Goal: Task Accomplishment & Management: Manage account settings

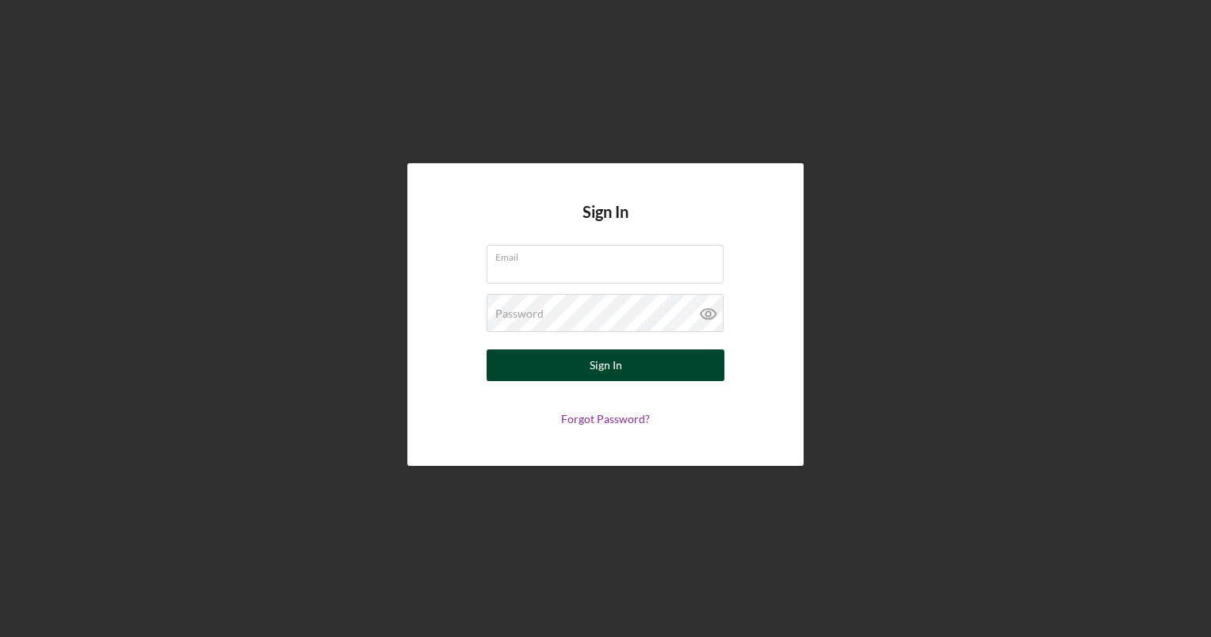
type input "[EMAIL_ADDRESS][DOMAIN_NAME]"
click at [660, 357] on button "Sign In" at bounding box center [606, 366] width 238 height 32
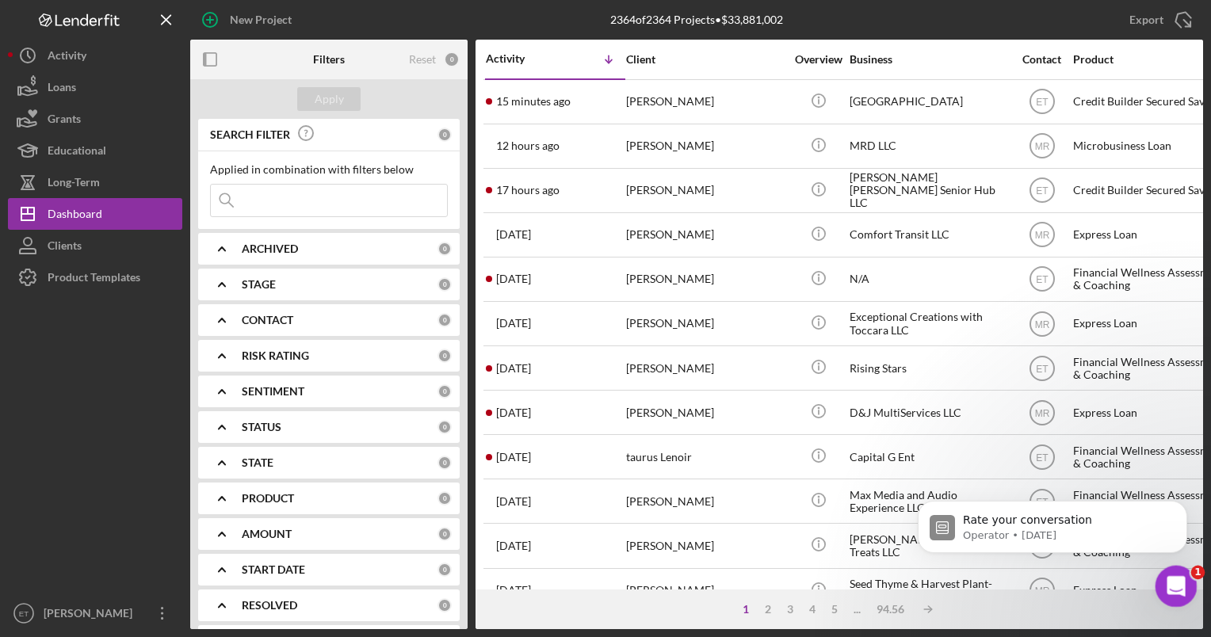
click at [1176, 591] on icon "Open Intercom Messenger" at bounding box center [1174, 585] width 26 height 26
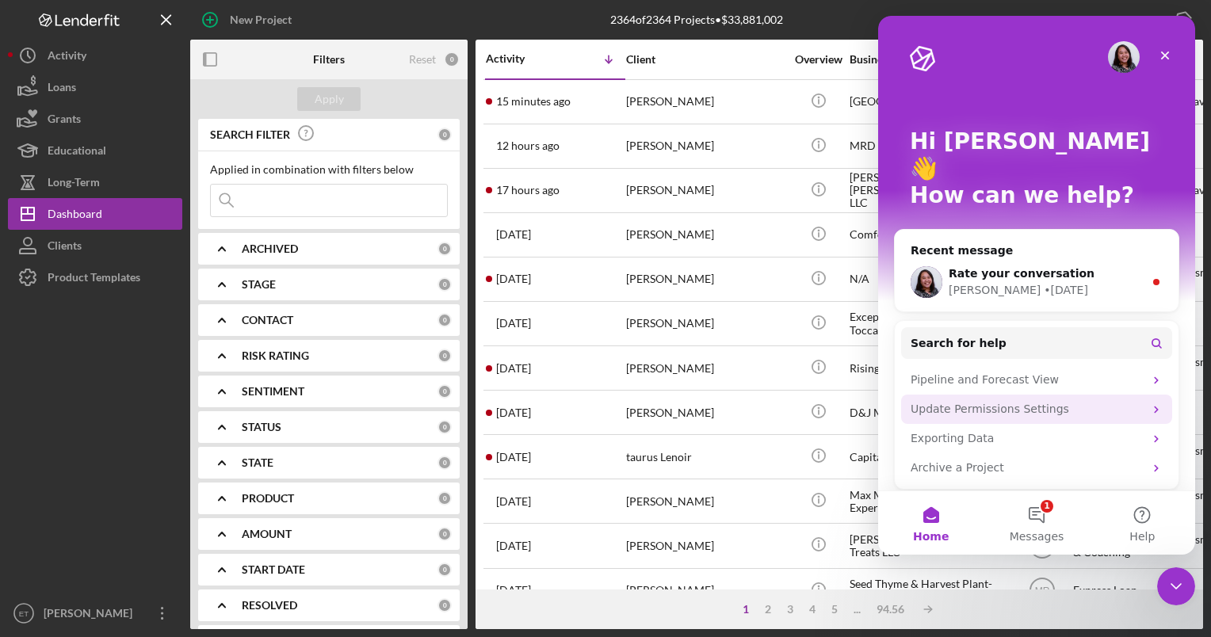
scroll to position [48, 0]
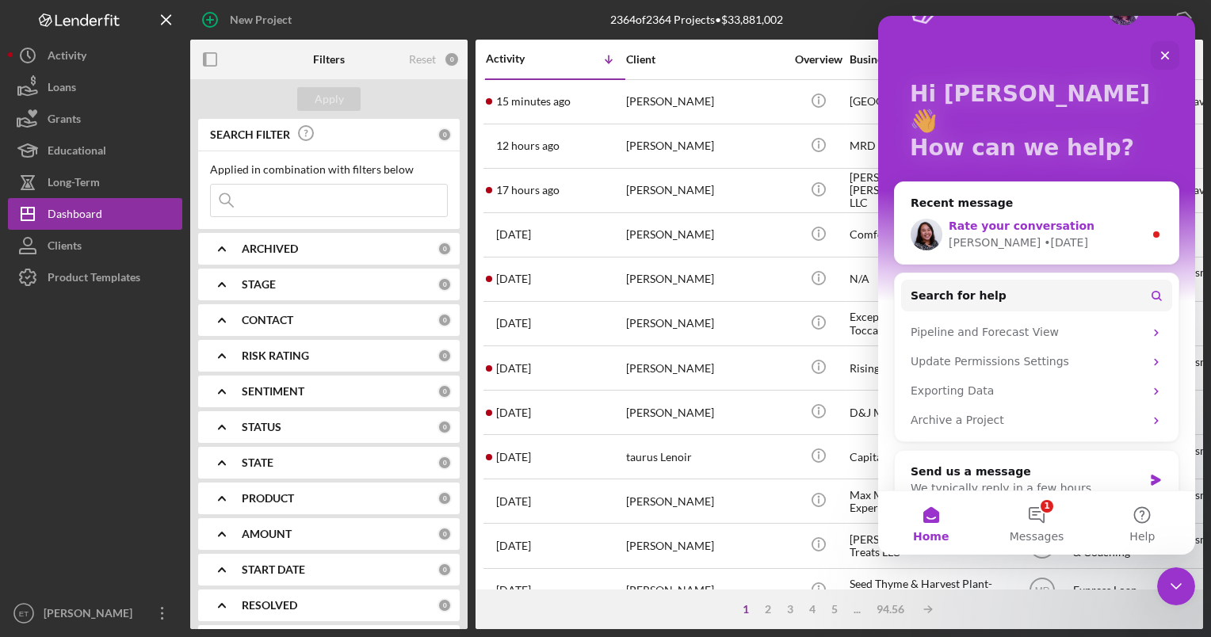
click at [1046, 235] on div "[PERSON_NAME] • [DATE]" at bounding box center [1046, 243] width 195 height 17
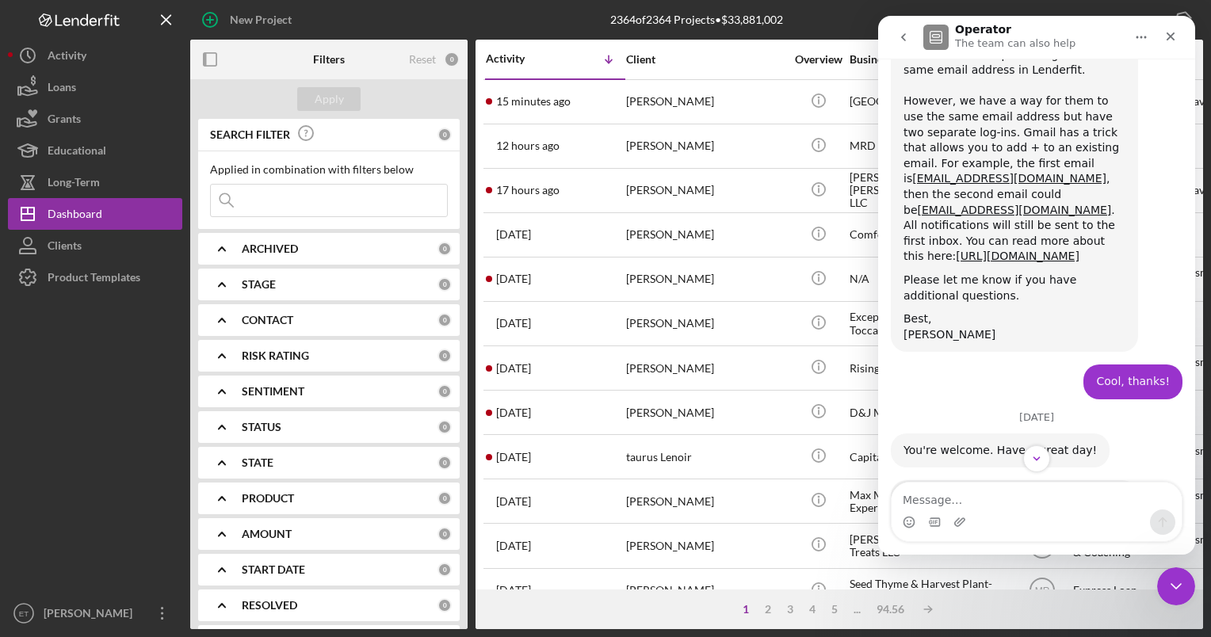
scroll to position [1037, 0]
click at [977, 249] on link "[URL][DOMAIN_NAME]" at bounding box center [1018, 255] width 124 height 13
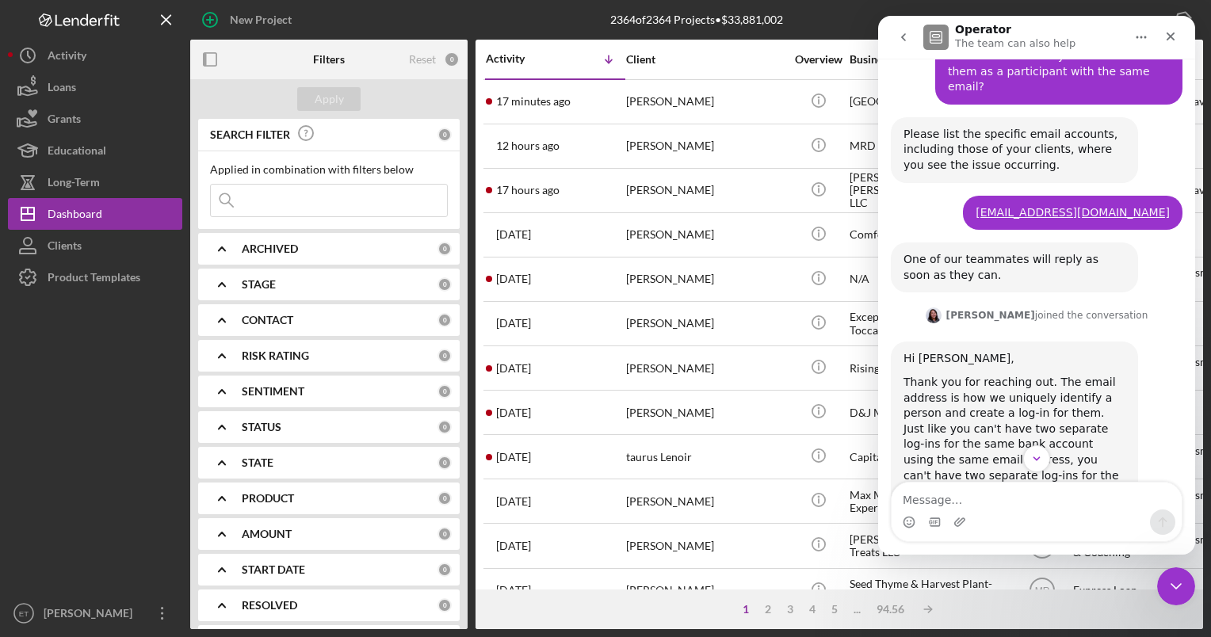
scroll to position [615, 0]
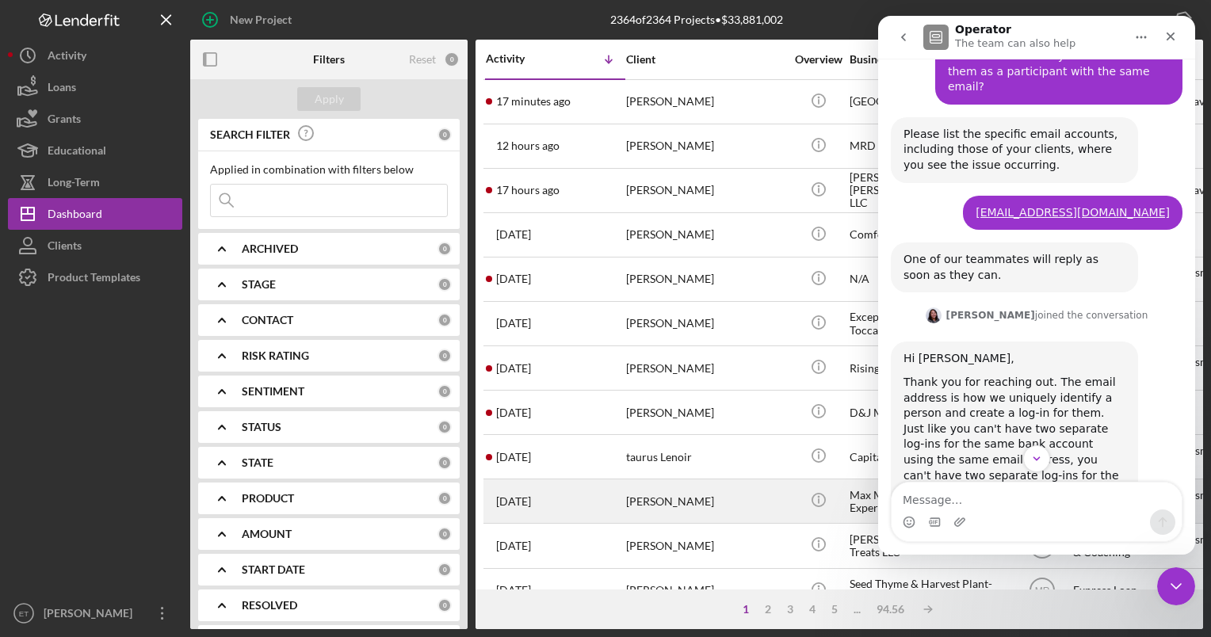
click at [649, 499] on div "[PERSON_NAME]" at bounding box center [705, 501] width 159 height 42
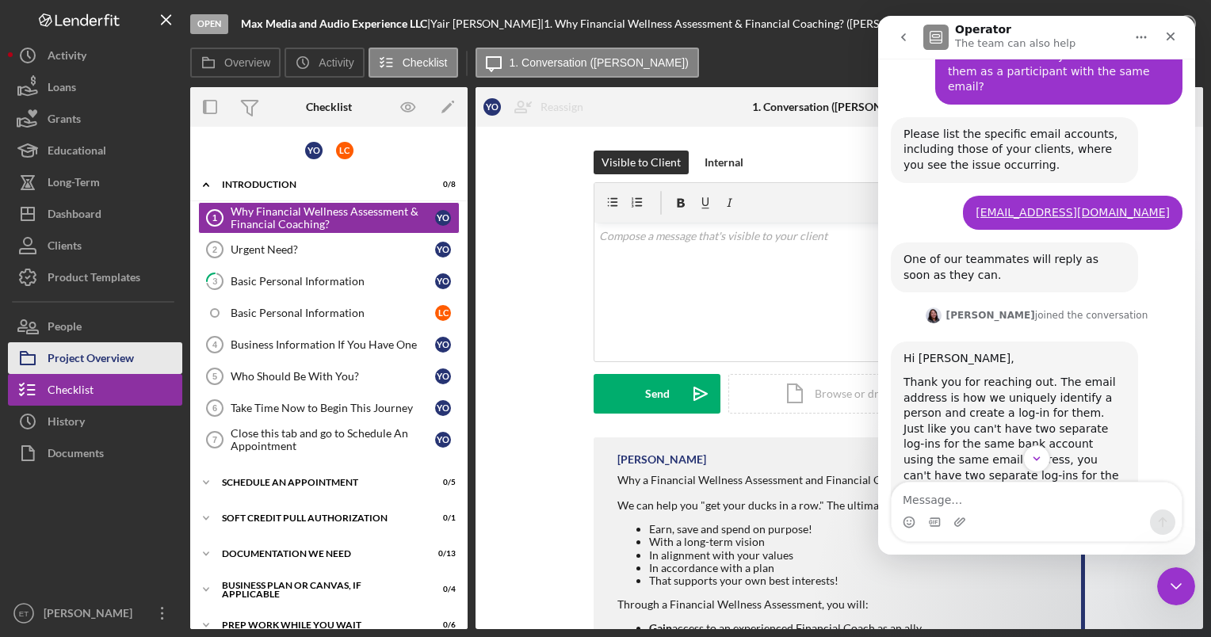
click at [92, 359] on div "Project Overview" at bounding box center [91, 360] width 86 height 36
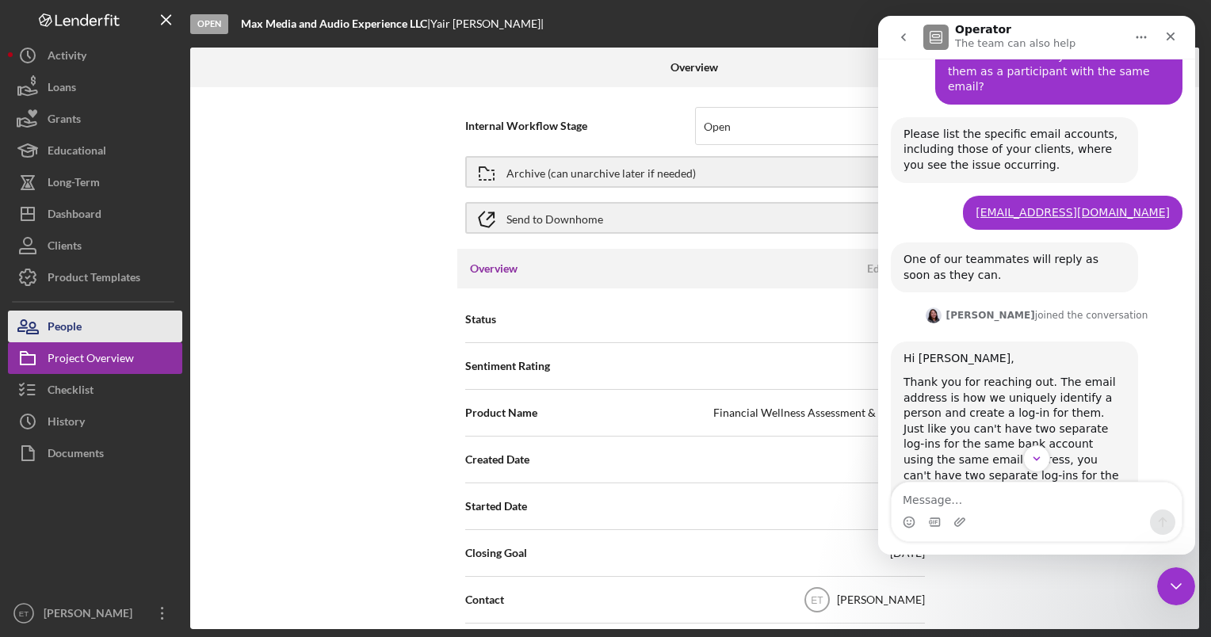
click at [90, 331] on button "People" at bounding box center [95, 327] width 174 height 32
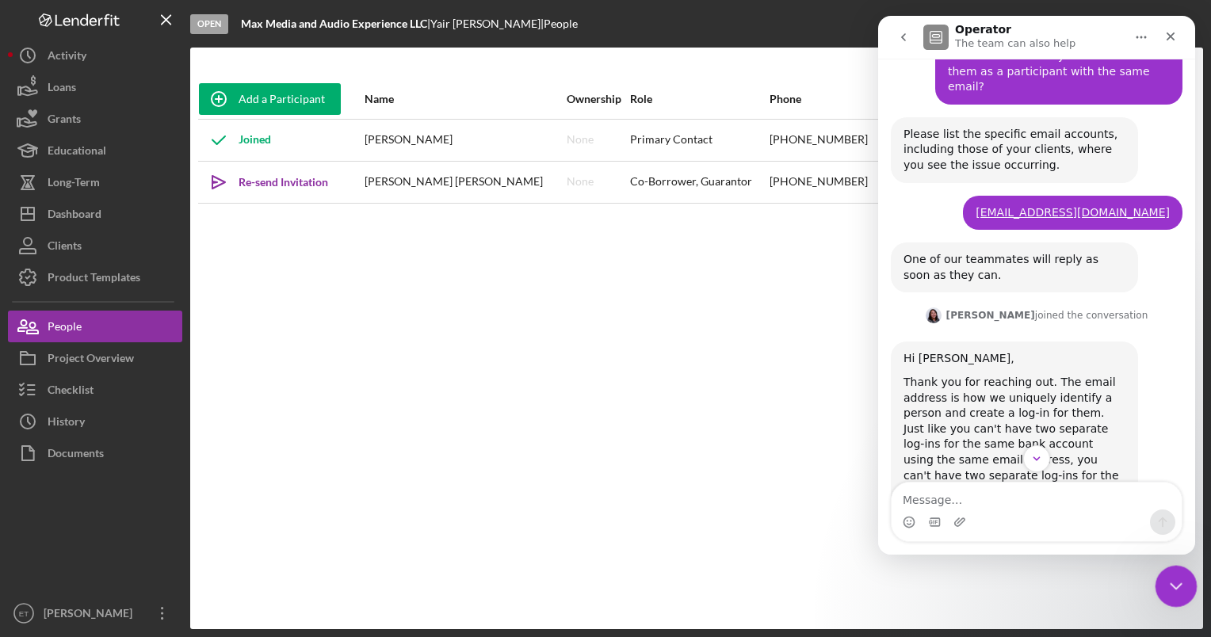
click at [1183, 592] on div "Close Intercom Messenger" at bounding box center [1174, 584] width 38 height 38
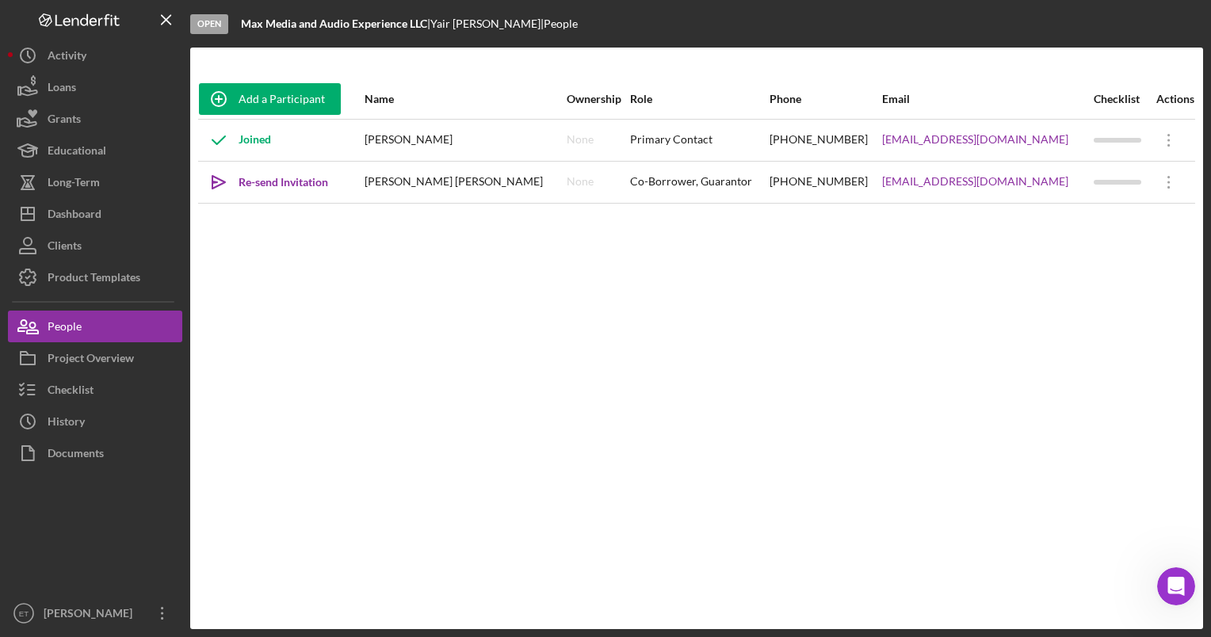
scroll to position [1119, 0]
click at [120, 364] on div "Project Overview" at bounding box center [91, 360] width 86 height 36
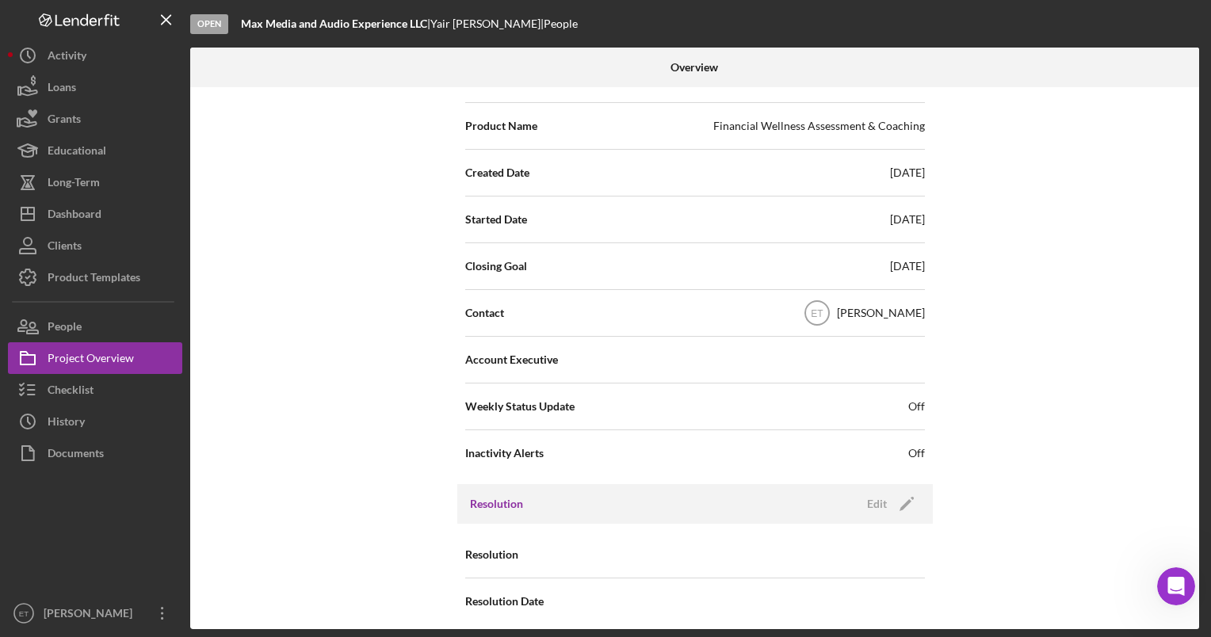
scroll to position [296, 0]
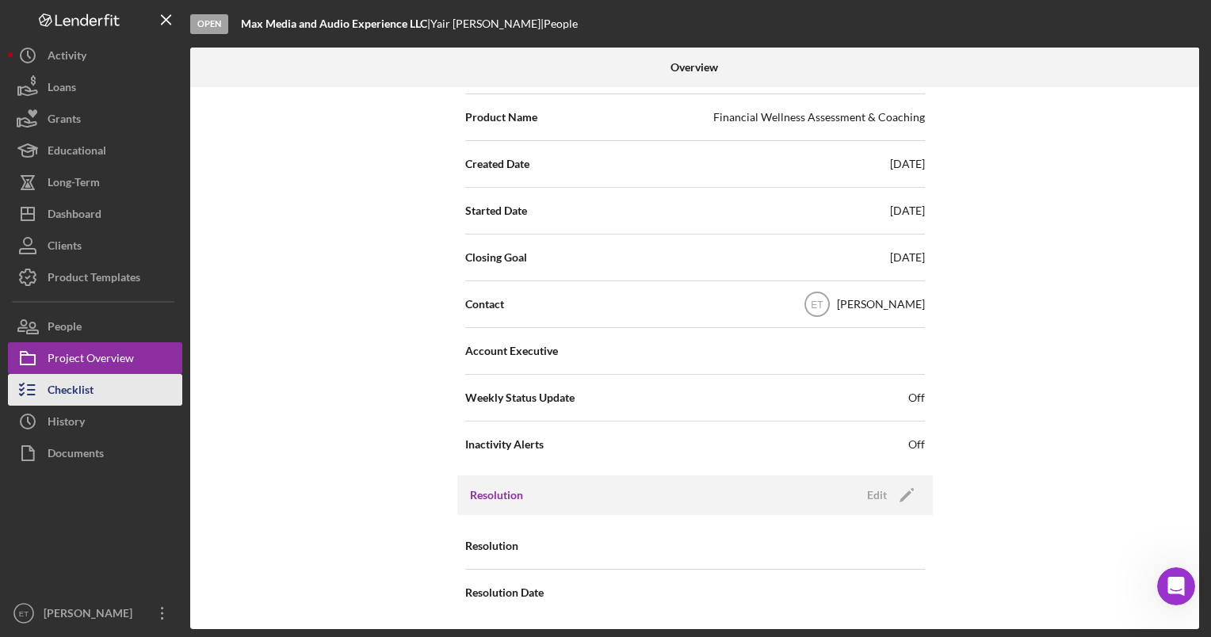
click at [98, 396] on button "Checklist" at bounding box center [95, 390] width 174 height 32
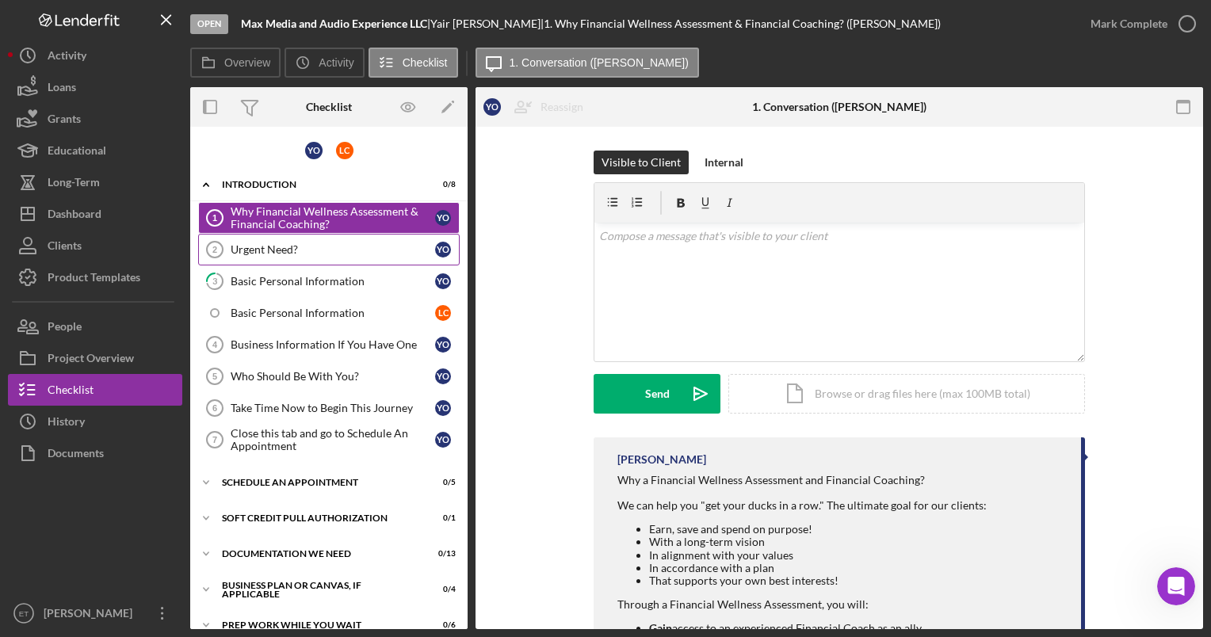
click at [315, 247] on div "Urgent Need?" at bounding box center [333, 249] width 205 height 13
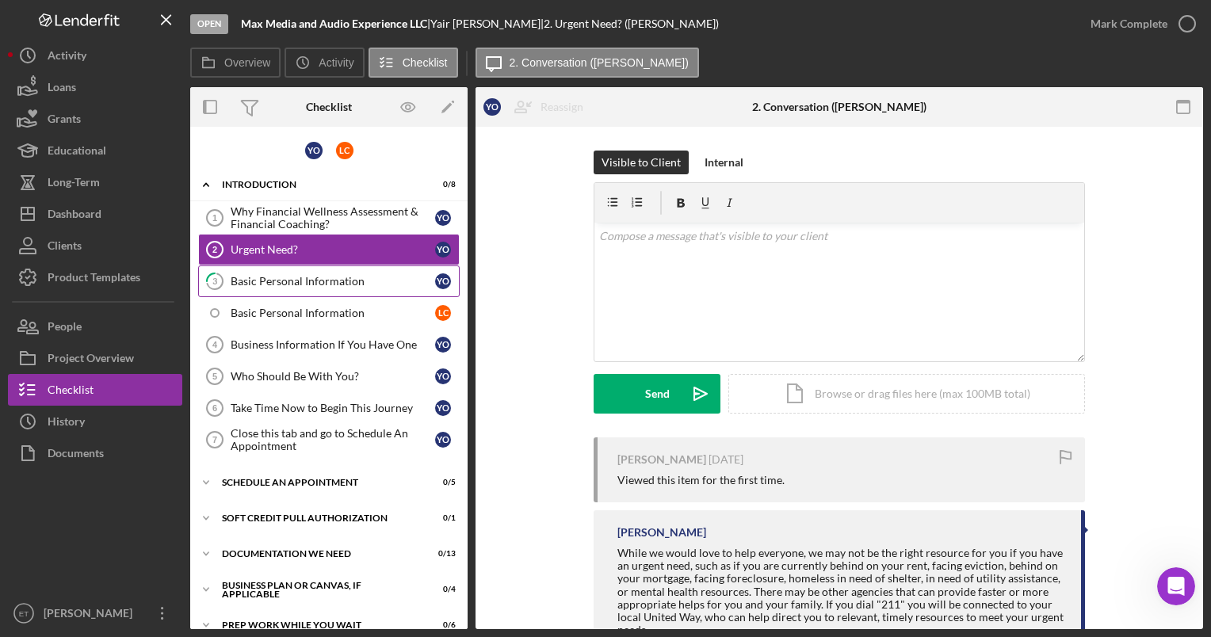
click at [289, 280] on div "Basic Personal Information" at bounding box center [333, 281] width 205 height 13
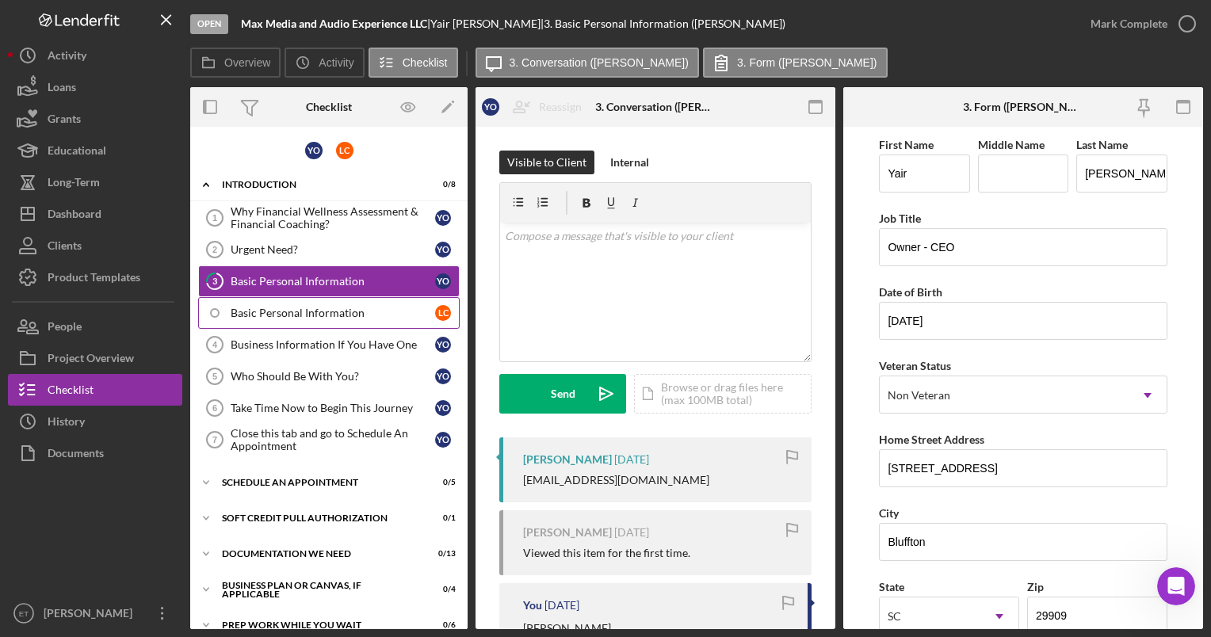
click at [284, 319] on link "Basic Personal Information L C" at bounding box center [329, 313] width 262 height 32
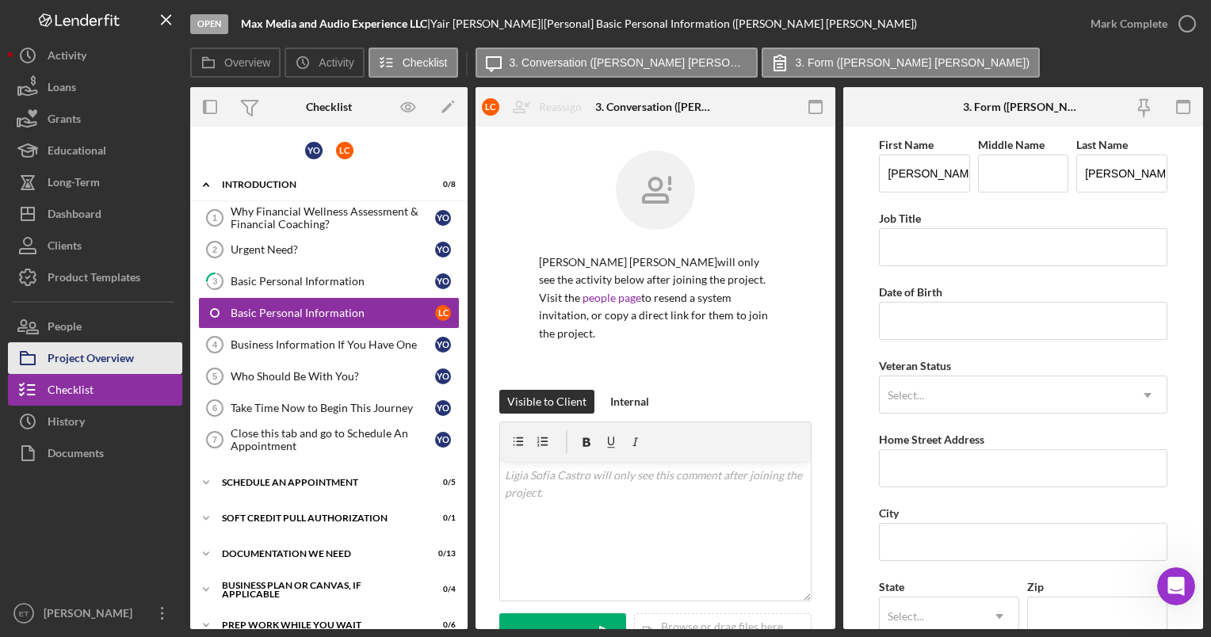
click at [146, 354] on button "Project Overview" at bounding box center [95, 358] width 174 height 32
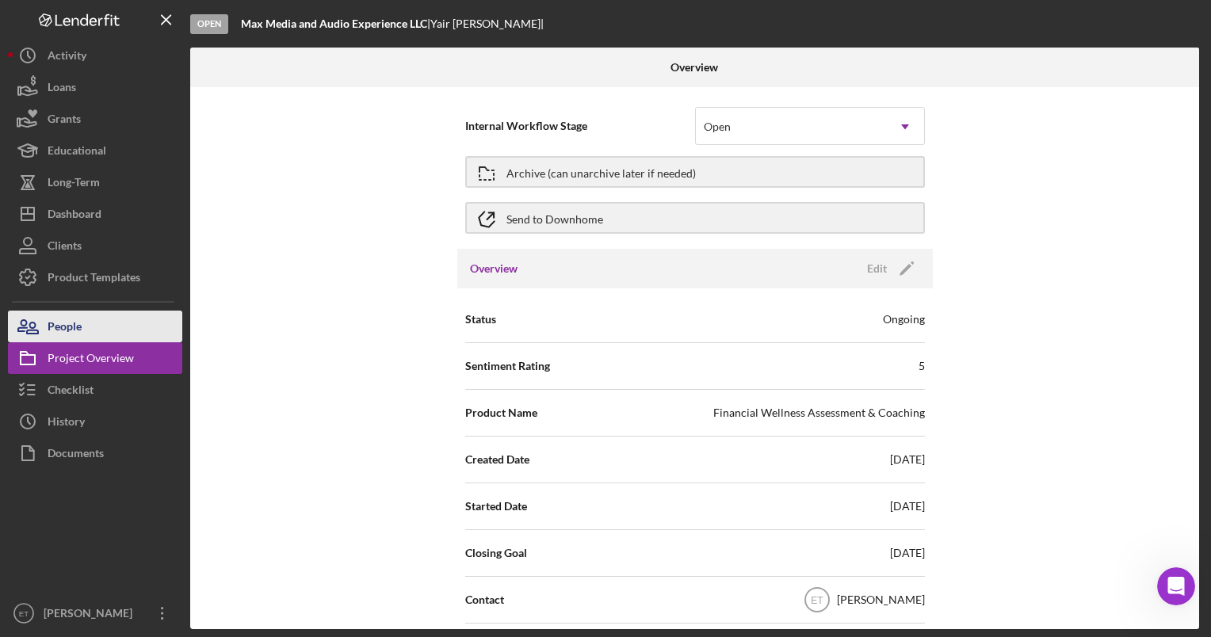
click at [78, 321] on div "People" at bounding box center [65, 329] width 34 height 36
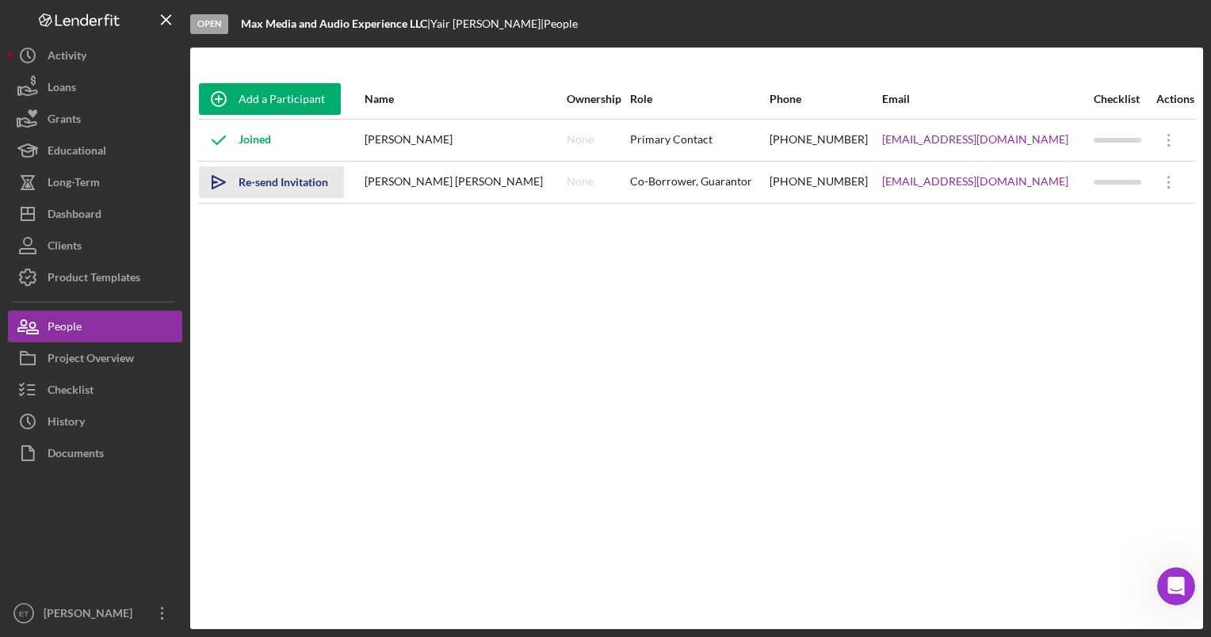
click at [266, 190] on div "Re-send Invitation" at bounding box center [284, 182] width 90 height 32
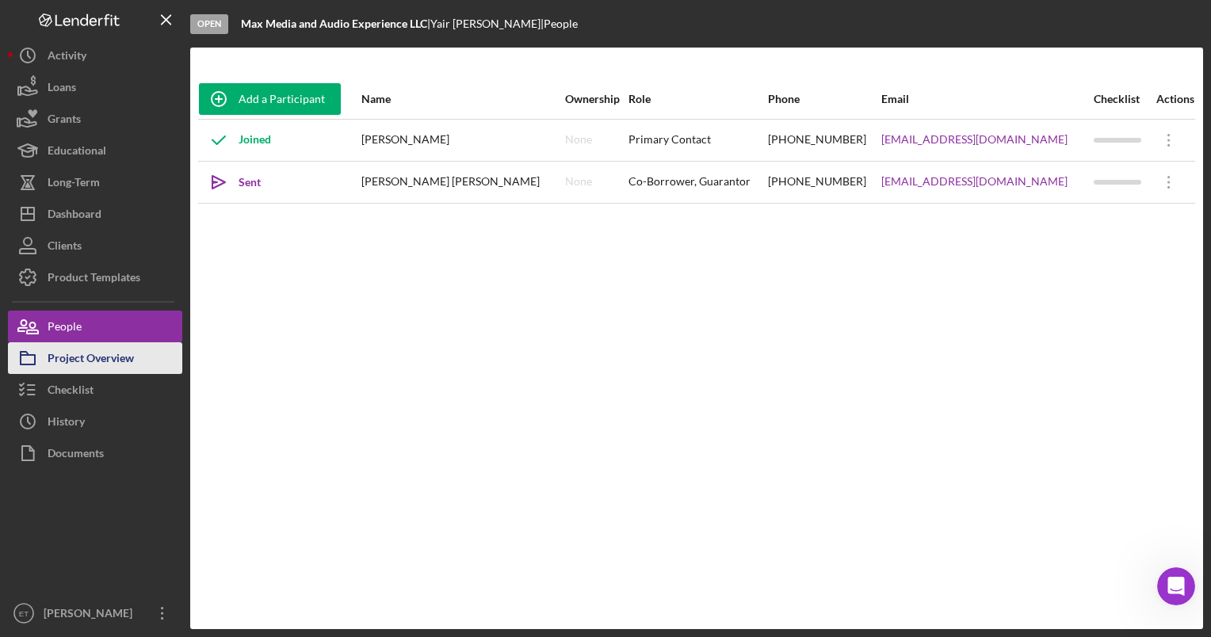
click at [117, 357] on div "Project Overview" at bounding box center [91, 360] width 86 height 36
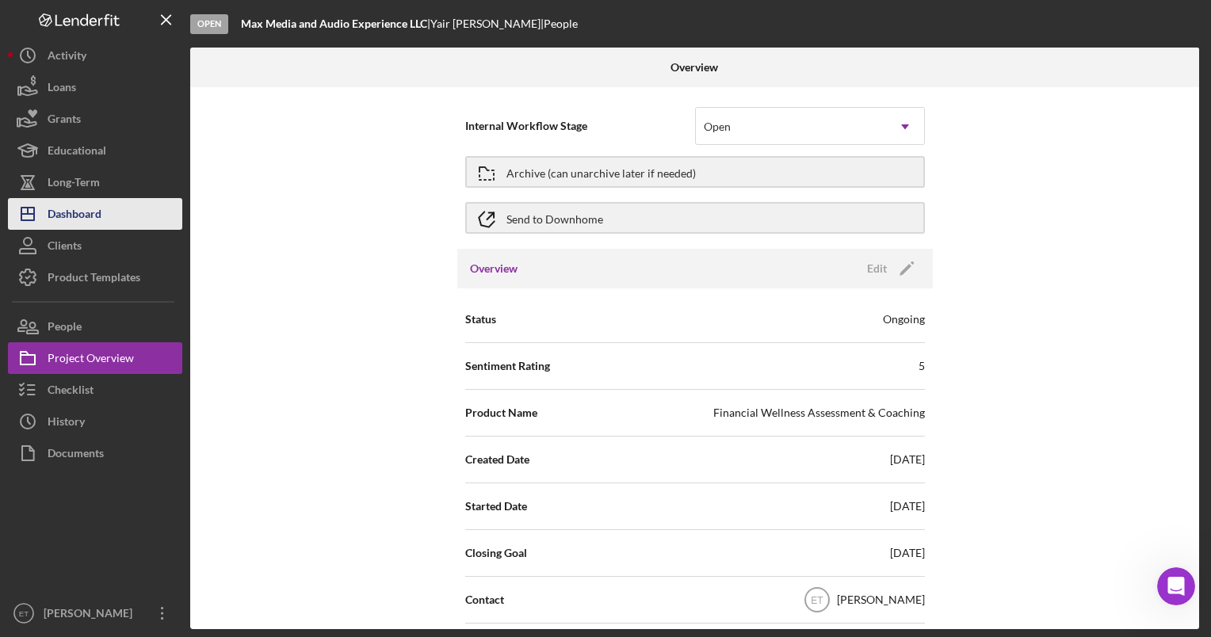
click at [86, 222] on div "Dashboard" at bounding box center [75, 216] width 54 height 36
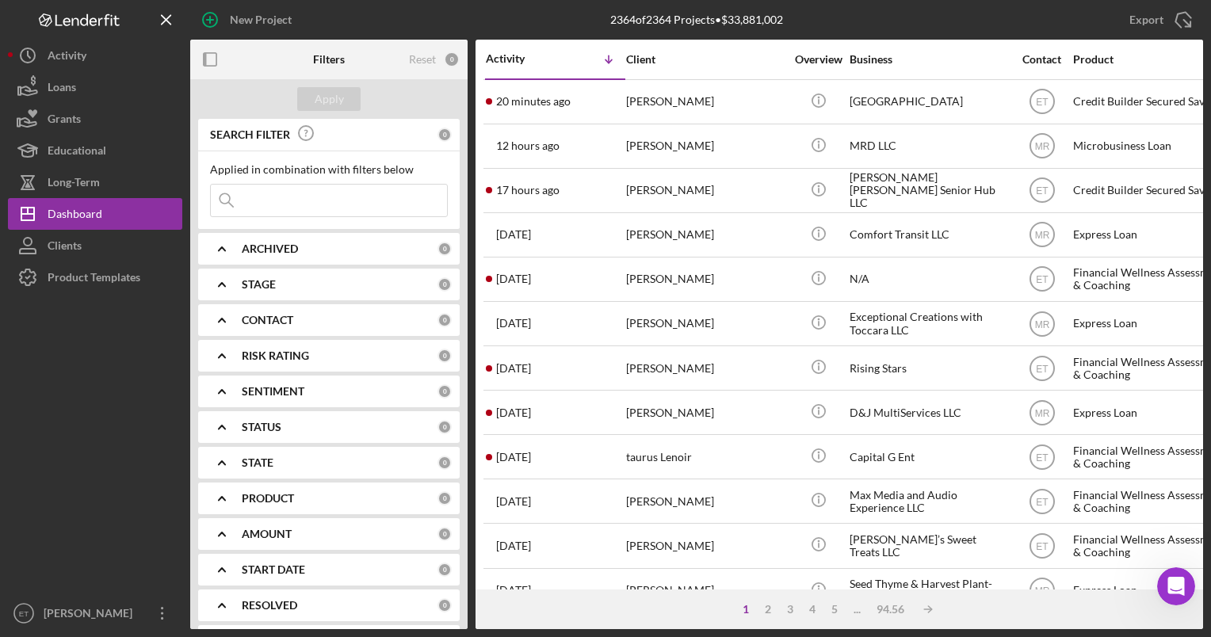
click at [292, 193] on input at bounding box center [329, 201] width 236 height 32
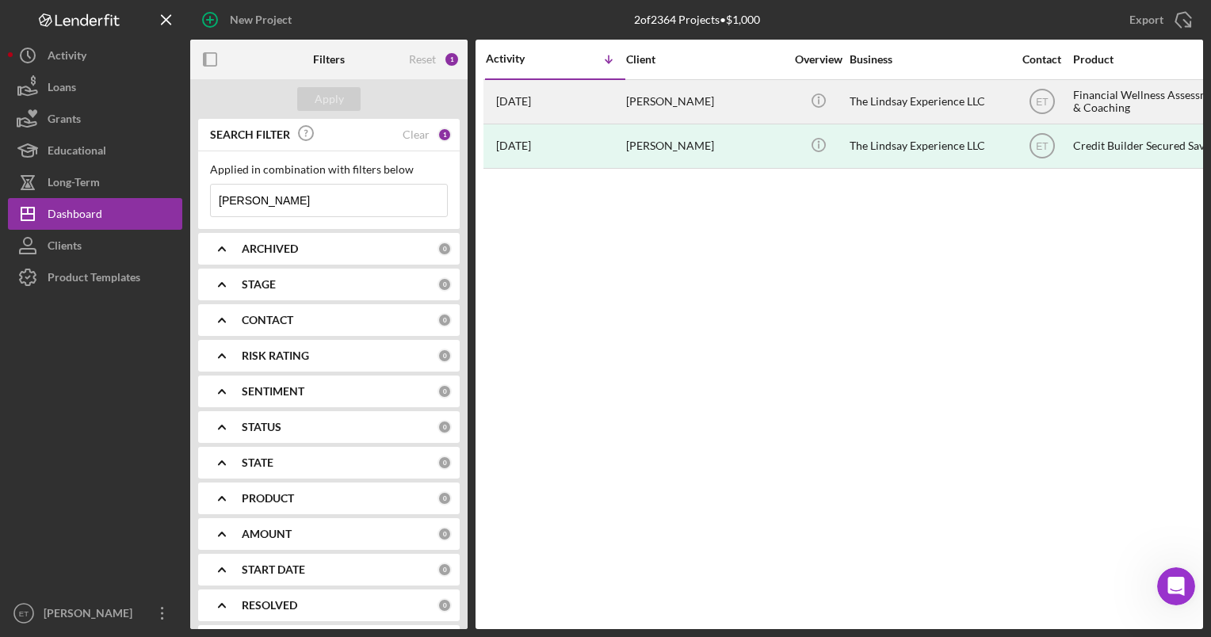
type input "[PERSON_NAME]"
click at [735, 106] on div "[PERSON_NAME]" at bounding box center [705, 102] width 159 height 42
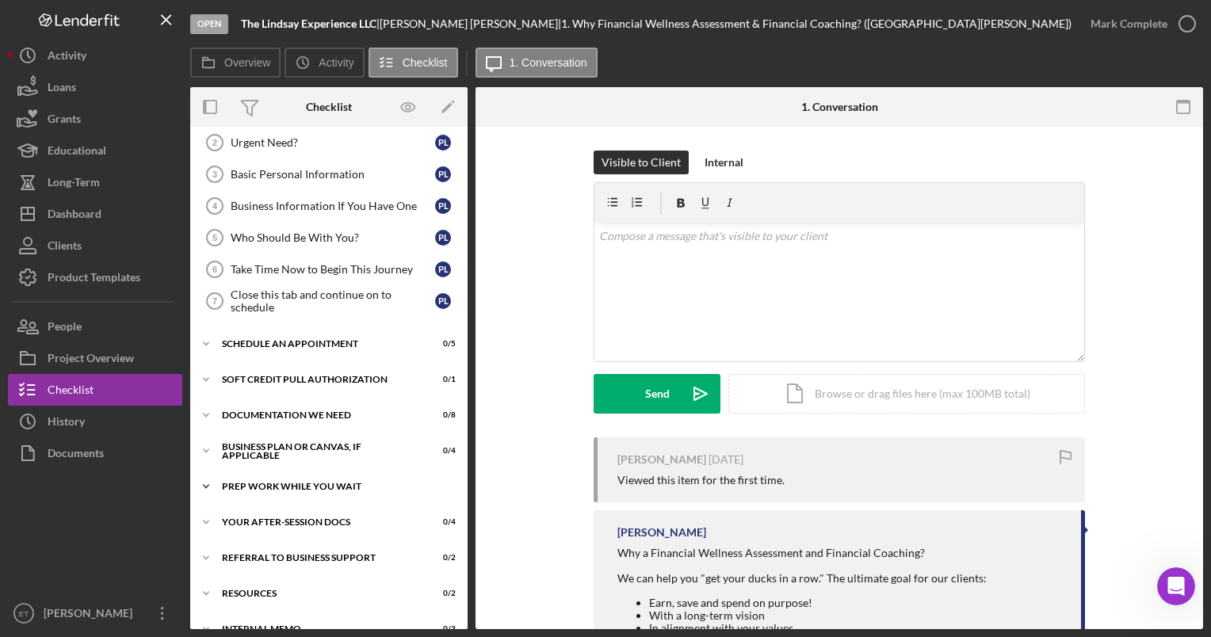
scroll to position [82, 0]
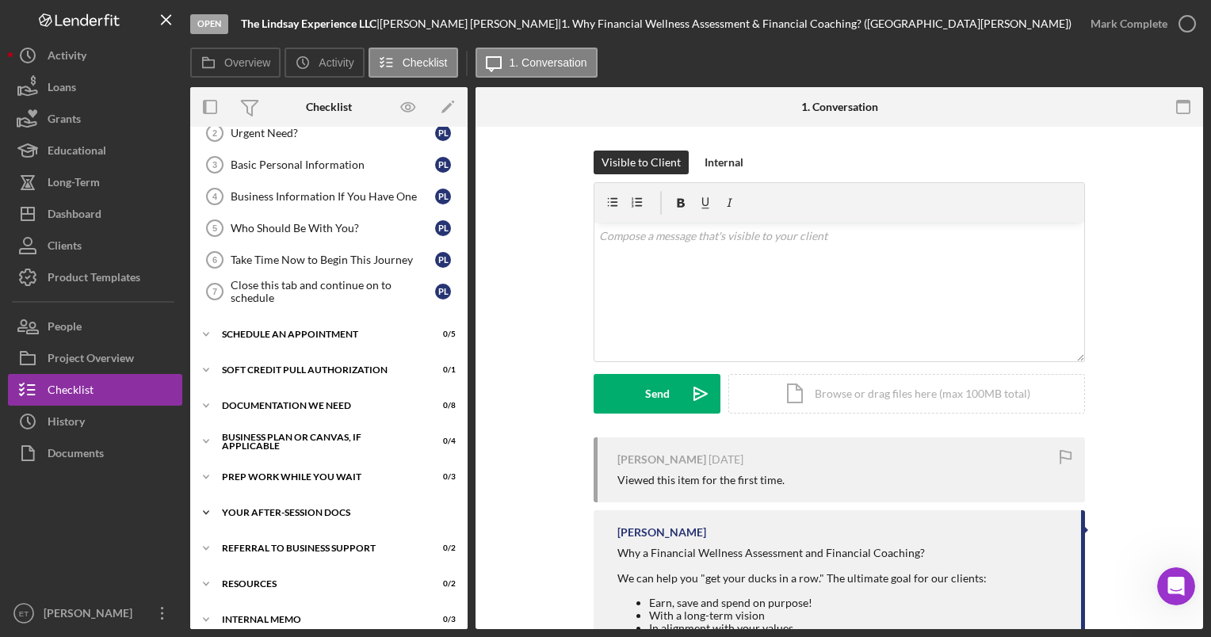
click at [304, 508] on div "Your After-Session Docs" at bounding box center [335, 513] width 226 height 10
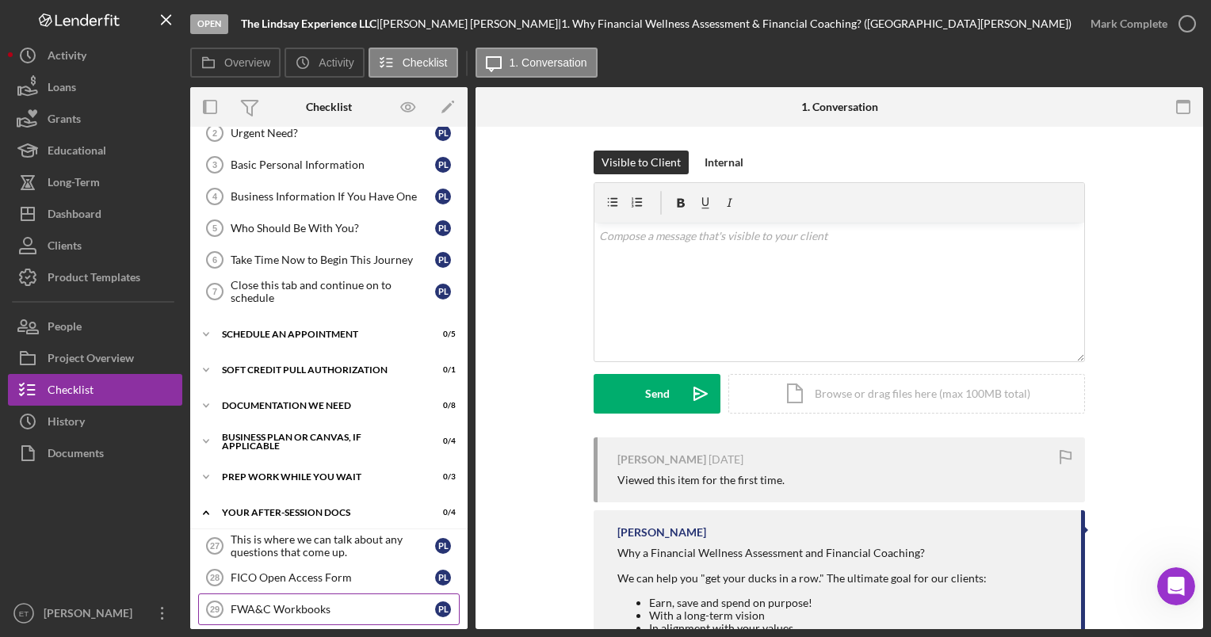
click at [315, 611] on div "FWA&C Workbooks" at bounding box center [333, 609] width 205 height 13
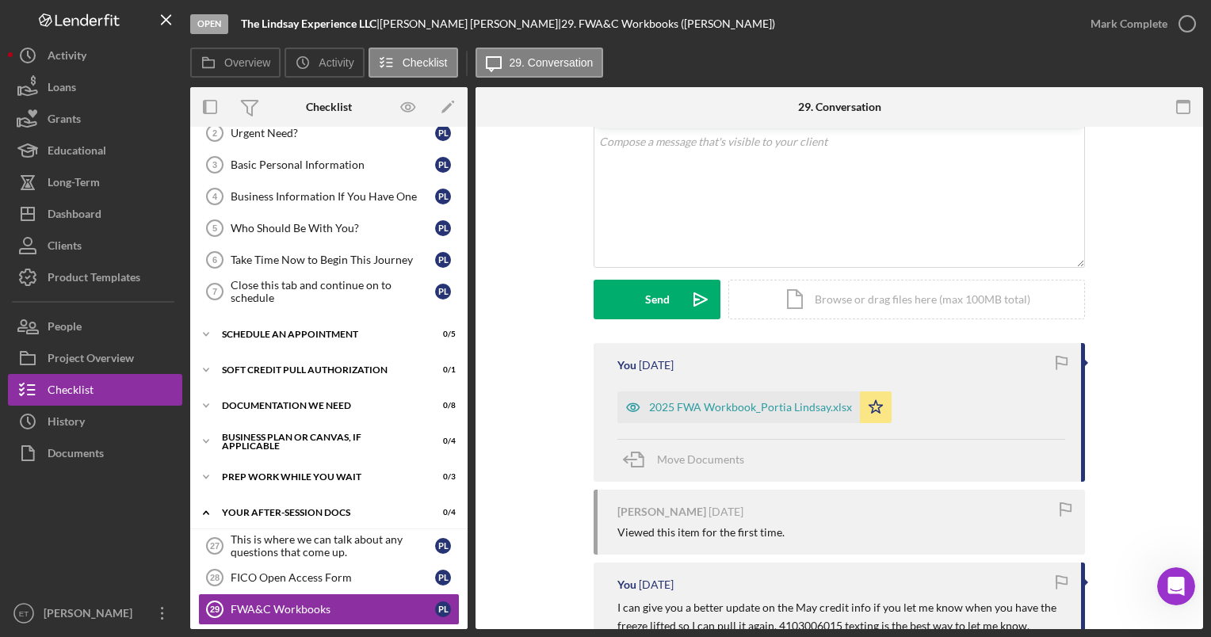
scroll to position [95, 0]
click at [304, 575] on div "FICO Open Access Form" at bounding box center [333, 578] width 205 height 13
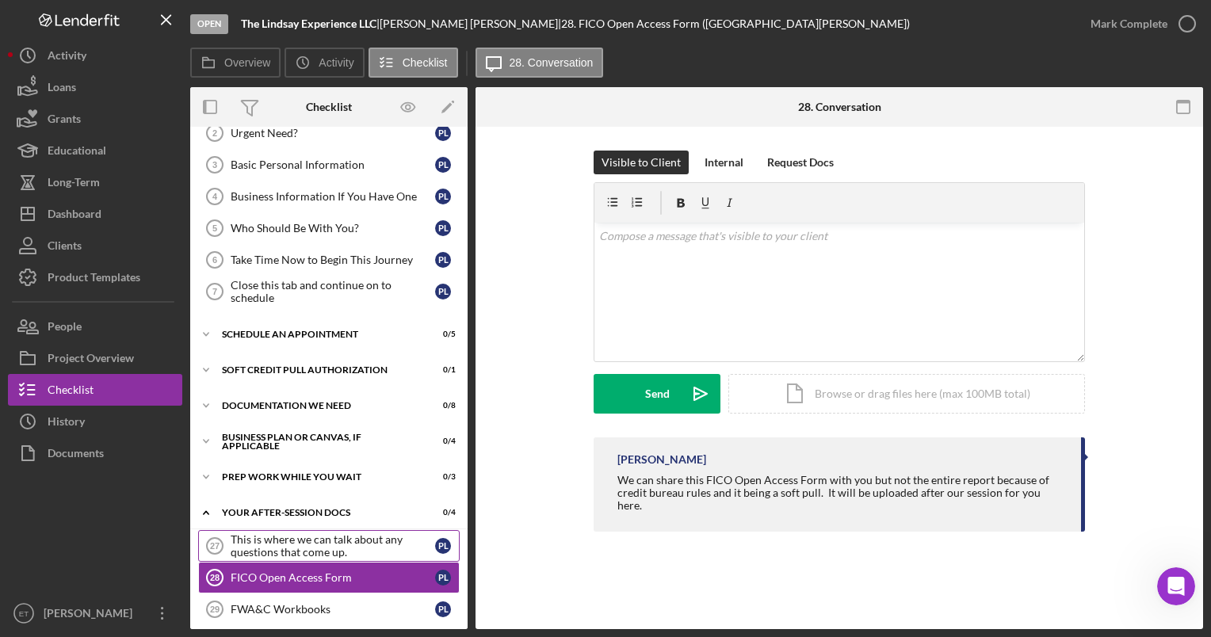
click at [293, 545] on div "This is where we can talk about any questions that come up." at bounding box center [333, 545] width 205 height 25
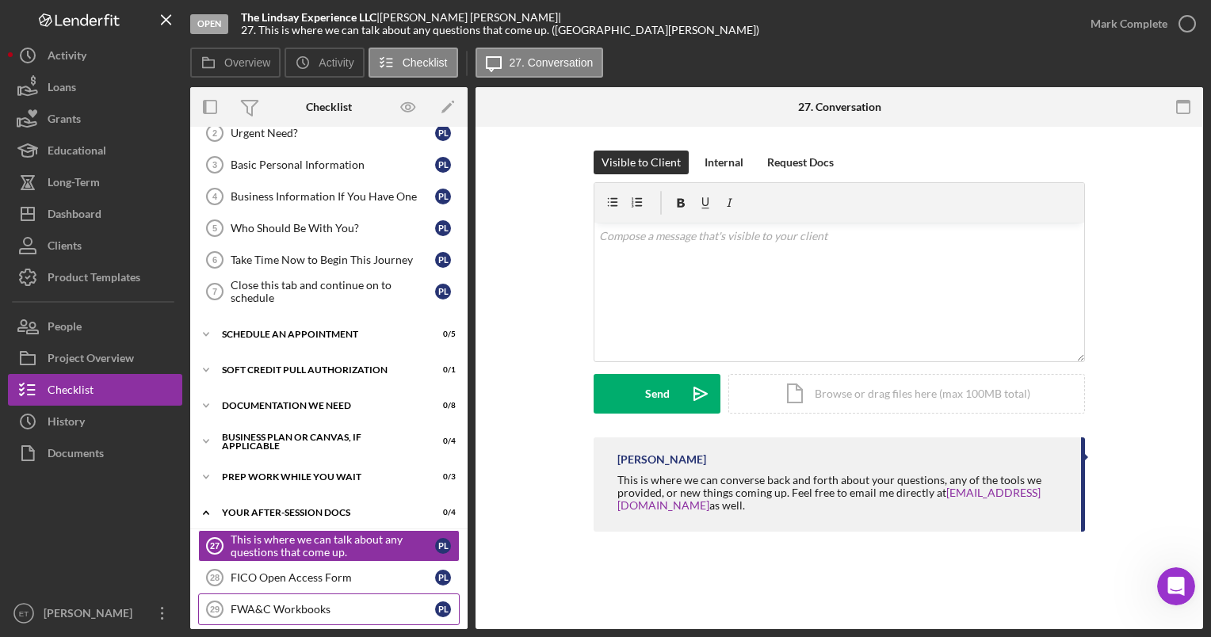
click at [310, 607] on div "FWA&C Workbooks" at bounding box center [333, 609] width 205 height 13
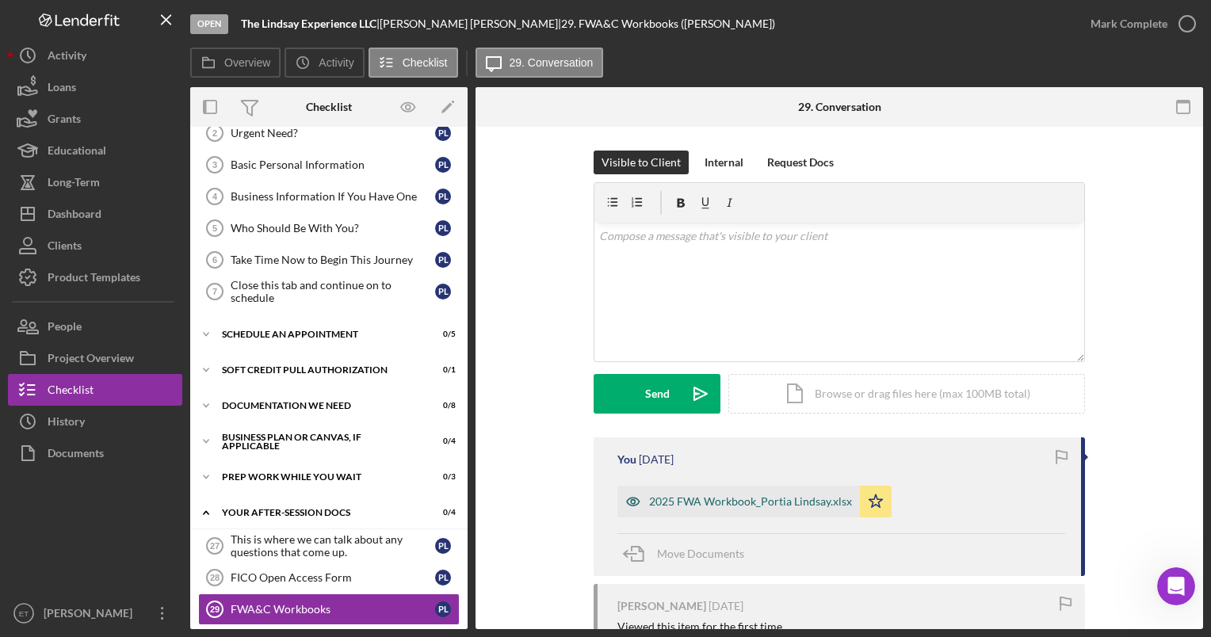
click at [633, 504] on icon "button" at bounding box center [633, 502] width 32 height 32
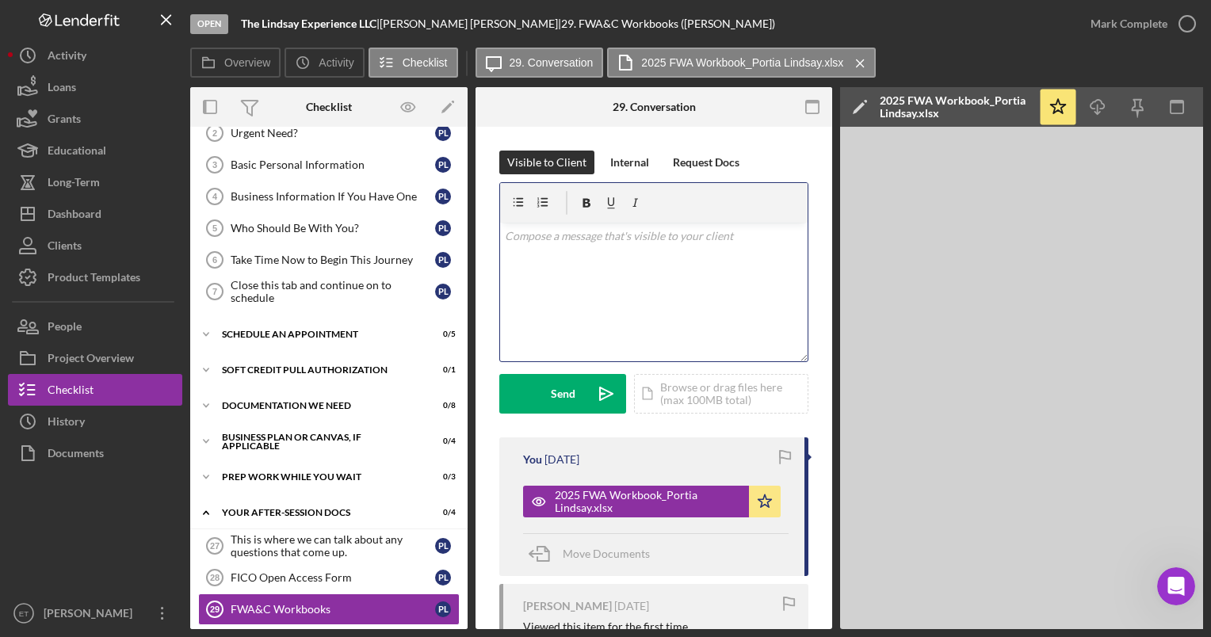
click at [610, 320] on div "v Color teal Color pink Remove color Add row above Add row below Add column bef…" at bounding box center [654, 292] width 308 height 139
click at [671, 238] on p "Your workbook is in the portal." at bounding box center [654, 235] width 299 height 17
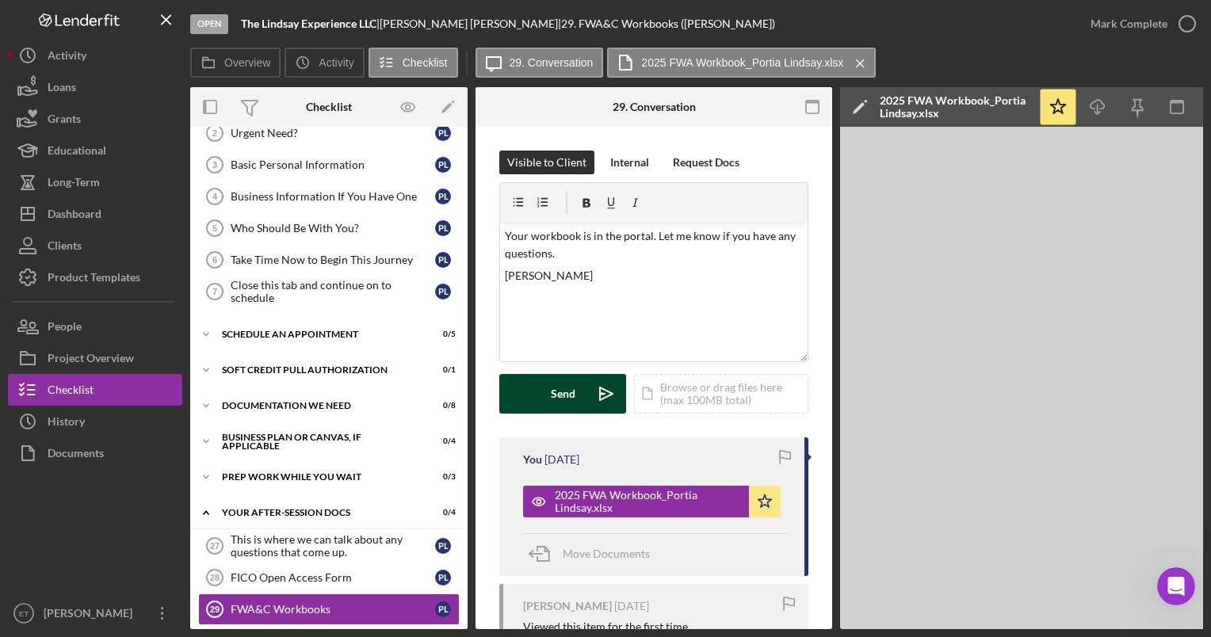
click at [596, 393] on icon "Icon/icon-invite-send" at bounding box center [607, 394] width 40 height 40
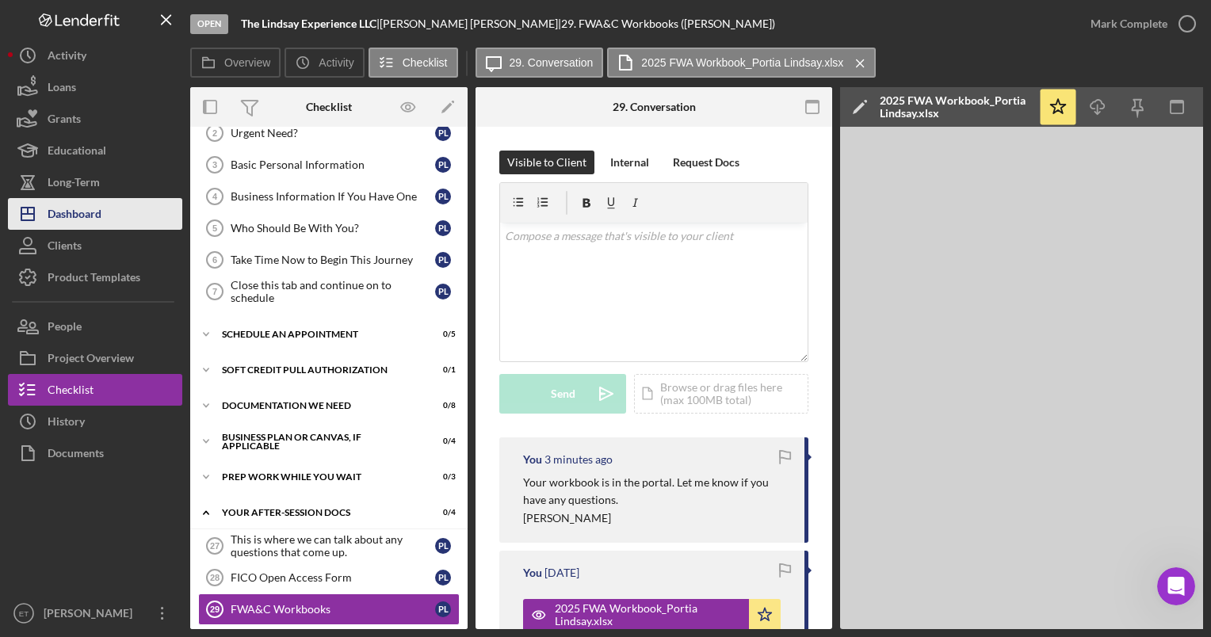
click at [128, 213] on button "Icon/Dashboard Dashboard" at bounding box center [95, 214] width 174 height 32
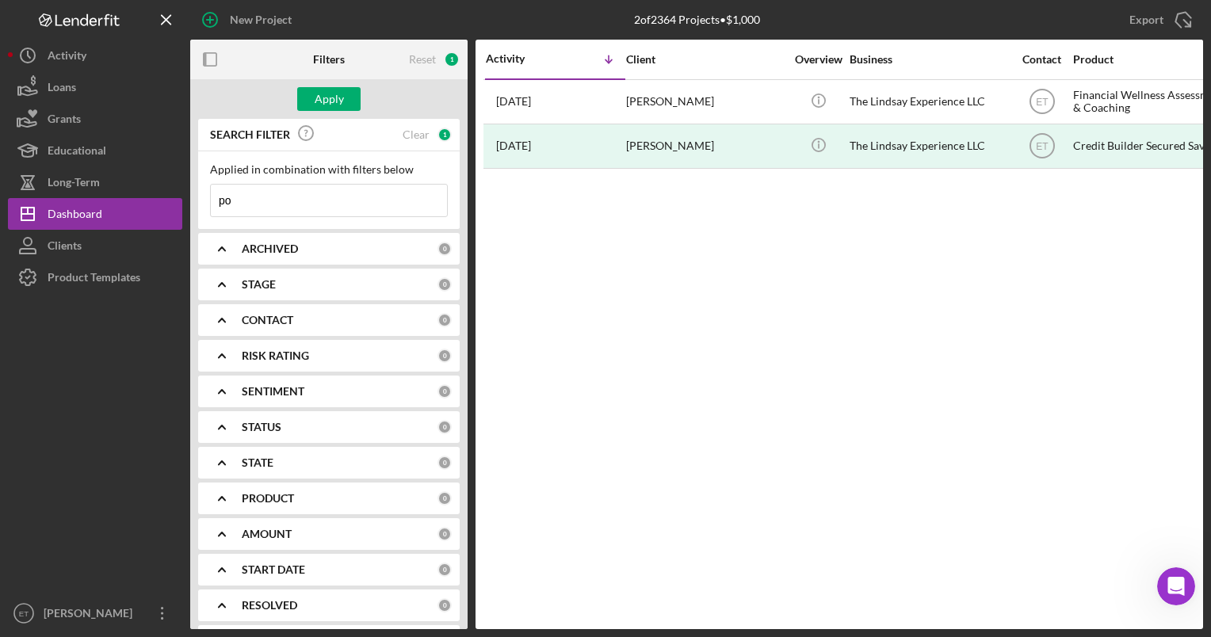
type input "p"
click at [312, 253] on div "ARCHIVED" at bounding box center [340, 249] width 196 height 13
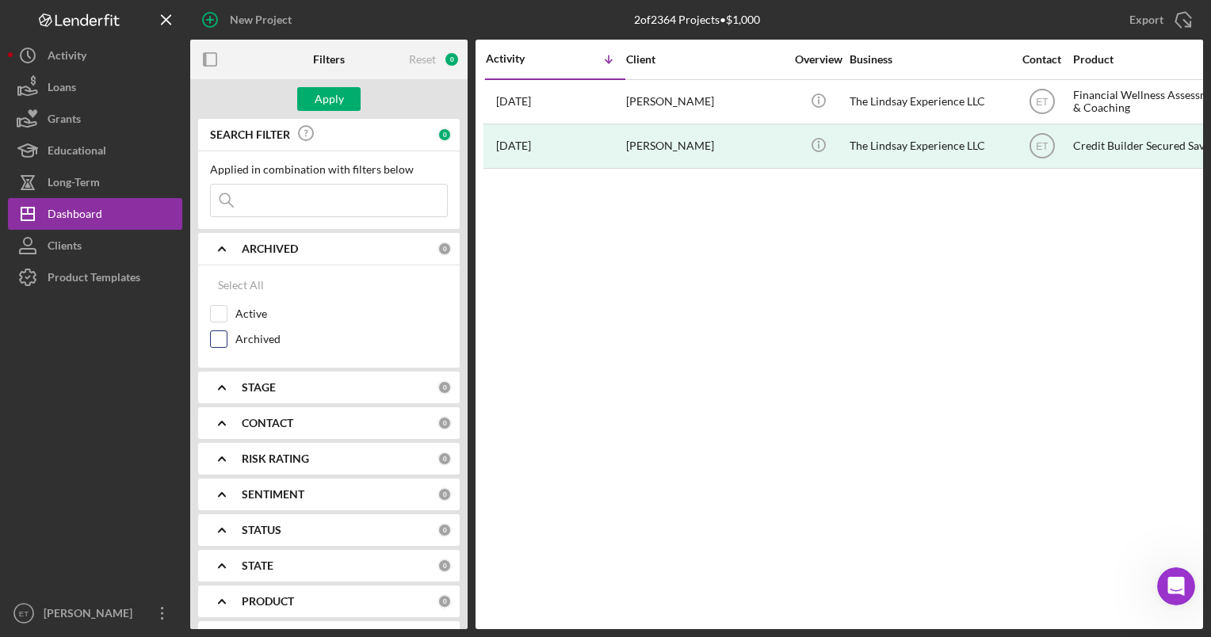
click at [222, 339] on input "Archived" at bounding box center [219, 339] width 16 height 16
checkbox input "true"
click at [304, 390] on div "STAGE" at bounding box center [340, 387] width 196 height 13
click at [310, 533] on div "STATUS" at bounding box center [340, 530] width 196 height 13
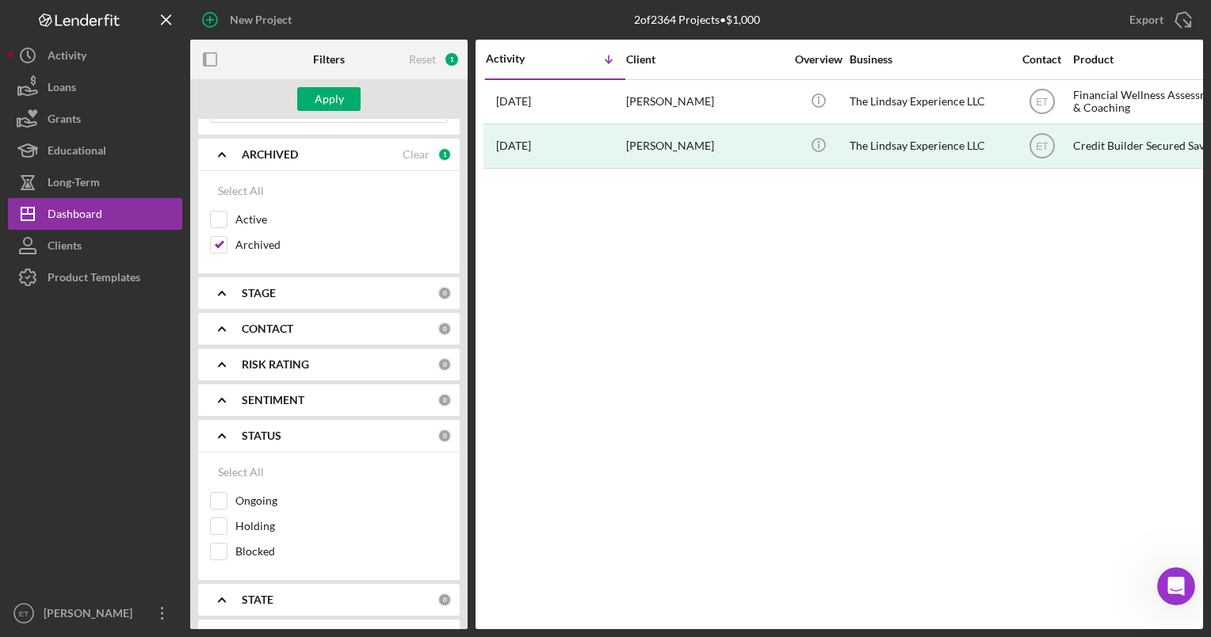
scroll to position [98, 0]
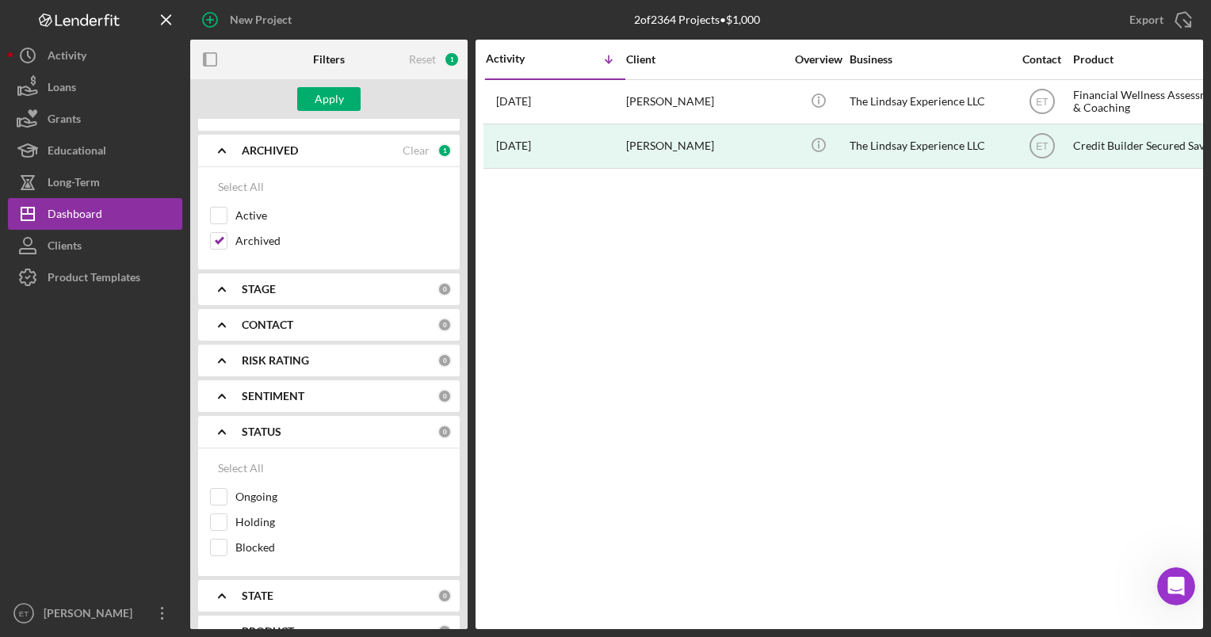
click at [301, 434] on div "STATUS" at bounding box center [340, 432] width 196 height 13
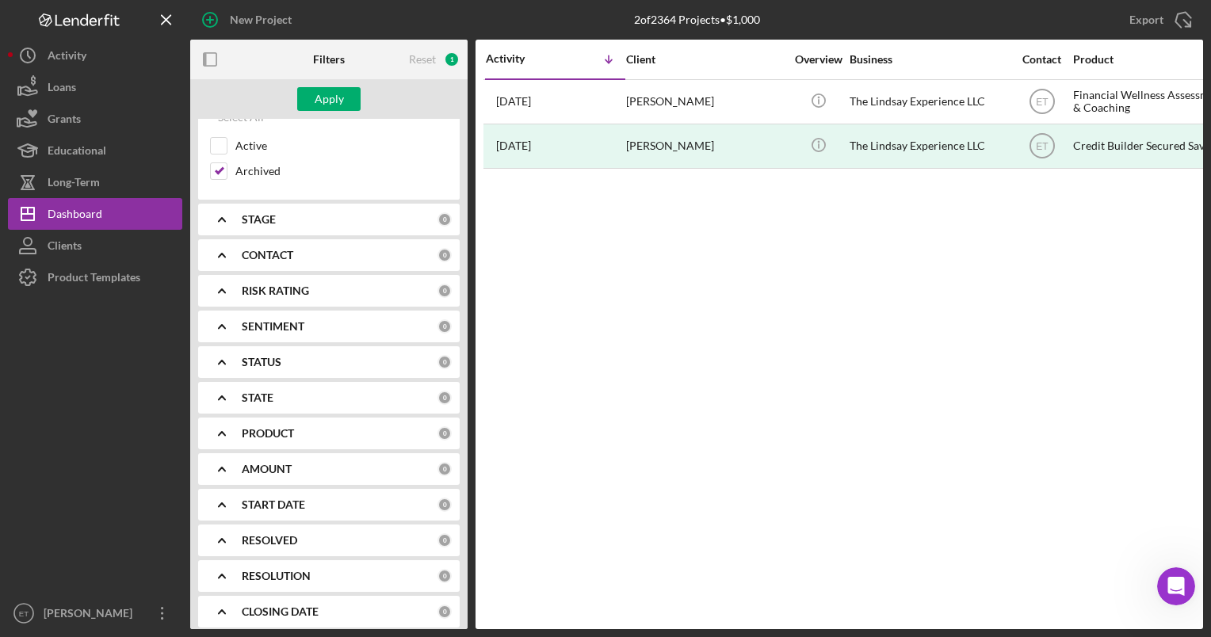
scroll to position [178, 0]
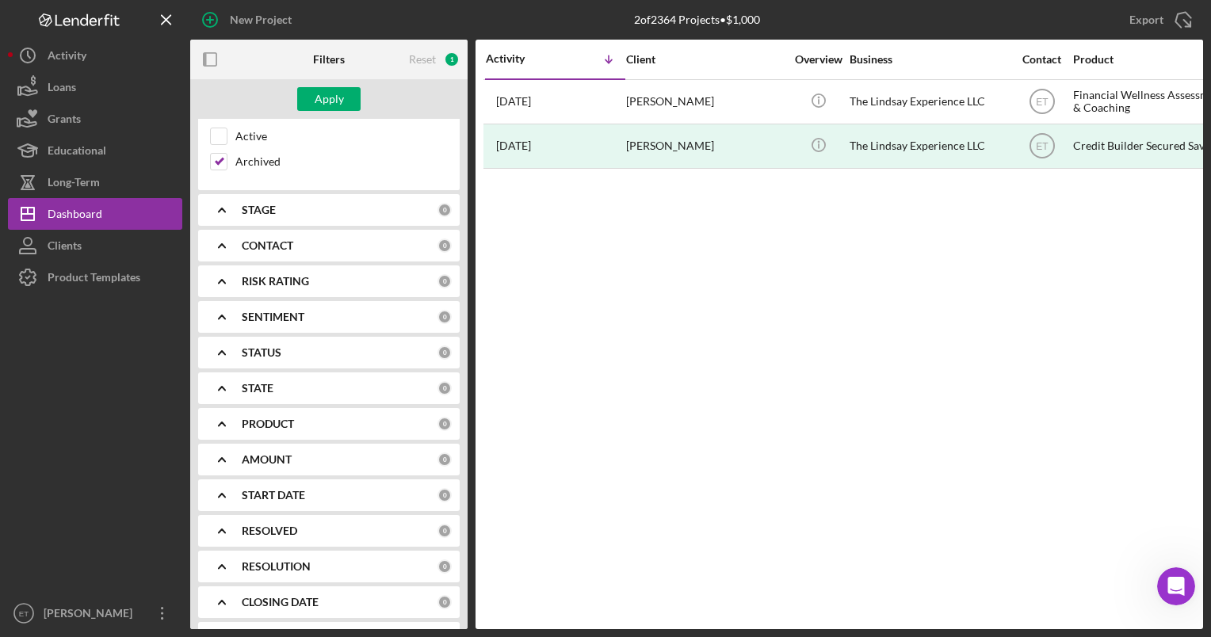
click at [311, 388] on div "STATE" at bounding box center [340, 388] width 196 height 13
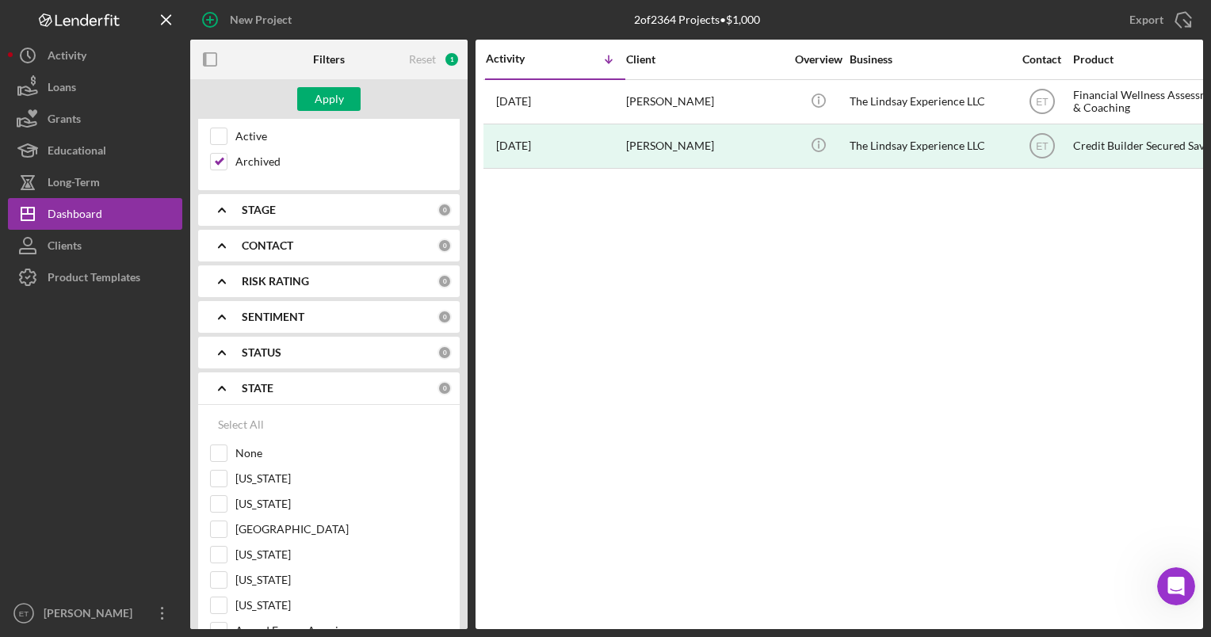
click at [311, 388] on div "STATE" at bounding box center [340, 388] width 196 height 13
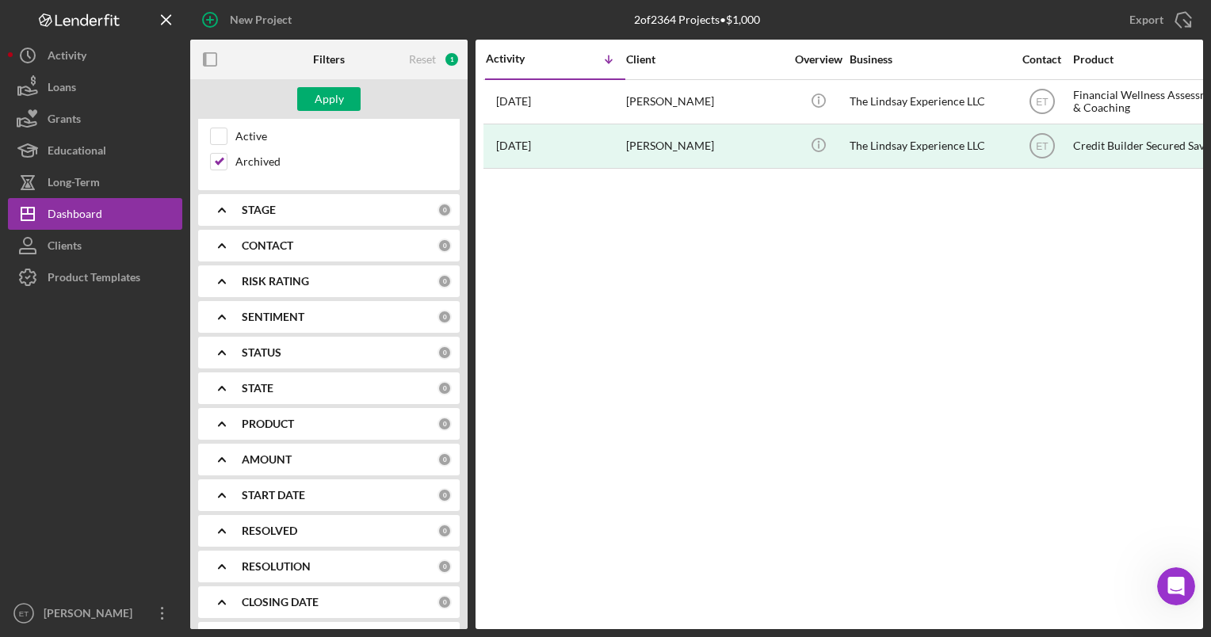
click at [308, 561] on b "RESOLUTION" at bounding box center [276, 566] width 69 height 13
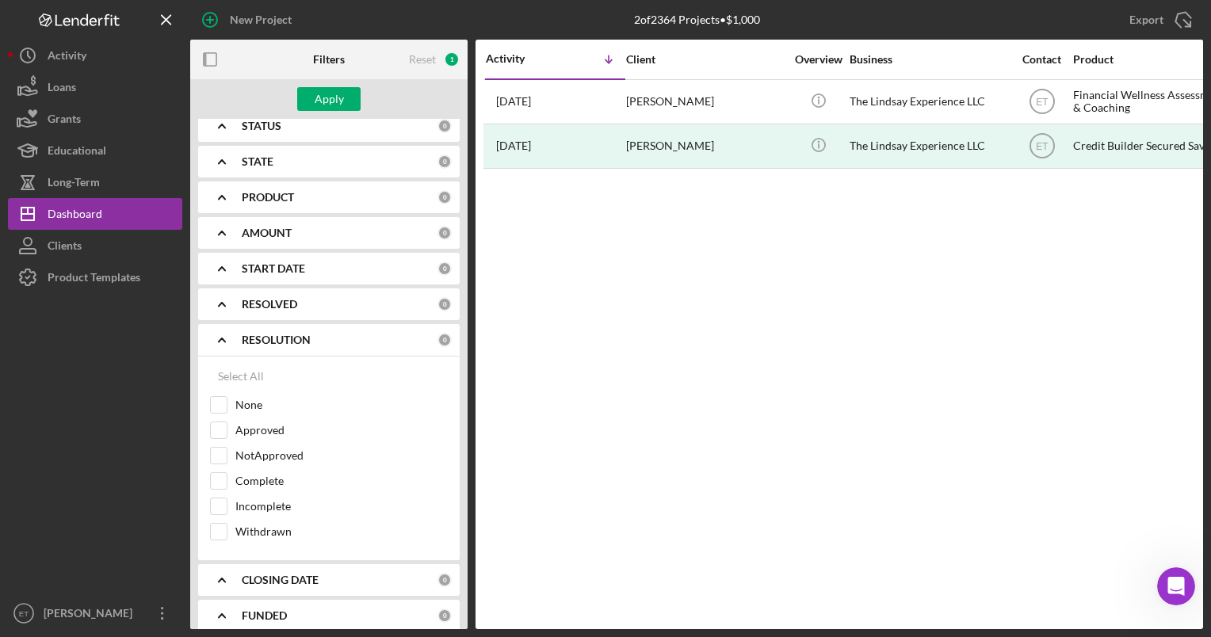
scroll to position [408, 0]
click at [224, 430] on input "Approved" at bounding box center [219, 427] width 16 height 16
checkbox input "true"
click at [285, 334] on b "RESOLUTION" at bounding box center [276, 336] width 69 height 13
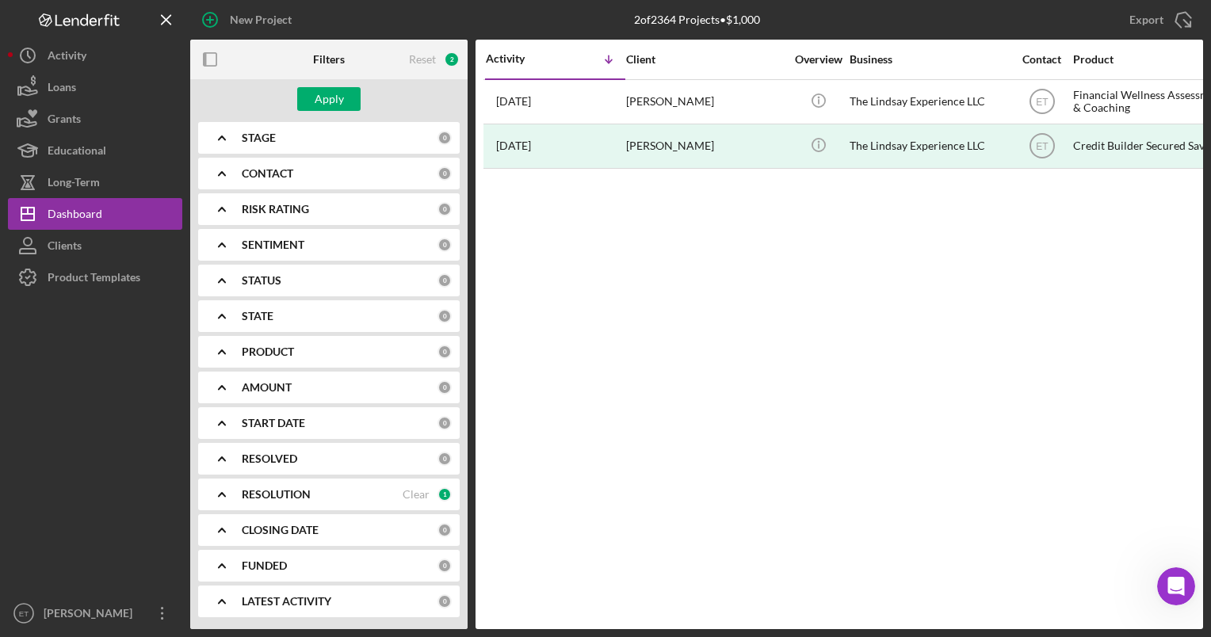
scroll to position [248, 0]
click at [293, 356] on b "PRODUCT" at bounding box center [268, 353] width 52 height 13
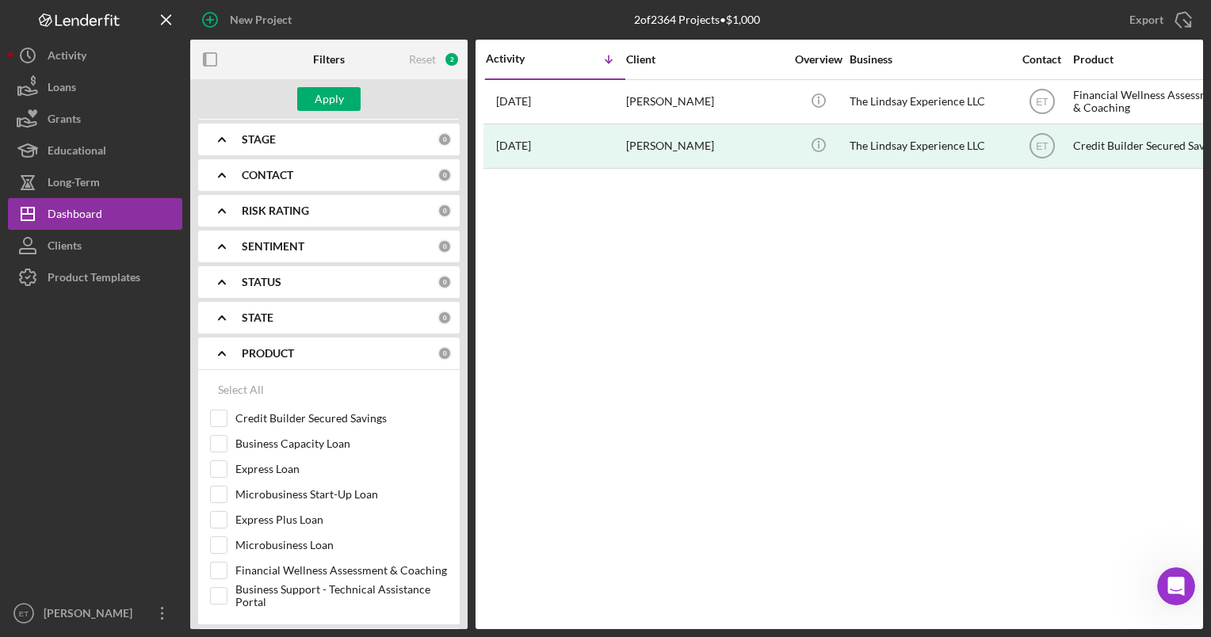
scroll to position [408, 0]
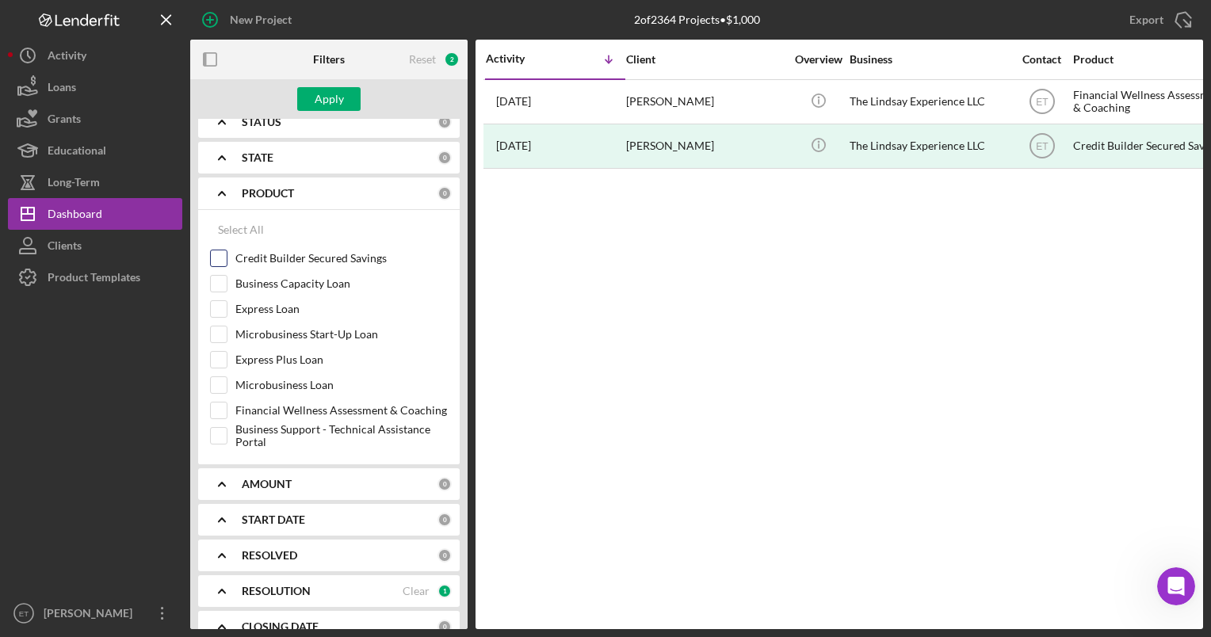
click at [217, 256] on input "Credit Builder Secured Savings" at bounding box center [219, 258] width 16 height 16
checkbox input "true"
click at [323, 100] on div "Apply" at bounding box center [329, 99] width 29 height 24
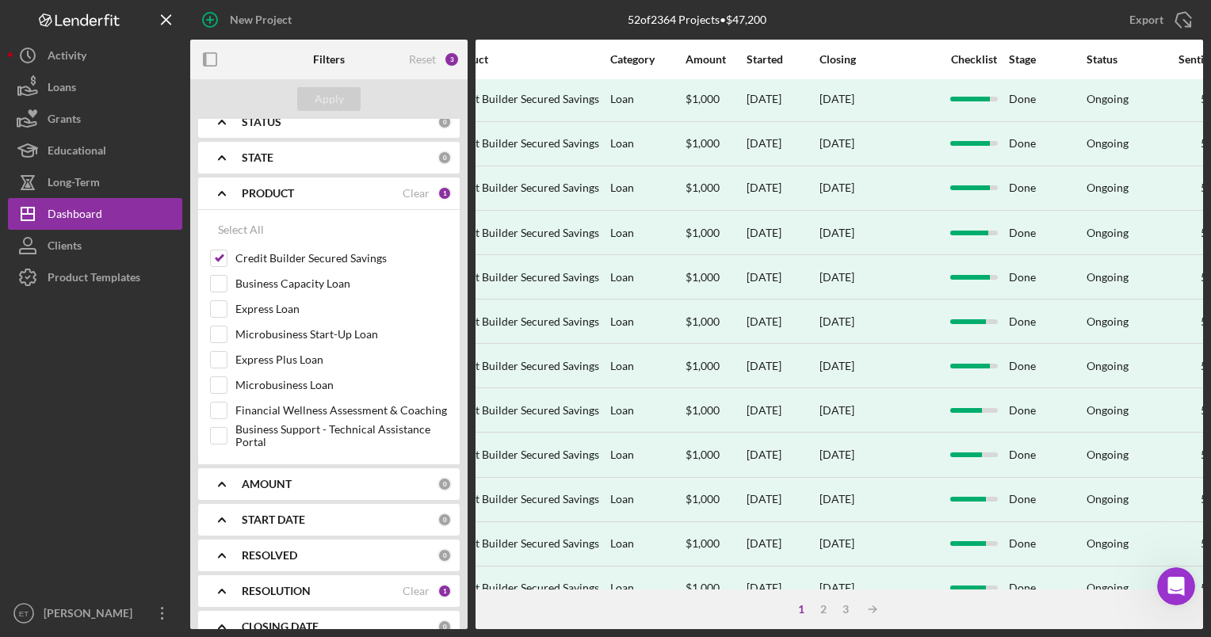
scroll to position [621, 625]
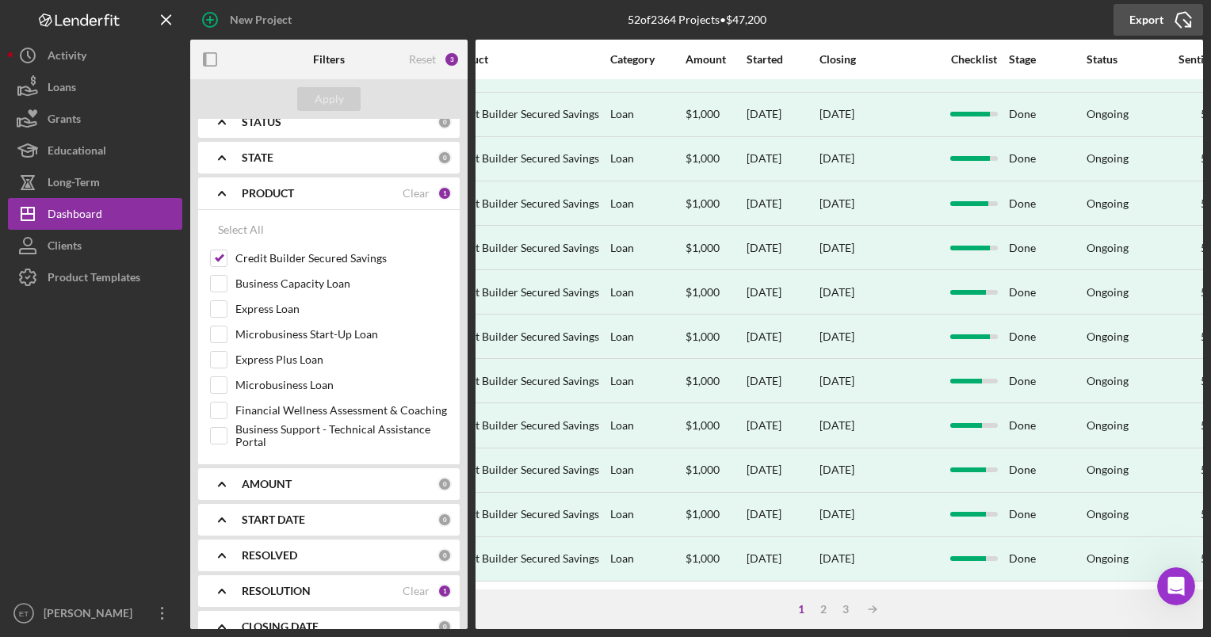
click at [1151, 21] on div "Export" at bounding box center [1147, 20] width 34 height 32
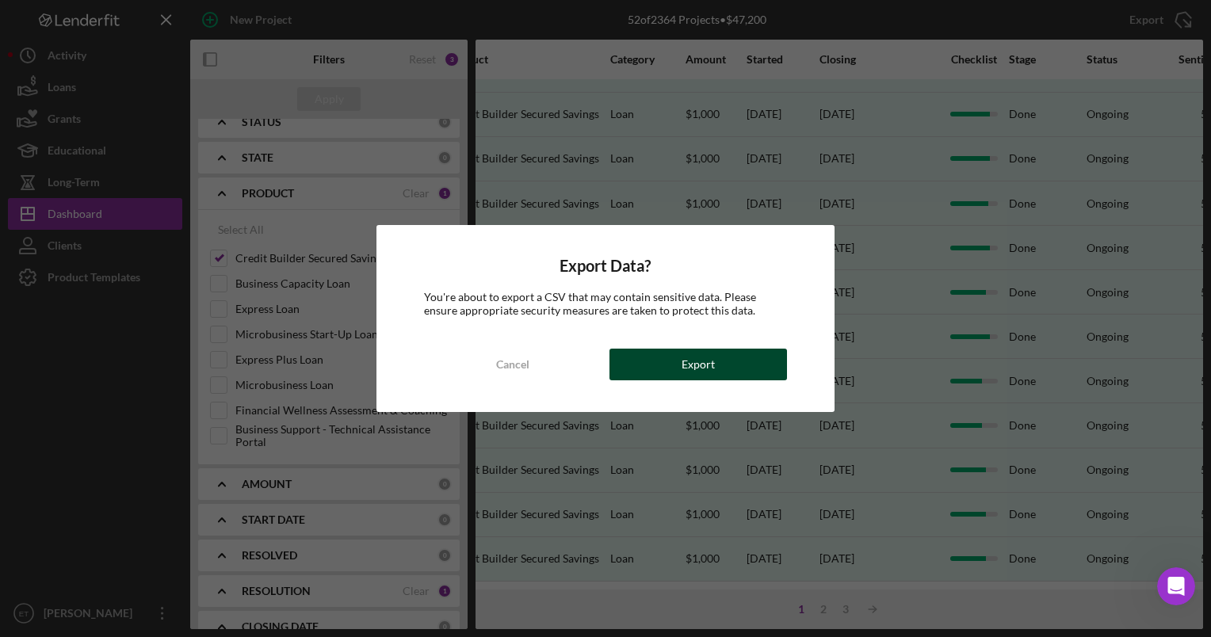
click at [717, 362] on button "Export" at bounding box center [699, 365] width 178 height 32
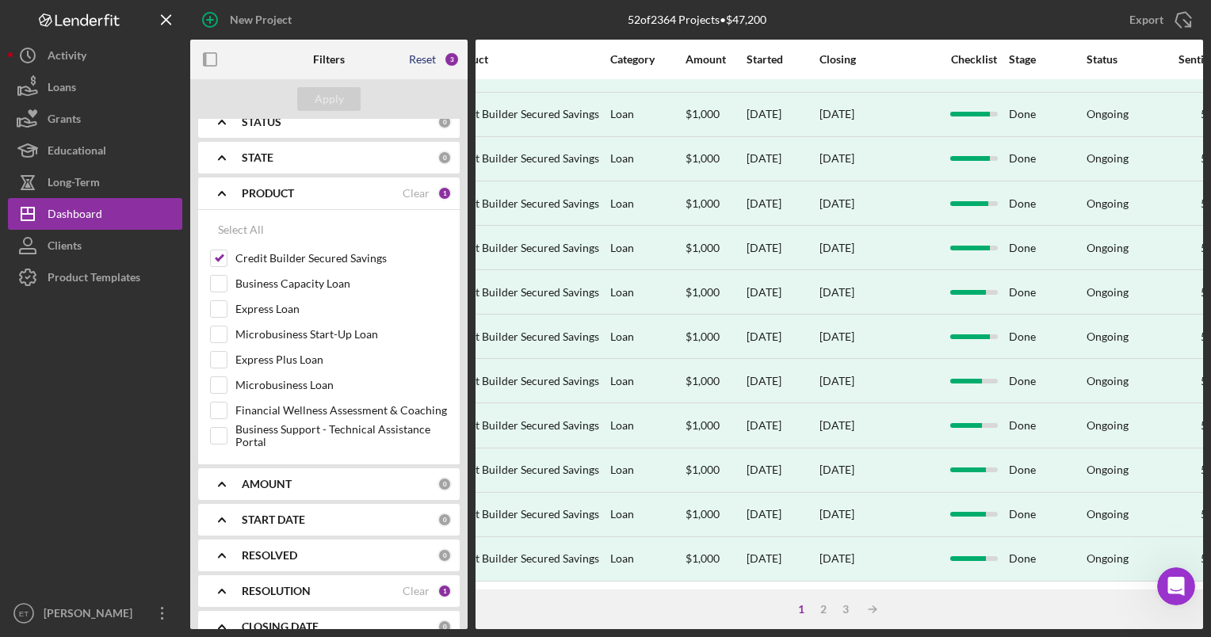
click at [422, 59] on div "Reset" at bounding box center [422, 59] width 27 height 13
checkbox input "true"
checkbox input "false"
click at [273, 193] on b "PRODUCT" at bounding box center [268, 193] width 52 height 13
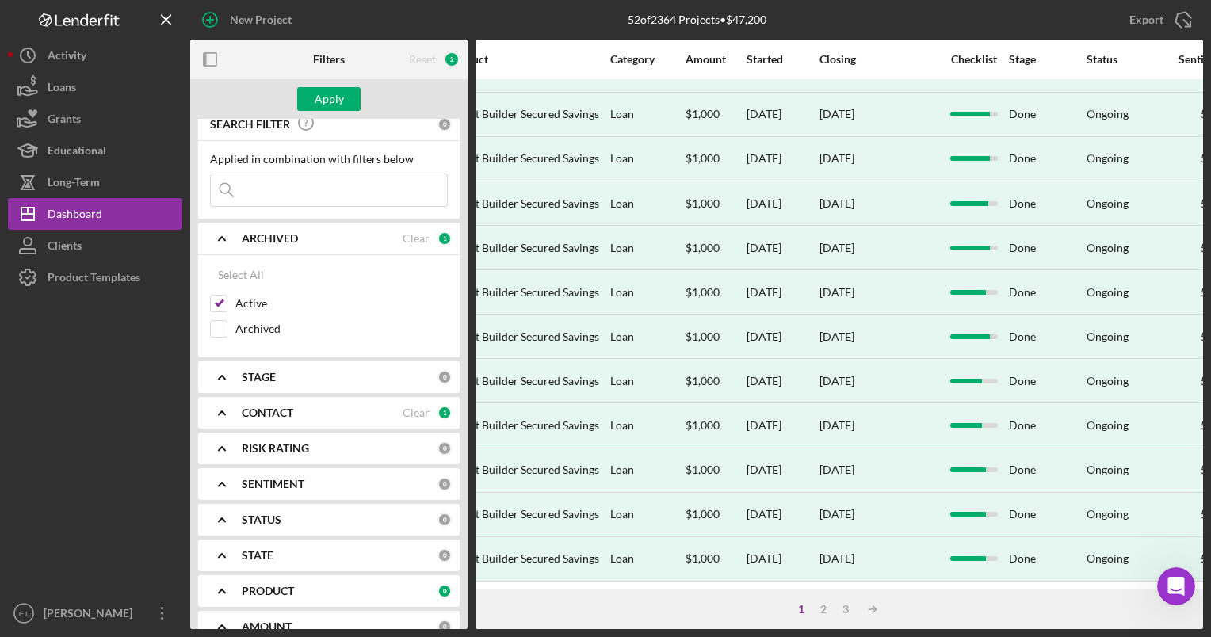
scroll to position [0, 0]
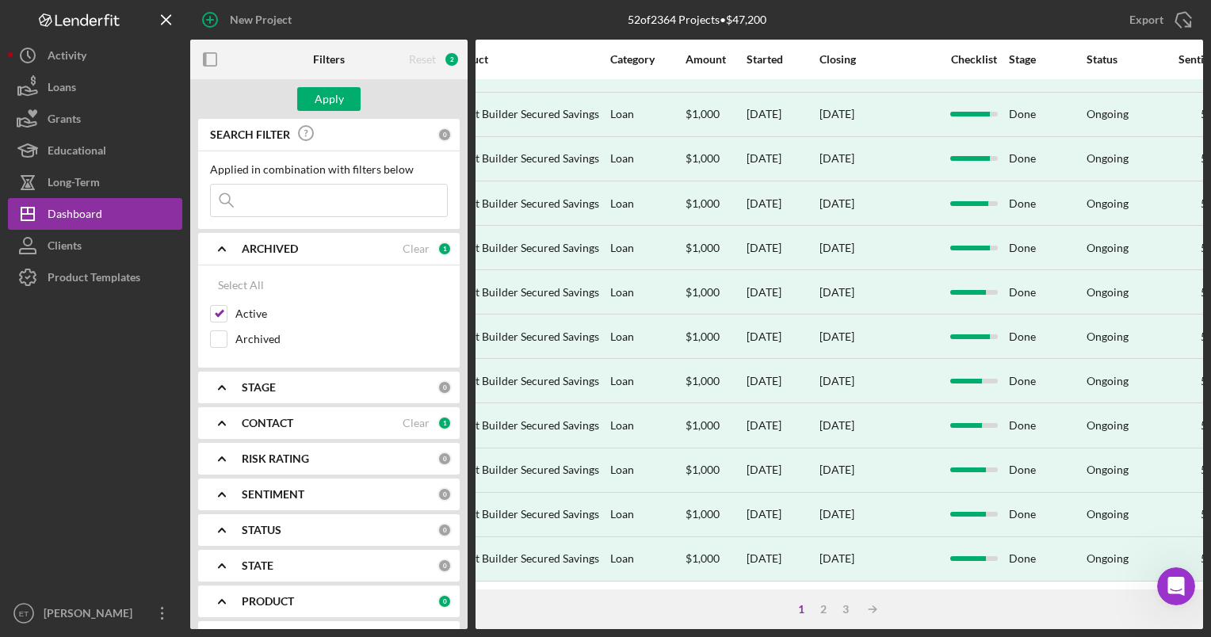
click at [292, 201] on input at bounding box center [329, 201] width 236 height 32
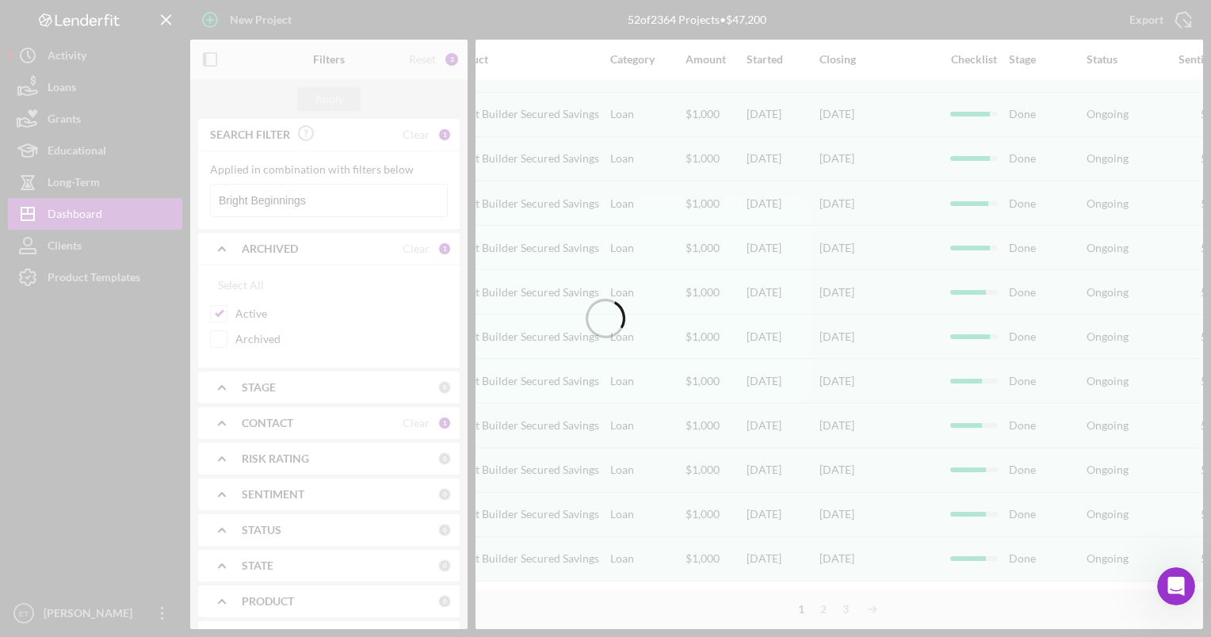
scroll to position [0, 625]
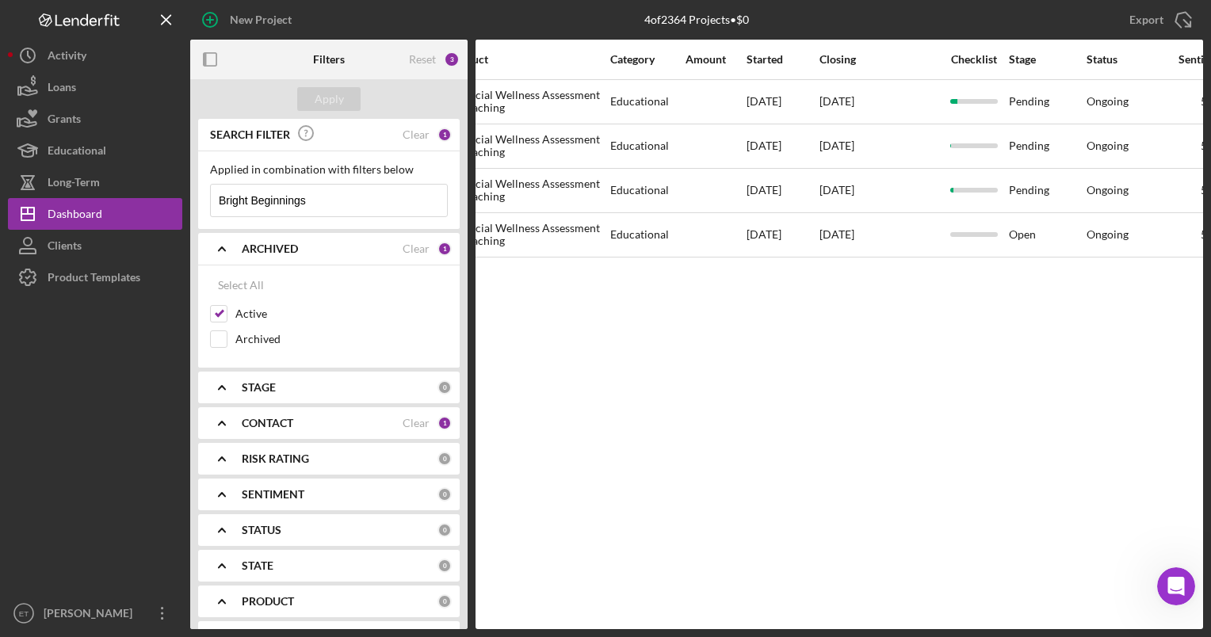
type input "Bright Beginnings"
click at [702, 334] on div "Activity Icon/Table Sort Arrow Client Overview Business Contact Product Categor…" at bounding box center [840, 335] width 728 height 590
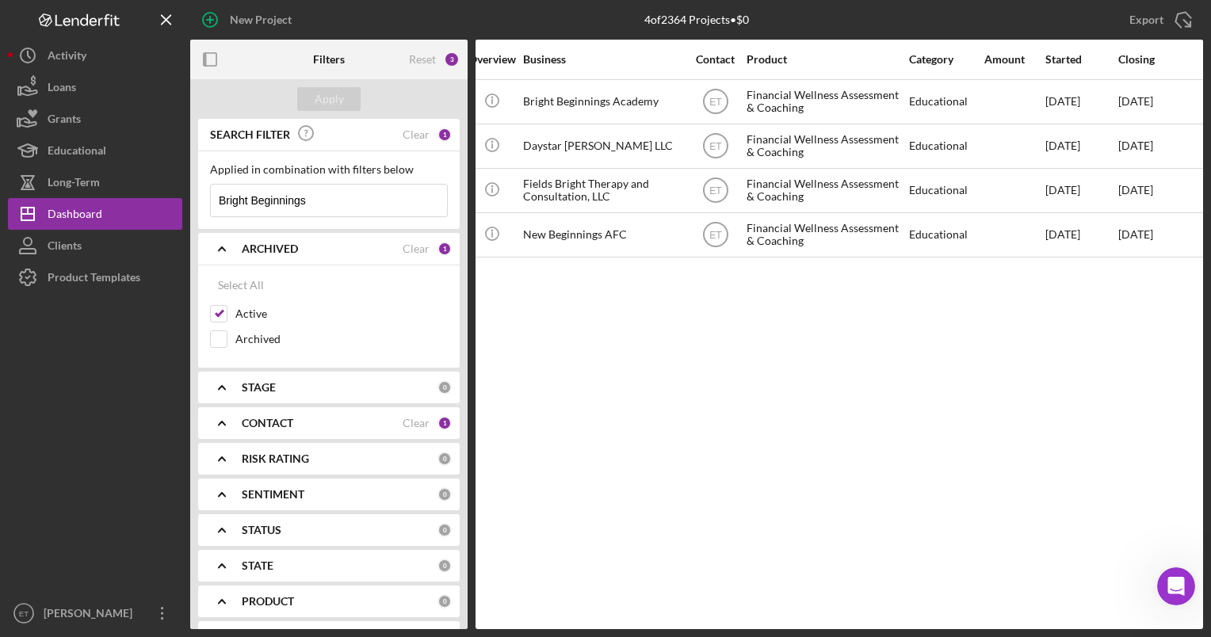
scroll to position [0, 323]
click at [421, 422] on div "Clear" at bounding box center [416, 423] width 27 height 13
click at [412, 245] on div "Clear" at bounding box center [416, 249] width 27 height 13
checkbox input "false"
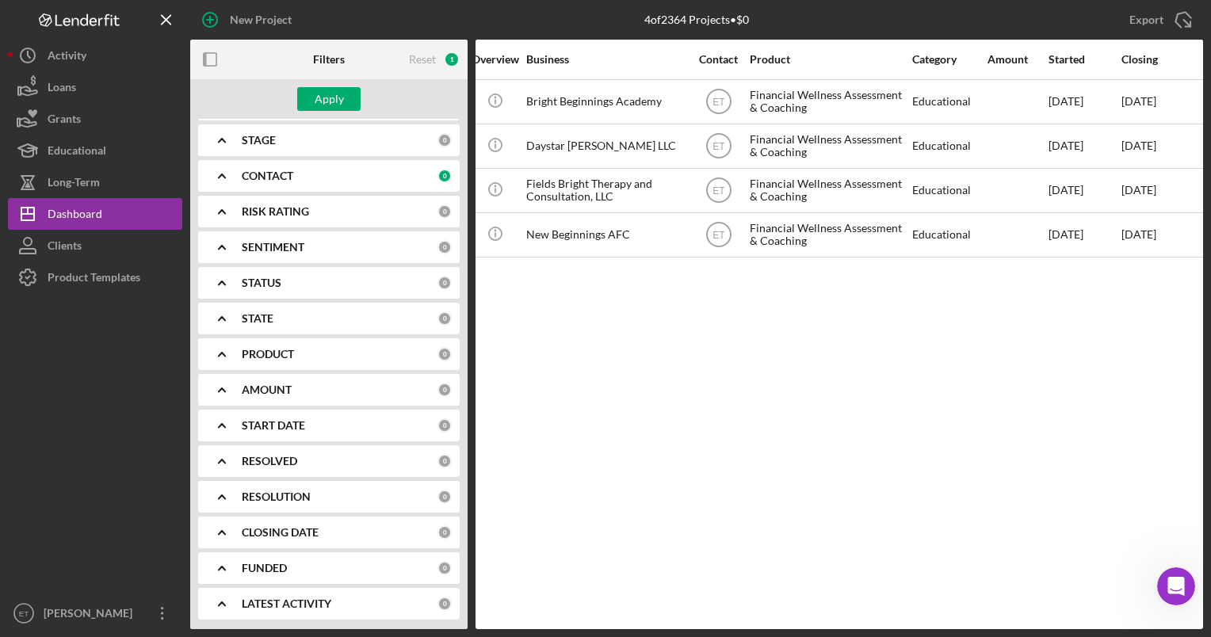
scroll to position [0, 0]
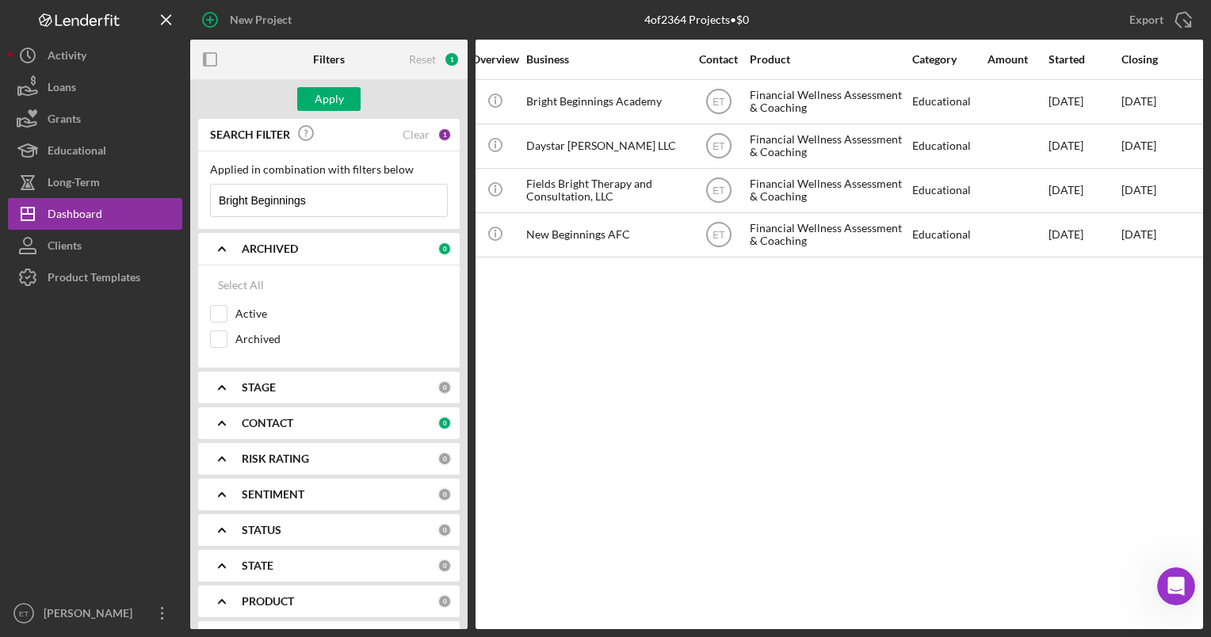
click at [333, 198] on input "Bright Beginnings" at bounding box center [329, 201] width 236 height 32
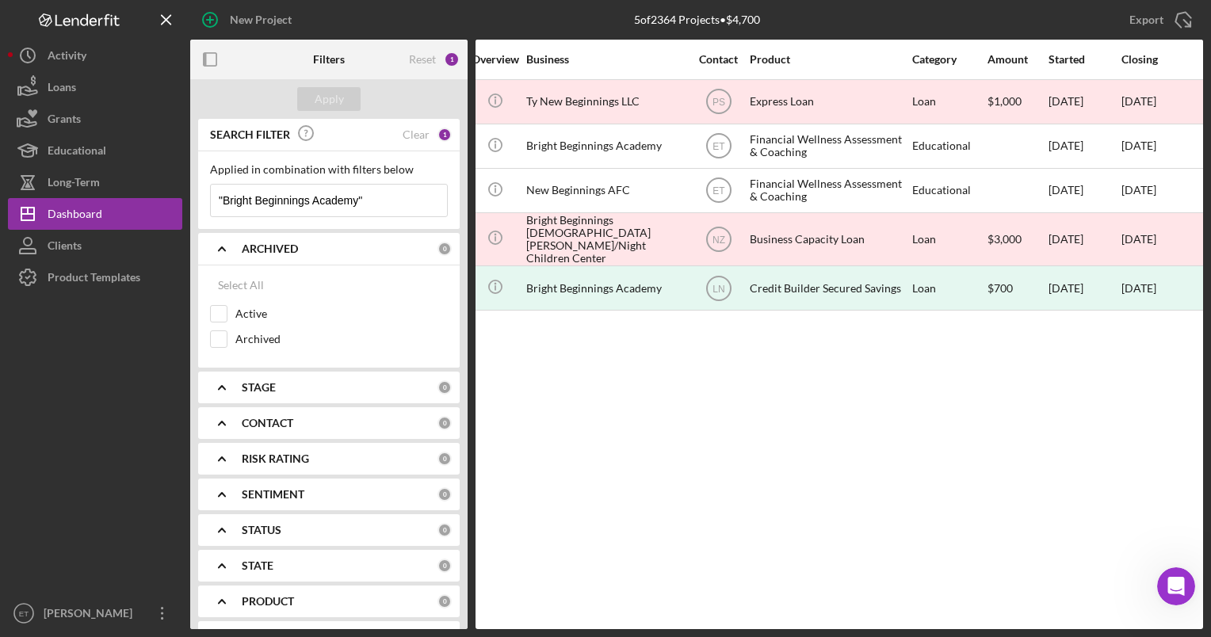
click at [403, 201] on input ""Bright Beginnings Academy"" at bounding box center [329, 201] width 236 height 32
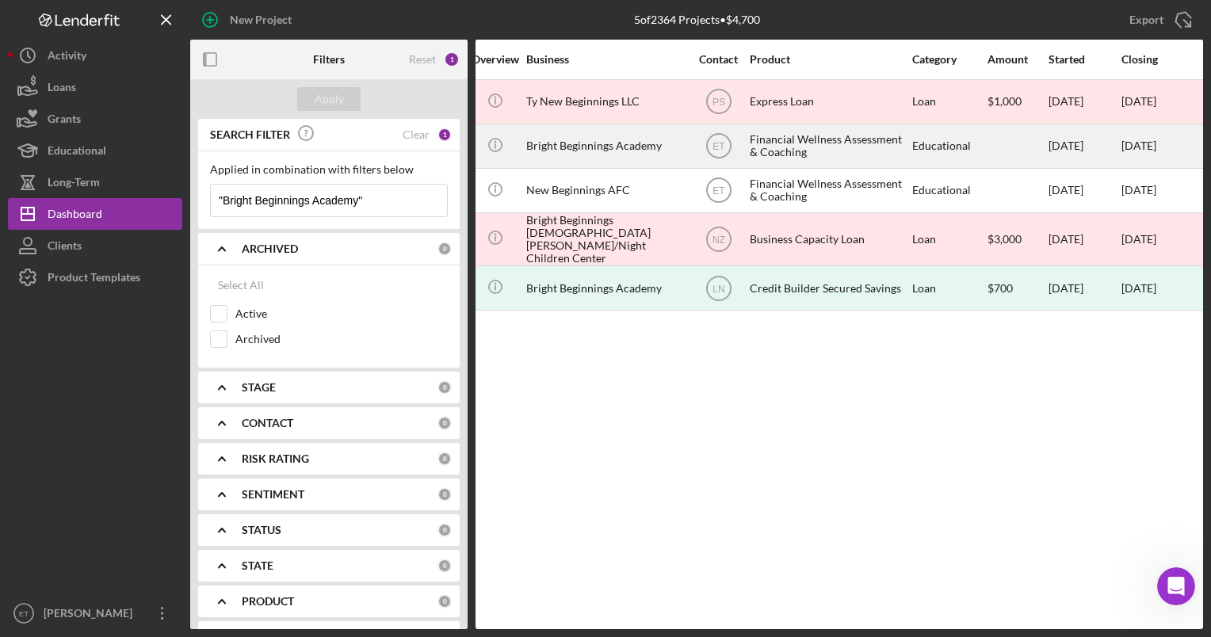
type input ""Bright Beginnings Academy""
click at [782, 141] on div "Financial Wellness Assessment & Coaching" at bounding box center [829, 146] width 159 height 42
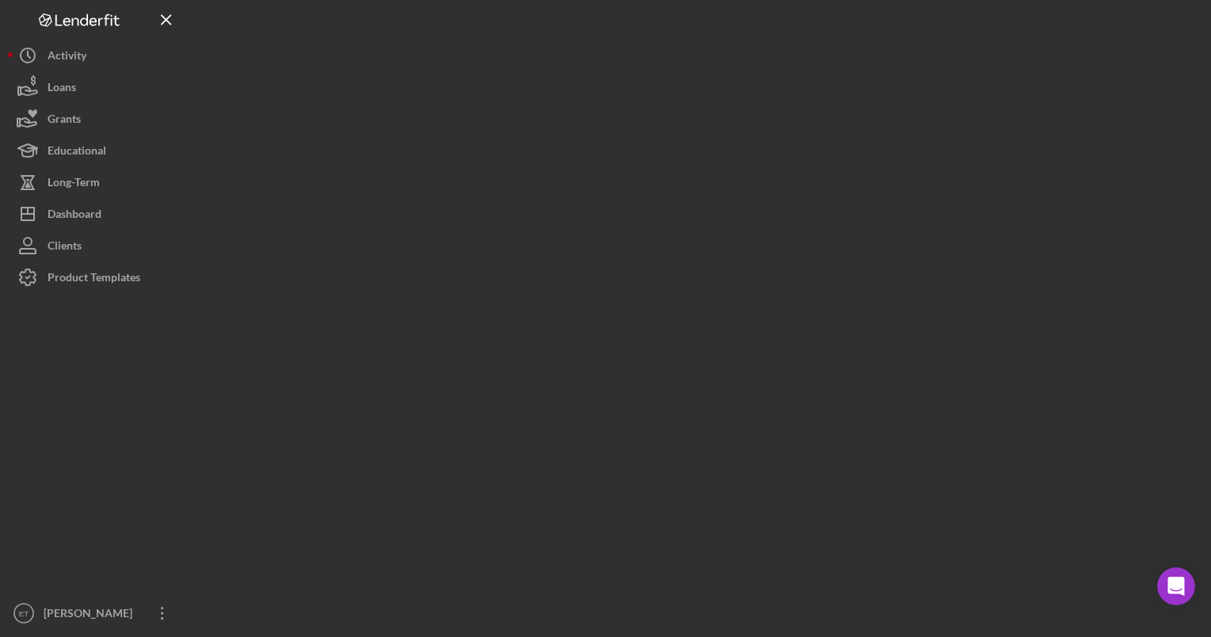
click at [782, 141] on div at bounding box center [696, 314] width 1013 height 629
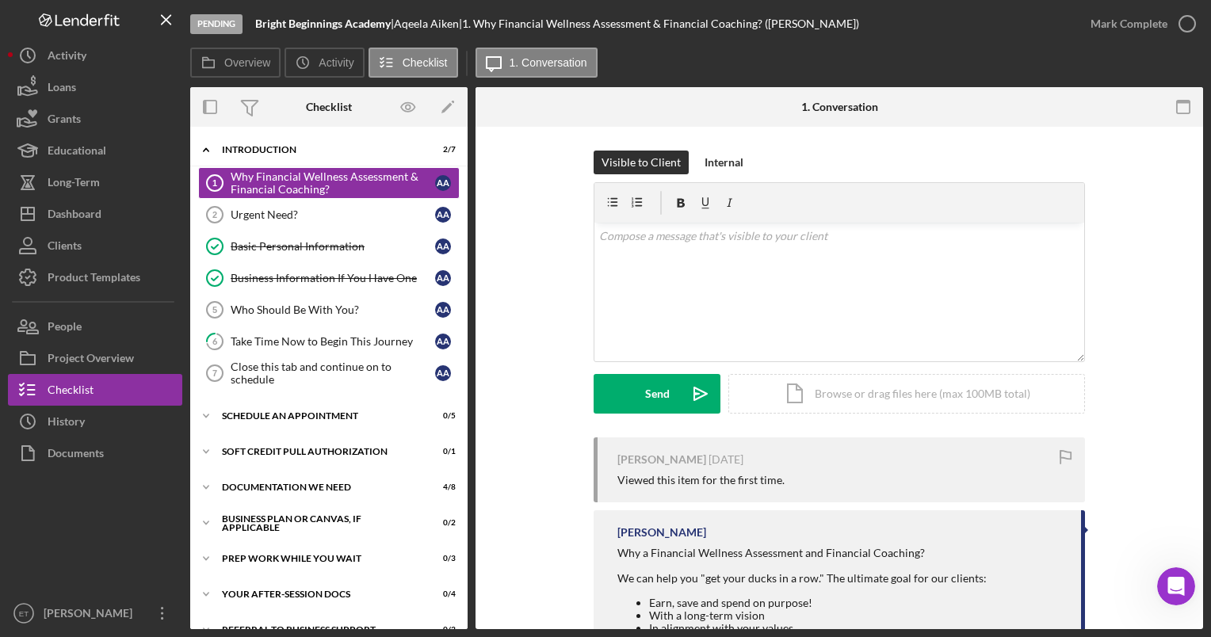
click at [541, 295] on div "Visible to Client Internal v Color teal Color pink Remove color Add row above A…" at bounding box center [839, 294] width 680 height 287
click at [289, 247] on div "Basic Personal Information" at bounding box center [333, 246] width 205 height 13
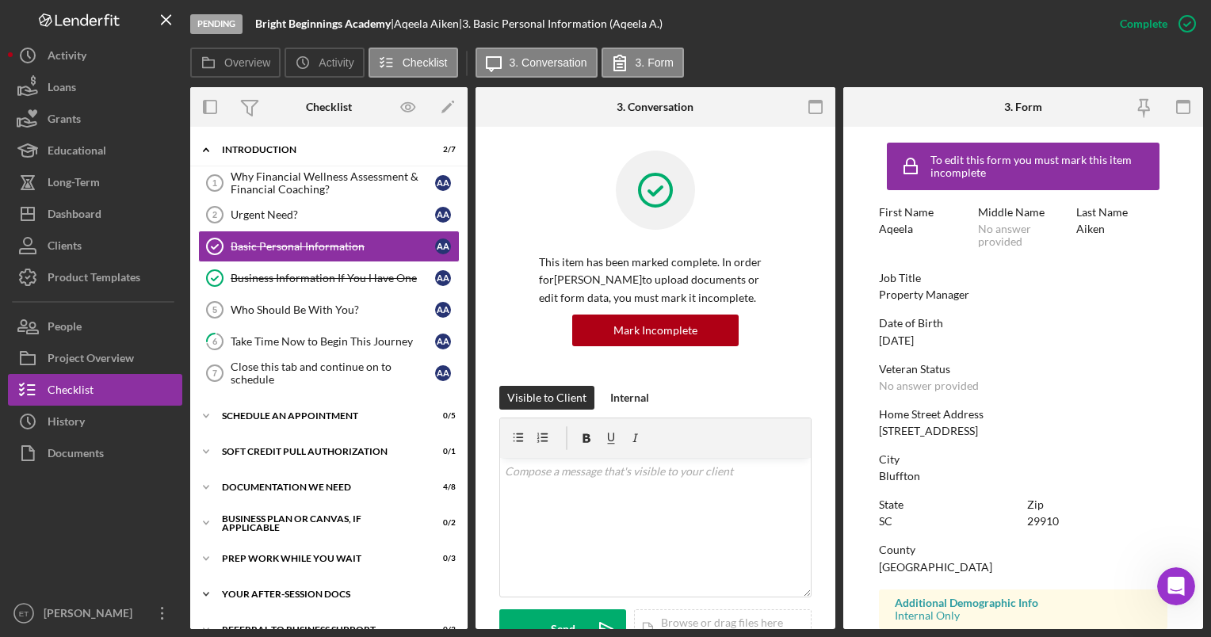
click at [329, 590] on div "Your After-Session Docs" at bounding box center [335, 595] width 226 height 10
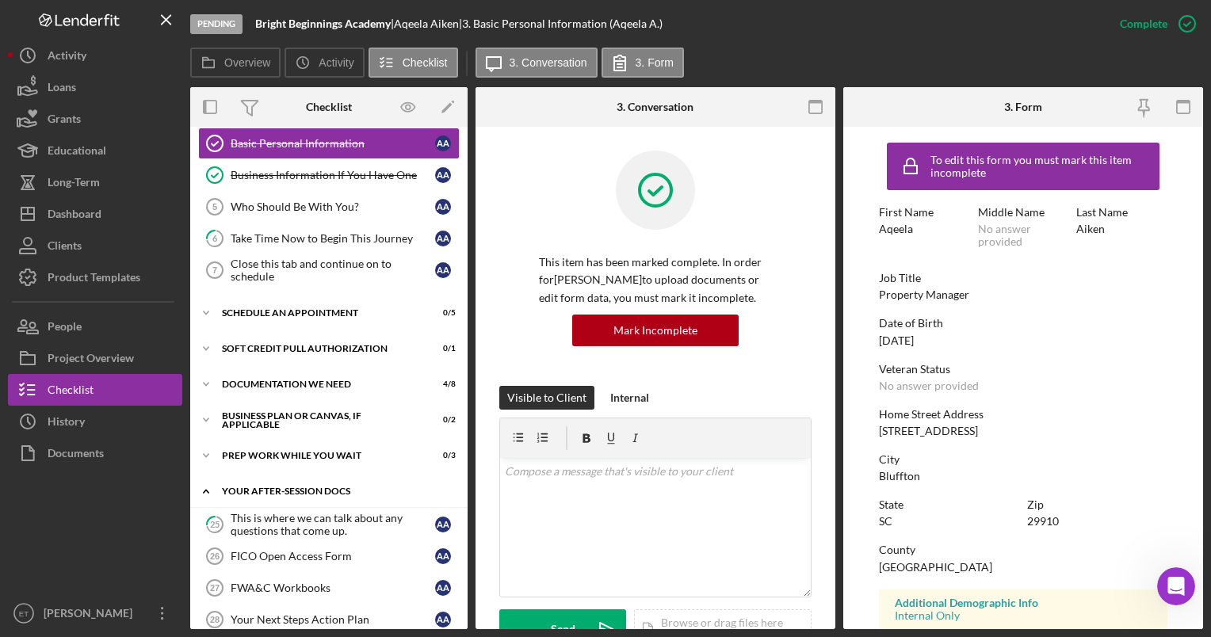
scroll to position [106, 0]
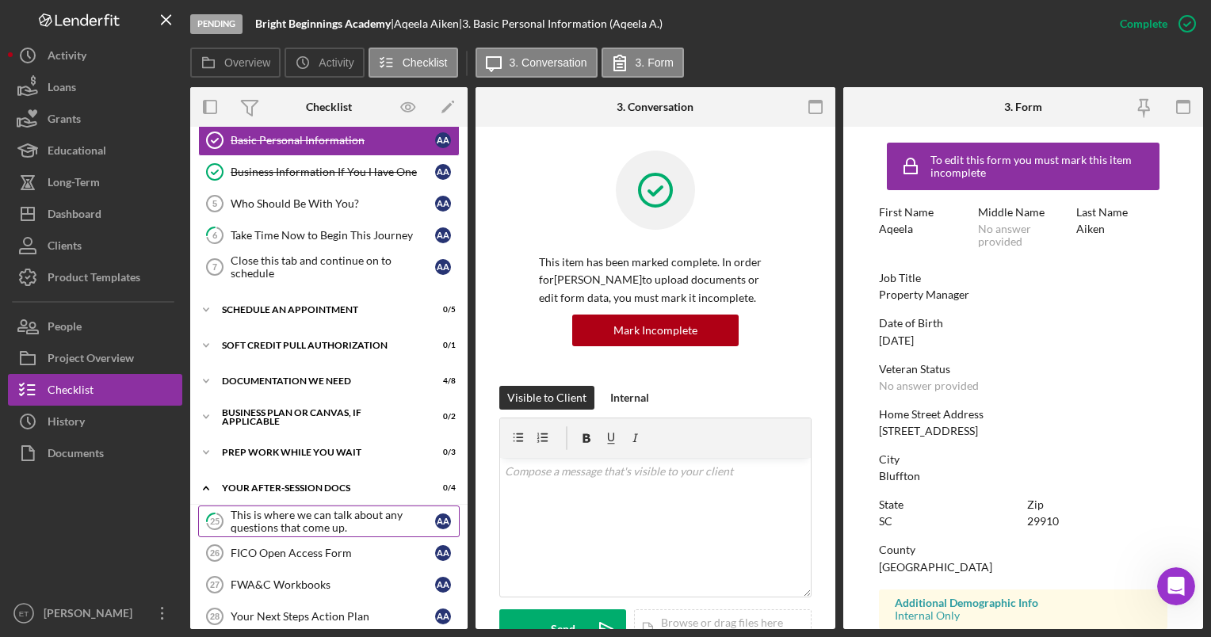
click at [308, 520] on div "This is where we can talk about any questions that come up." at bounding box center [333, 521] width 205 height 25
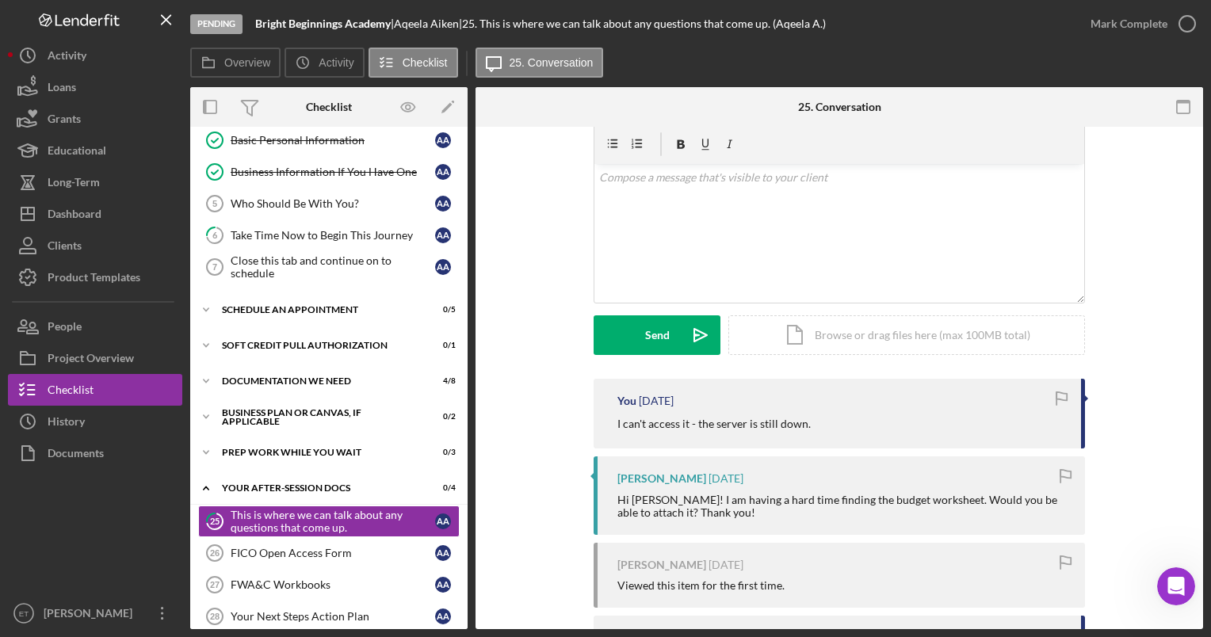
scroll to position [60, 0]
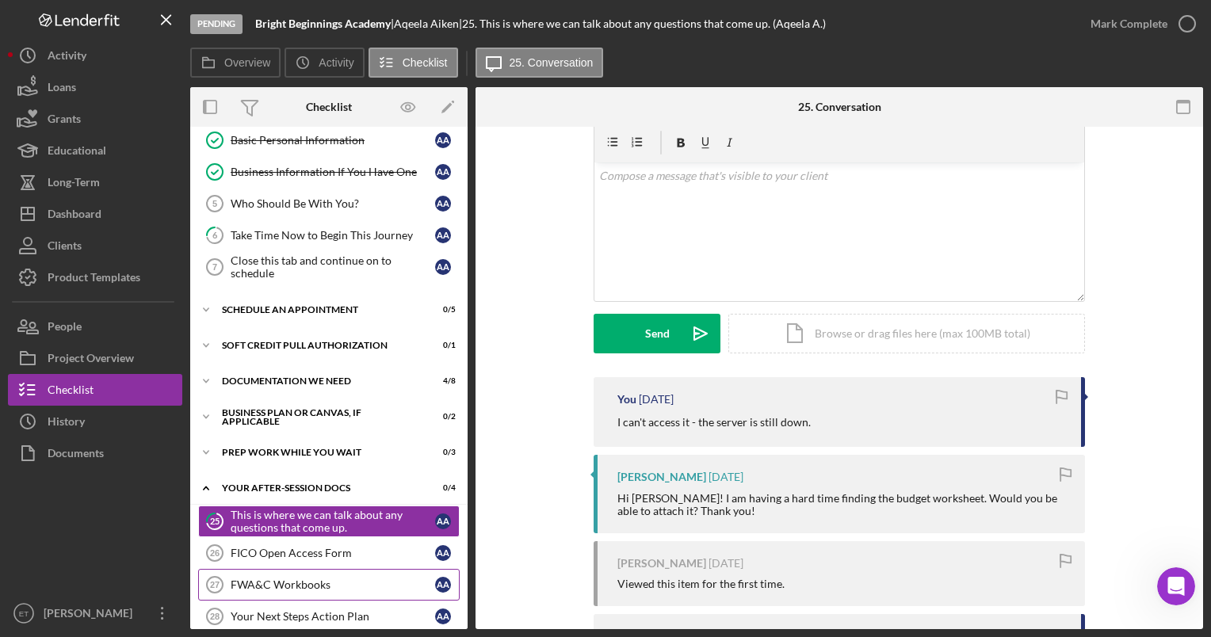
click at [327, 582] on div "FWA&C Workbooks" at bounding box center [333, 585] width 205 height 13
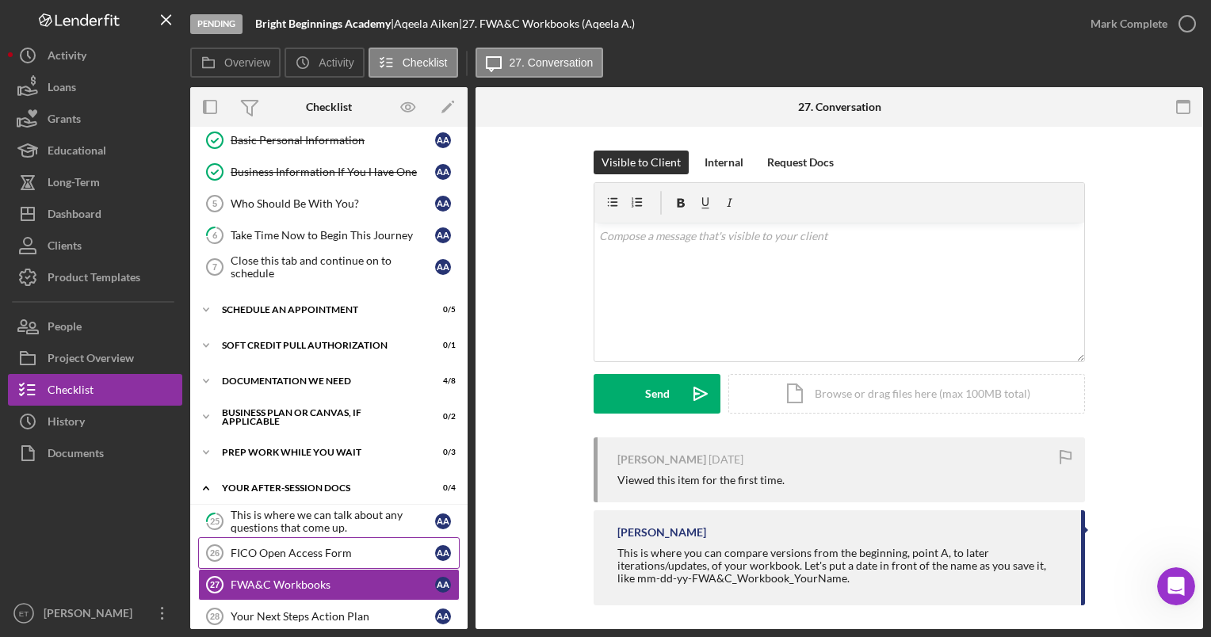
click at [305, 556] on div "FICO Open Access Form" at bounding box center [333, 553] width 205 height 13
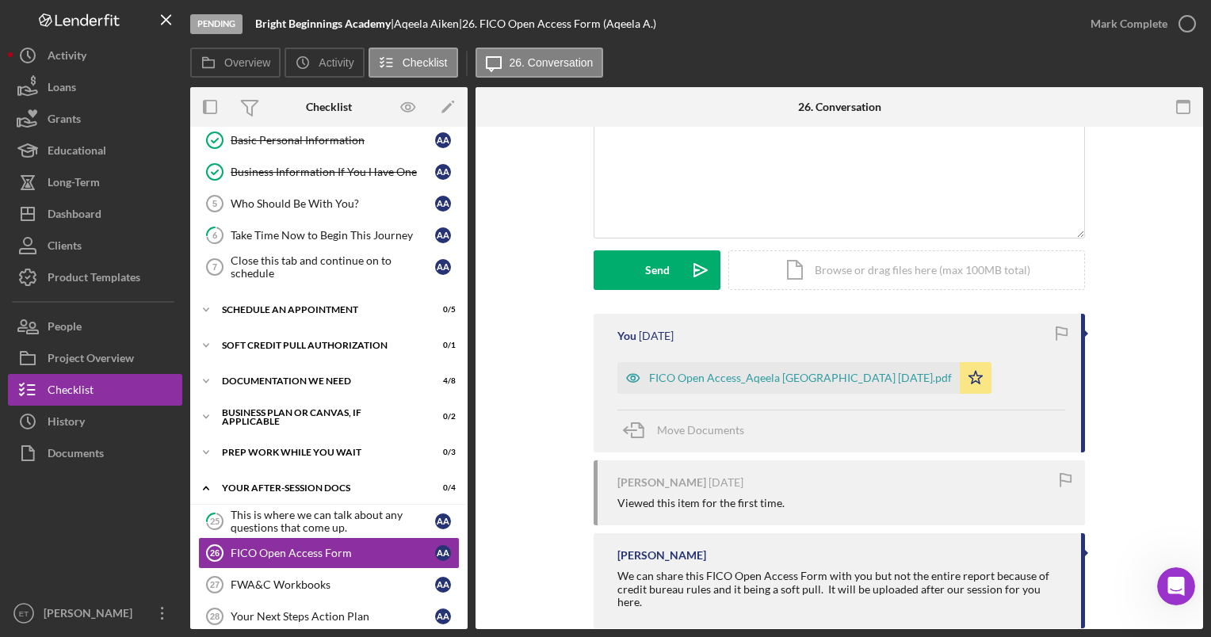
scroll to position [79, 0]
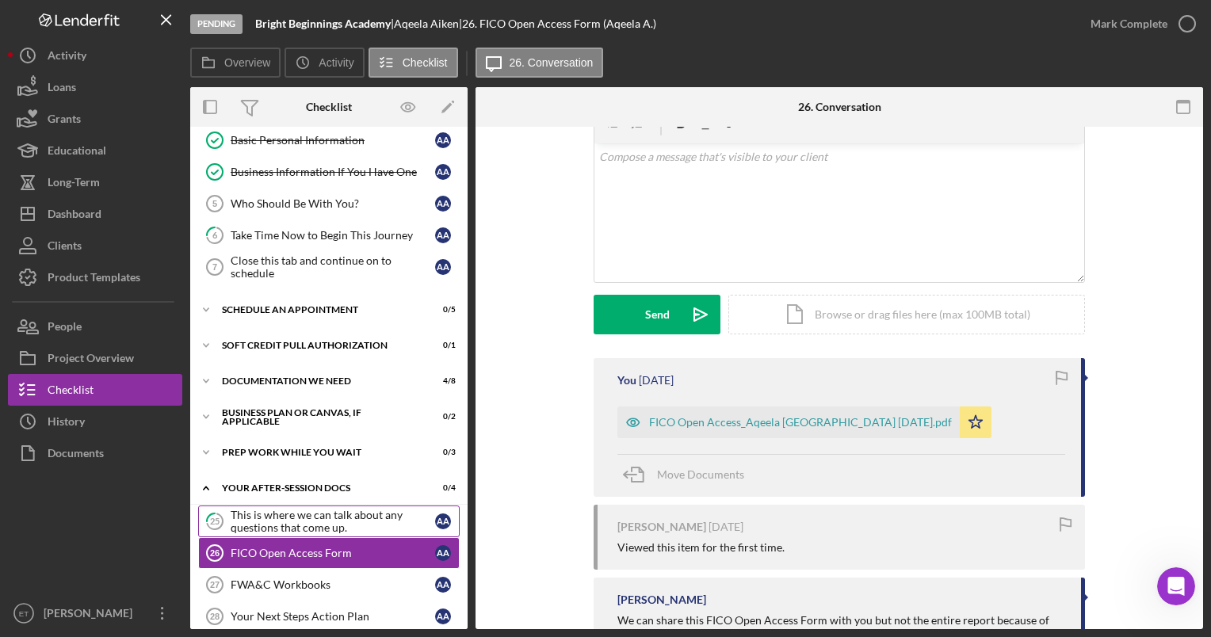
click at [287, 510] on div "This is where we can talk about any questions that come up." at bounding box center [333, 521] width 205 height 25
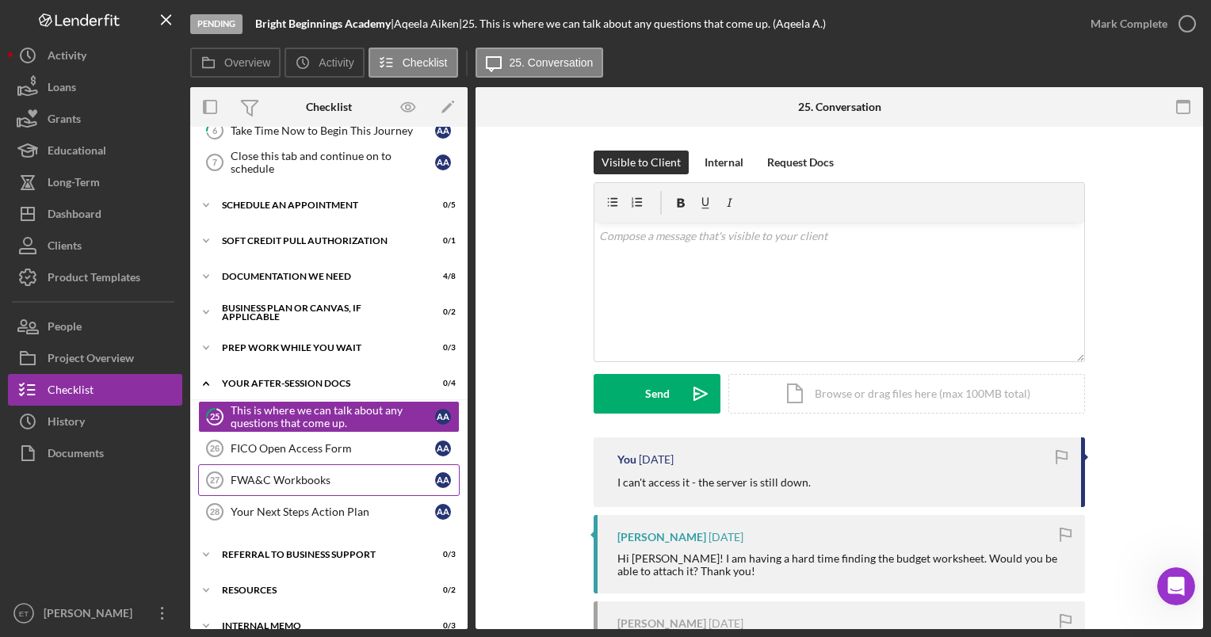
scroll to position [228, 0]
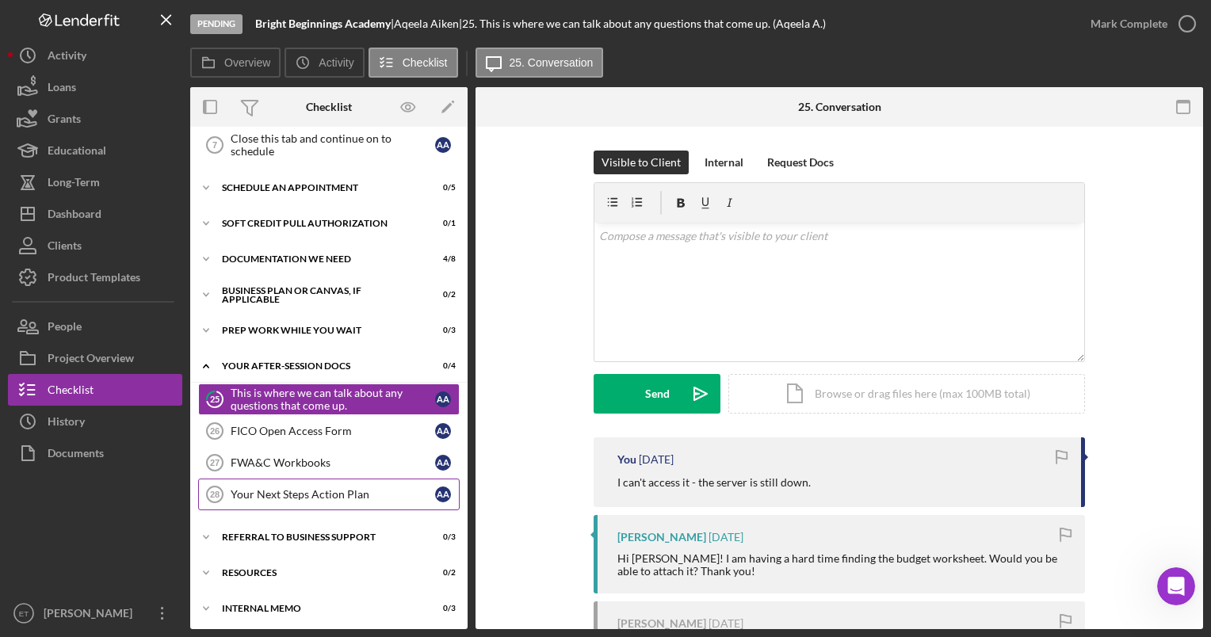
click at [298, 492] on div "Your Next Steps Action Plan" at bounding box center [333, 494] width 205 height 13
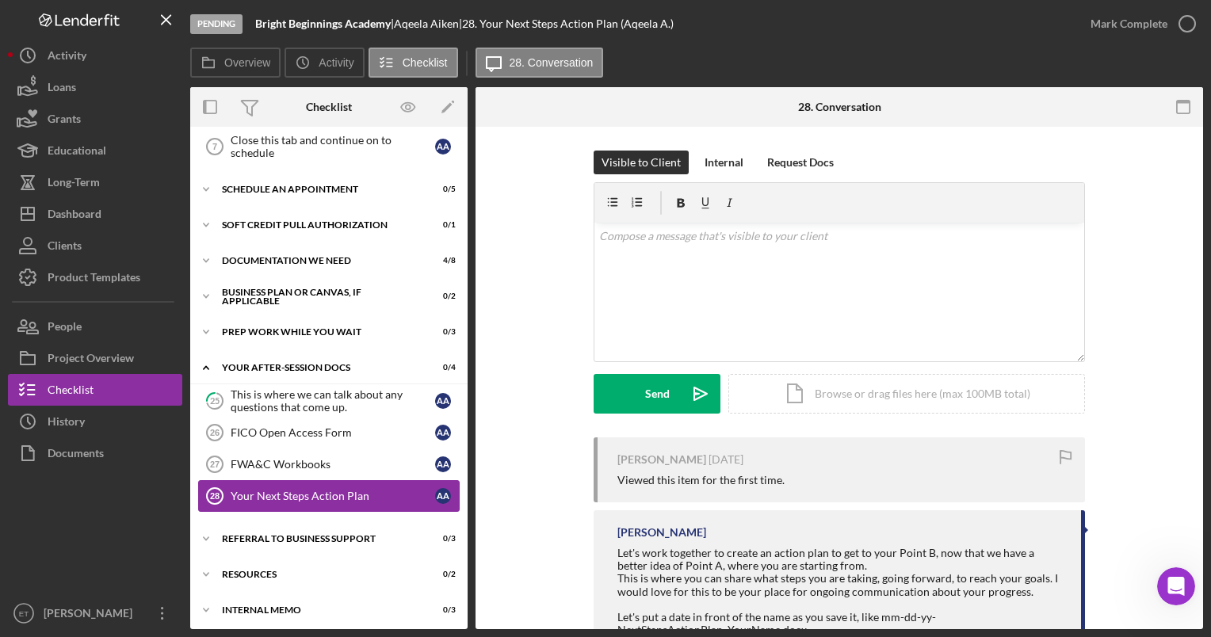
scroll to position [228, 0]
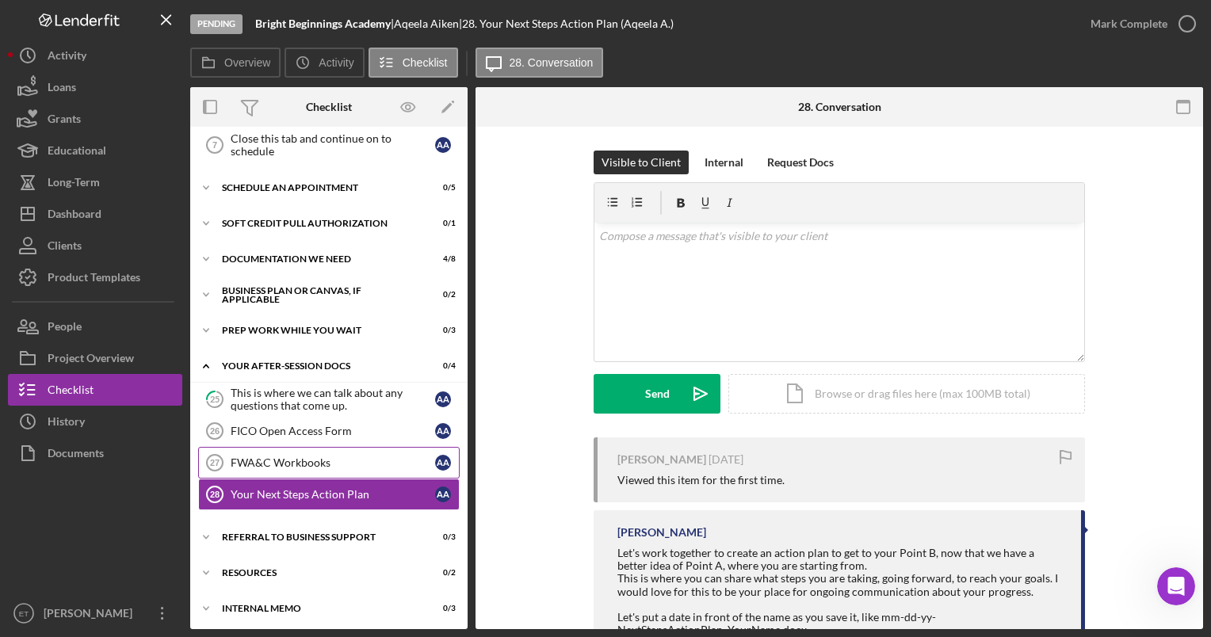
click at [288, 470] on link "FWA&C Workbooks 27 FWA&C Workbooks A A" at bounding box center [329, 463] width 262 height 32
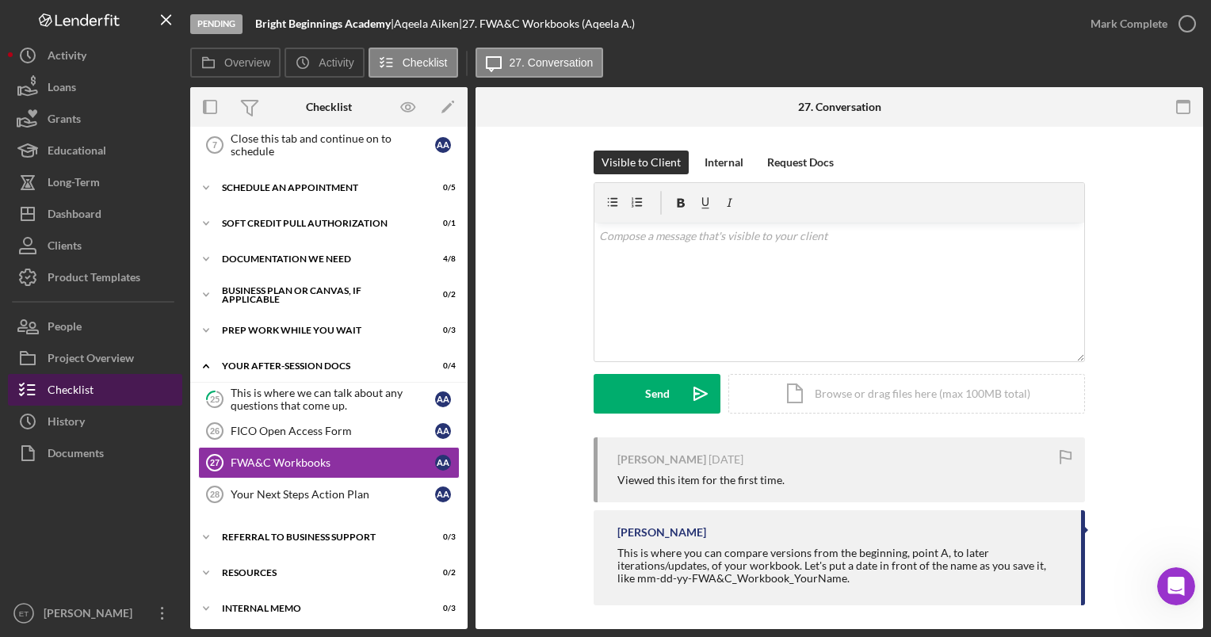
click at [99, 387] on button "Checklist" at bounding box center [95, 390] width 174 height 32
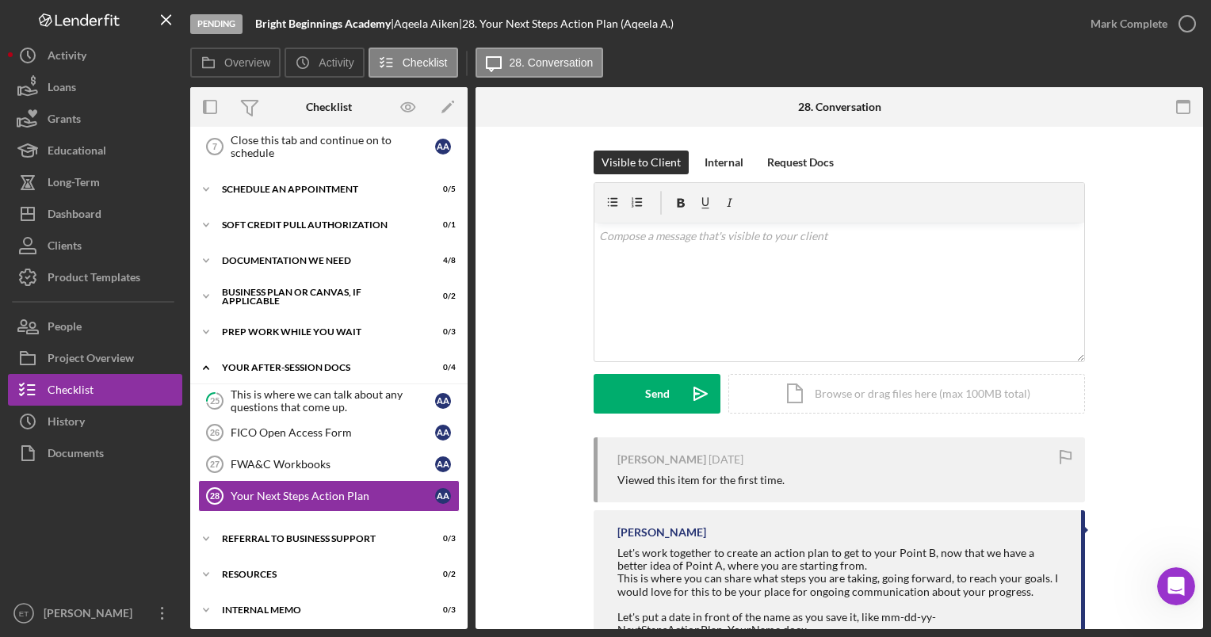
scroll to position [228, 0]
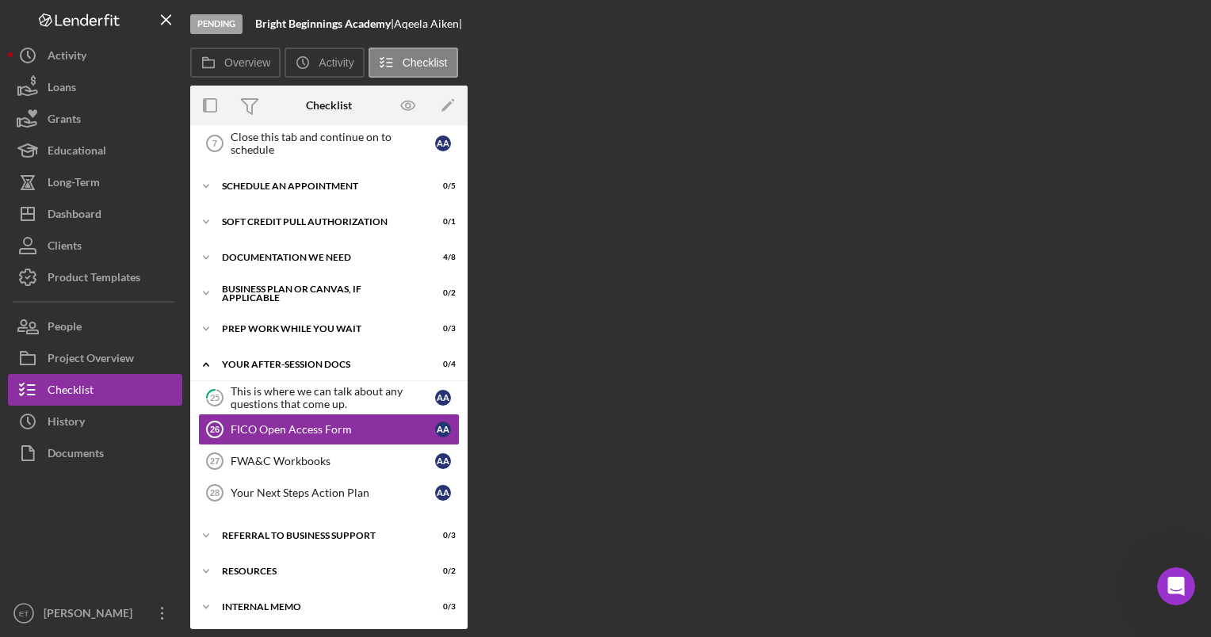
scroll to position [228, 0]
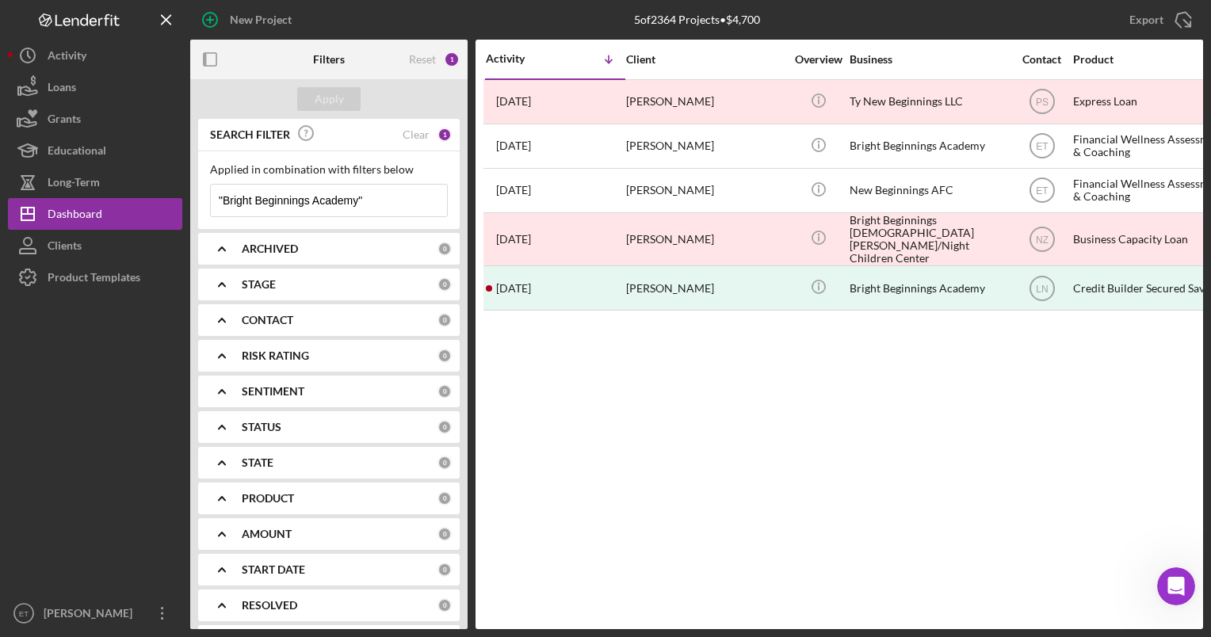
click at [372, 206] on input ""Bright Beginnings Academy"" at bounding box center [329, 201] width 236 height 32
type input """
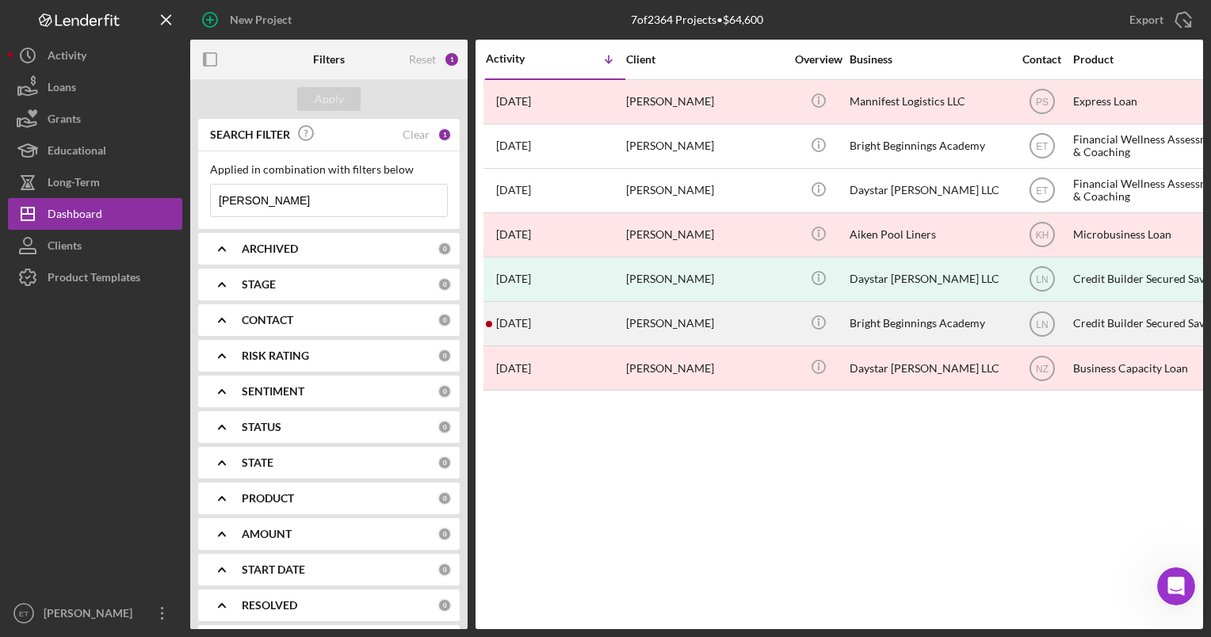
type input "[PERSON_NAME]"
click at [892, 327] on div "Bright Beginnings Academy" at bounding box center [929, 324] width 159 height 42
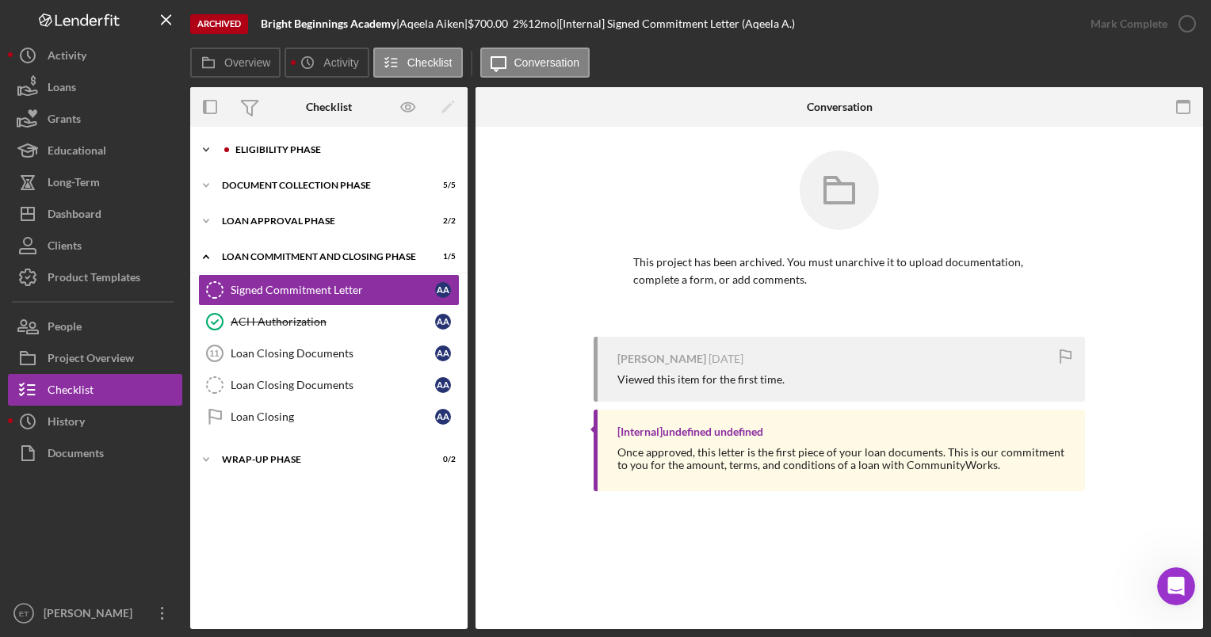
click at [291, 148] on div "Eligibility Phase" at bounding box center [341, 150] width 212 height 10
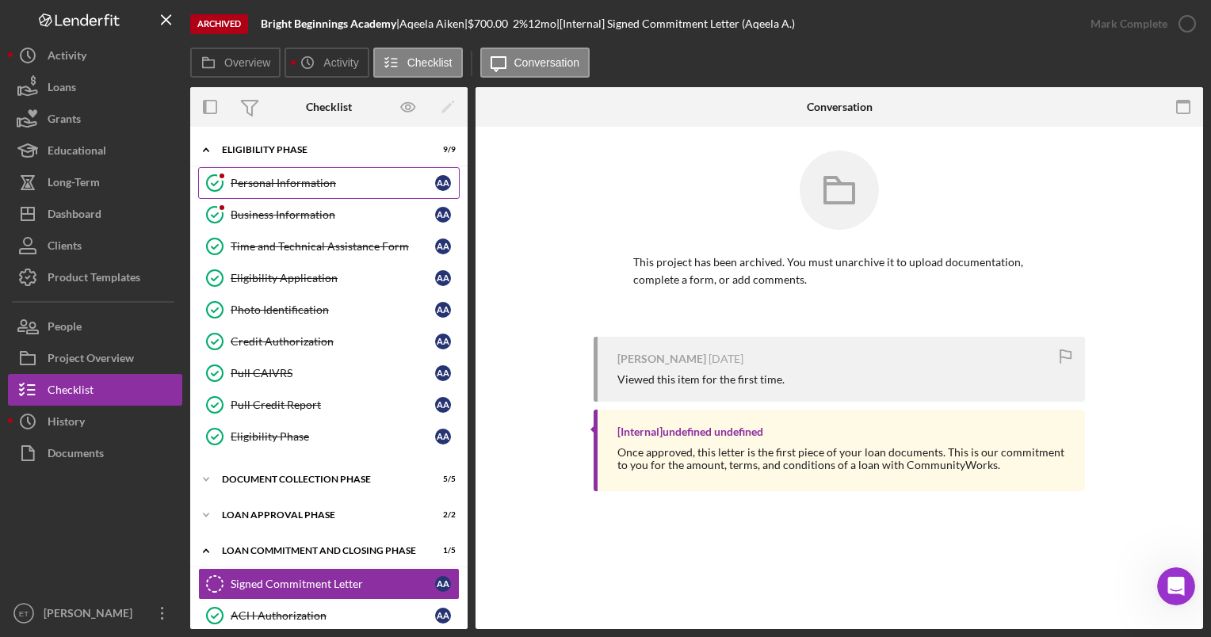
click at [277, 180] on div "Personal Information" at bounding box center [333, 183] width 205 height 13
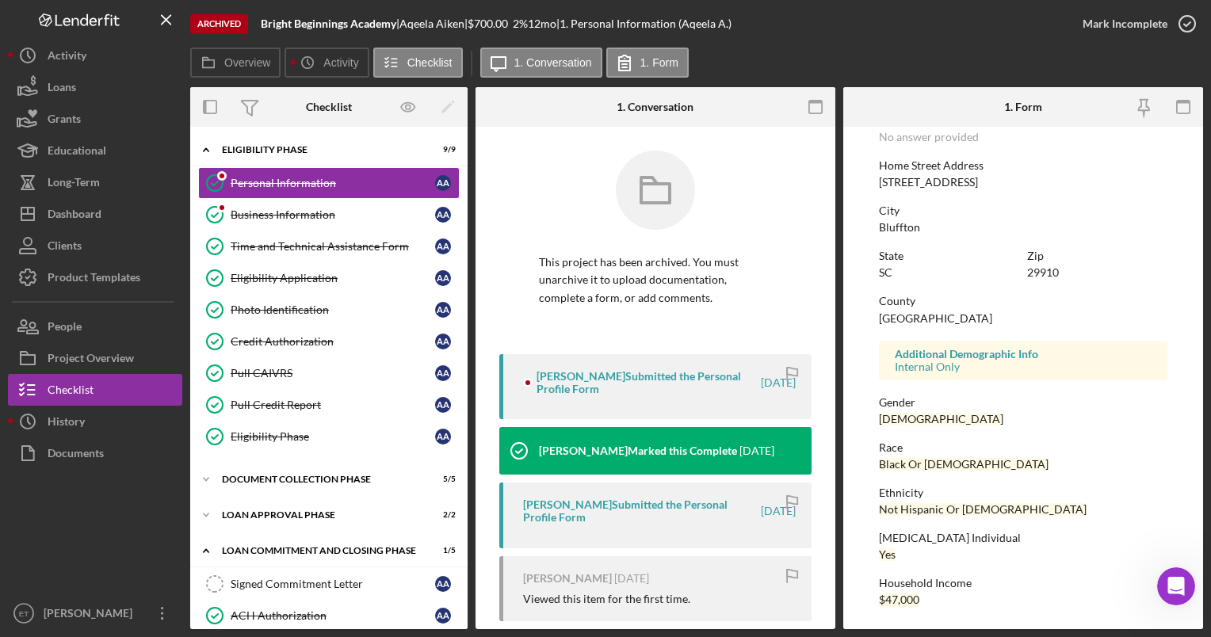
scroll to position [250, 0]
click at [99, 359] on div "Project Overview" at bounding box center [91, 360] width 86 height 36
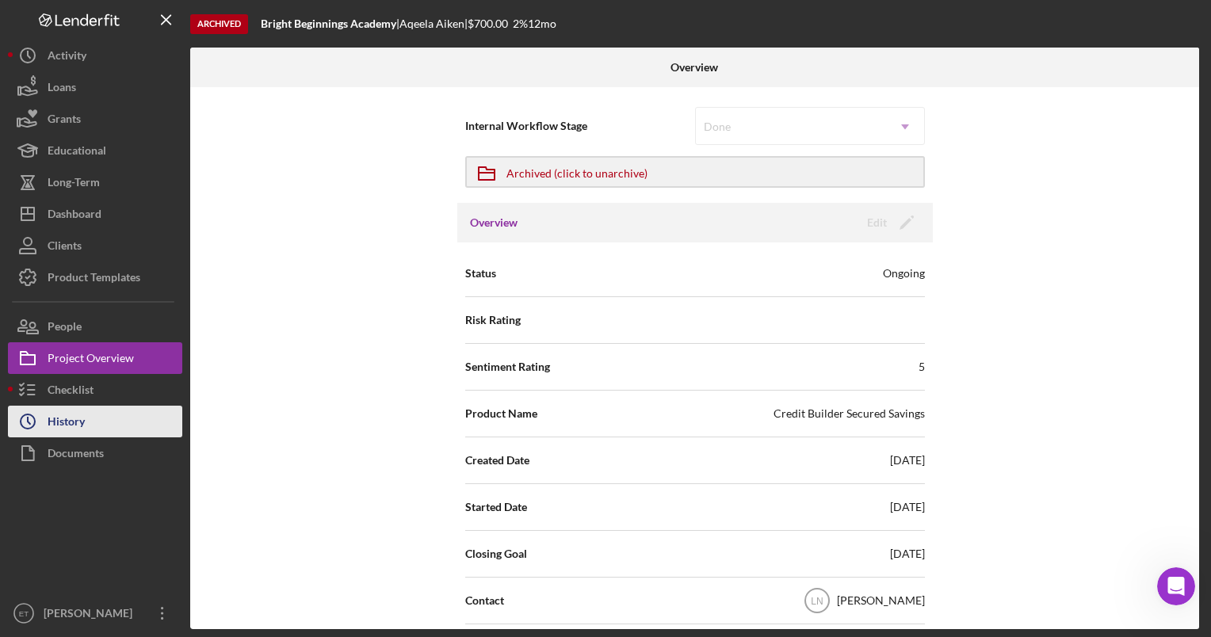
click at [70, 418] on div "History" at bounding box center [66, 424] width 37 height 36
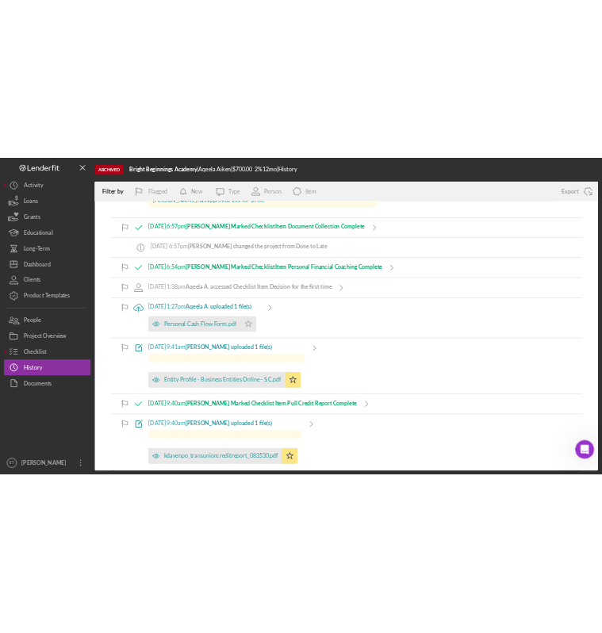
scroll to position [1369, 0]
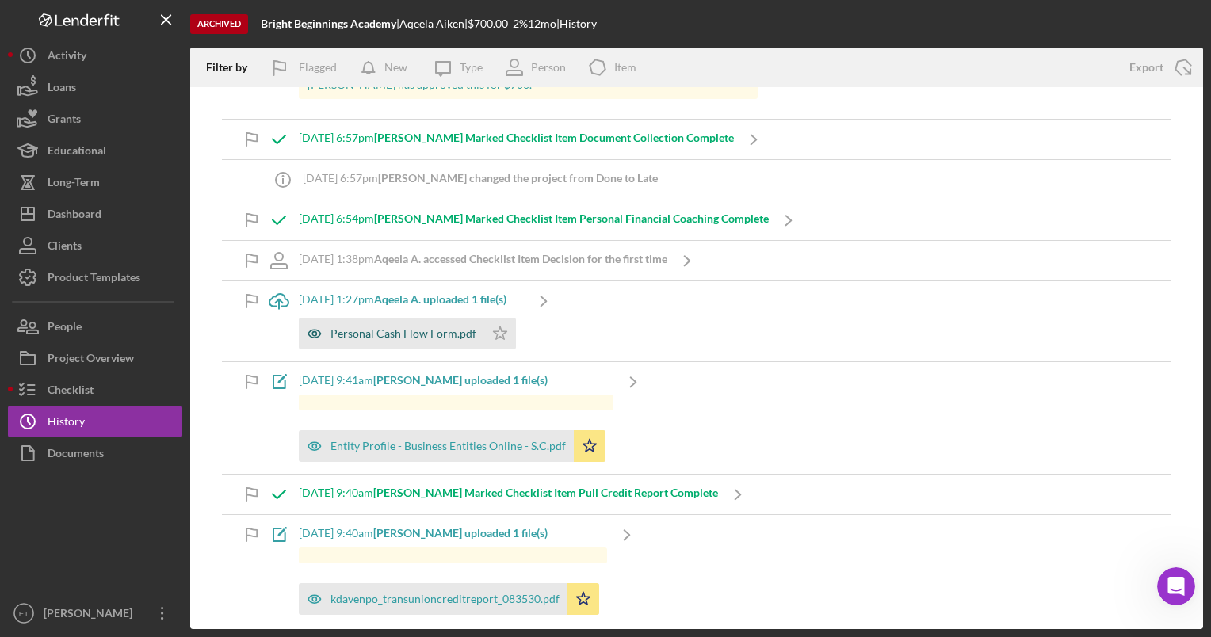
click at [312, 331] on icon "button" at bounding box center [314, 333] width 4 height 4
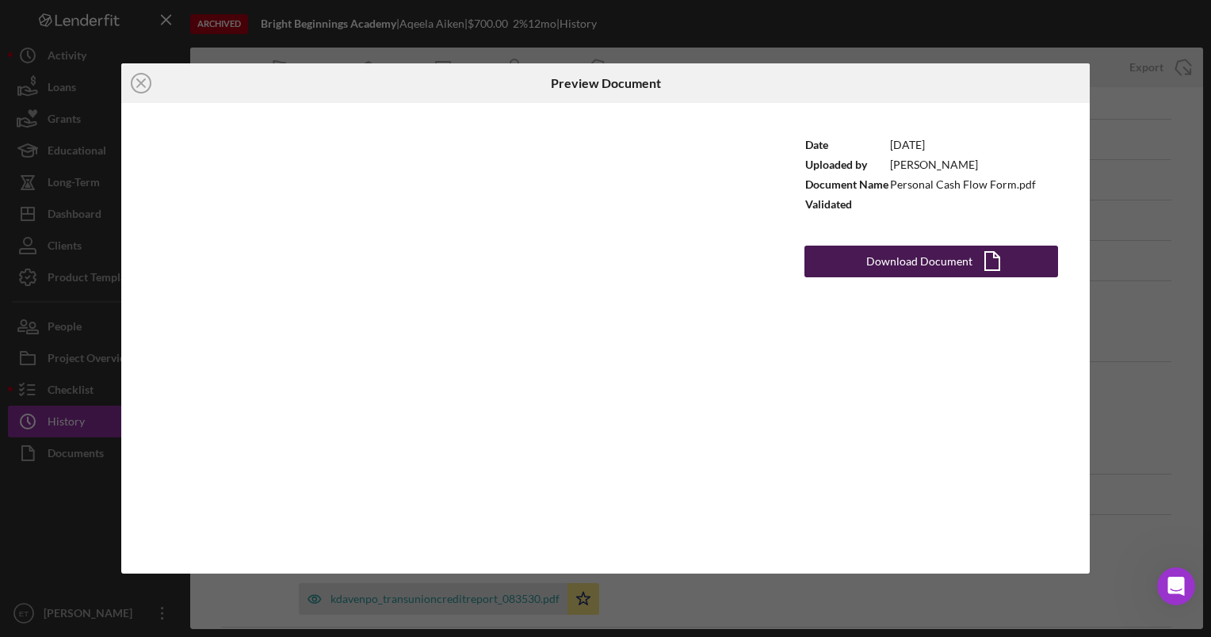
click at [926, 267] on div "Download Document" at bounding box center [919, 262] width 106 height 32
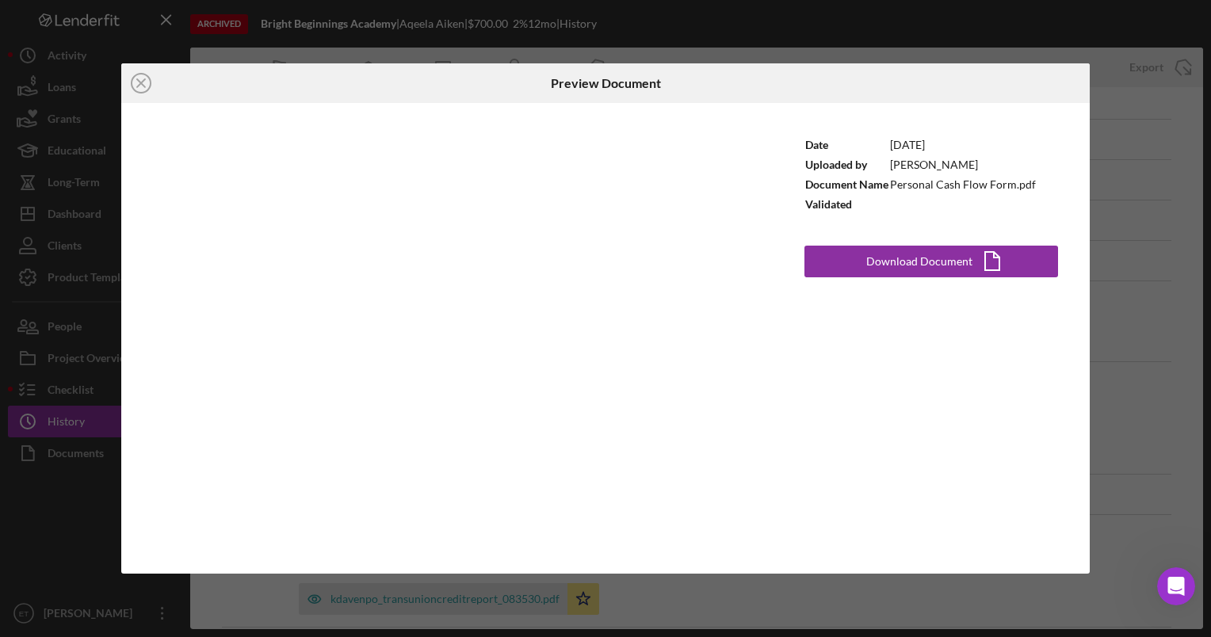
scroll to position [1119, 0]
click at [142, 85] on line at bounding box center [141, 83] width 8 height 8
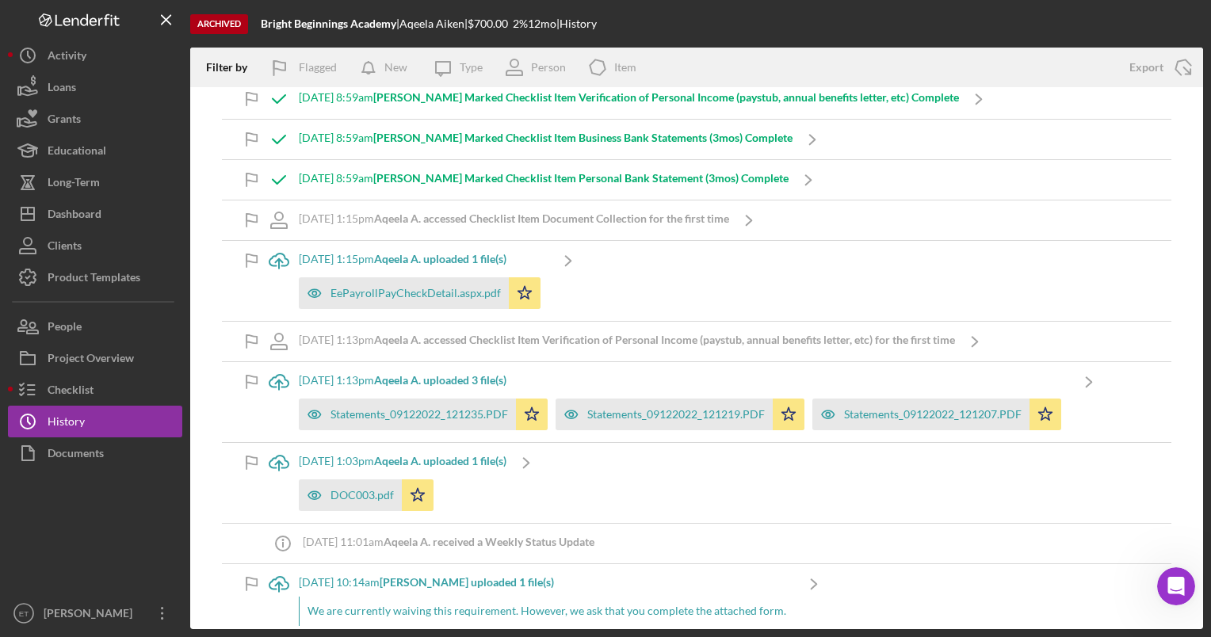
scroll to position [2083, 0]
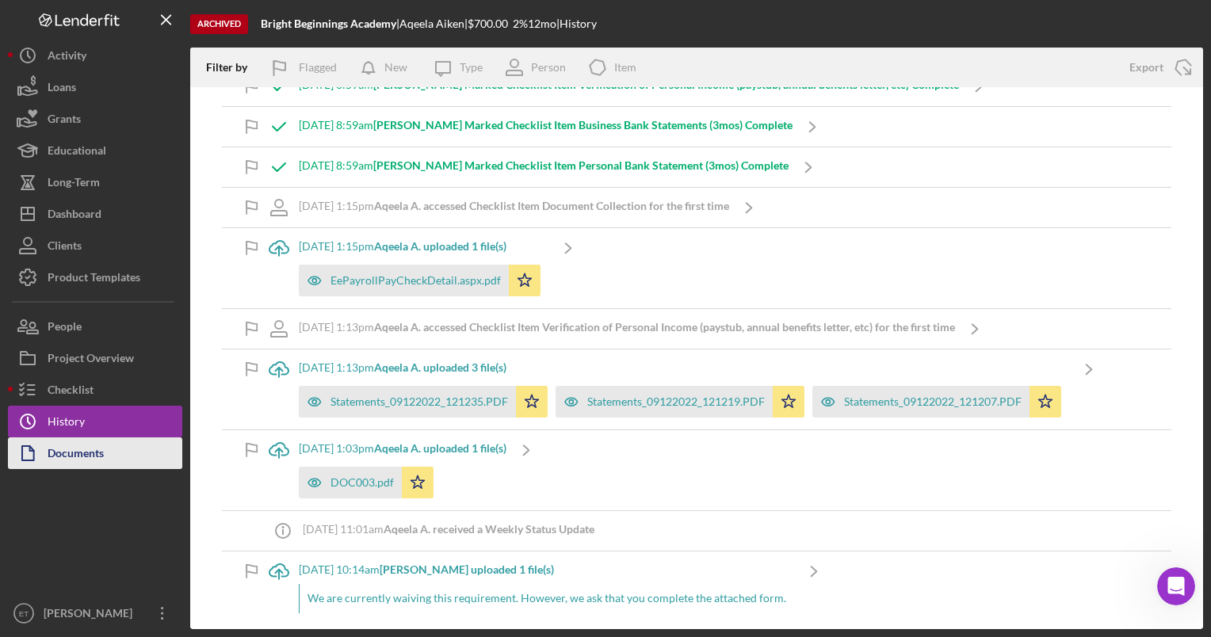
click at [67, 455] on div "Documents" at bounding box center [76, 456] width 56 height 36
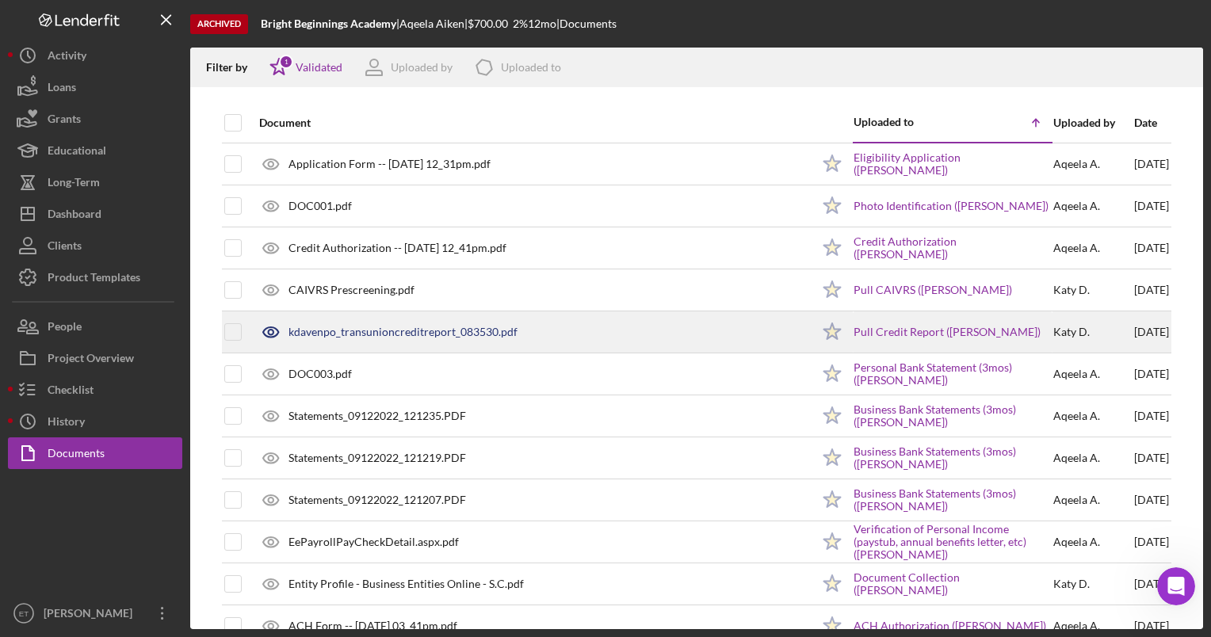
scroll to position [32, 0]
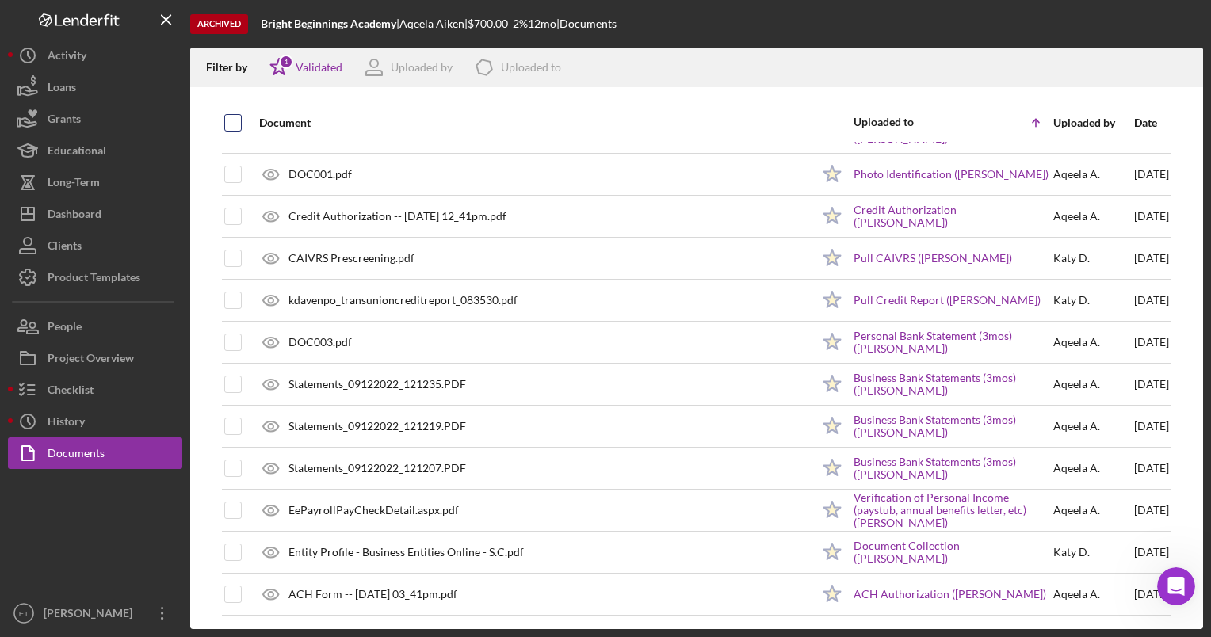
click at [238, 117] on input "checkbox" at bounding box center [233, 123] width 16 height 16
checkbox input "true"
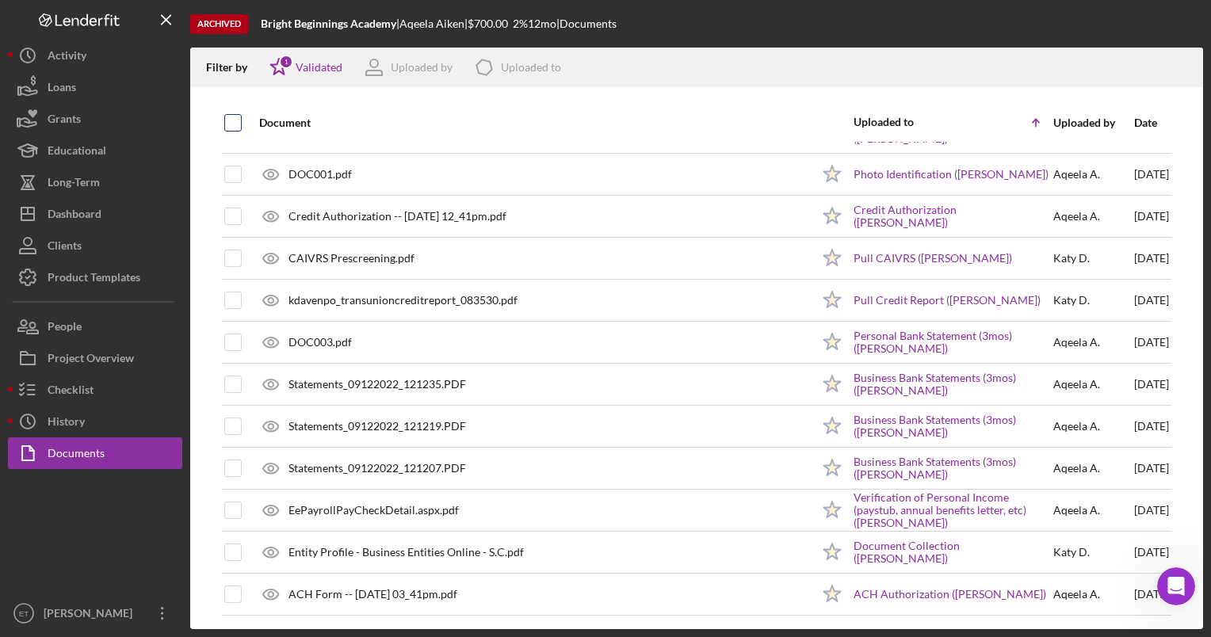
checkbox input "true"
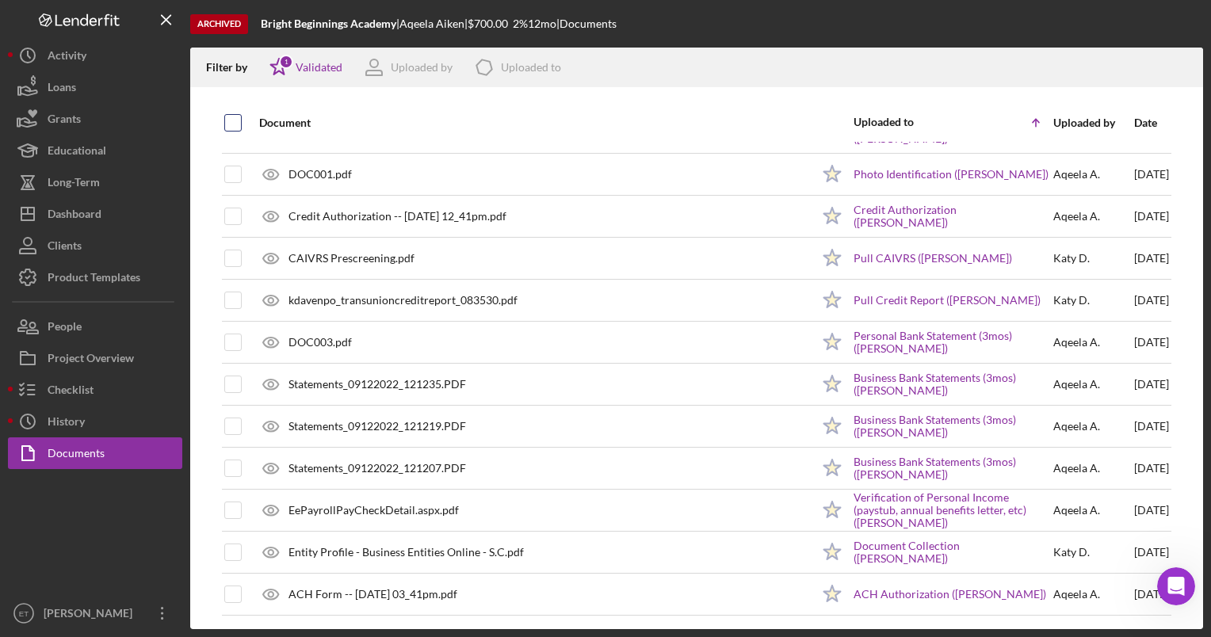
checkbox input "true"
click at [1183, 68] on line "button" at bounding box center [1183, 69] width 0 height 9
click at [537, 128] on div "Document" at bounding box center [535, 123] width 552 height 13
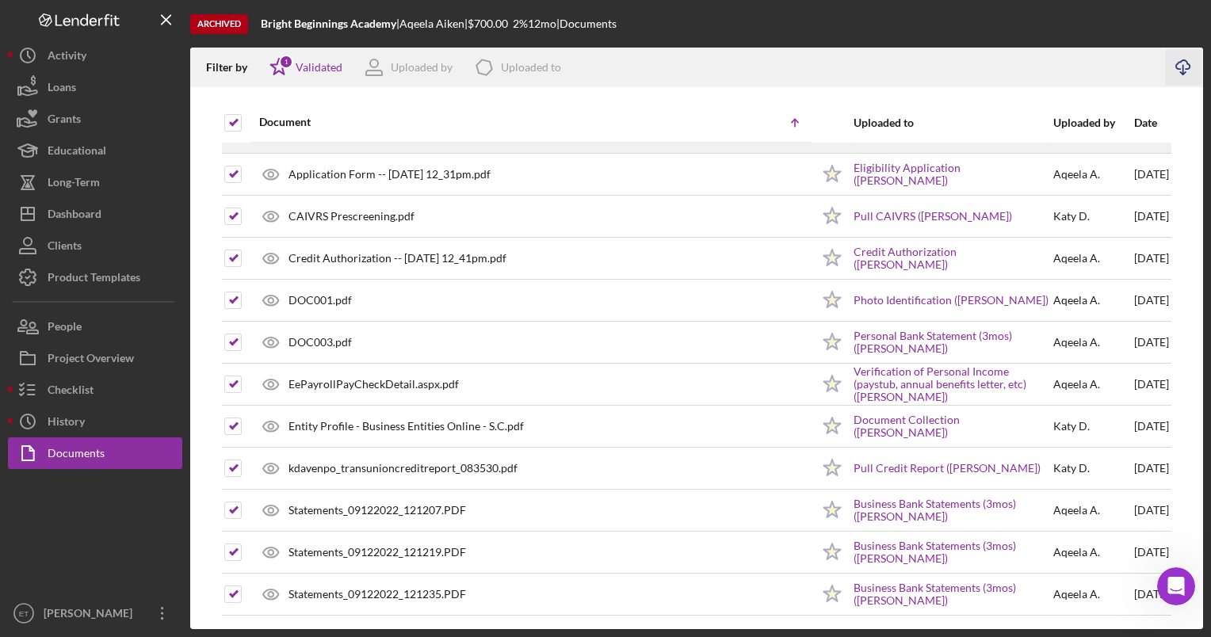
click at [233, 124] on input "checkbox" at bounding box center [233, 132] width 16 height 16
checkbox input "false"
click at [112, 392] on button "Checklist" at bounding box center [95, 390] width 174 height 32
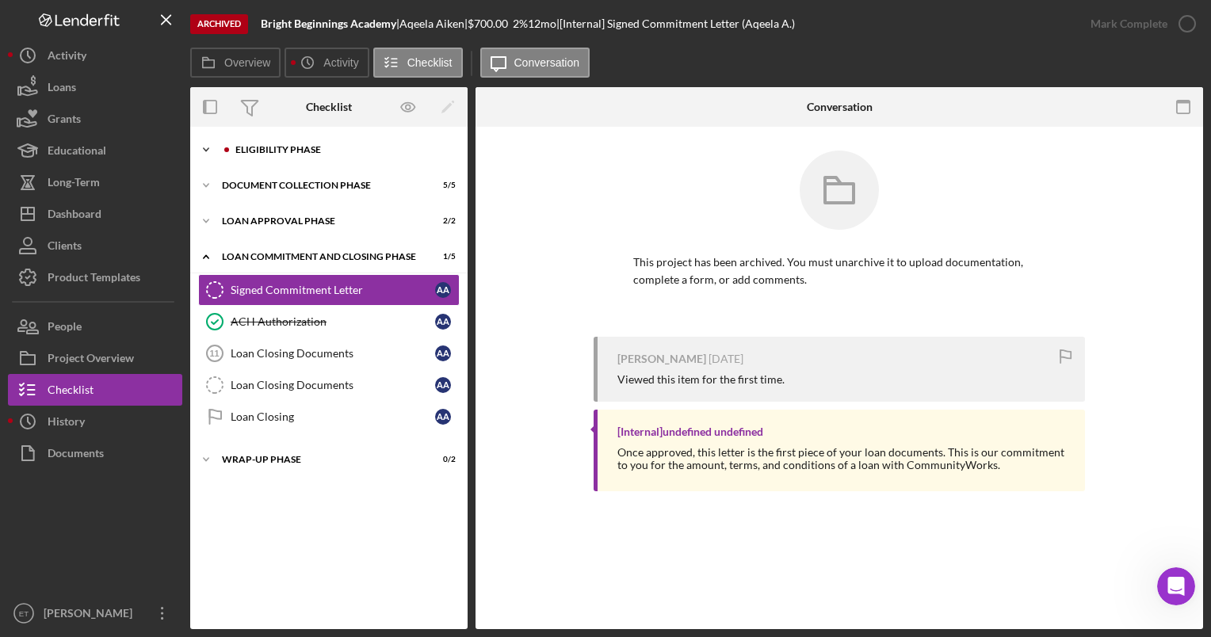
click at [272, 147] on div "Eligibility Phase" at bounding box center [341, 150] width 212 height 10
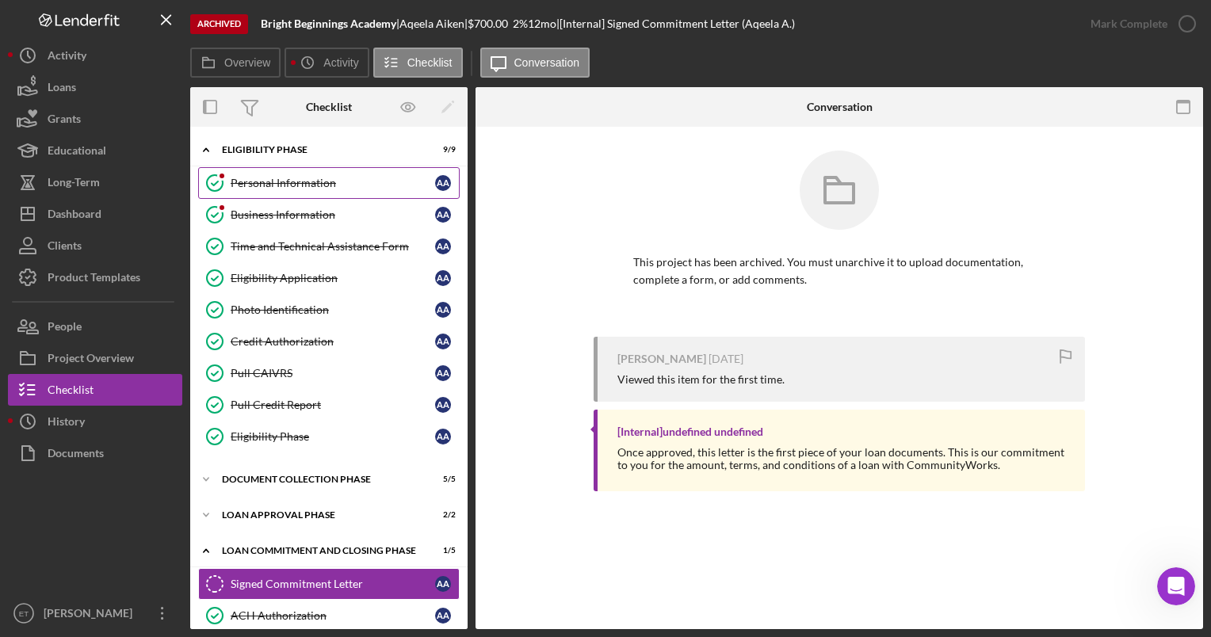
click at [277, 184] on div "Personal Information" at bounding box center [333, 183] width 205 height 13
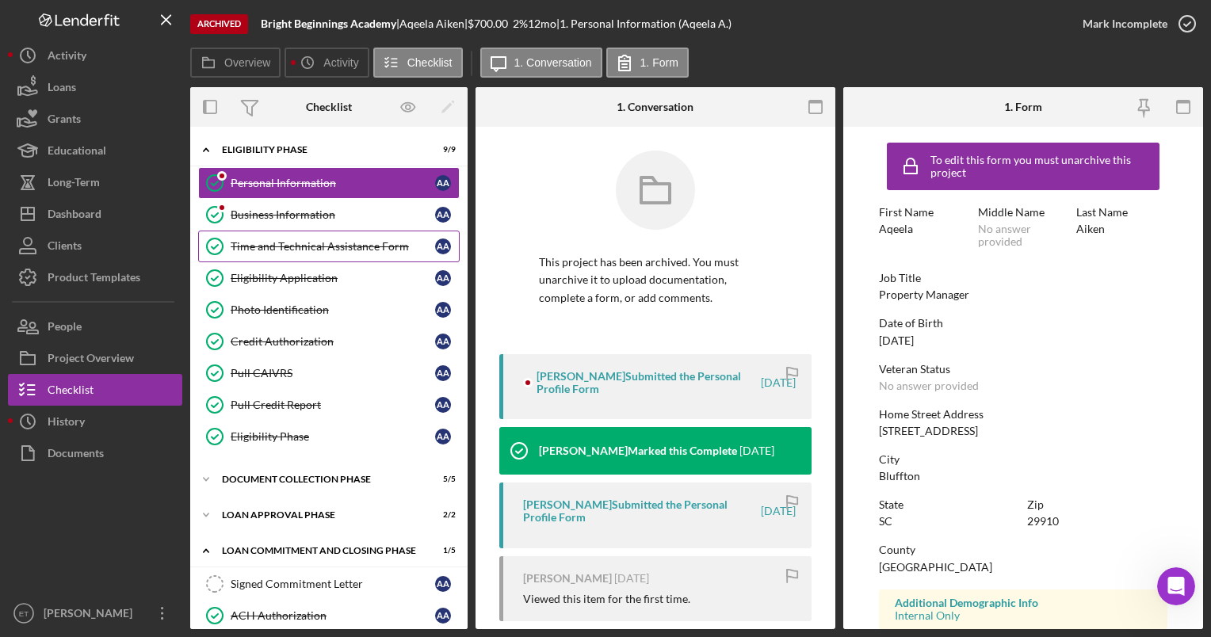
click at [295, 248] on div "Time and Technical Assistance Form" at bounding box center [333, 246] width 205 height 13
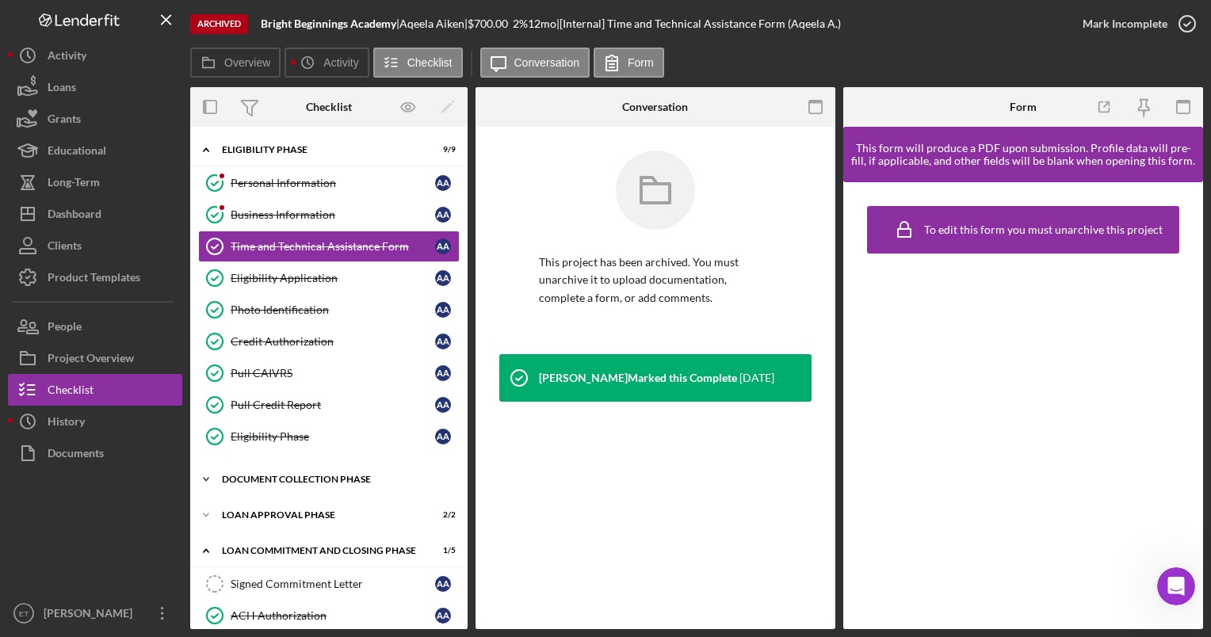
click at [277, 479] on div "Document Collection Phase" at bounding box center [335, 480] width 226 height 10
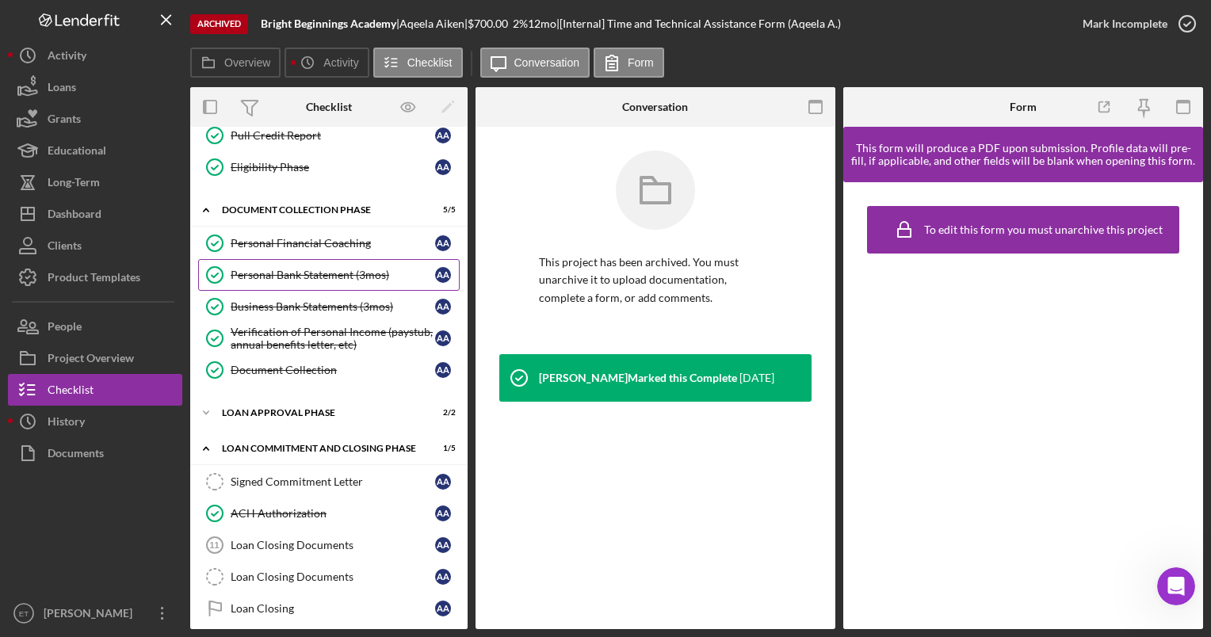
scroll to position [271, 0]
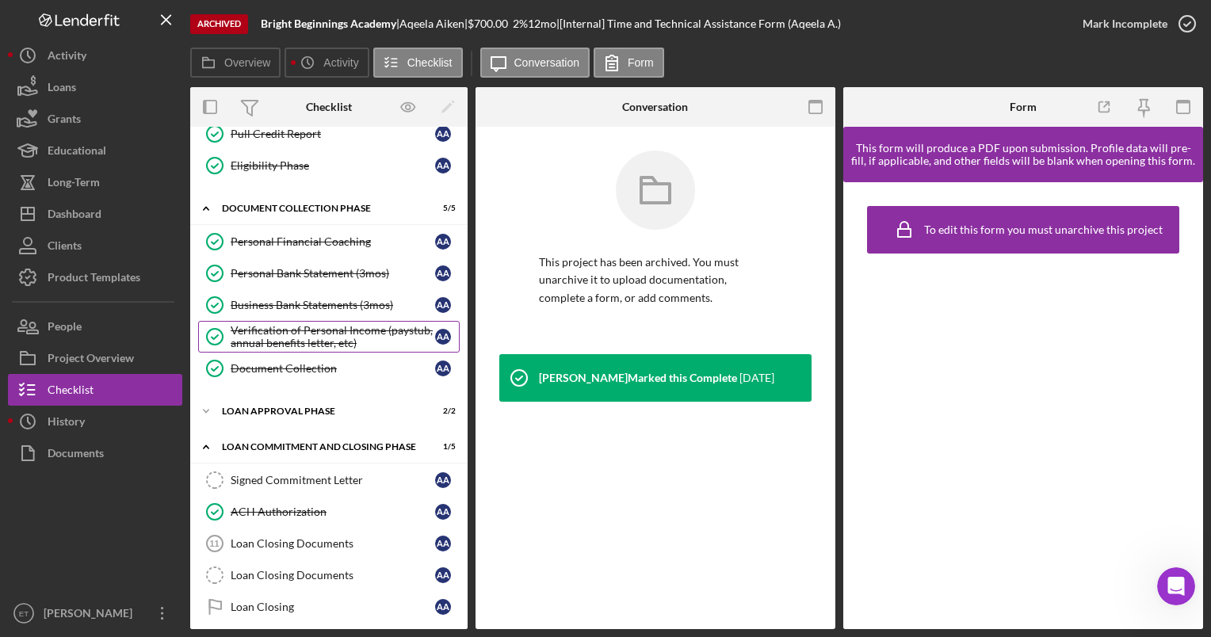
click at [263, 331] on div "Verification of Personal Income (paystub, annual benefits letter, etc)" at bounding box center [333, 336] width 205 height 25
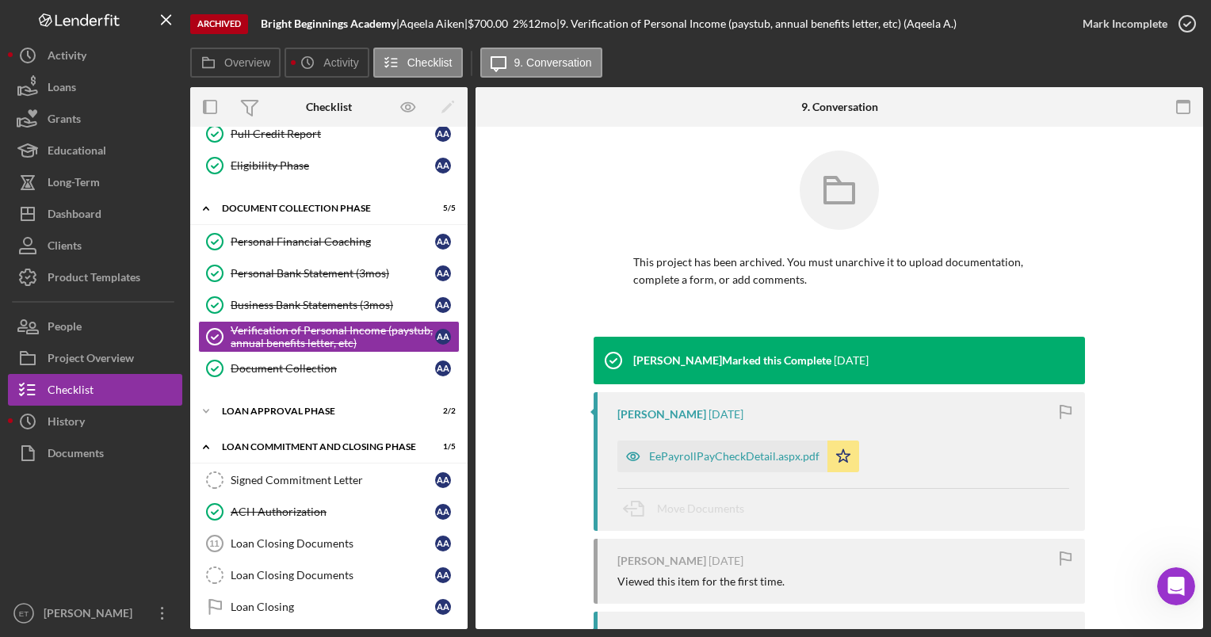
scroll to position [109, 0]
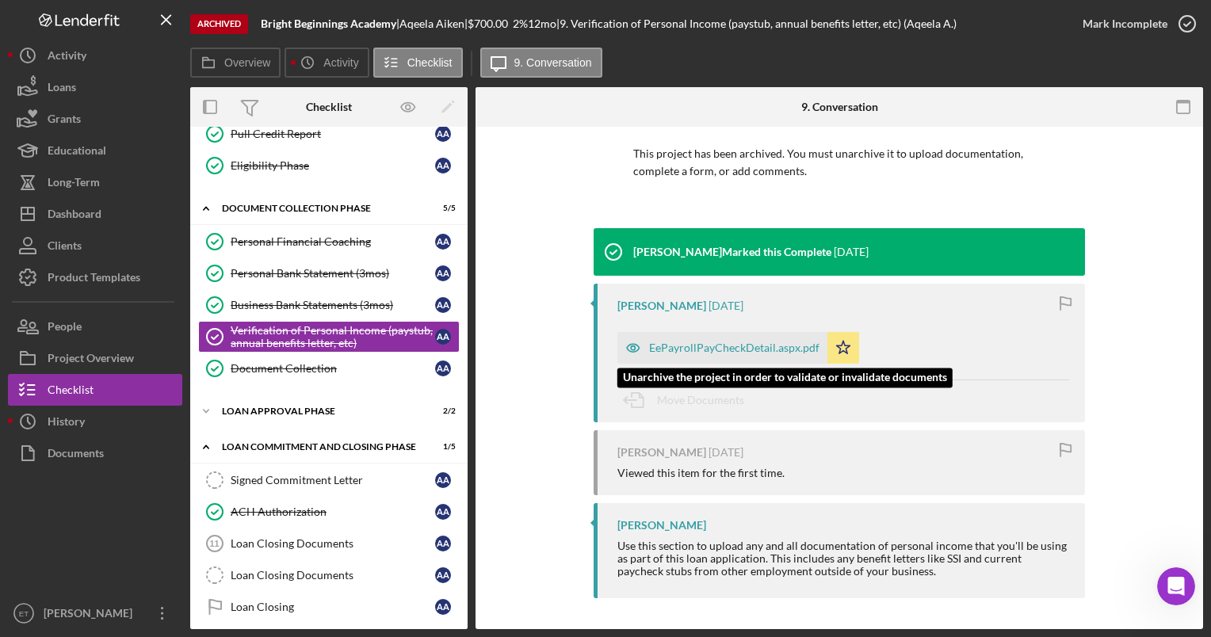
click at [633, 346] on icon "button" at bounding box center [633, 348] width 32 height 32
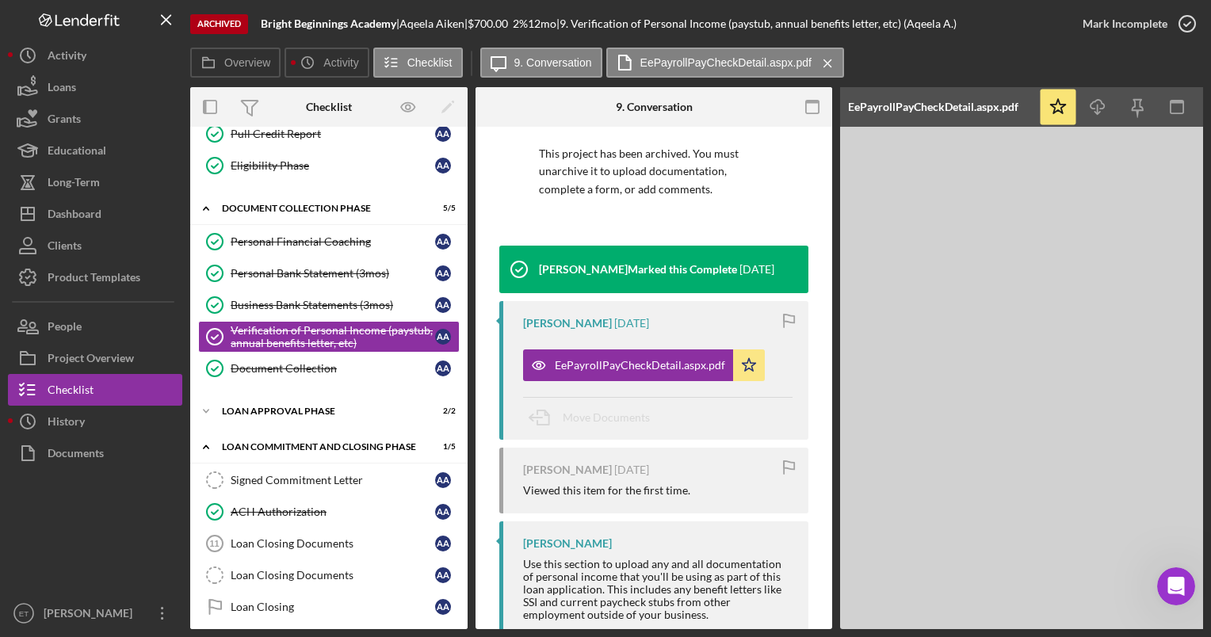
scroll to position [0, 112]
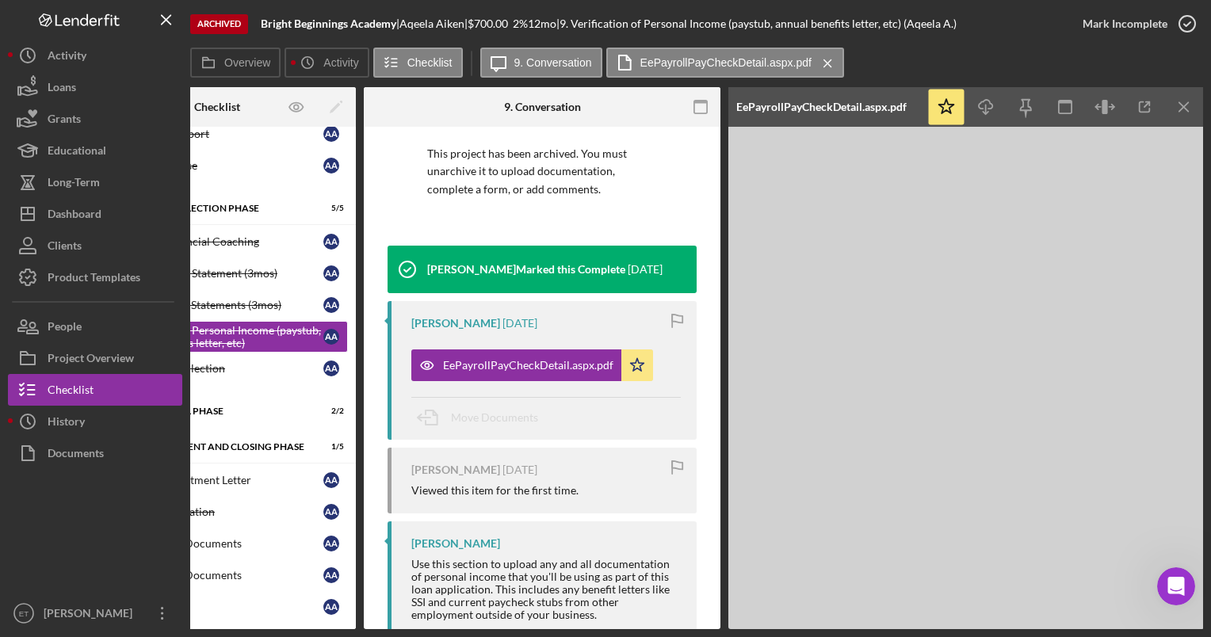
click at [1003, 49] on div "Overview Icon/History Activity Checklist Icon/Message 9. Conversation EePayroll…" at bounding box center [696, 64] width 1013 height 32
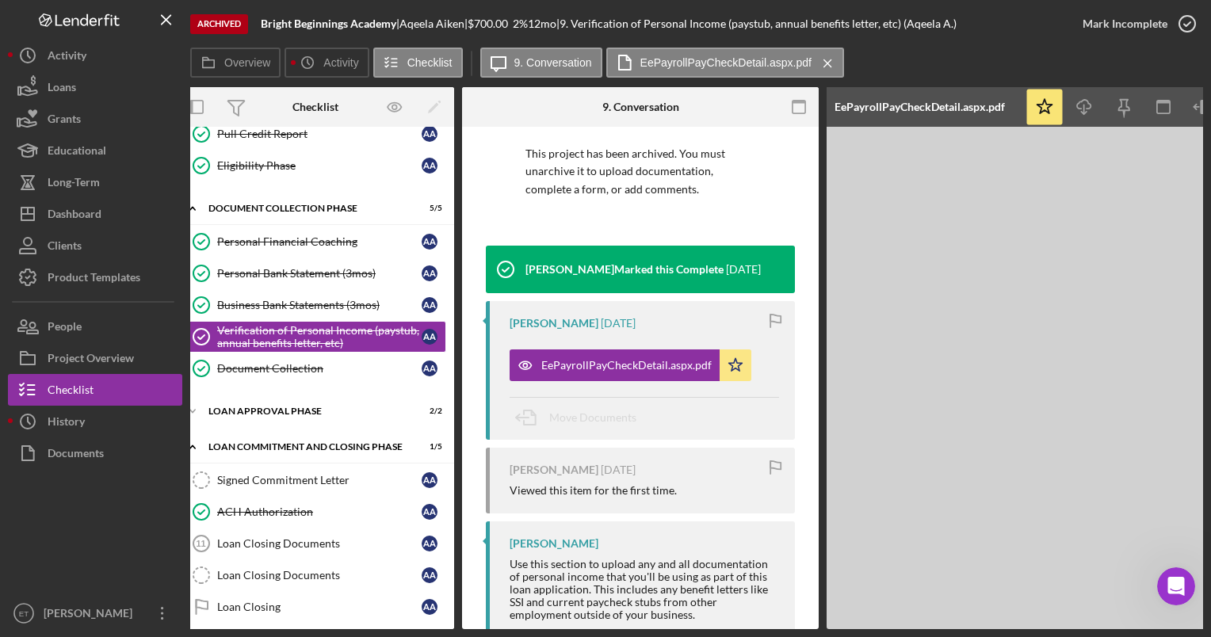
scroll to position [0, 0]
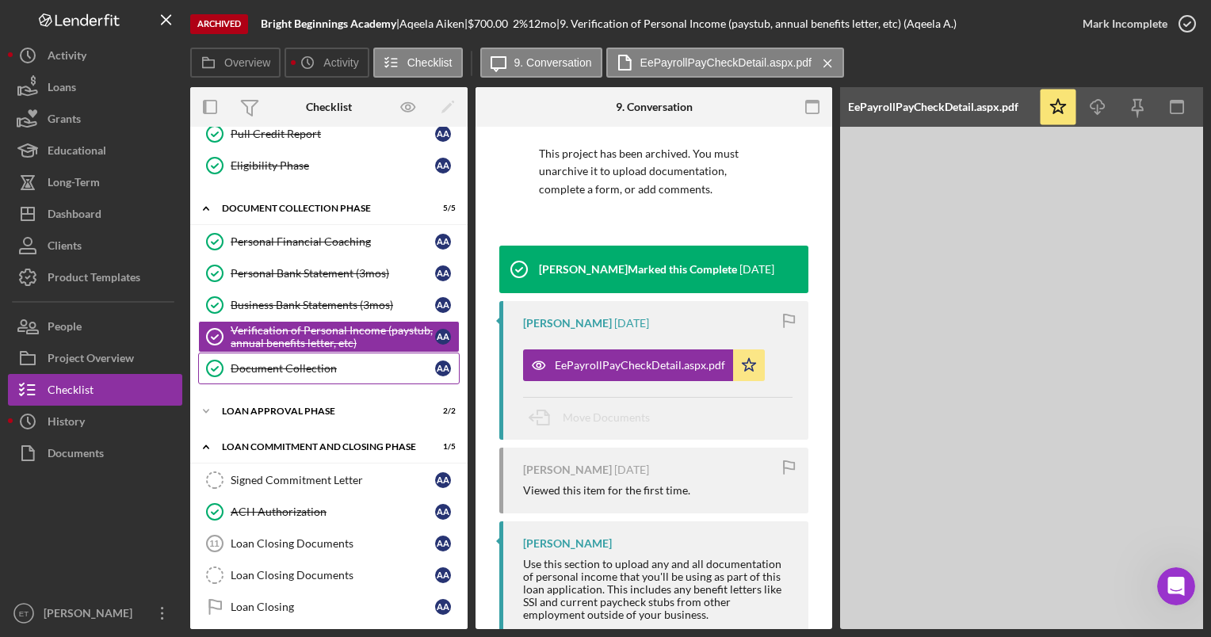
click at [279, 368] on div "Document Collection" at bounding box center [333, 368] width 205 height 13
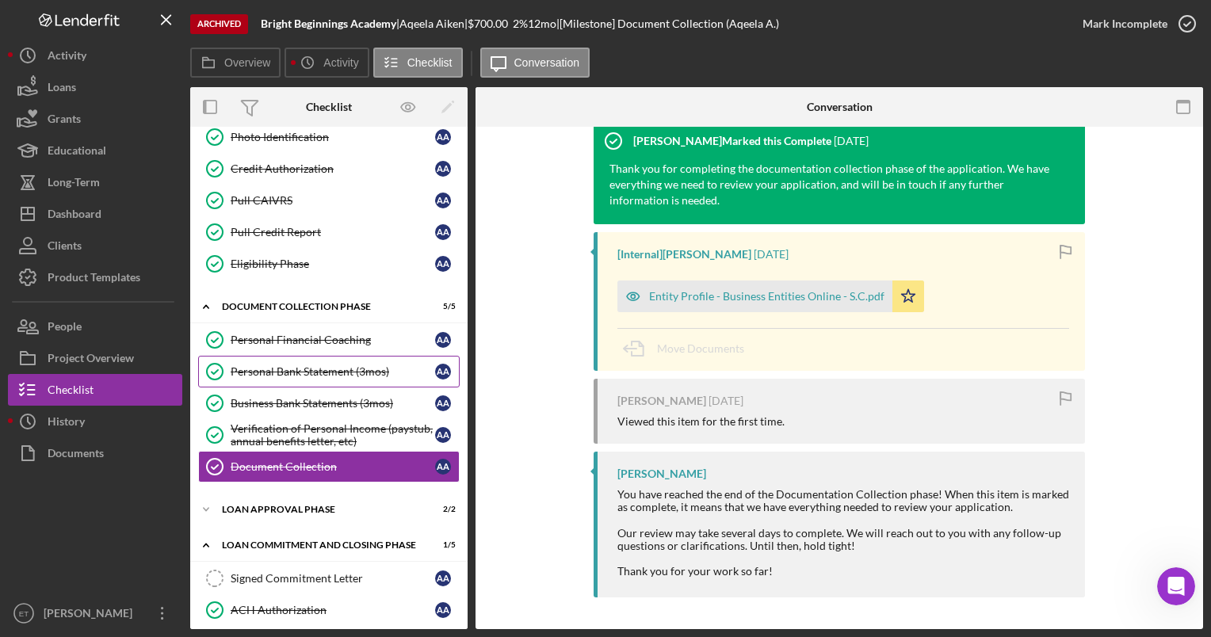
scroll to position [163, 0]
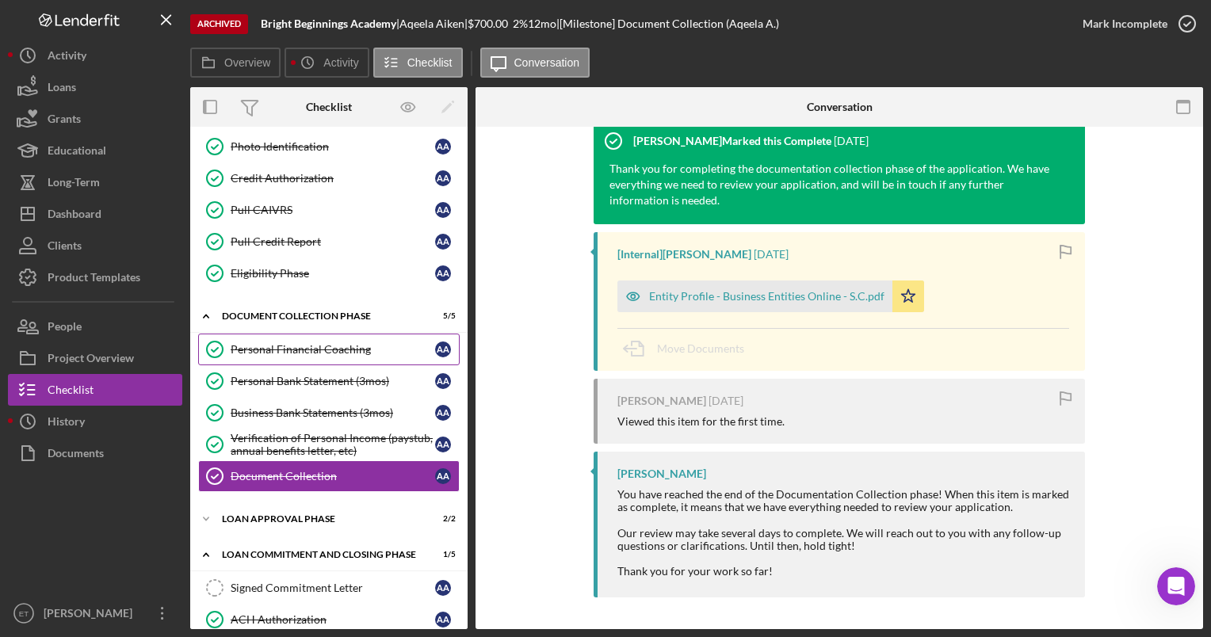
click at [291, 355] on link "Personal Financial Coaching Personal Financial Coaching A A" at bounding box center [329, 350] width 262 height 32
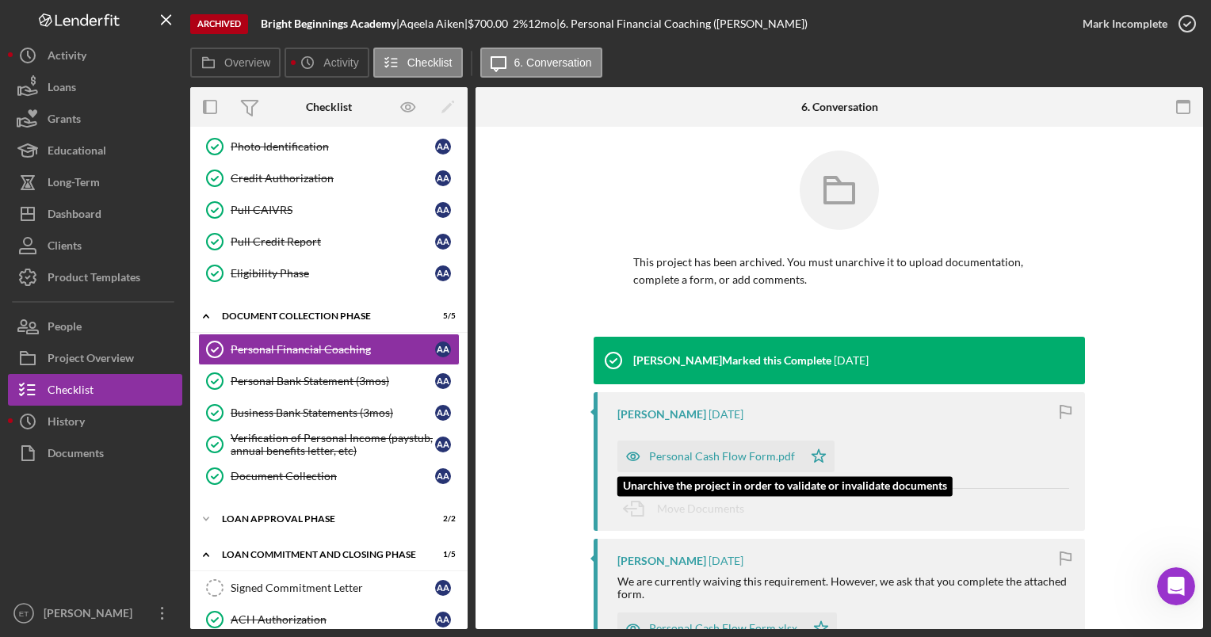
click at [635, 456] on icon "button" at bounding box center [633, 457] width 32 height 32
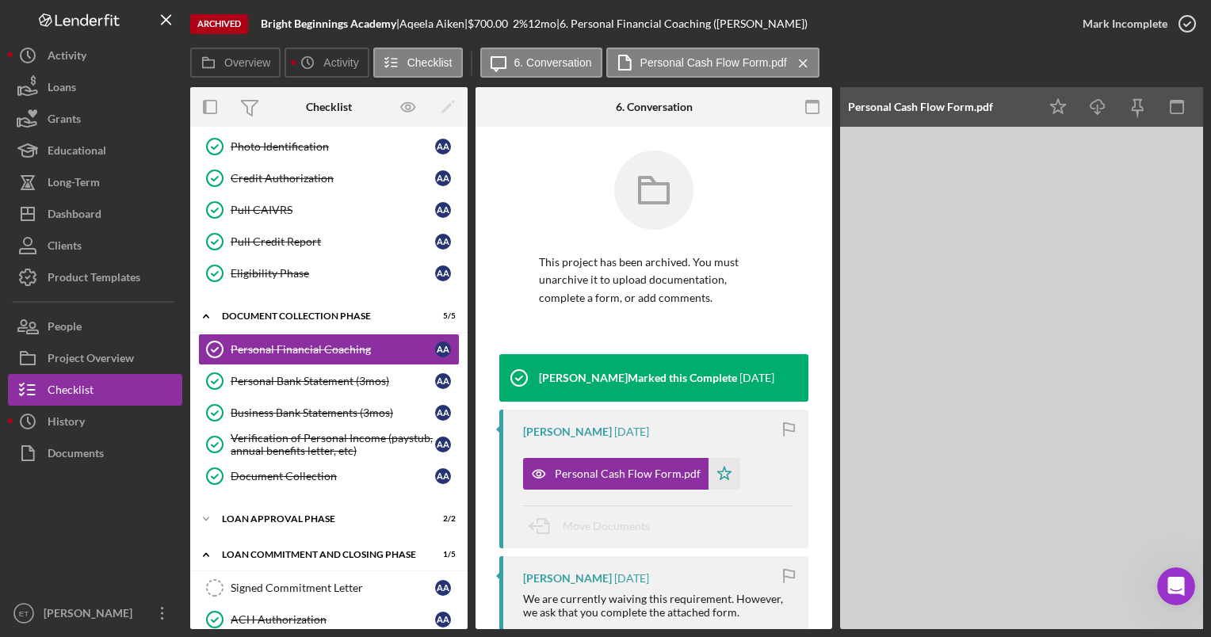
scroll to position [0, 112]
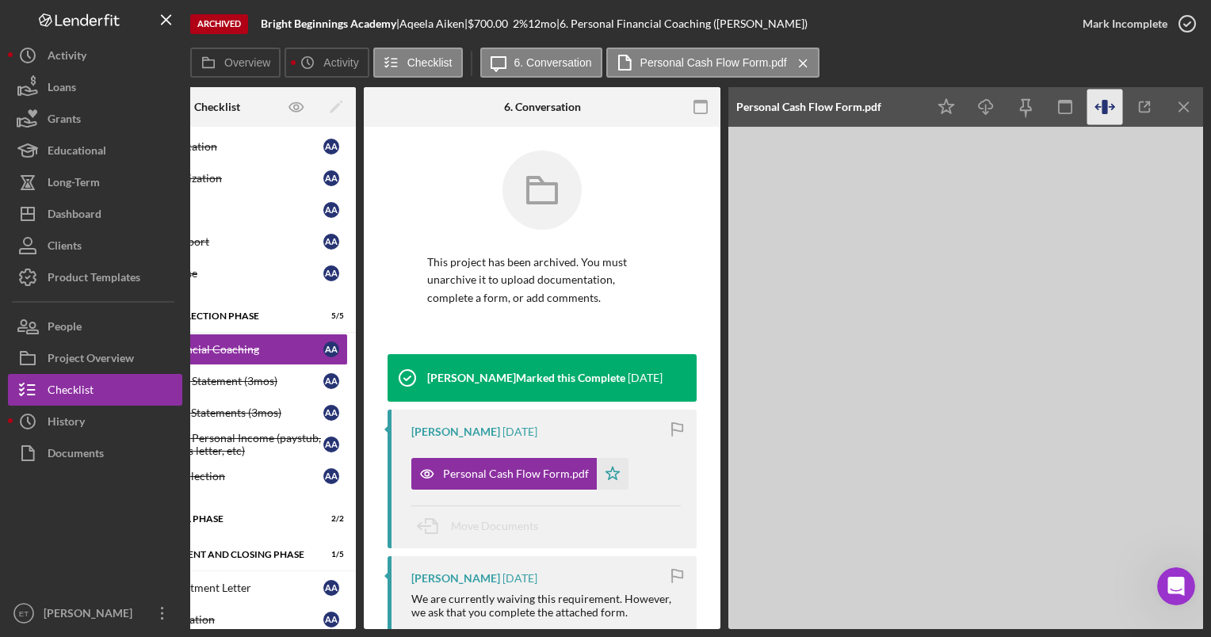
click at [1103, 107] on icon "button" at bounding box center [1105, 107] width 6 height 14
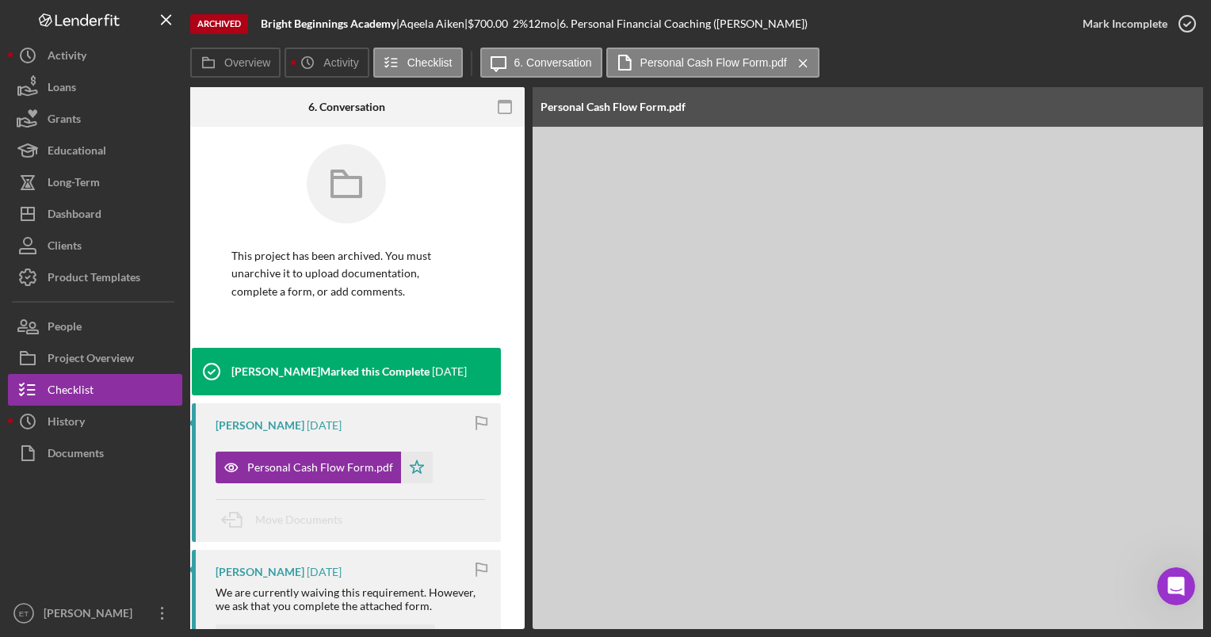
scroll to position [0, 0]
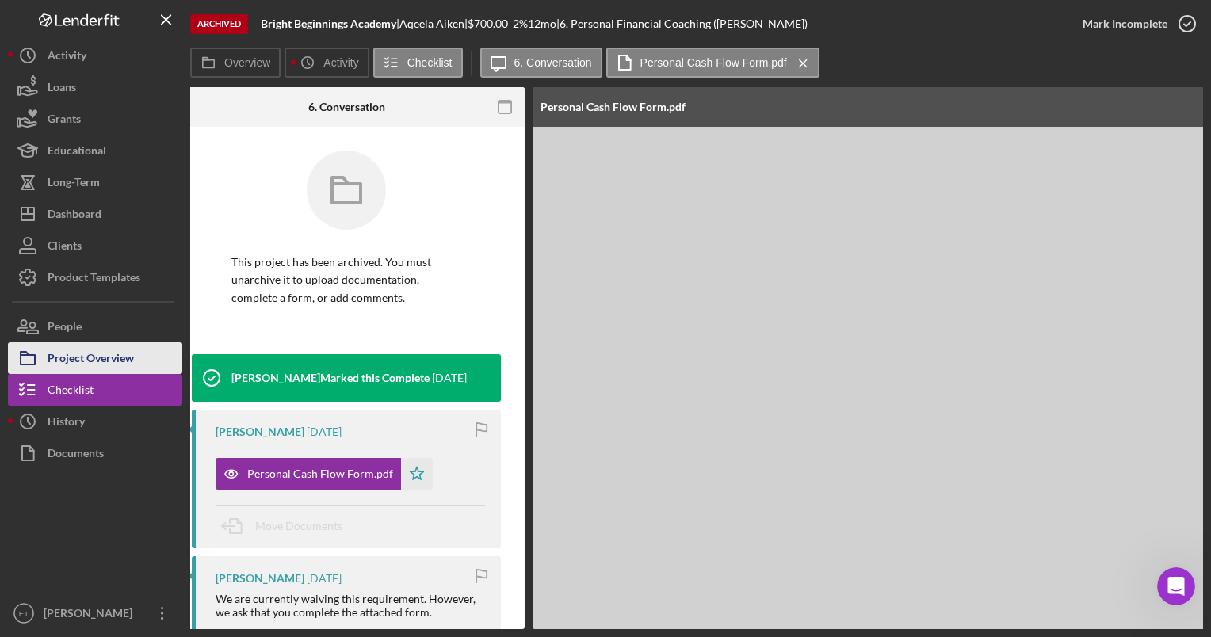
click at [73, 358] on div "Project Overview" at bounding box center [91, 360] width 86 height 36
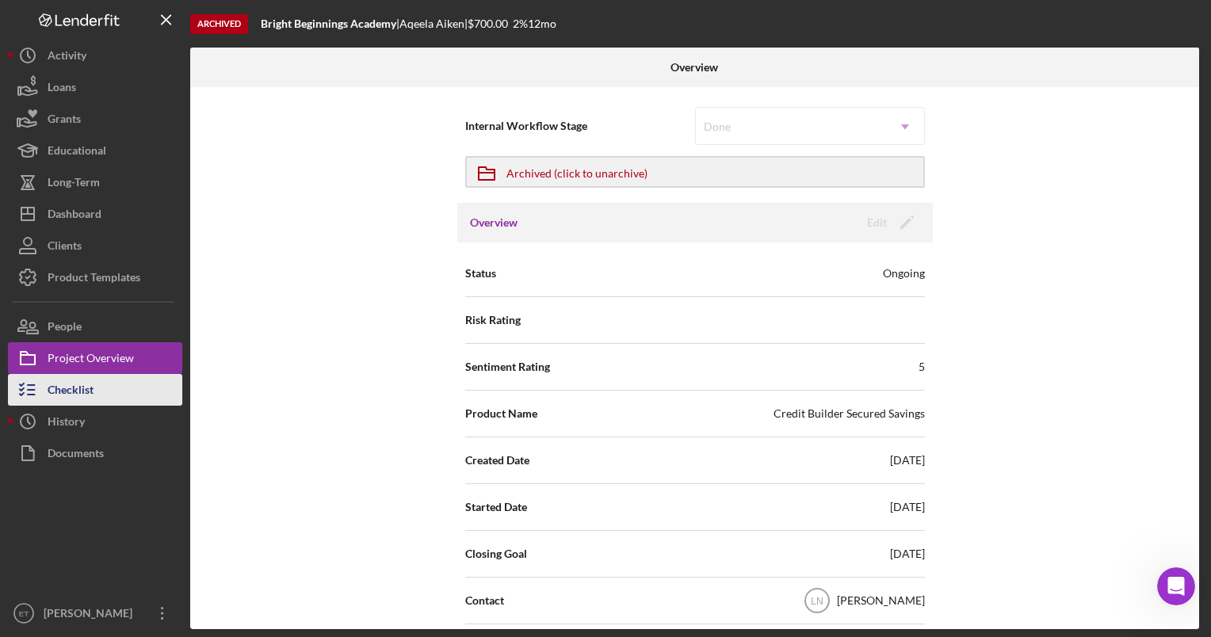
click at [69, 387] on div "Checklist" at bounding box center [71, 392] width 46 height 36
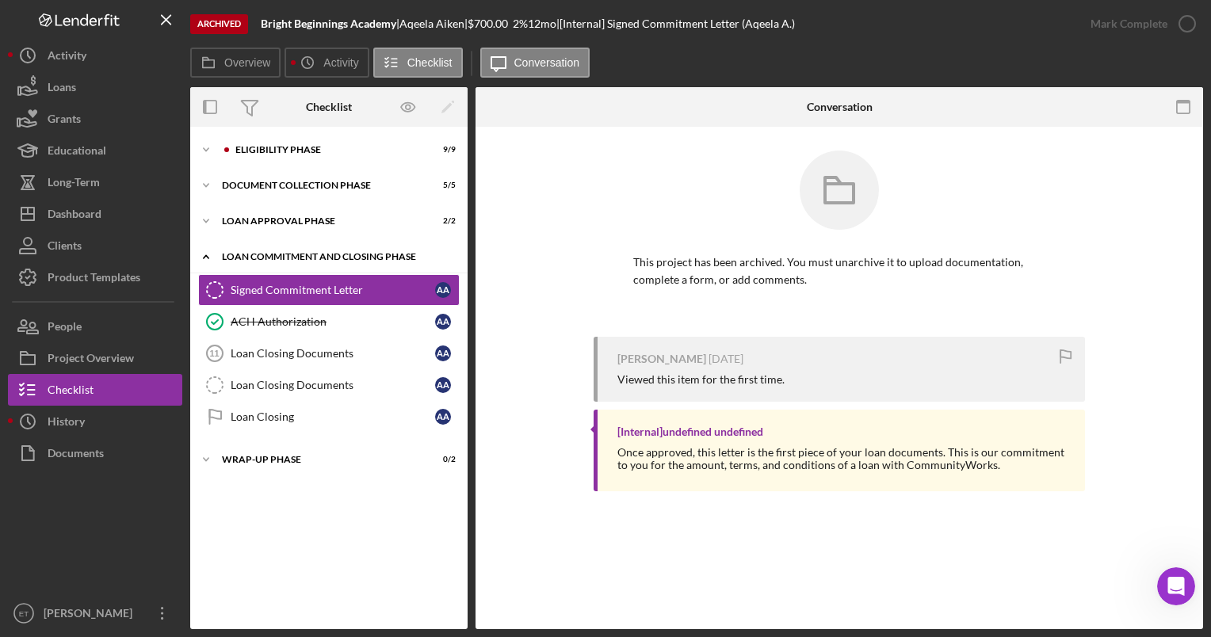
click at [288, 257] on div "Loan Commitment and Closing Phase" at bounding box center [335, 257] width 226 height 10
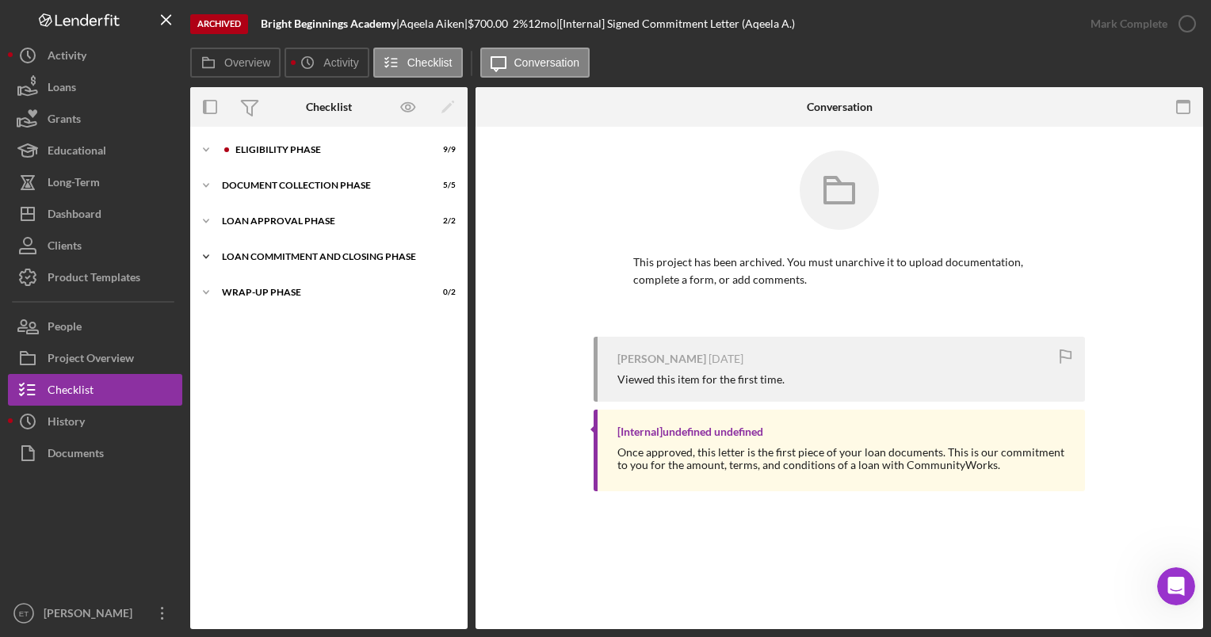
click at [288, 257] on div "Loan Commitment and Closing Phase" at bounding box center [335, 257] width 226 height 10
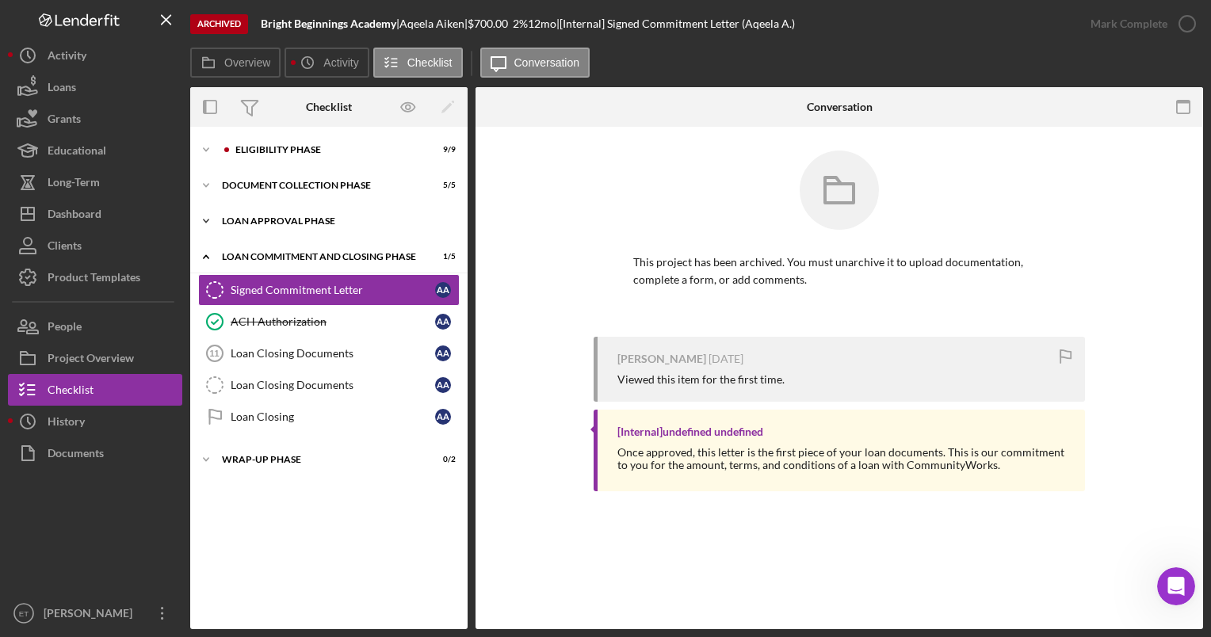
click at [292, 224] on div "Loan Approval Phase" at bounding box center [335, 221] width 226 height 10
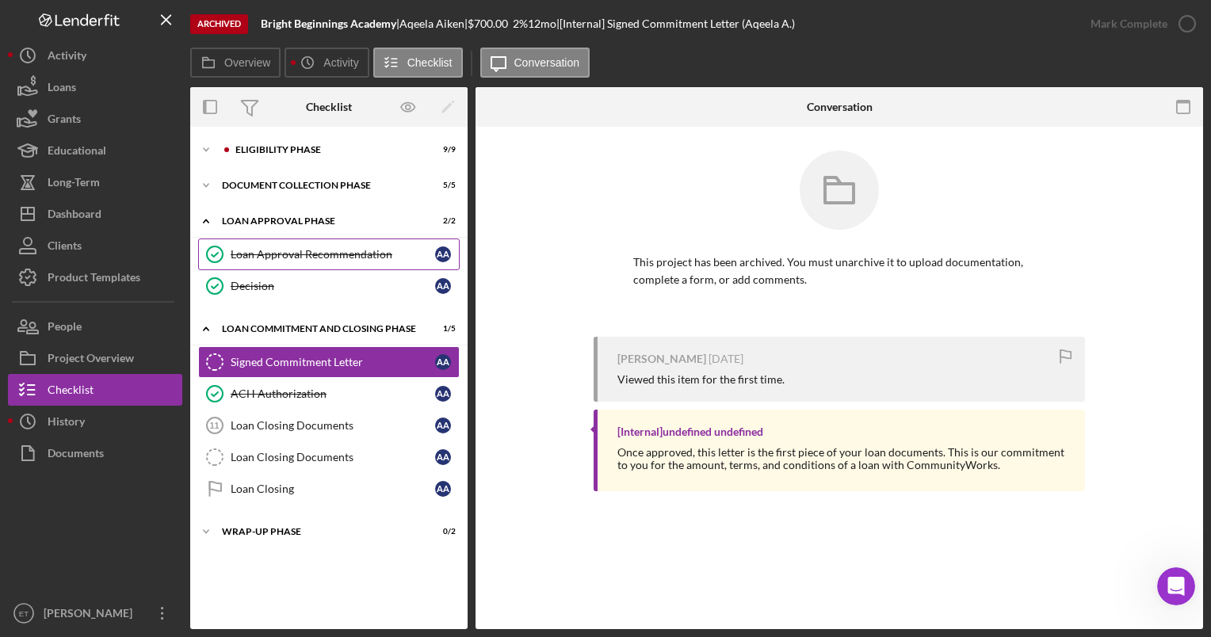
click at [295, 266] on link "Loan Approval Recommendation Loan Approval Recommendation A A" at bounding box center [329, 255] width 262 height 32
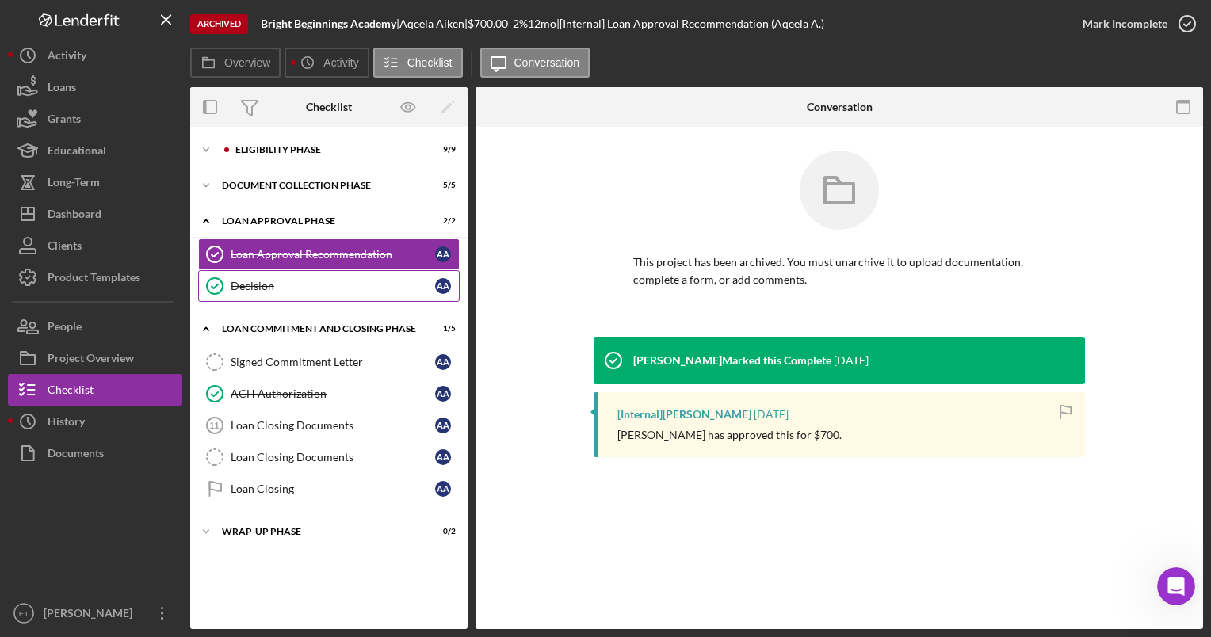
click at [279, 292] on link "Decision Decision A A" at bounding box center [329, 286] width 262 height 32
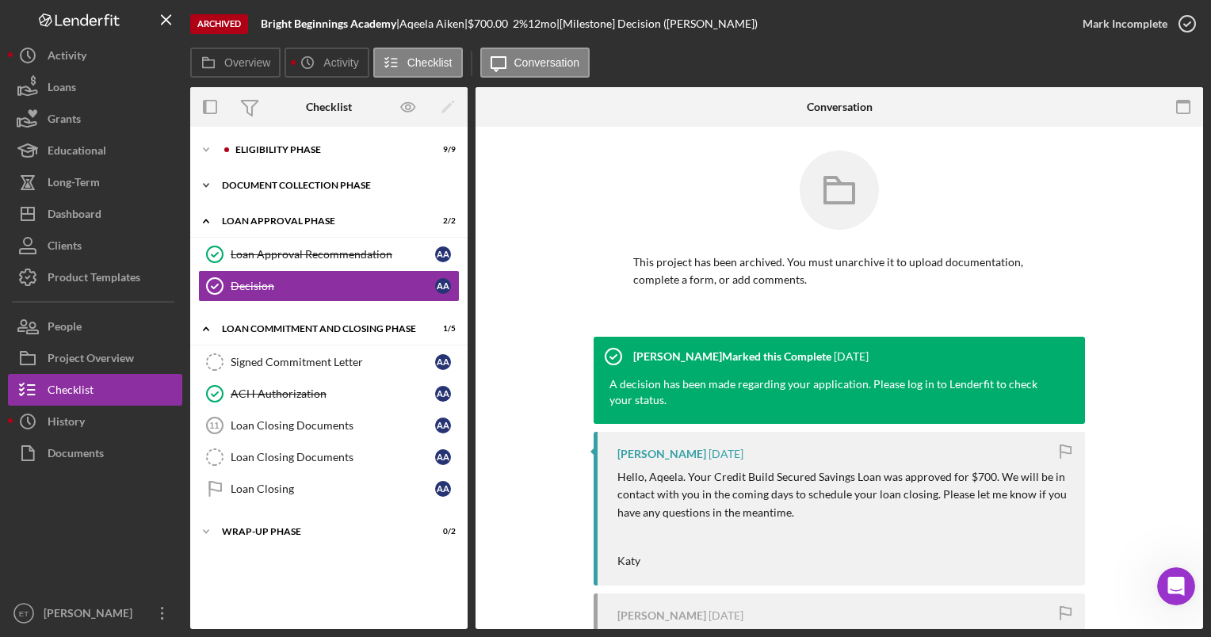
click at [272, 192] on div "Icon/Expander Document Collection Phase 5 / 5" at bounding box center [328, 186] width 277 height 32
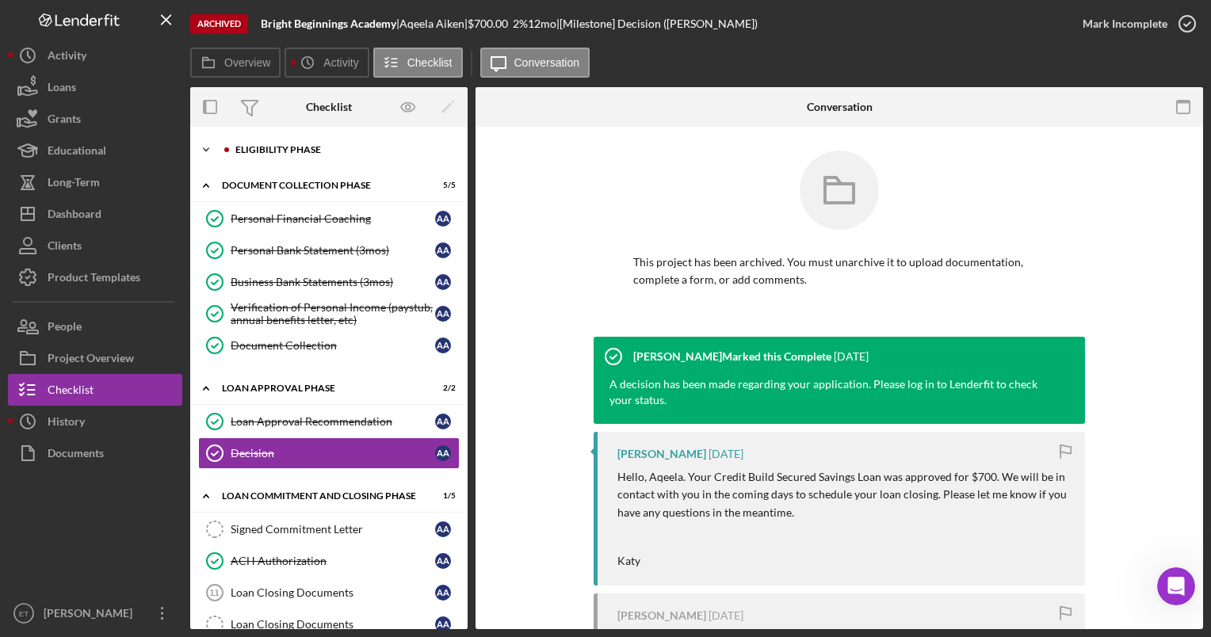
click at [296, 143] on div "Icon/Expander Eligibility Phase 9 / 9" at bounding box center [328, 150] width 277 height 32
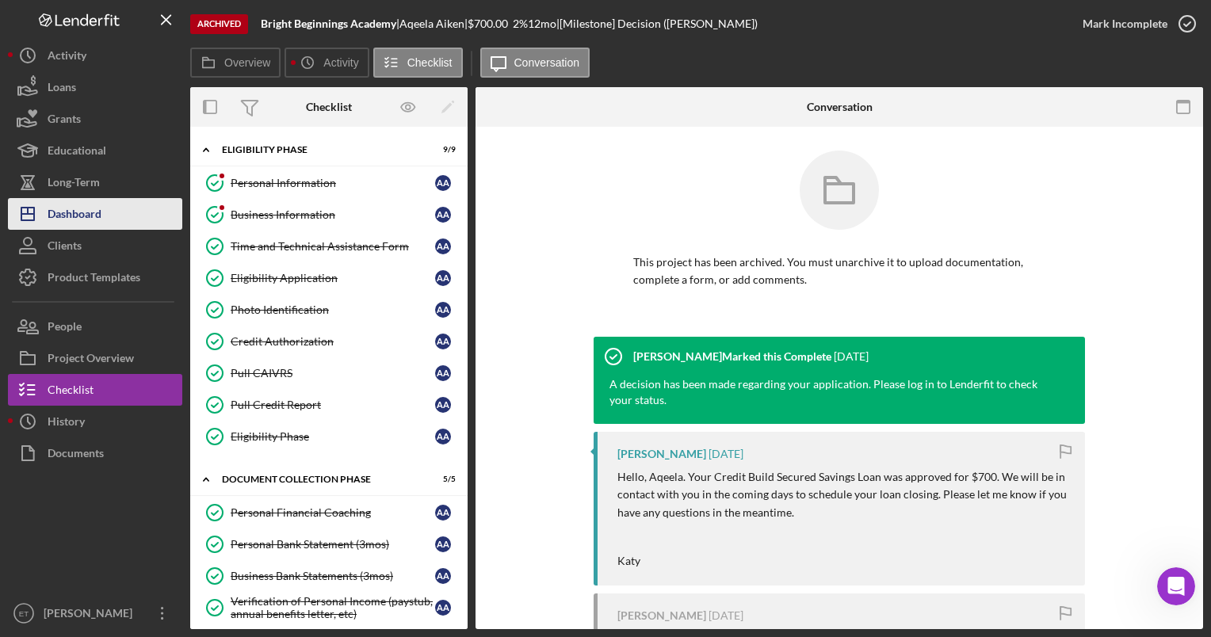
click at [91, 215] on div "Dashboard" at bounding box center [75, 216] width 54 height 36
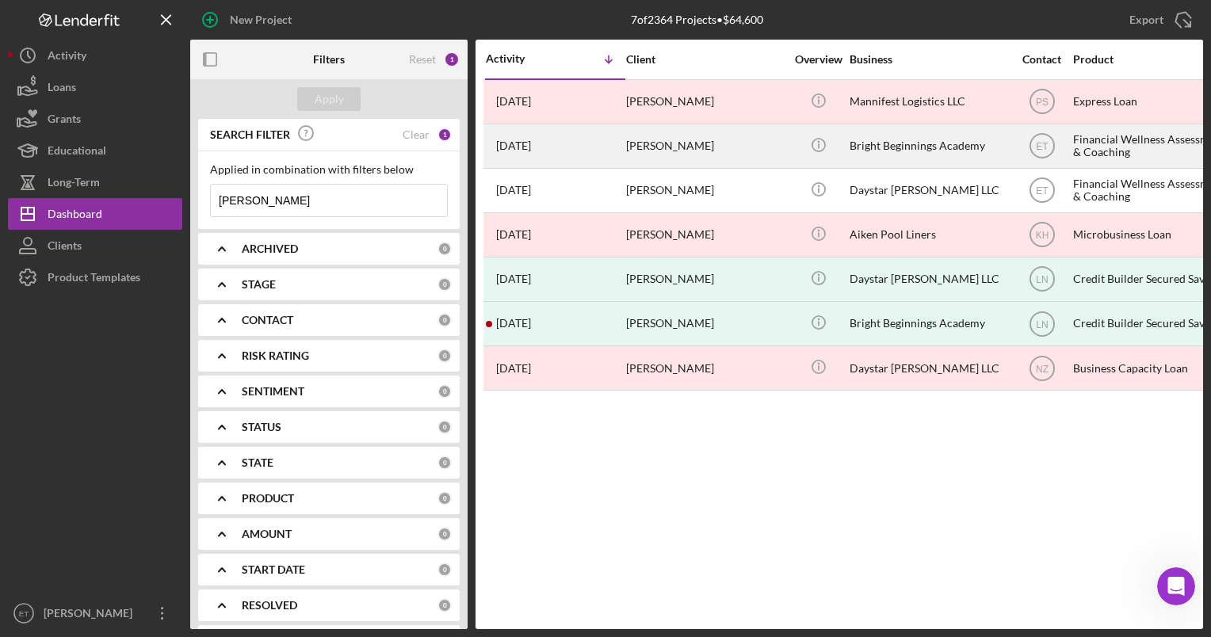
click at [863, 149] on div "Bright Beginnings Academy" at bounding box center [929, 146] width 159 height 42
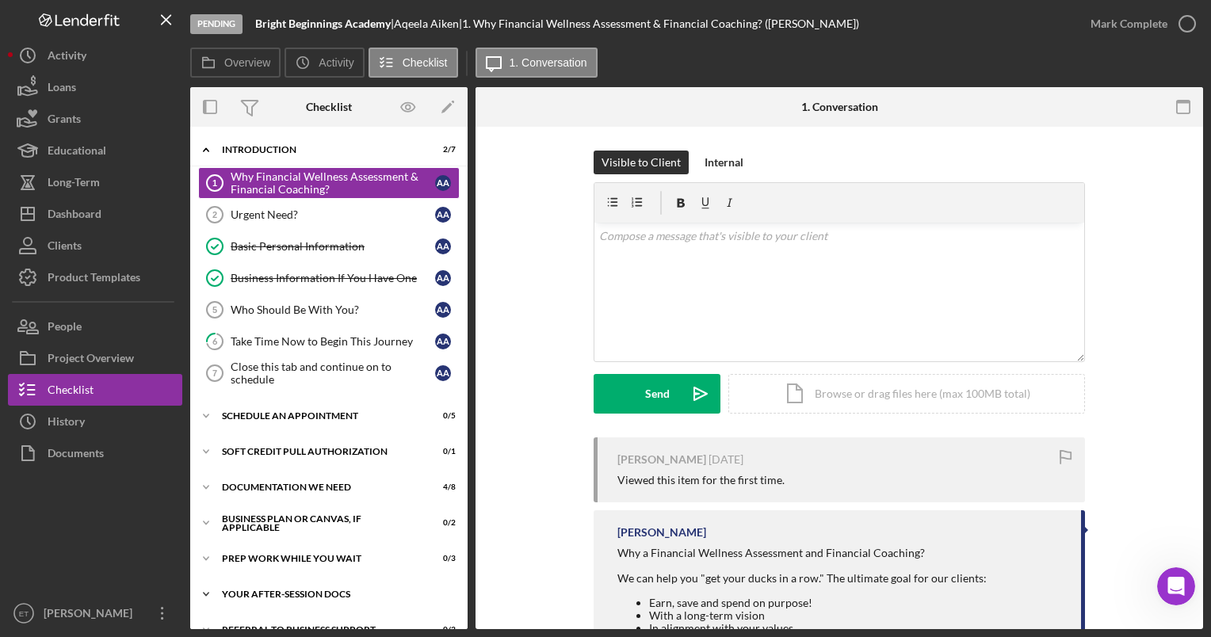
click at [279, 599] on div "Icon/Expander Your After-Session Docs 0 / 4" at bounding box center [328, 595] width 277 height 32
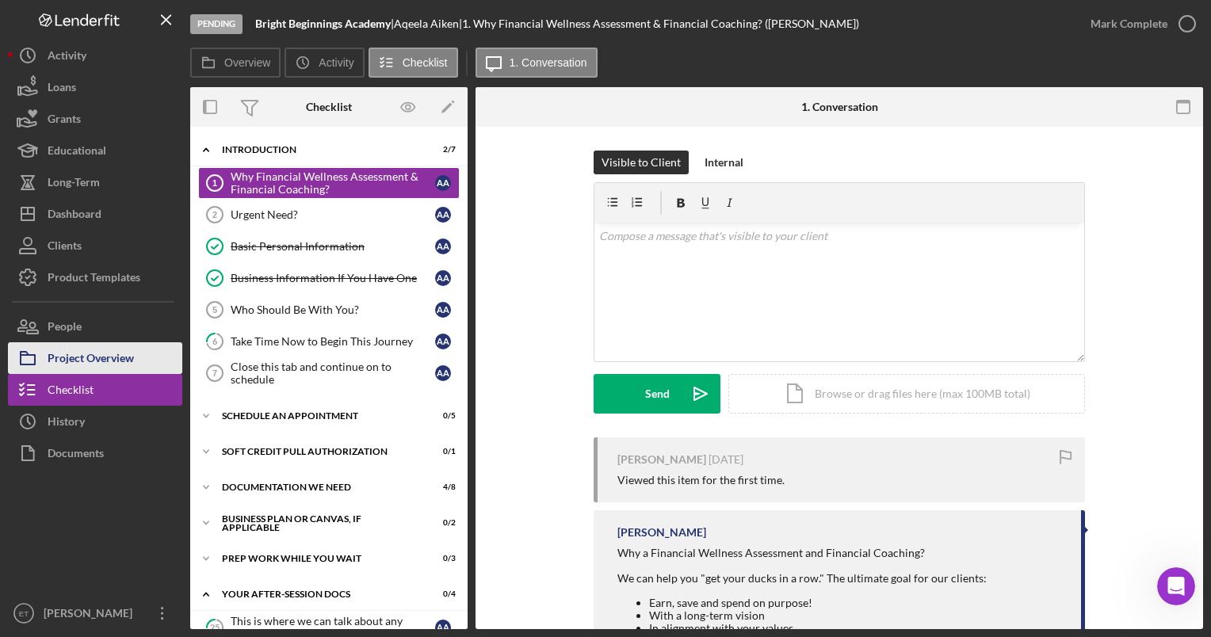
click at [74, 357] on div "Project Overview" at bounding box center [91, 360] width 86 height 36
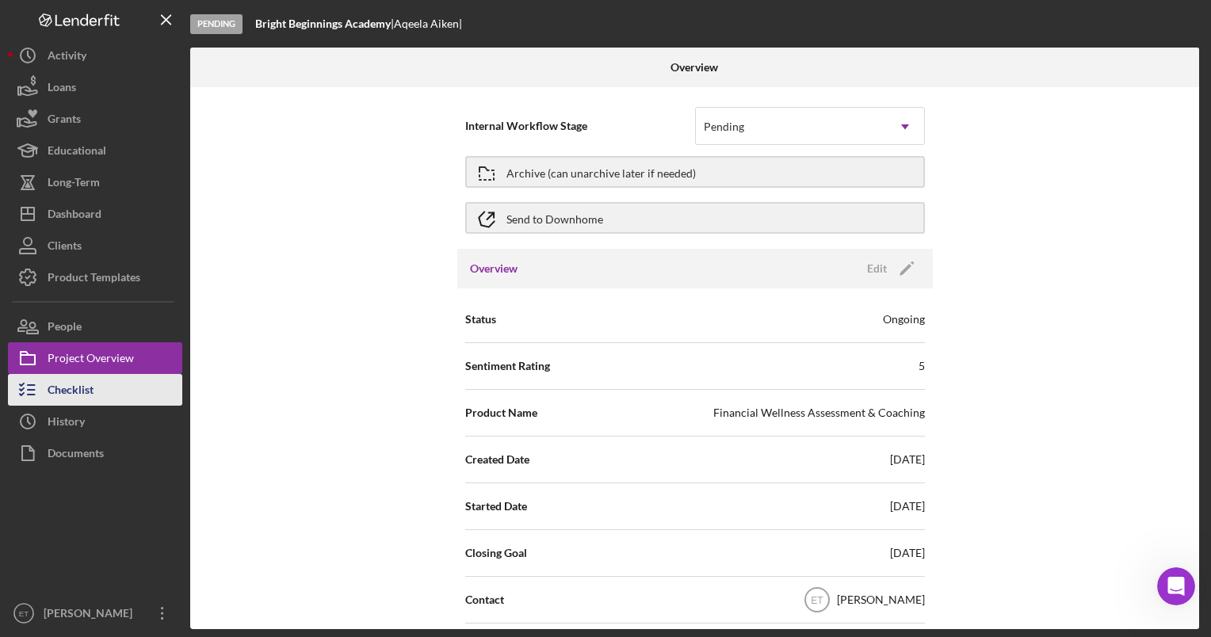
click at [78, 385] on div "Checklist" at bounding box center [71, 392] width 46 height 36
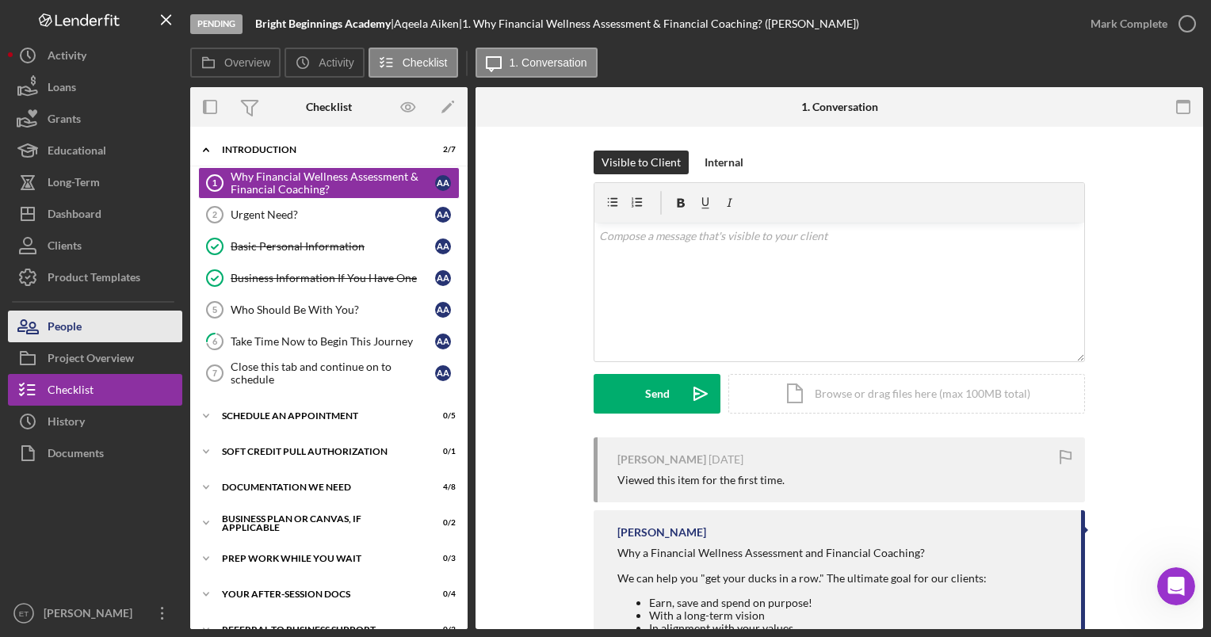
click at [64, 327] on div "People" at bounding box center [65, 329] width 34 height 36
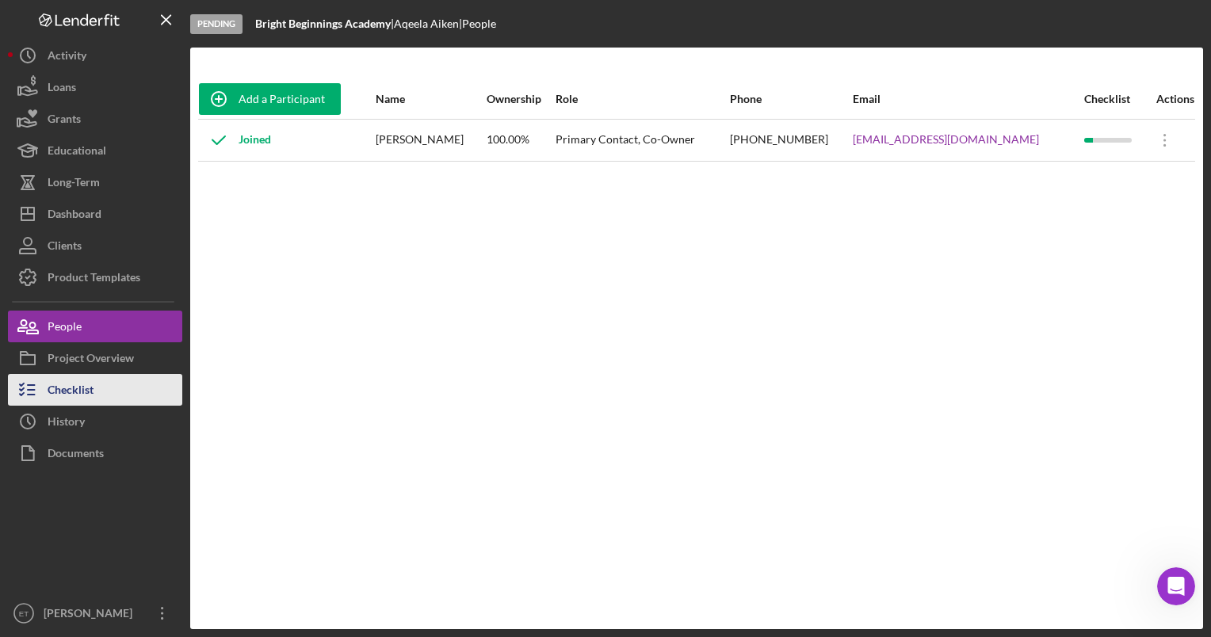
click at [78, 390] on div "Checklist" at bounding box center [71, 392] width 46 height 36
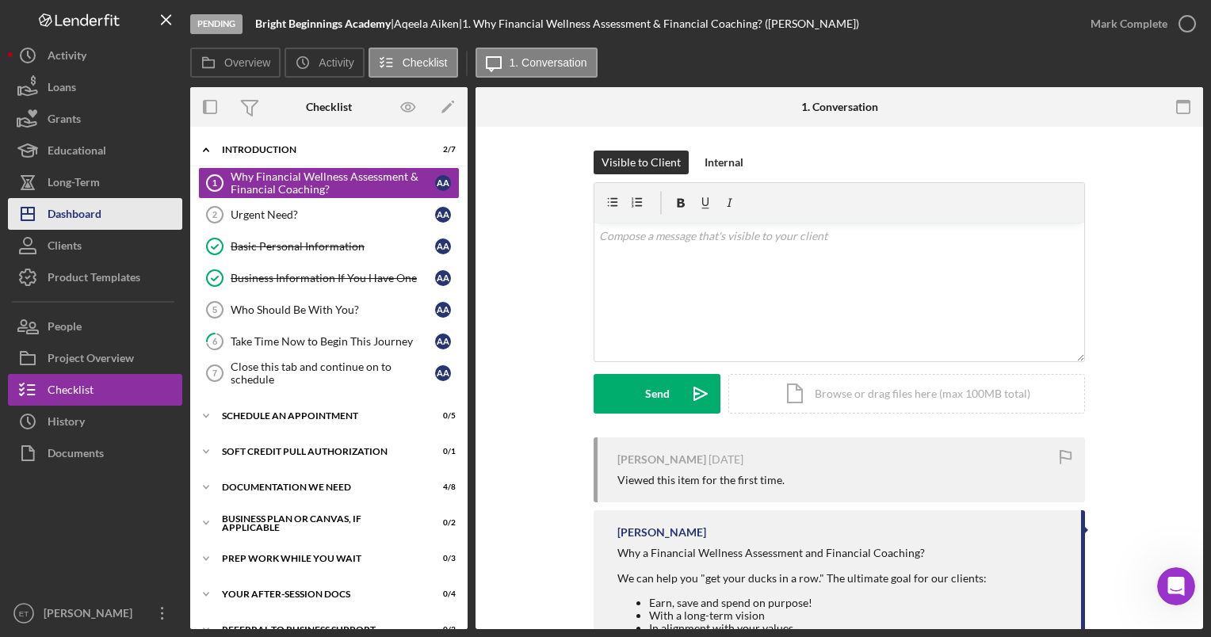
click at [76, 212] on div "Dashboard" at bounding box center [75, 216] width 54 height 36
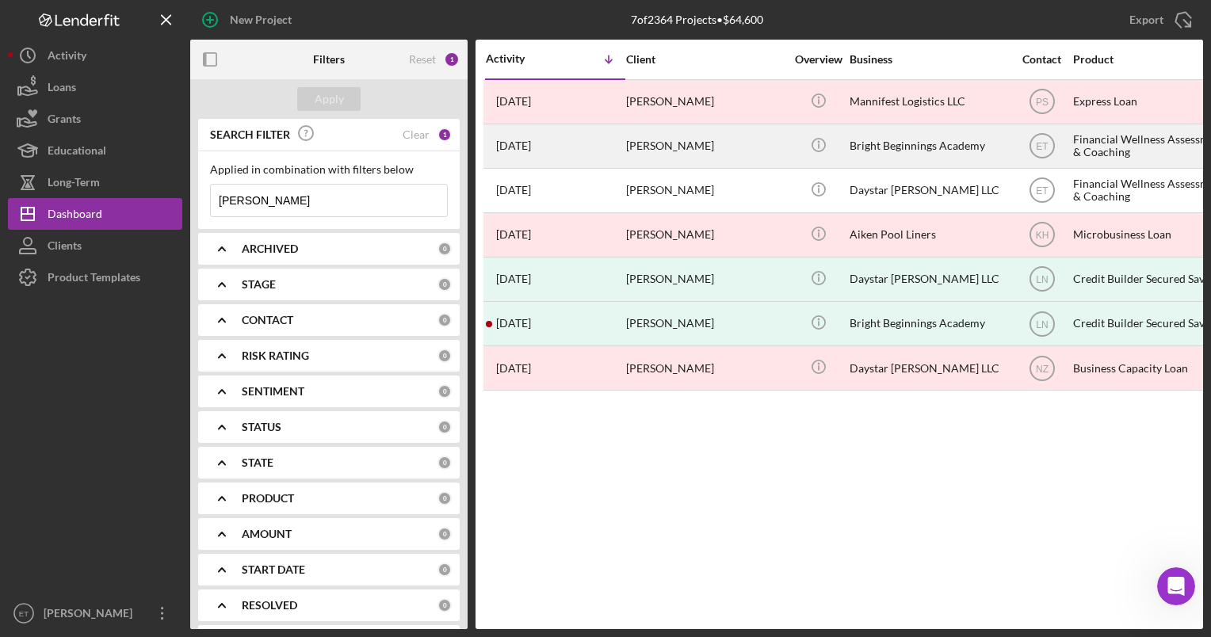
click at [893, 159] on div "Bright Beginnings Academy" at bounding box center [929, 146] width 159 height 42
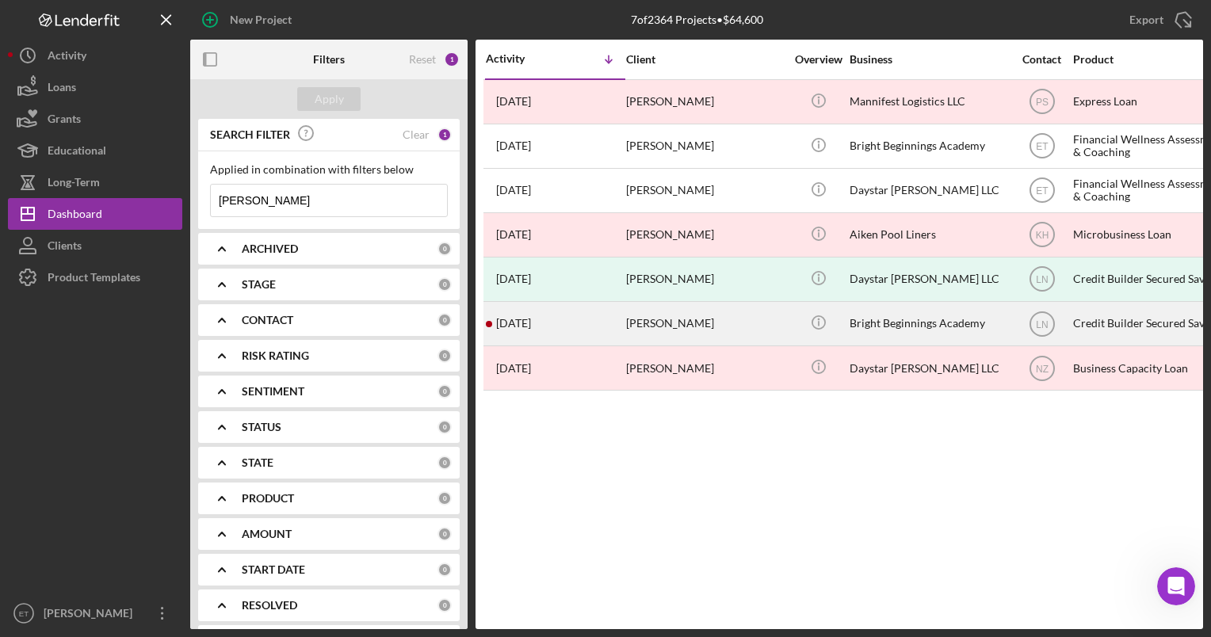
click at [659, 332] on div "[PERSON_NAME]" at bounding box center [705, 324] width 159 height 42
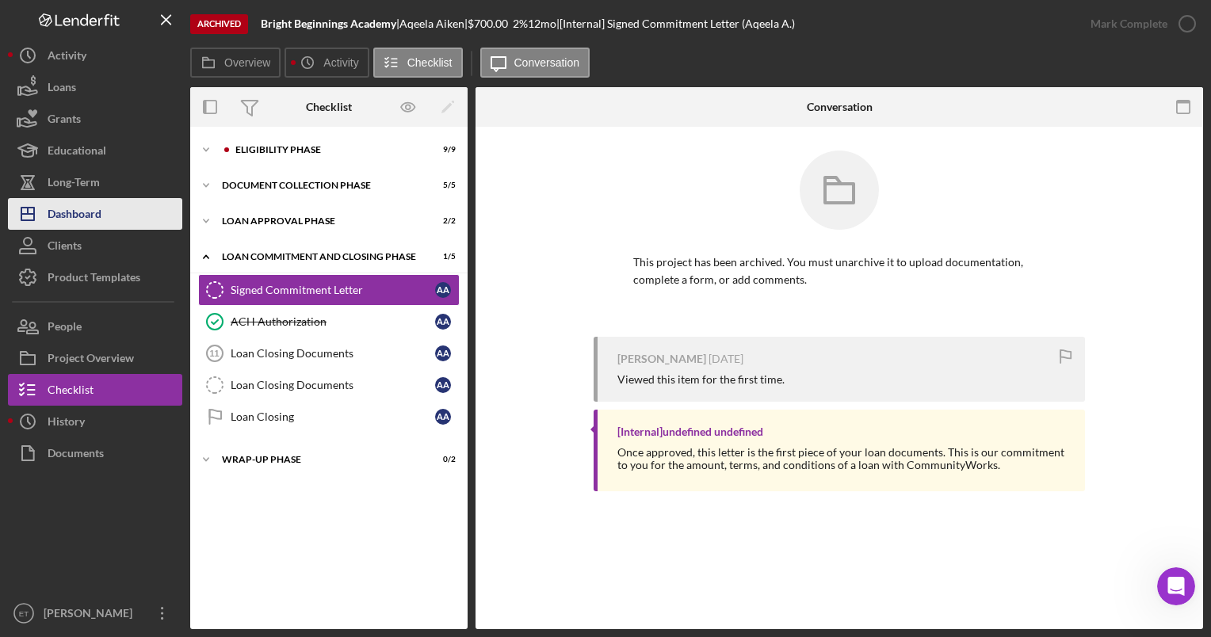
click at [105, 206] on button "Icon/Dashboard Dashboard" at bounding box center [95, 214] width 174 height 32
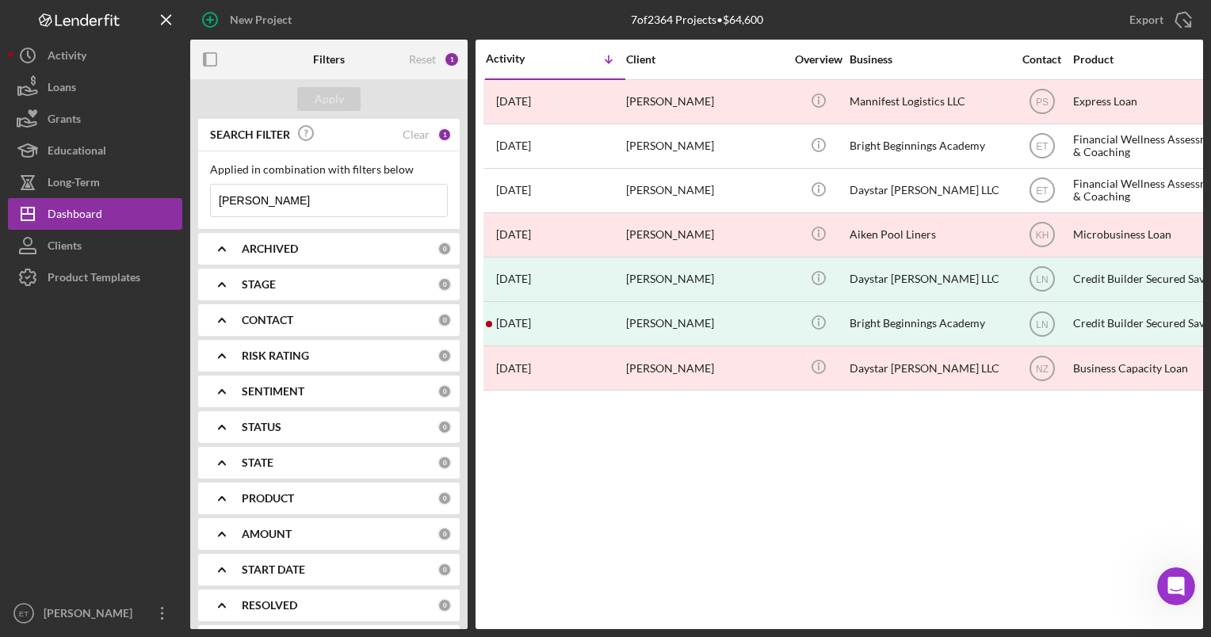
click at [343, 205] on input "[PERSON_NAME]" at bounding box center [329, 201] width 236 height 32
click at [411, 130] on div "Clear" at bounding box center [416, 134] width 27 height 13
click at [311, 95] on button "Apply" at bounding box center [328, 99] width 63 height 24
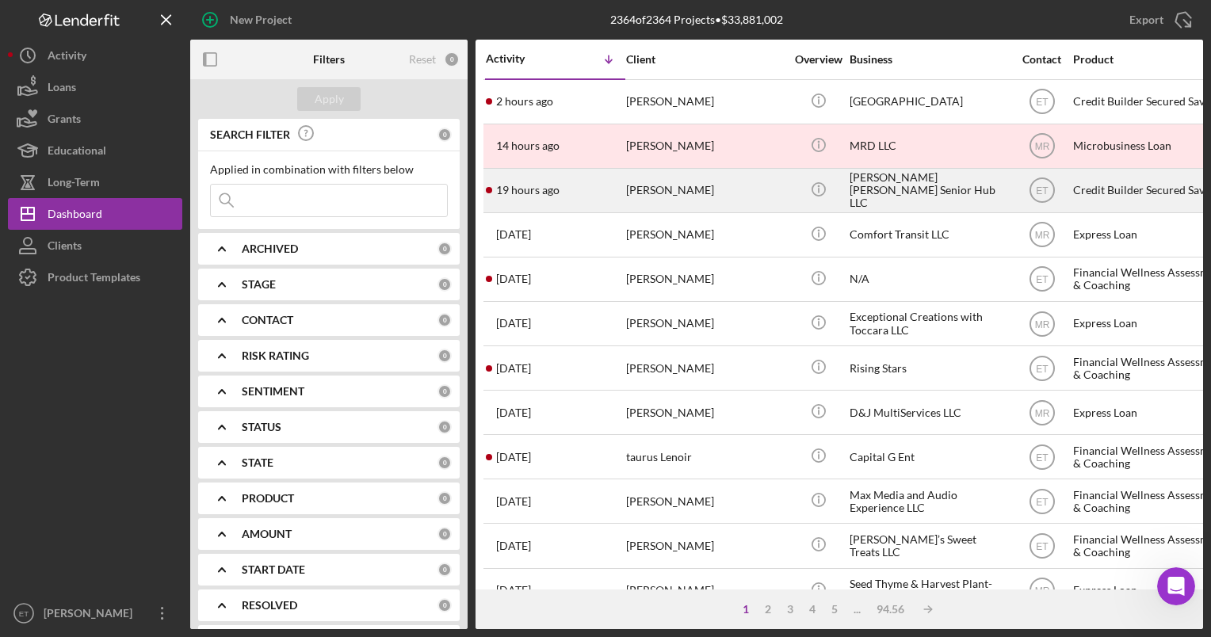
click at [736, 199] on div "[PERSON_NAME]" at bounding box center [705, 191] width 159 height 42
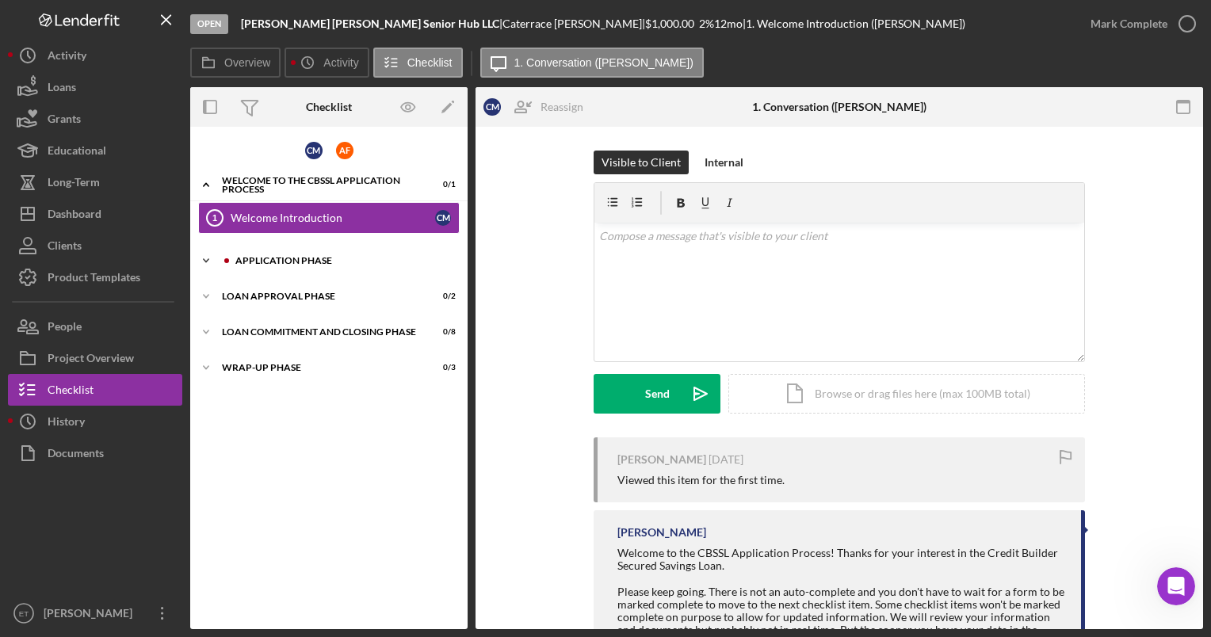
click at [300, 260] on div "Application Phase" at bounding box center [341, 261] width 212 height 10
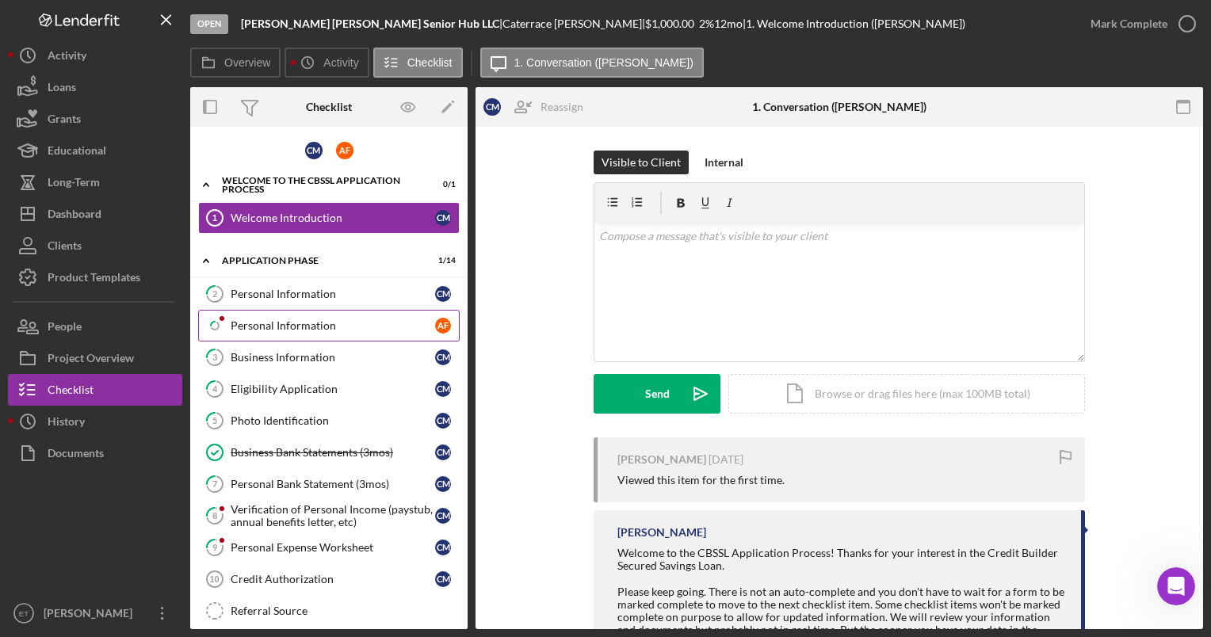
click at [268, 331] on link "Icon/Checklist Item Sub Partial Personal Information A F" at bounding box center [329, 326] width 262 height 32
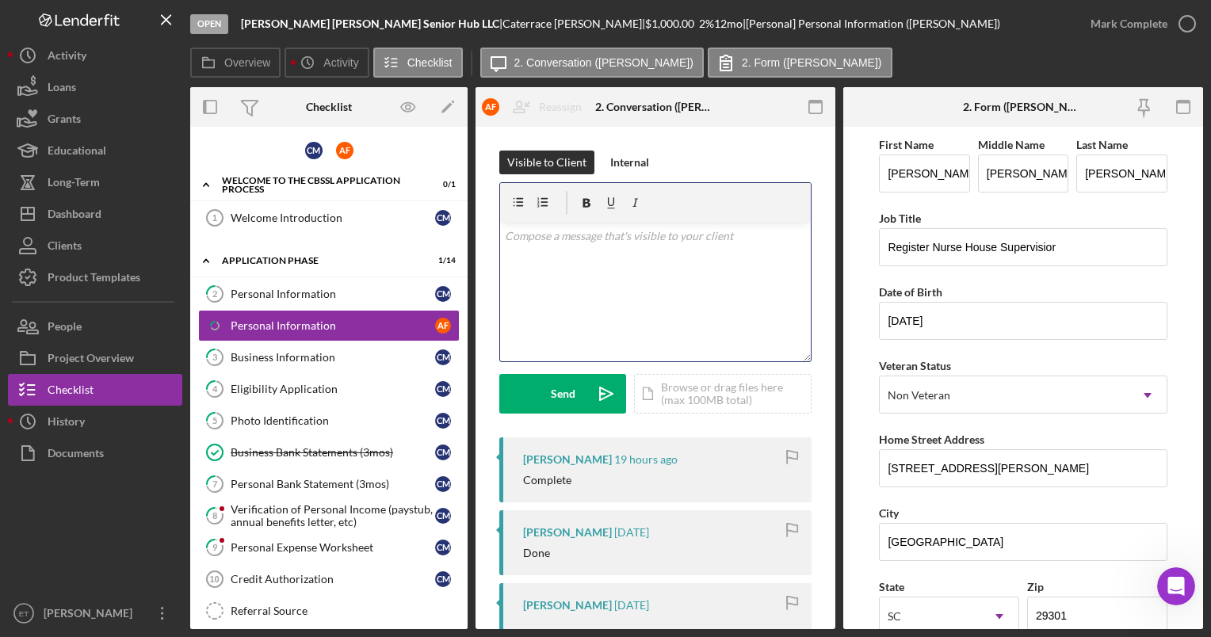
click at [602, 277] on div "v Color teal Color pink Remove color Add row above Add row below Add column bef…" at bounding box center [655, 292] width 311 height 139
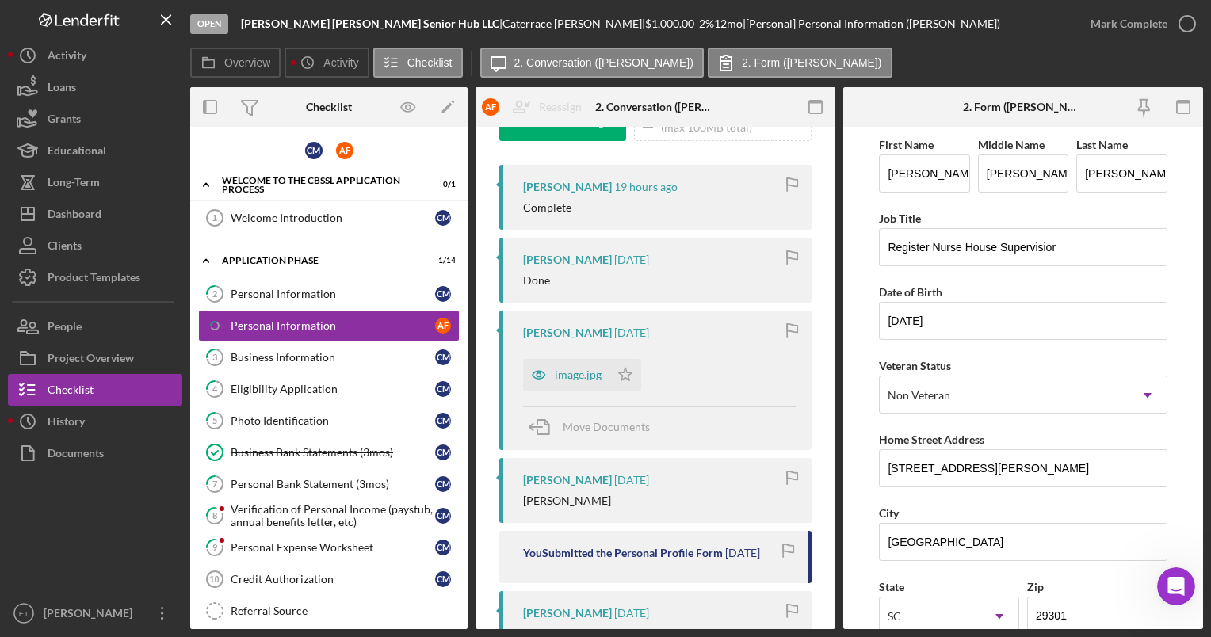
scroll to position [275, 0]
click at [529, 375] on icon "button" at bounding box center [539, 373] width 32 height 32
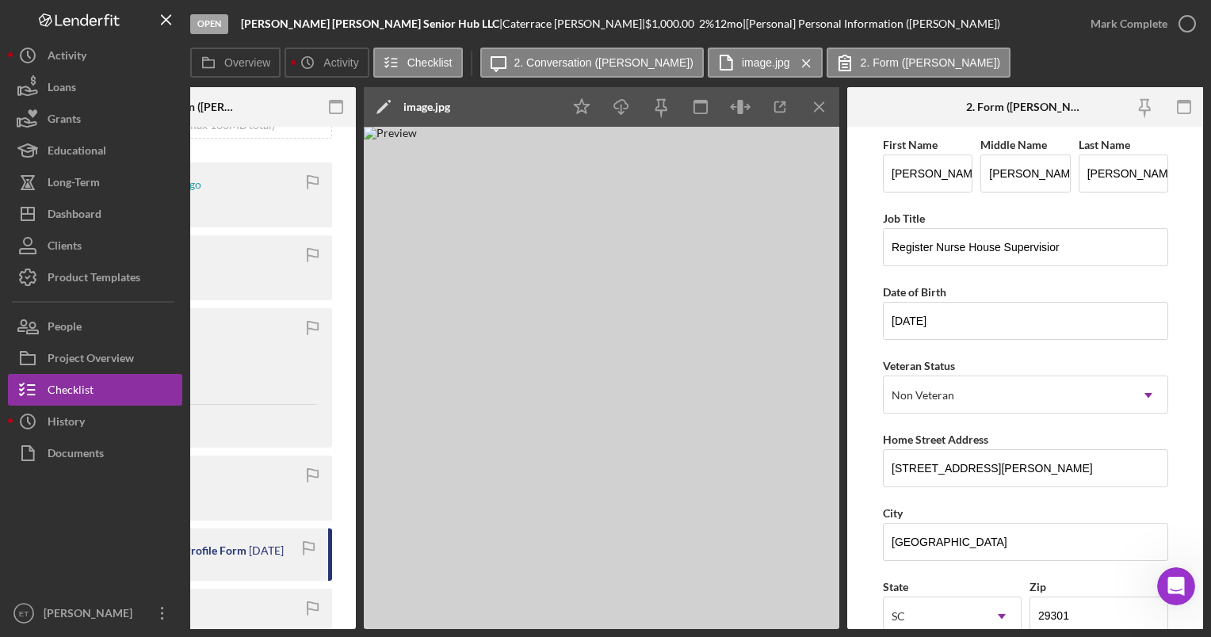
scroll to position [0, 0]
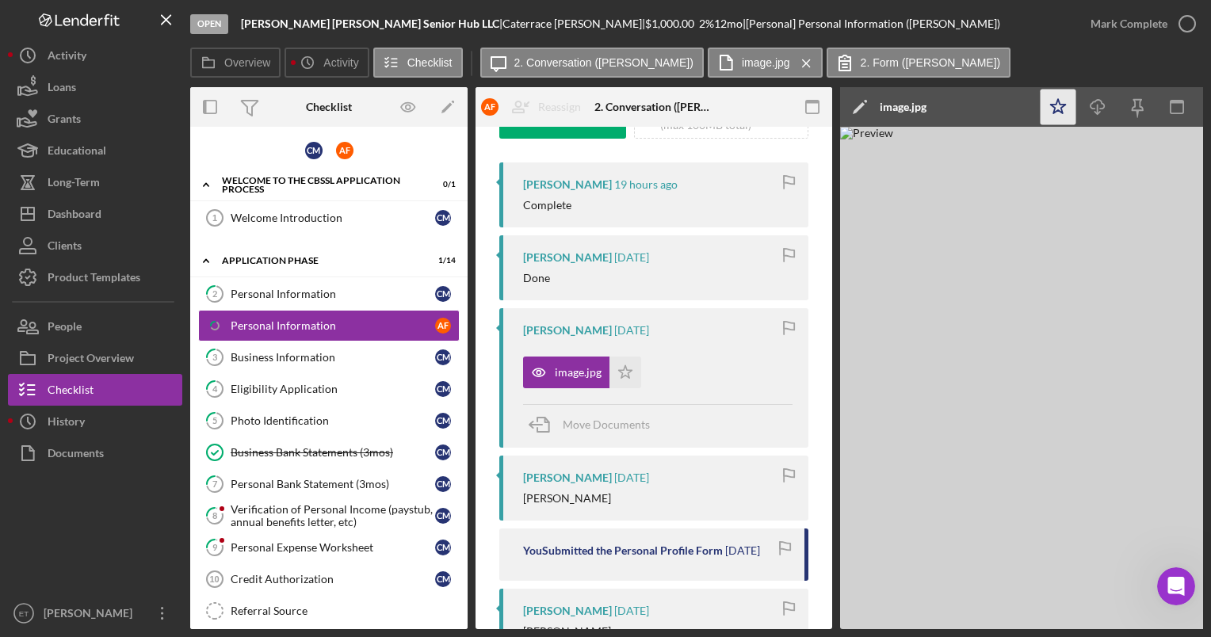
click at [1063, 104] on icon "Icon/Star" at bounding box center [1059, 108] width 36 height 36
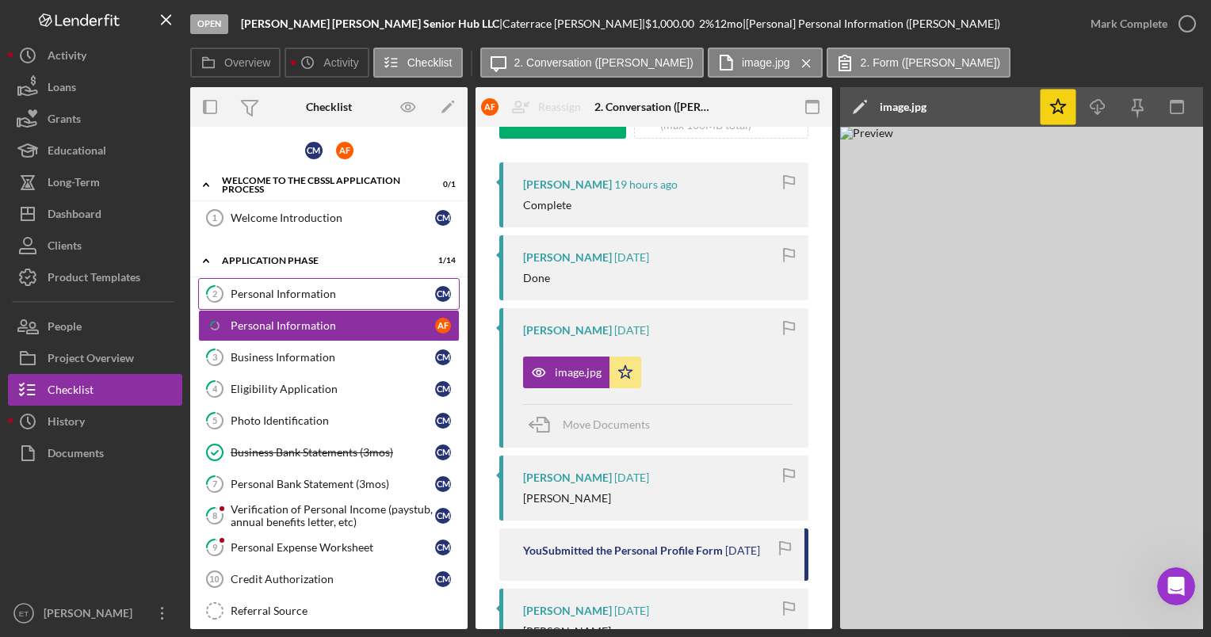
click at [327, 292] on div "Personal Information" at bounding box center [333, 294] width 205 height 13
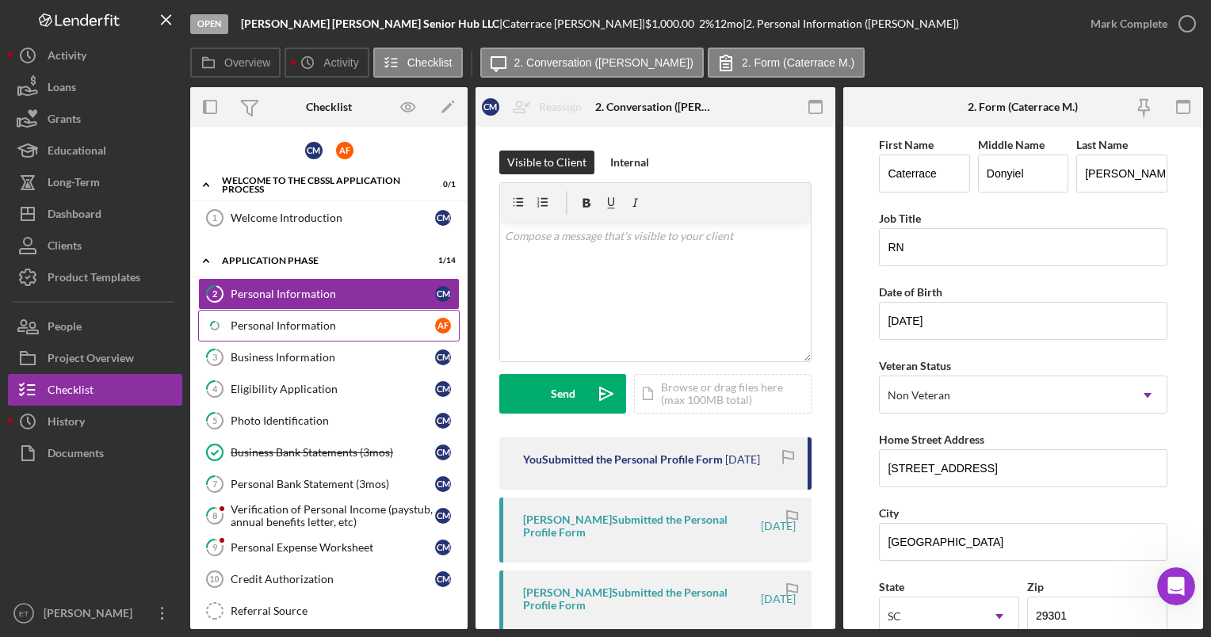
click at [314, 323] on div "Personal Information" at bounding box center [333, 325] width 205 height 13
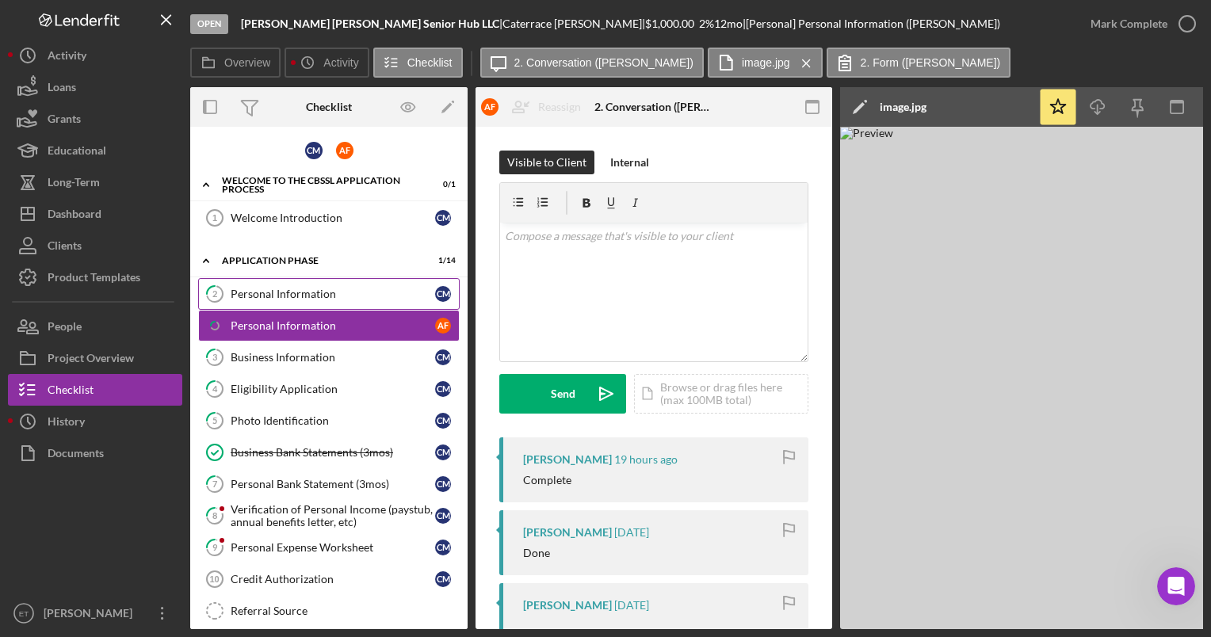
click at [300, 289] on div "Personal Information" at bounding box center [333, 294] width 205 height 13
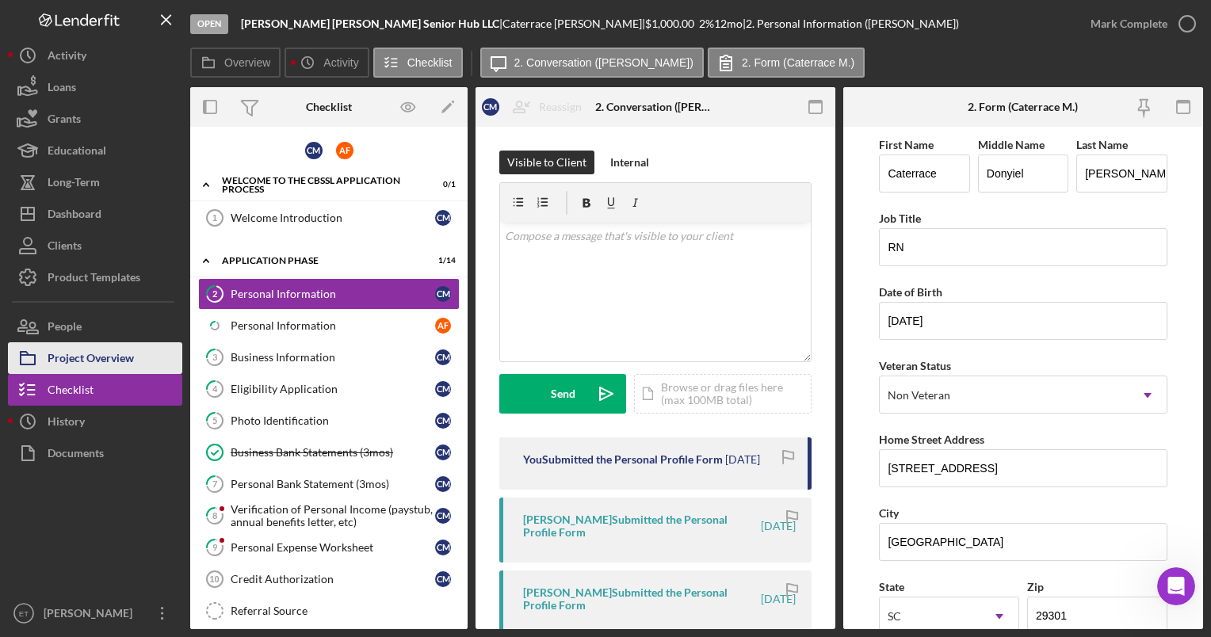
click at [94, 354] on div "Project Overview" at bounding box center [91, 360] width 86 height 36
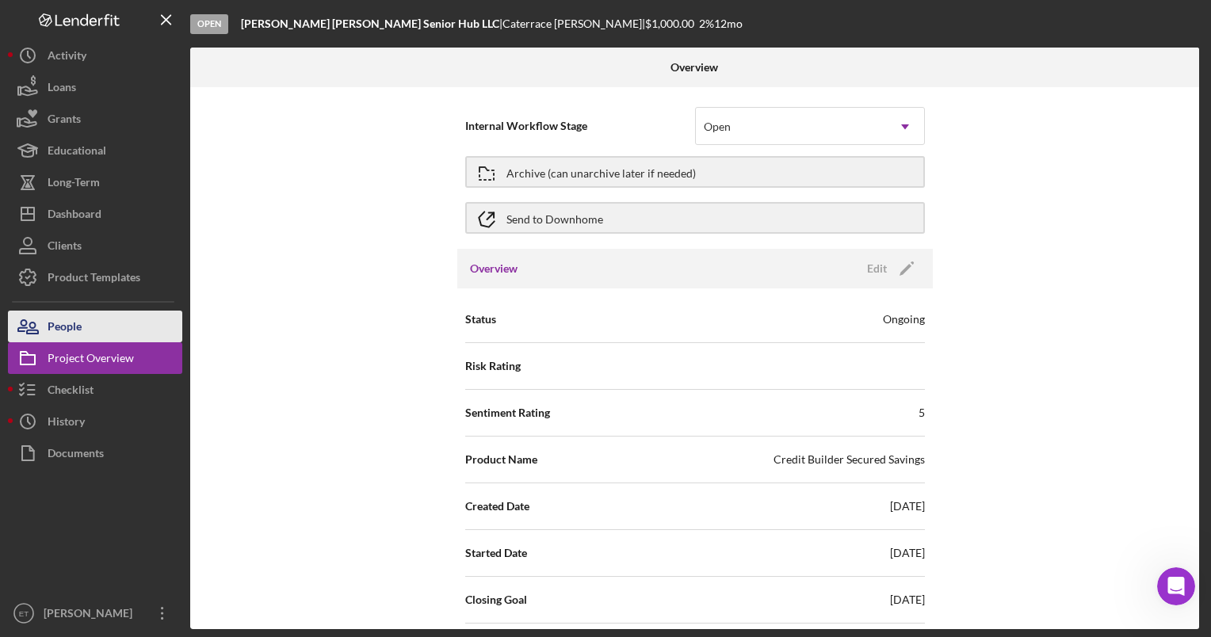
click at [60, 335] on div "People" at bounding box center [65, 329] width 34 height 36
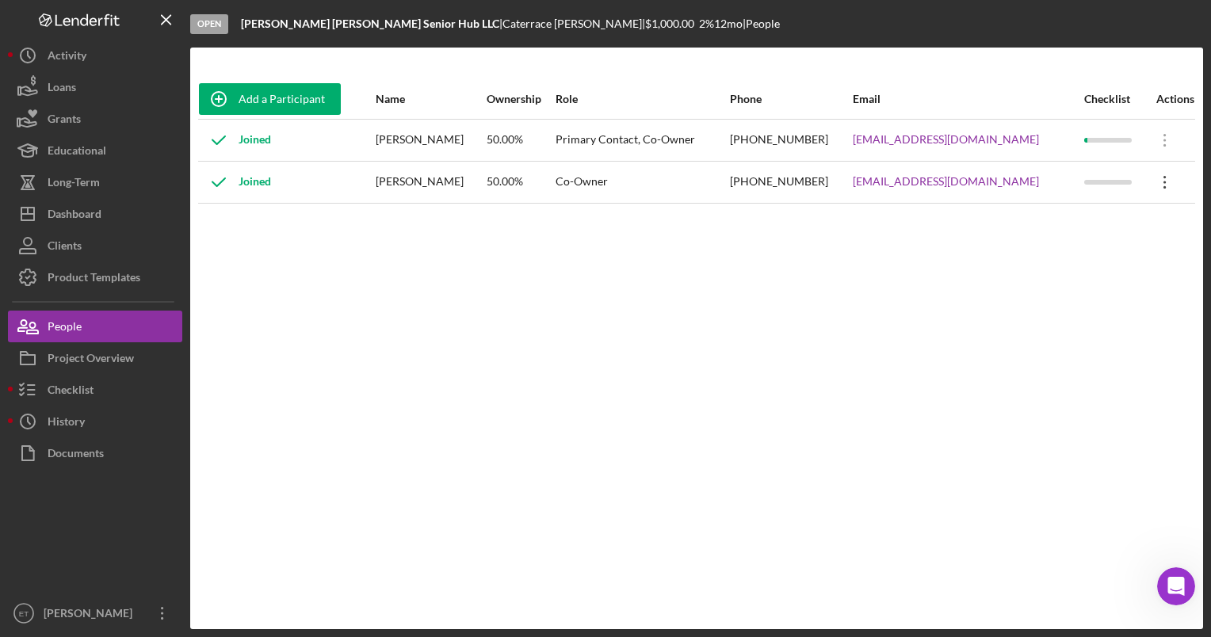
click at [1164, 188] on icon "Icon/Overflow" at bounding box center [1165, 182] width 40 height 40
click at [488, 292] on div "Add a Participant Name Ownership Role Phone Email Checklist Actions Joined [PER…" at bounding box center [696, 338] width 1013 height 518
click at [69, 388] on div "Checklist" at bounding box center [71, 392] width 46 height 36
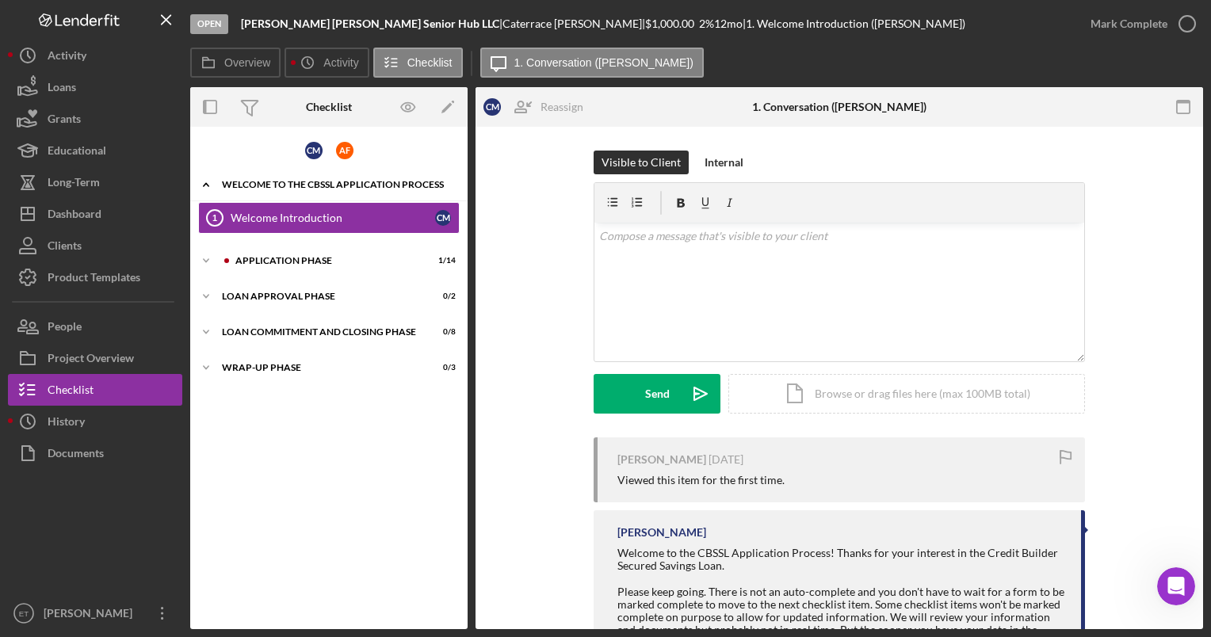
click at [267, 184] on div "Welcome to the CBSSL Application Process" at bounding box center [335, 185] width 226 height 10
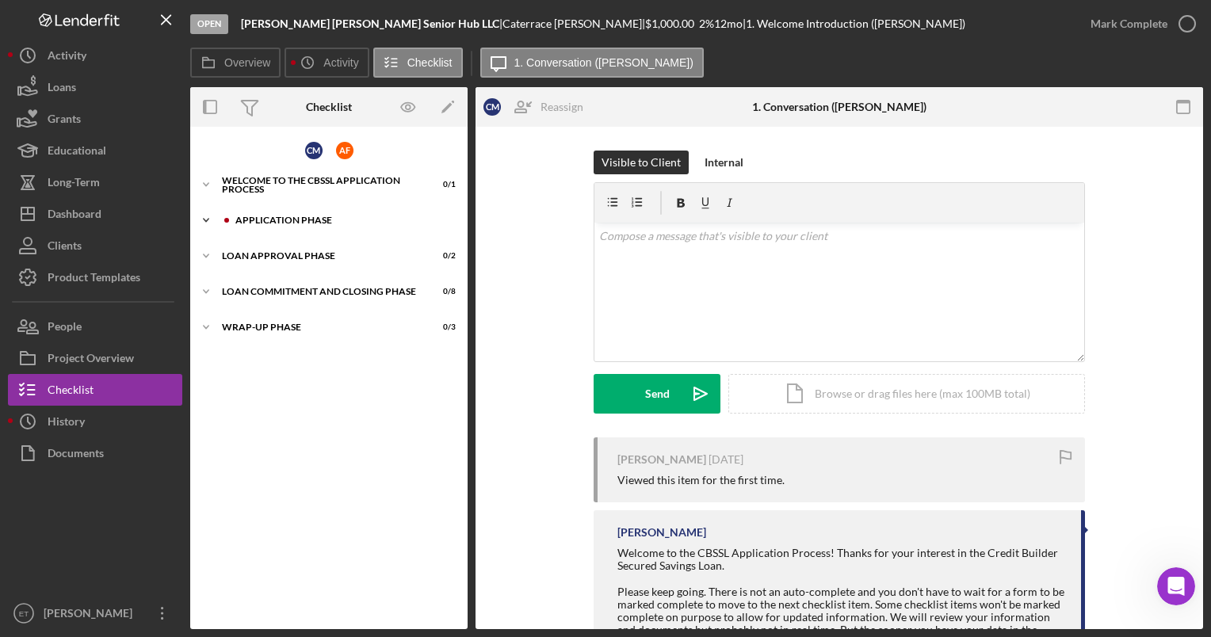
click at [270, 219] on div "Application Phase" at bounding box center [341, 221] width 212 height 10
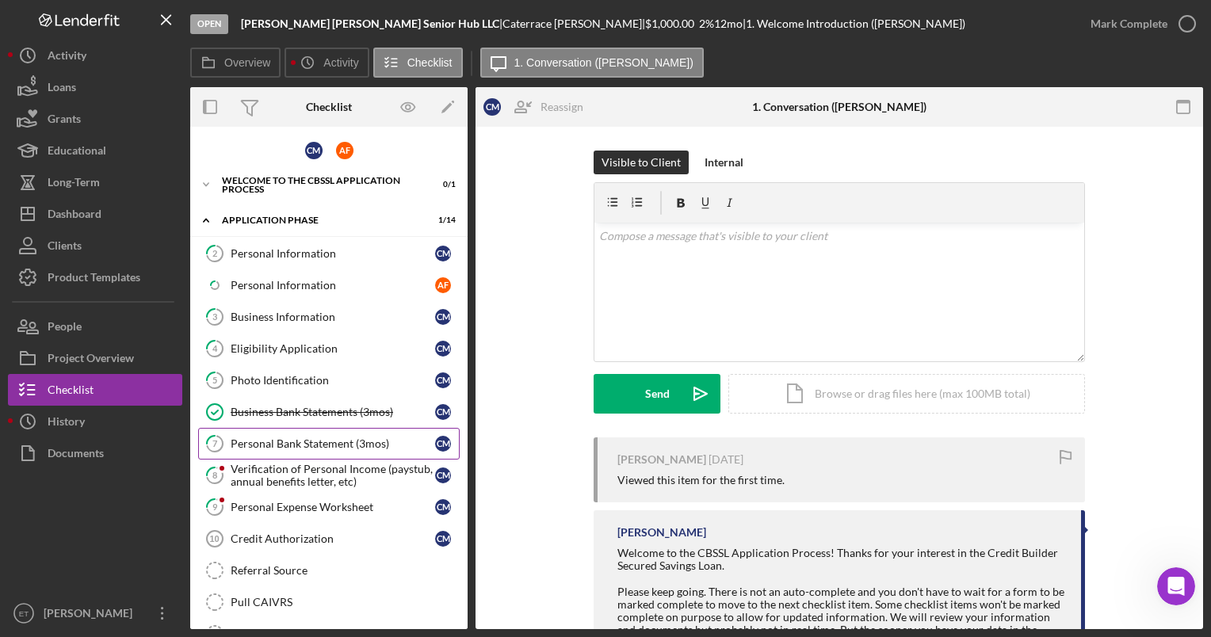
click at [301, 440] on div "Personal Bank Statement (3mos)" at bounding box center [333, 444] width 205 height 13
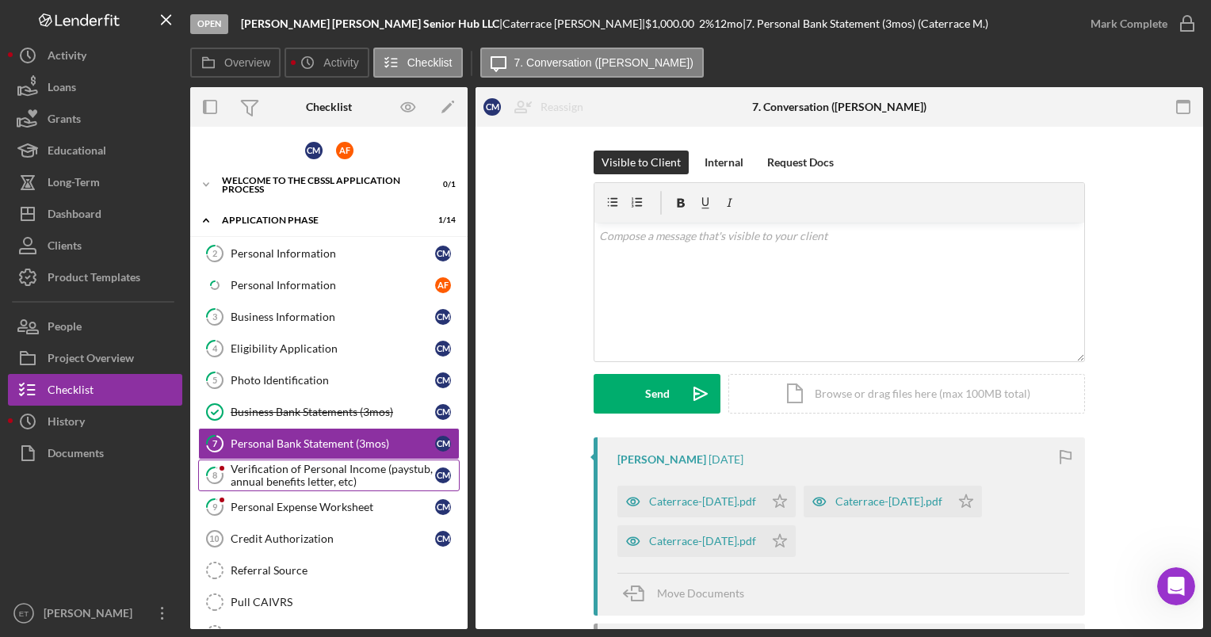
click at [306, 472] on div "Verification of Personal Income (paystub, annual benefits letter, etc)" at bounding box center [333, 475] width 205 height 25
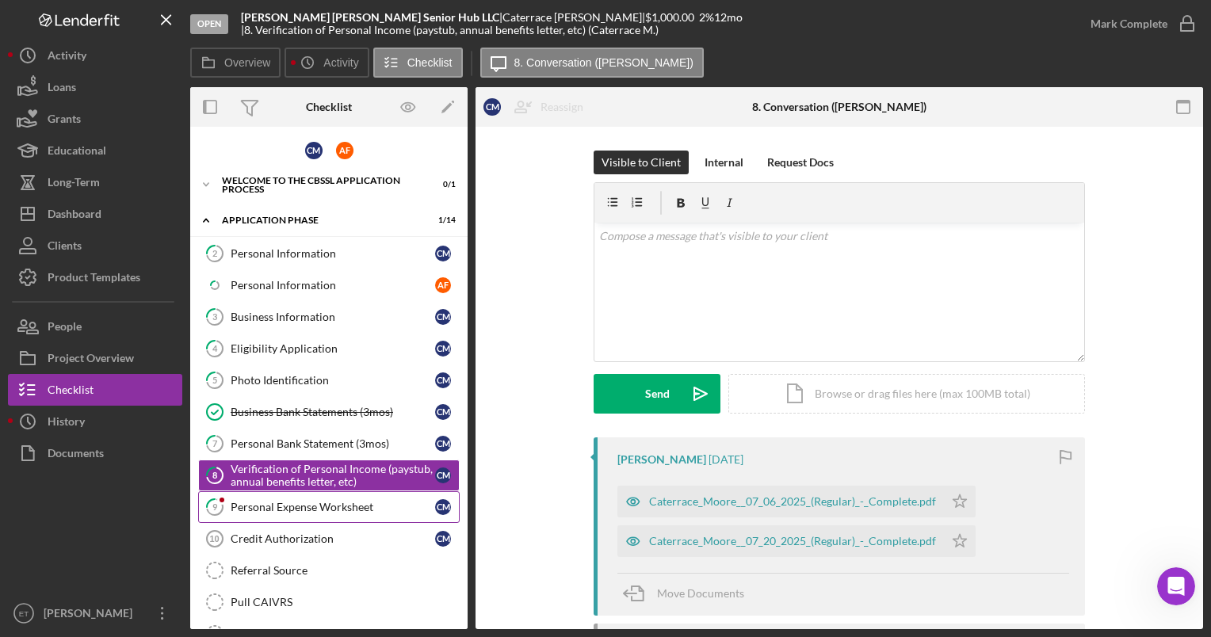
click at [277, 509] on div "Personal Expense Worksheet" at bounding box center [333, 507] width 205 height 13
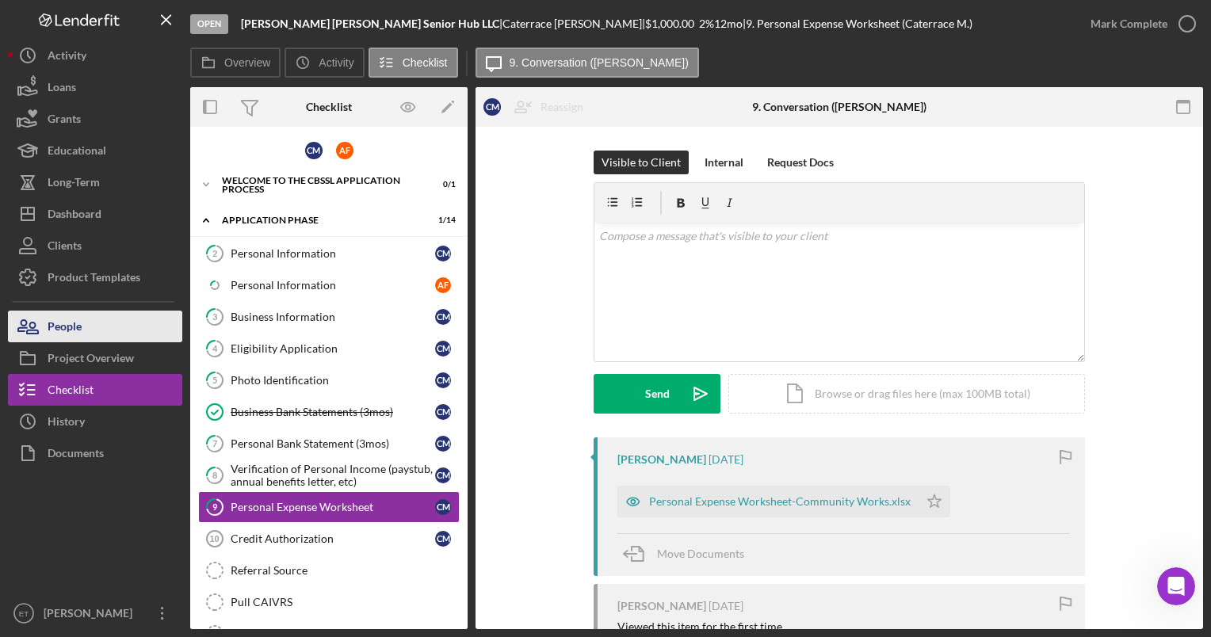
click at [84, 327] on button "People" at bounding box center [95, 327] width 174 height 32
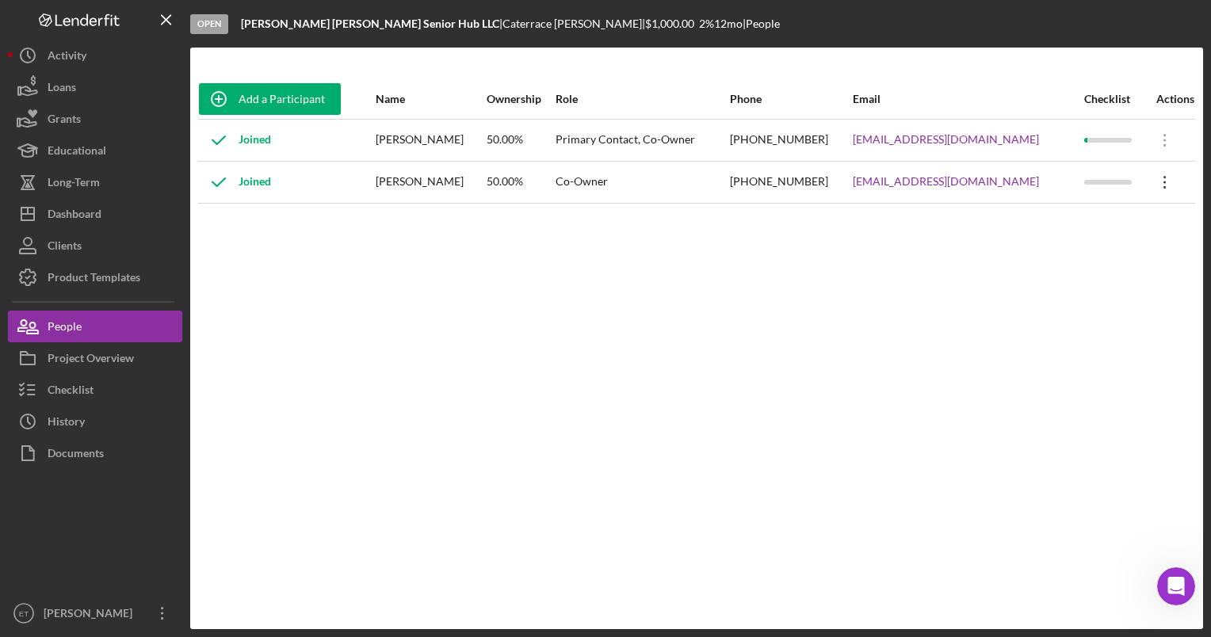
click at [1164, 147] on icon at bounding box center [1165, 140] width 2 height 13
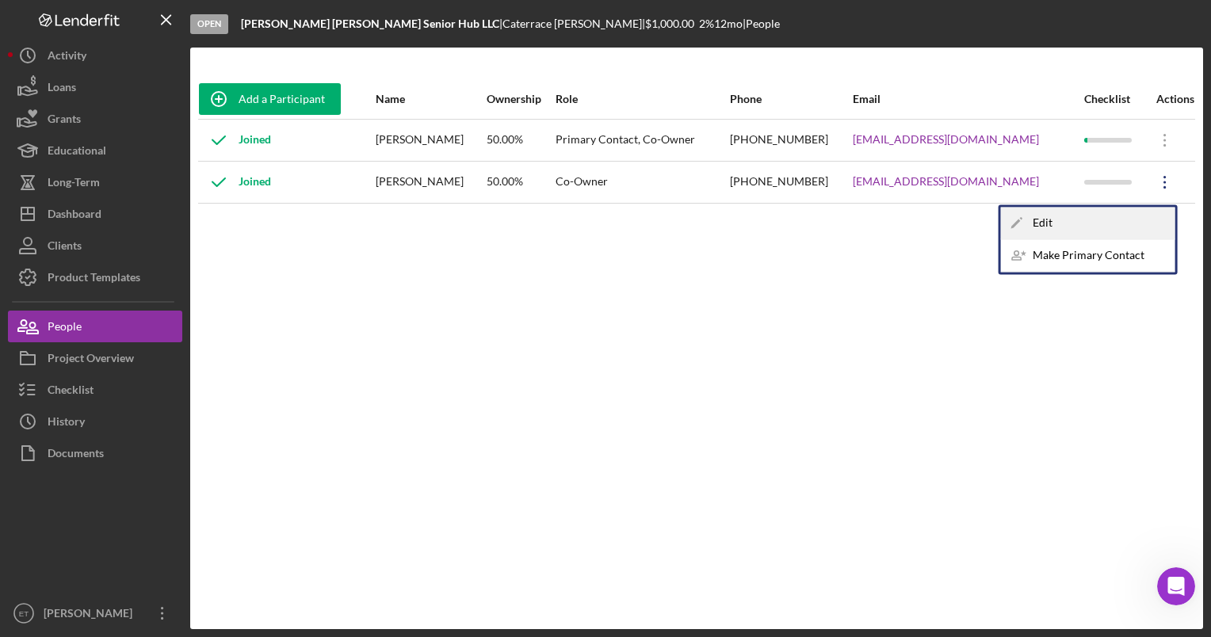
click at [1038, 231] on div "Icon/Edit Edit" at bounding box center [1088, 223] width 174 height 32
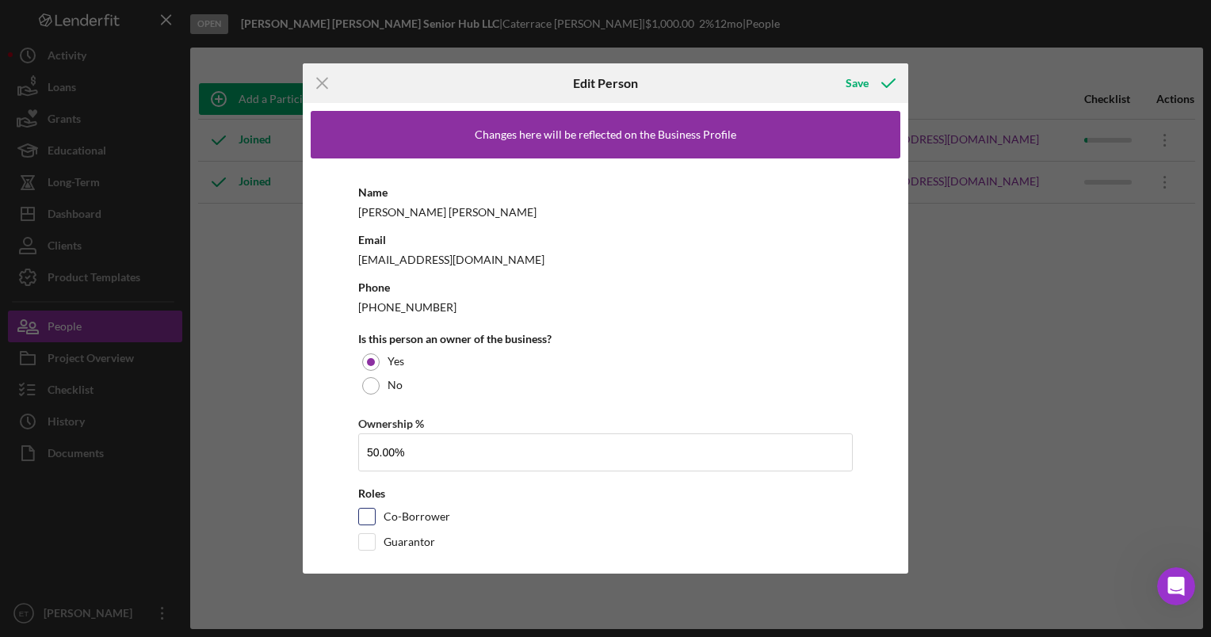
click at [365, 514] on input "Co-Borrower" at bounding box center [367, 517] width 16 height 16
checkbox input "true"
click at [377, 450] on input "50.00%" at bounding box center [605, 453] width 495 height 38
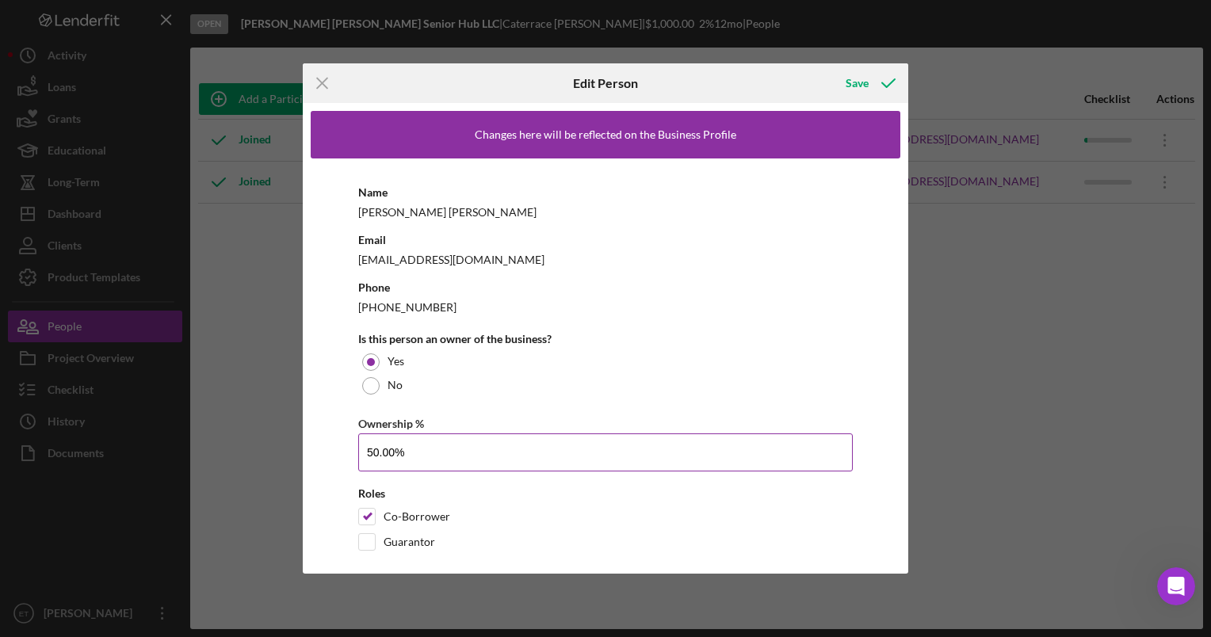
click at [377, 450] on input "50.00%" at bounding box center [605, 453] width 495 height 38
type input "49.00%"
click at [327, 84] on icon "Icon/Menu Close" at bounding box center [323, 83] width 40 height 40
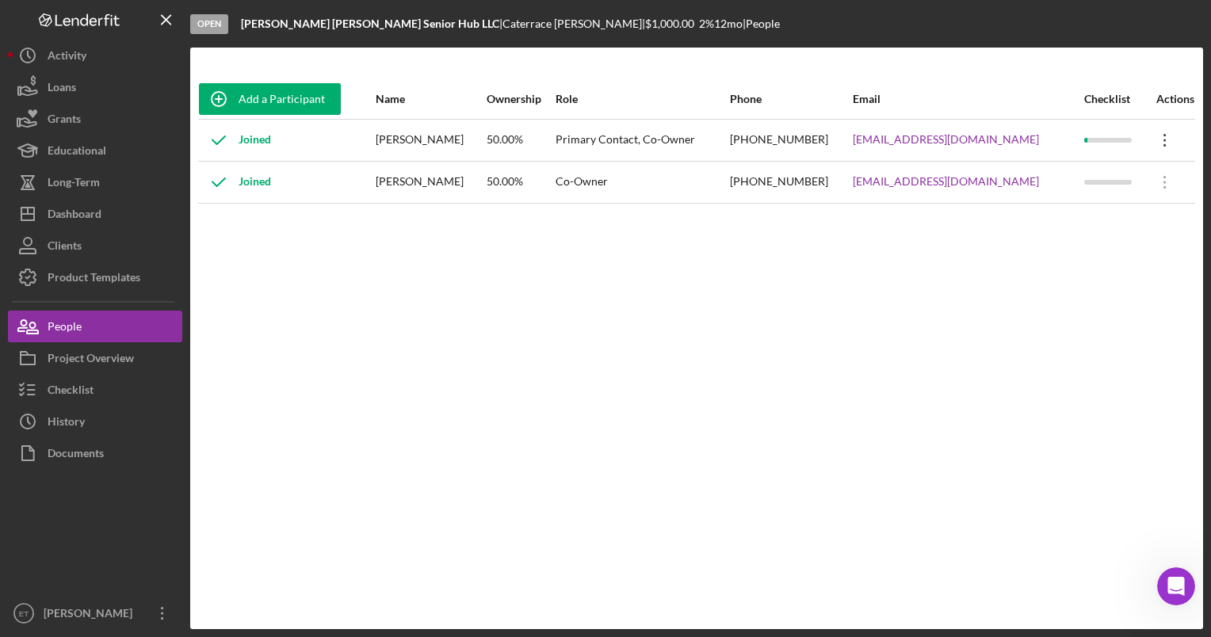
click at [1160, 141] on icon "Icon/Overflow" at bounding box center [1165, 140] width 40 height 40
click at [1057, 170] on div "Icon/Edit Edit" at bounding box center [1088, 182] width 174 height 32
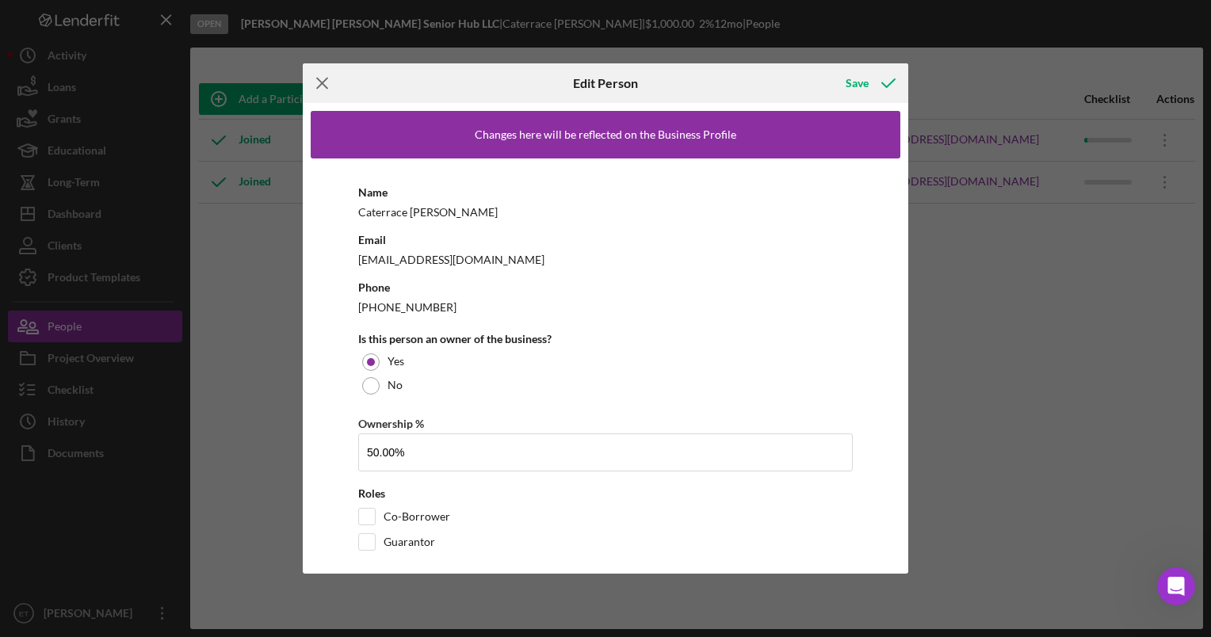
click at [324, 89] on icon "Icon/Menu Close" at bounding box center [323, 83] width 40 height 40
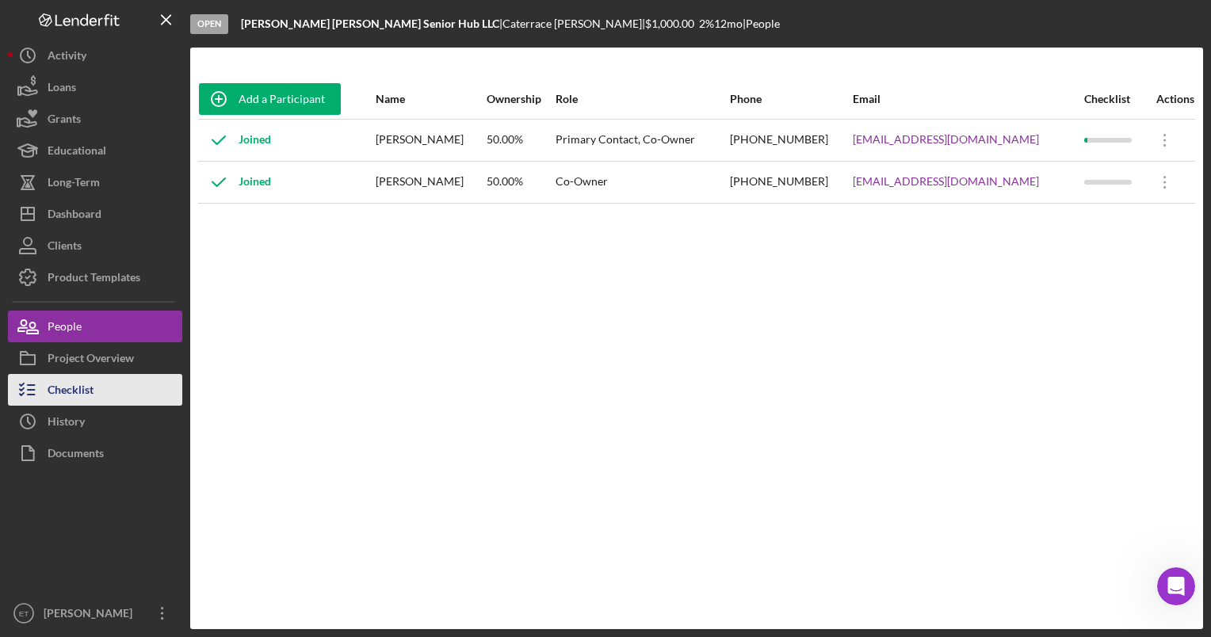
click at [86, 391] on div "Checklist" at bounding box center [71, 392] width 46 height 36
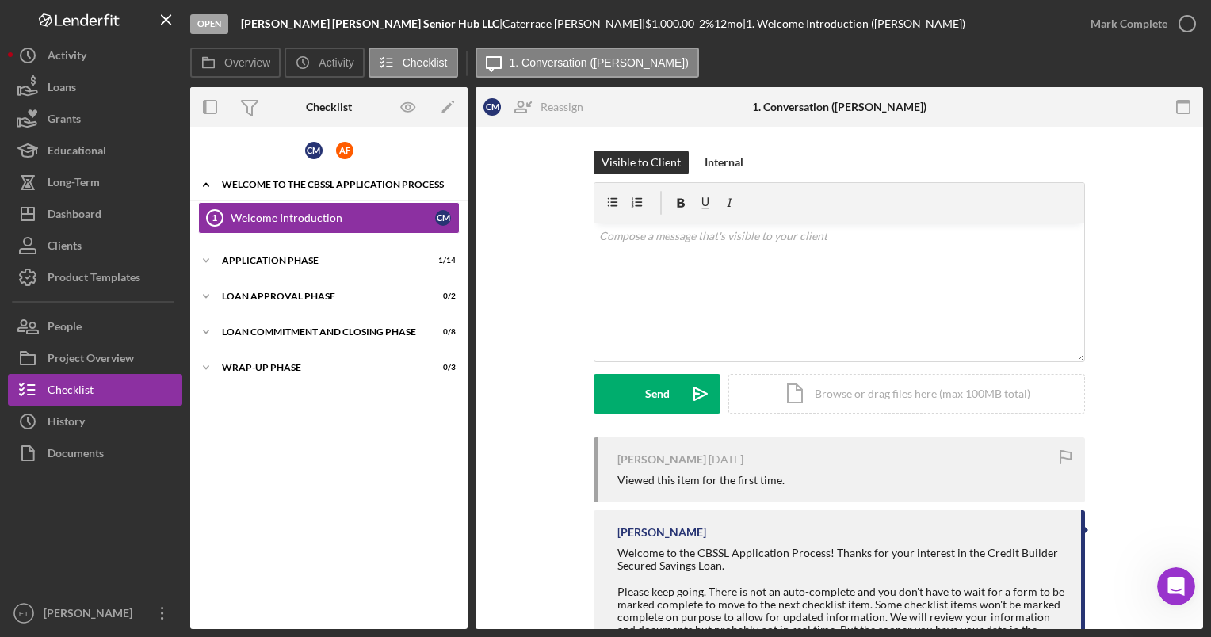
click at [285, 189] on div "Icon/Expander Welcome to the CBSSL Application Process 0 / 1" at bounding box center [328, 185] width 277 height 32
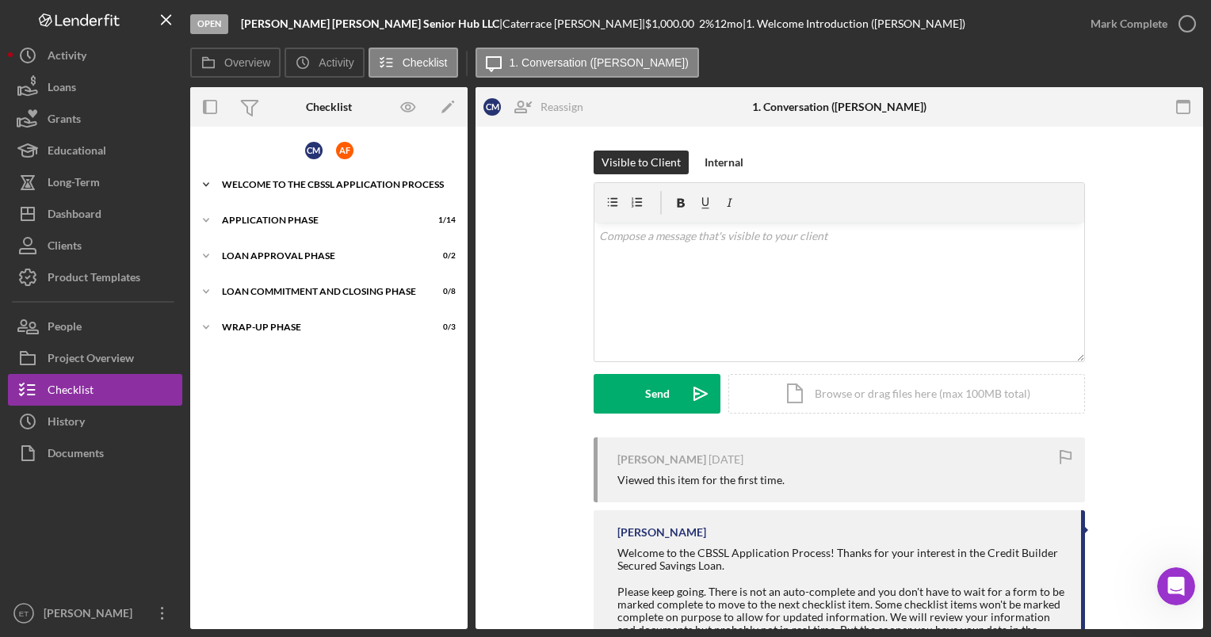
click at [244, 182] on div "Welcome to the CBSSL Application Process" at bounding box center [335, 185] width 226 height 10
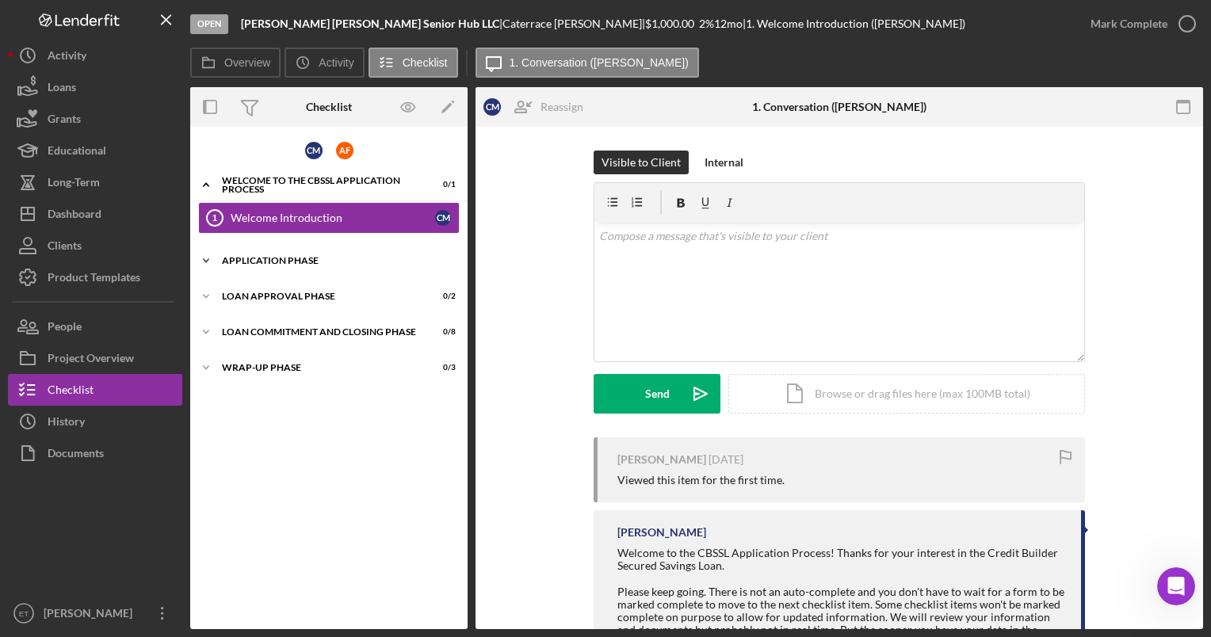
click at [258, 260] on div "Application Phase" at bounding box center [335, 261] width 226 height 10
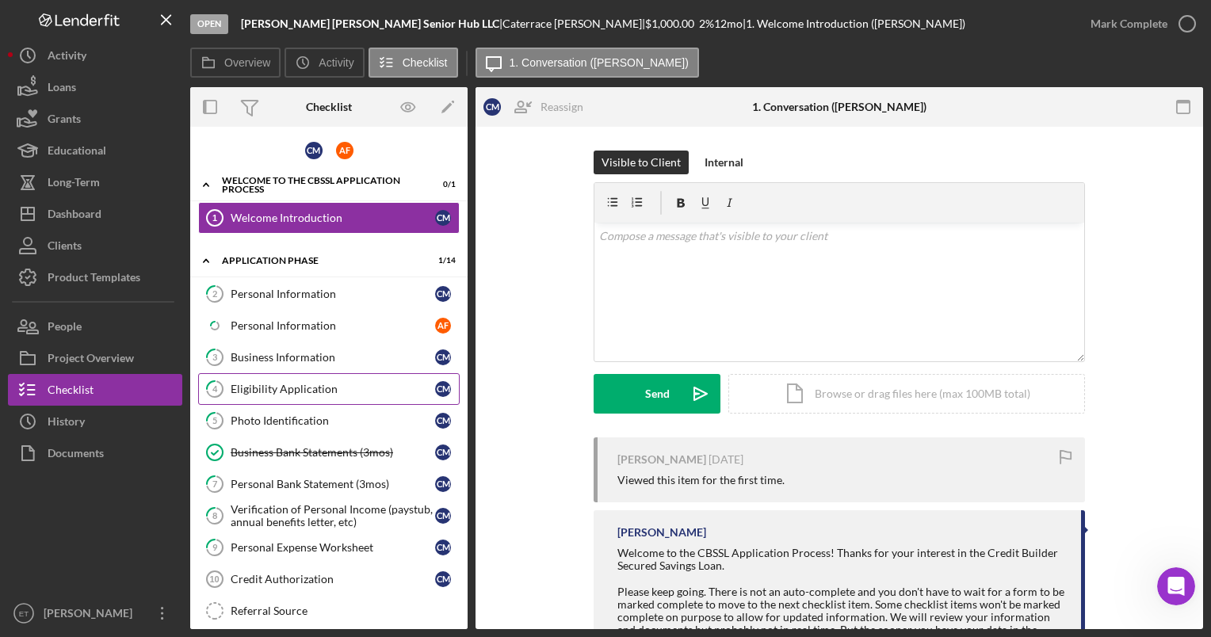
click at [279, 390] on div "Eligibility Application" at bounding box center [333, 389] width 205 height 13
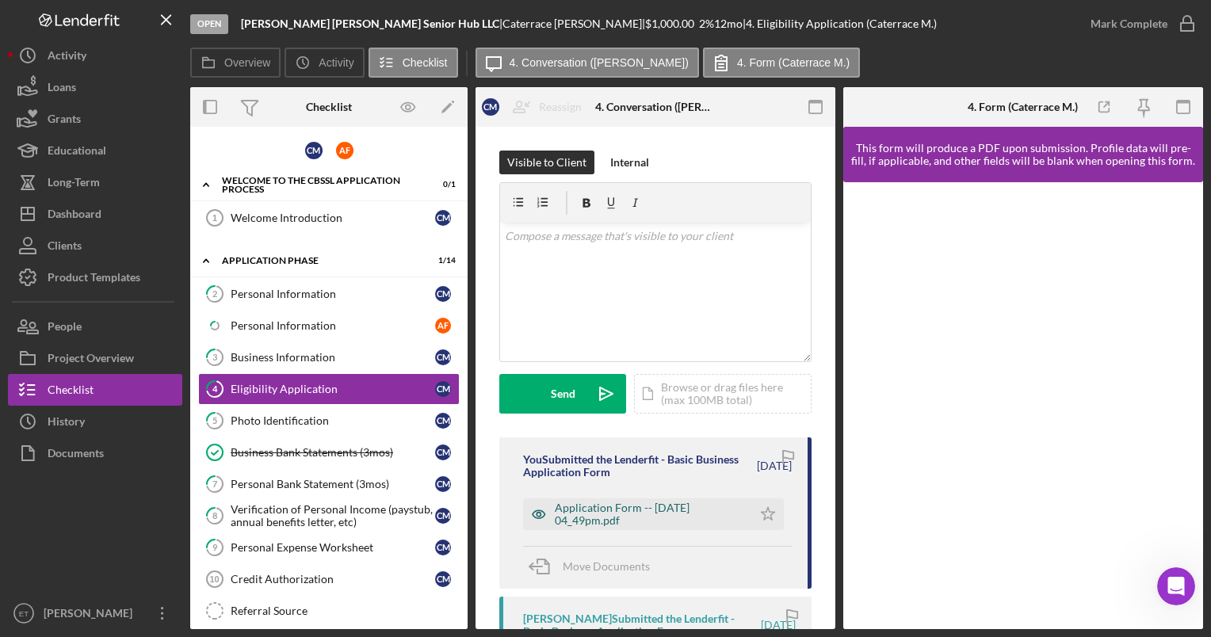
click at [537, 513] on icon "button" at bounding box center [539, 515] width 4 height 4
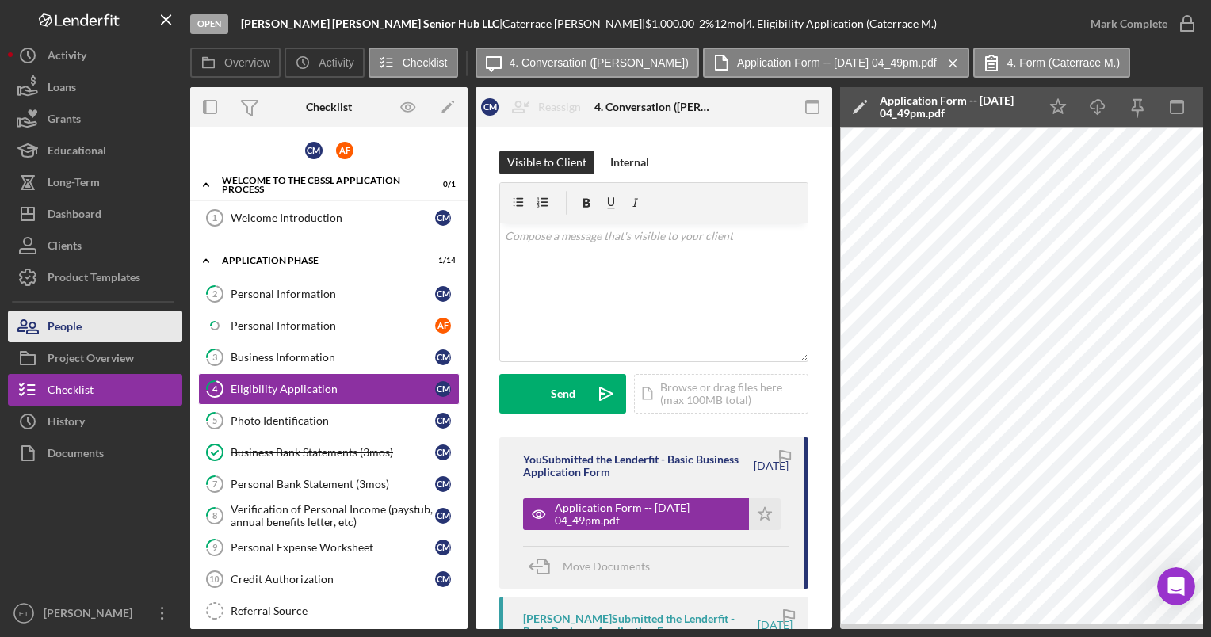
click at [72, 330] on div "People" at bounding box center [65, 329] width 34 height 36
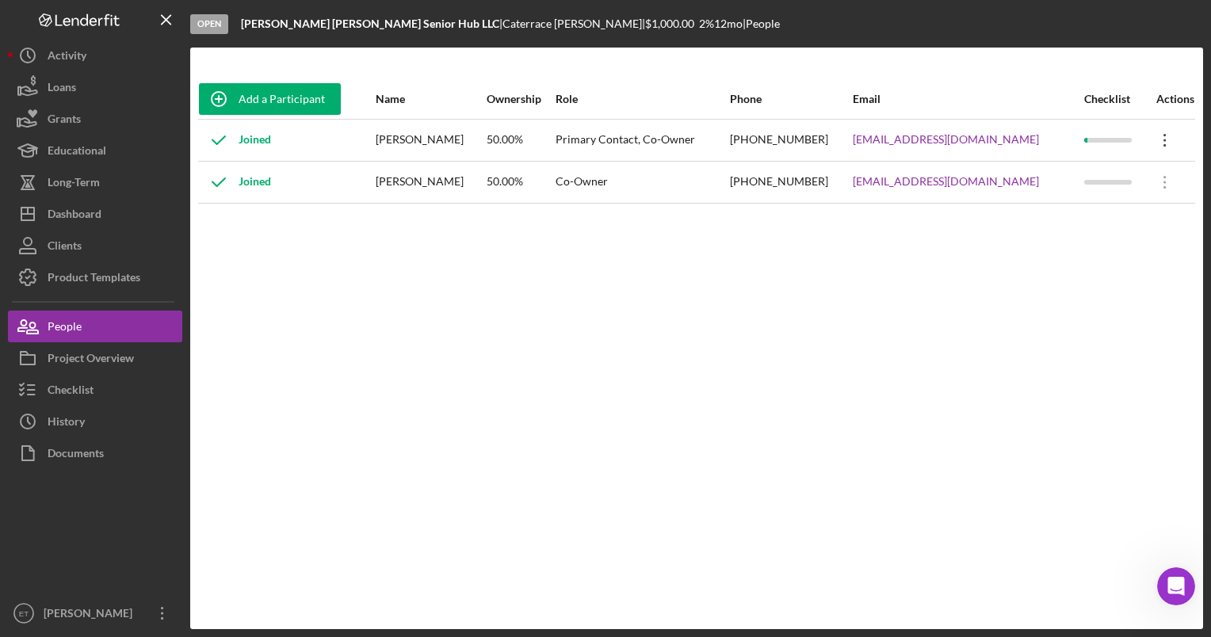
click at [1164, 140] on icon at bounding box center [1165, 140] width 2 height 13
click at [1024, 173] on icon "Icon/Edit" at bounding box center [1017, 182] width 32 height 32
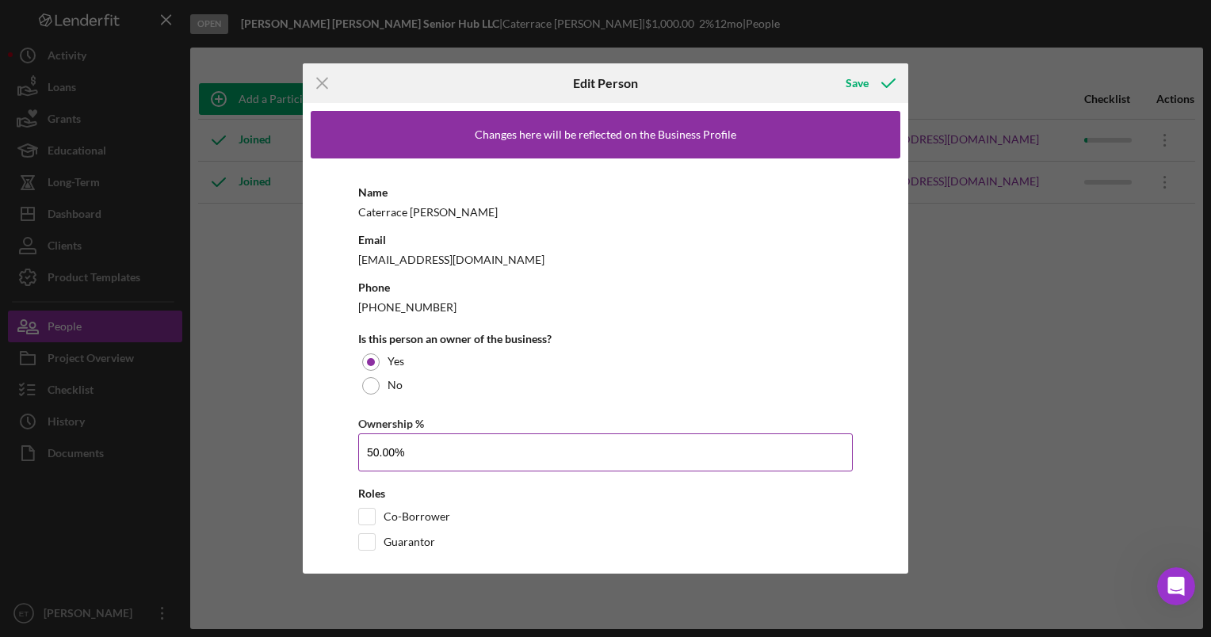
click at [377, 451] on input "50.00%" at bounding box center [605, 453] width 495 height 38
type input "51.00%"
click at [366, 516] on input "Co-Borrower" at bounding box center [367, 517] width 16 height 16
checkbox input "true"
click at [373, 542] on input "Guarantor" at bounding box center [367, 542] width 16 height 16
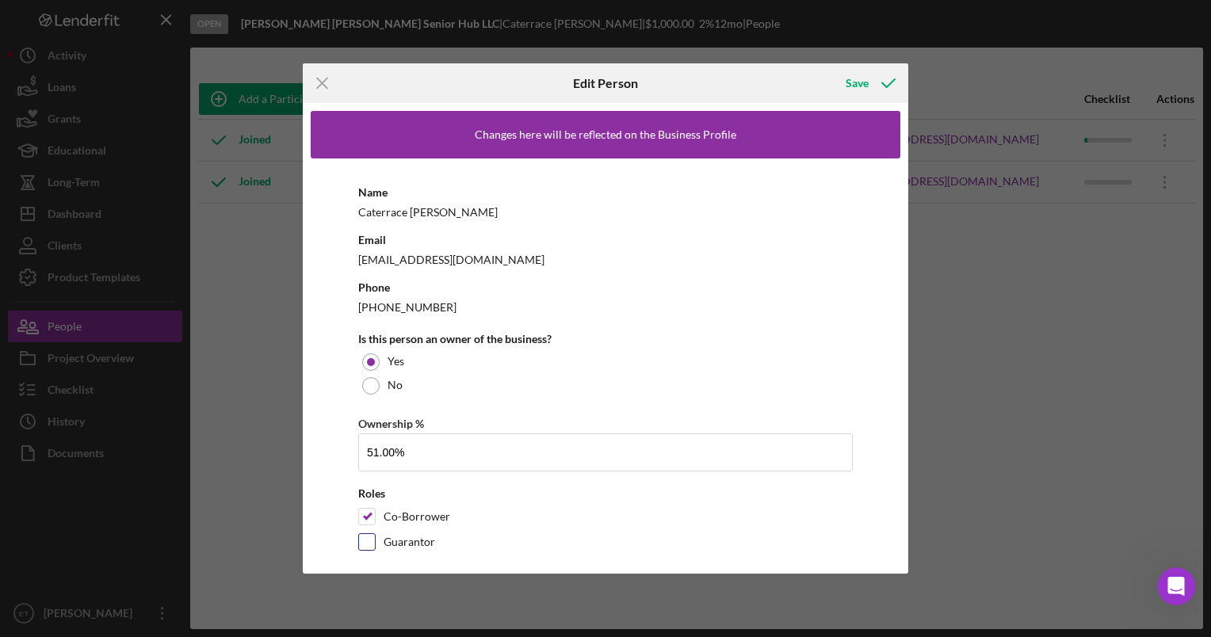
checkbox input "true"
click at [862, 84] on div "Save" at bounding box center [857, 83] width 23 height 32
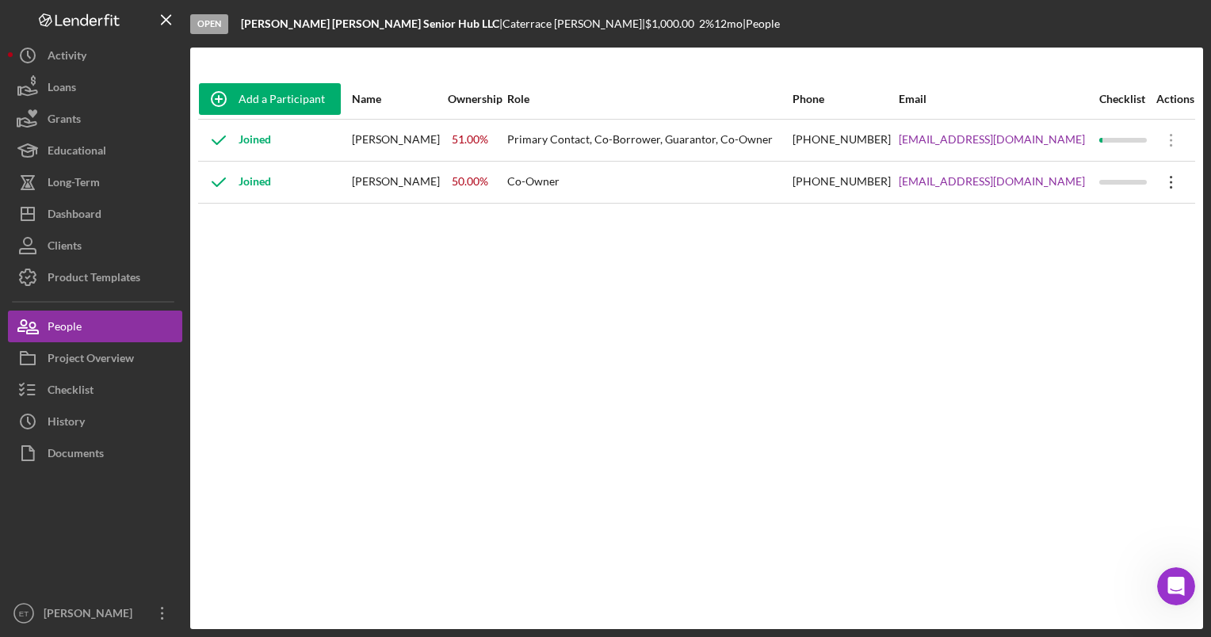
click at [1169, 184] on icon "Icon/Overflow" at bounding box center [1172, 182] width 40 height 40
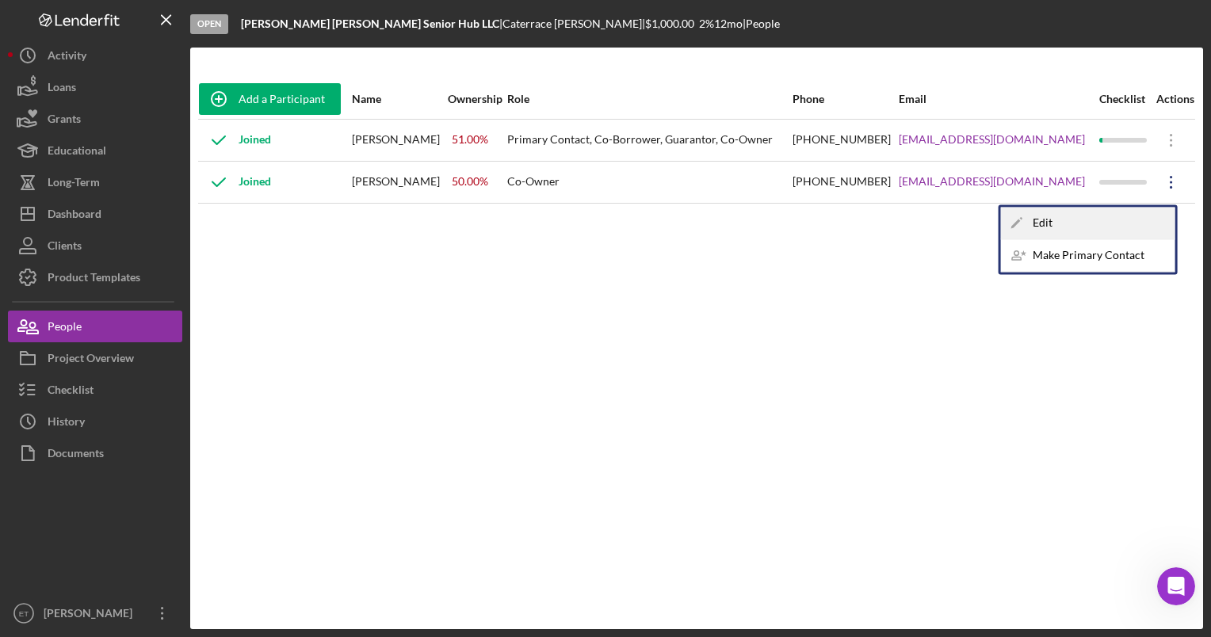
click at [1048, 222] on div "Icon/Edit Edit" at bounding box center [1088, 223] width 174 height 32
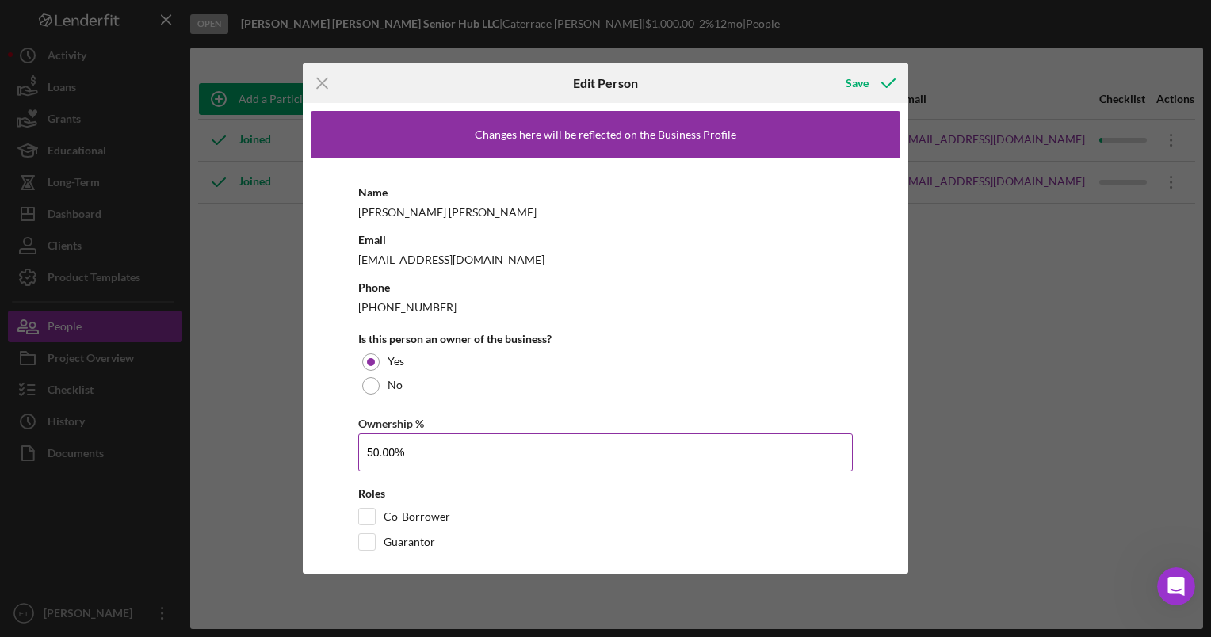
click at [376, 453] on input "50.00%" at bounding box center [605, 453] width 495 height 38
type input "49.00%"
click at [365, 518] on input "Co-Borrower" at bounding box center [367, 517] width 16 height 16
checkbox input "true"
click at [368, 544] on input "Guarantor" at bounding box center [367, 542] width 16 height 16
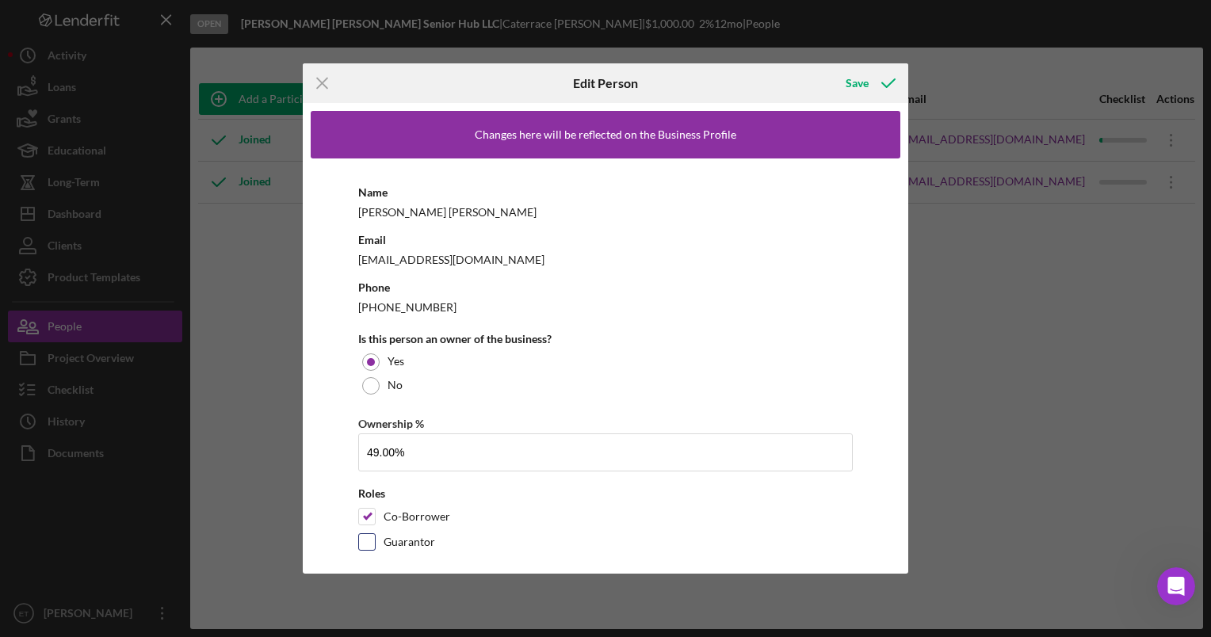
checkbox input "true"
click at [851, 88] on div "Save" at bounding box center [857, 83] width 23 height 32
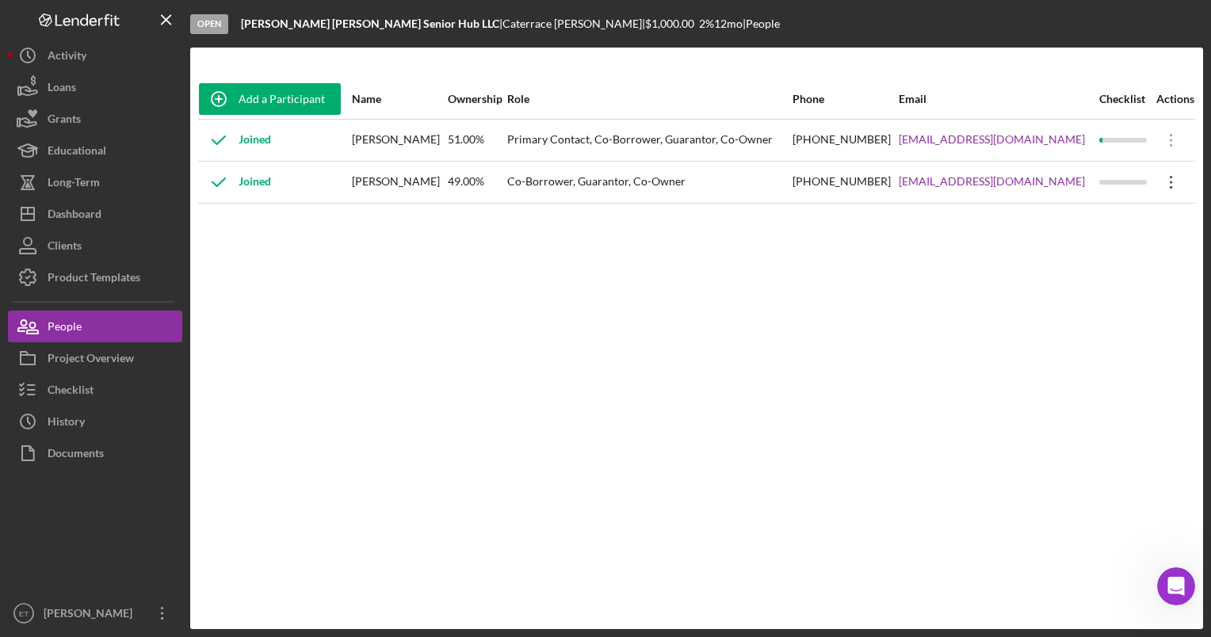
click at [1168, 188] on icon "Icon/Overflow" at bounding box center [1172, 182] width 40 height 40
click at [786, 260] on div "Add a Participant Name Ownership Role Phone Email Checklist Actions Joined [PER…" at bounding box center [696, 338] width 1013 height 518
click at [75, 379] on div "Checklist" at bounding box center [71, 392] width 46 height 36
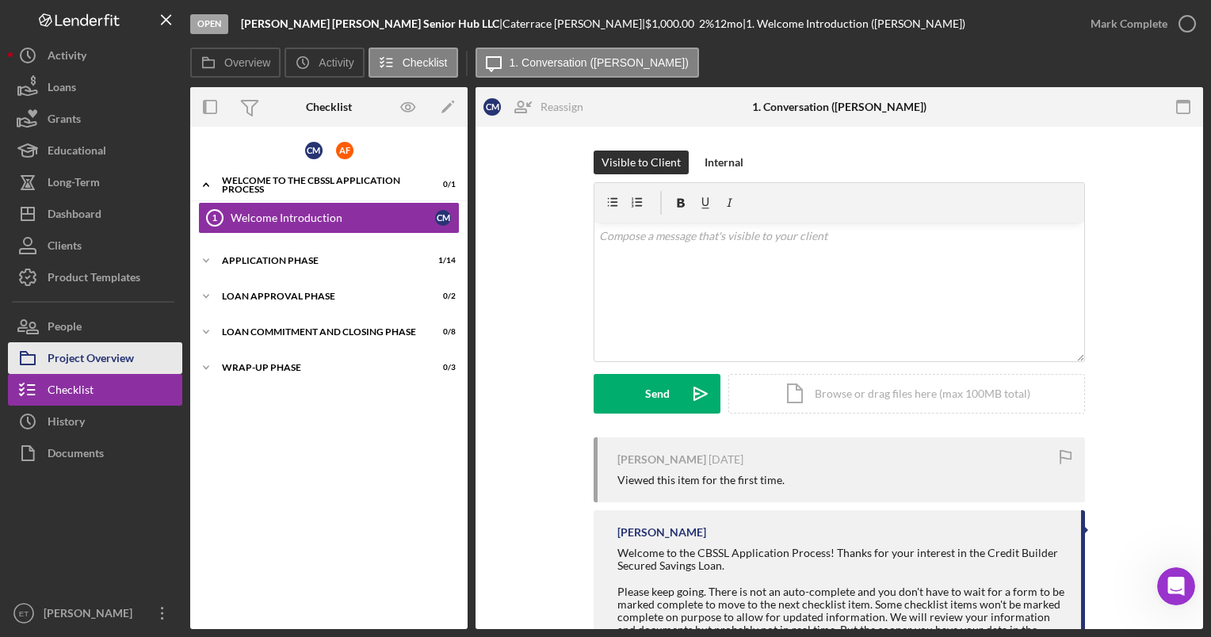
click at [101, 359] on div "Project Overview" at bounding box center [91, 360] width 86 height 36
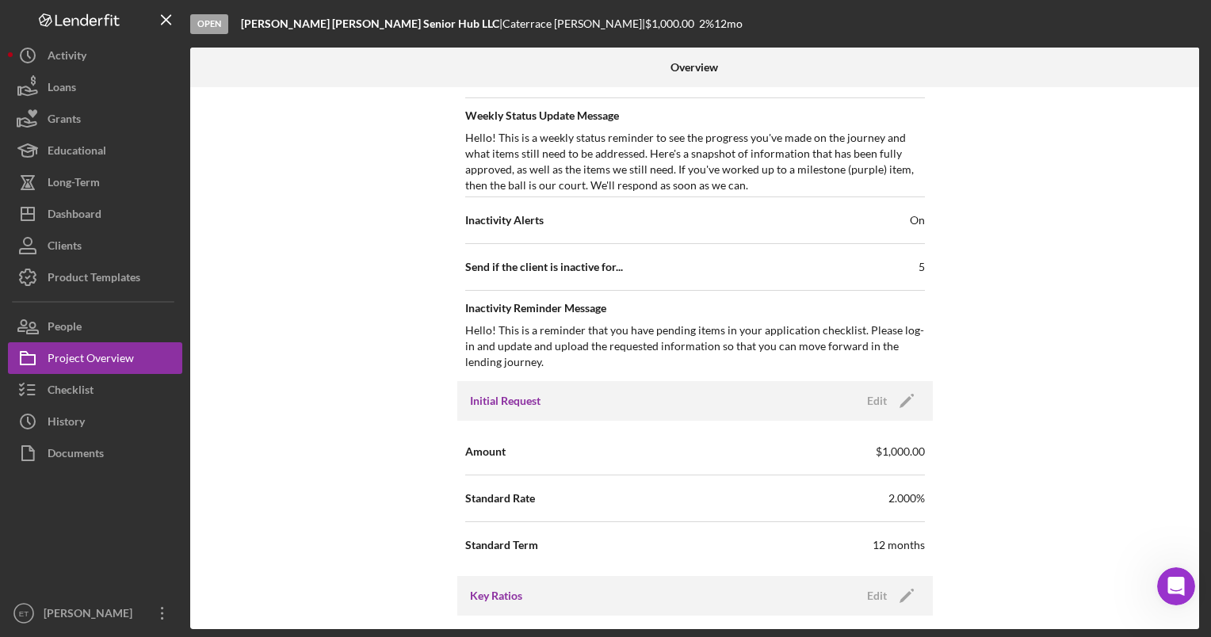
scroll to position [621, 0]
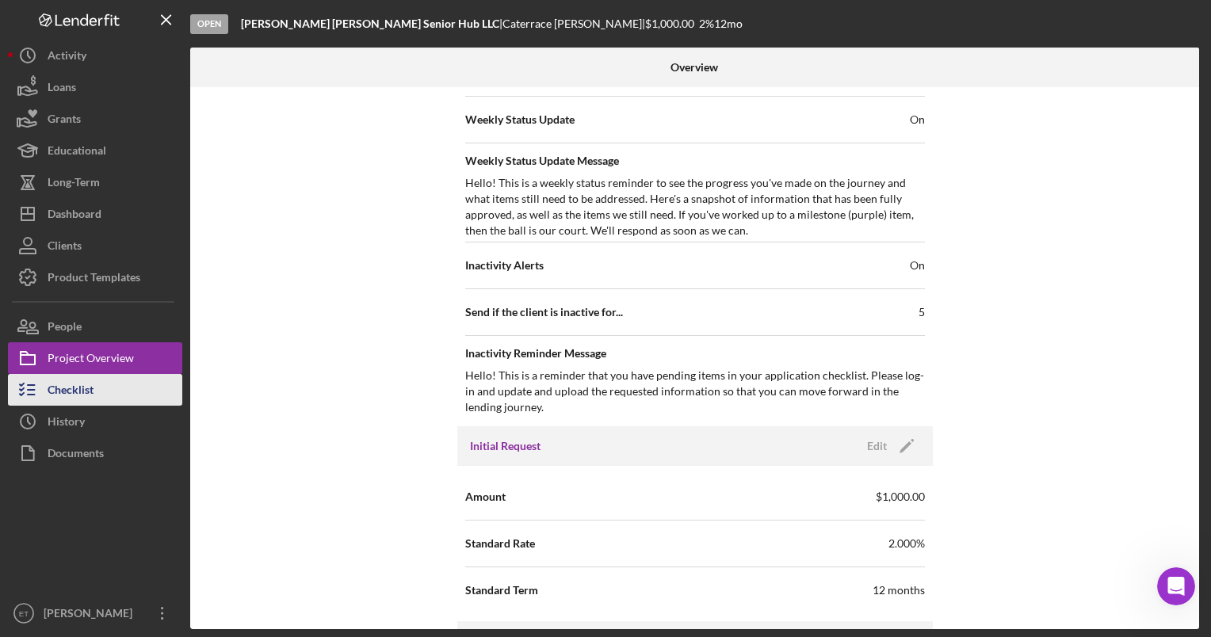
click at [63, 390] on div "Checklist" at bounding box center [71, 392] width 46 height 36
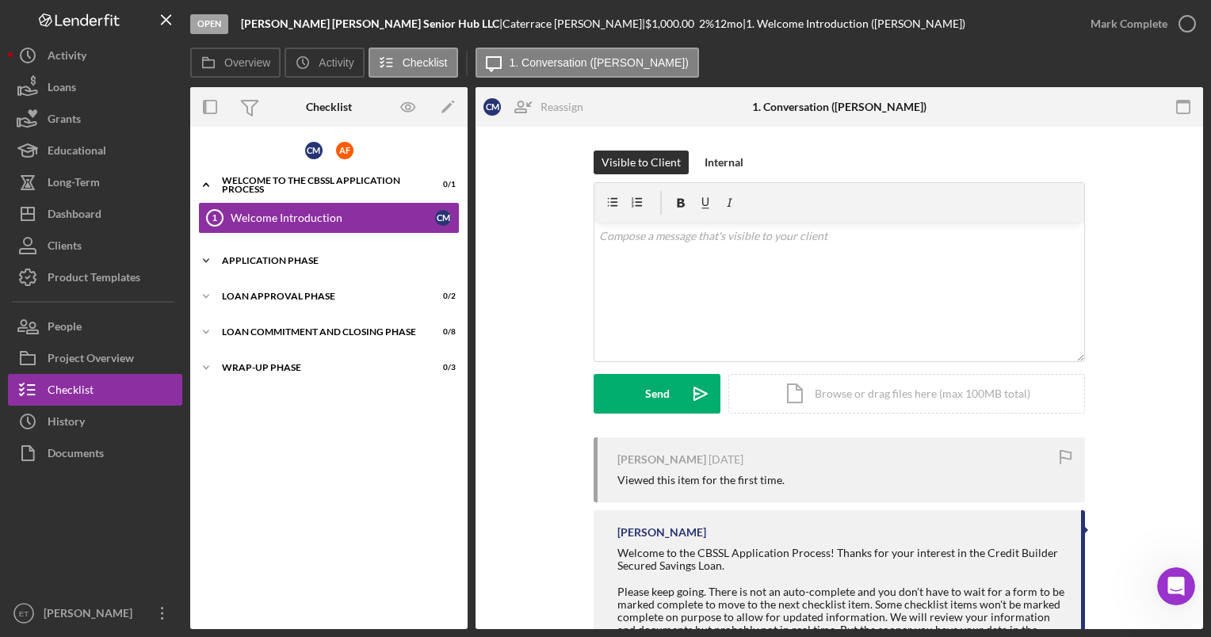
click at [270, 260] on div "Application Phase" at bounding box center [335, 261] width 226 height 10
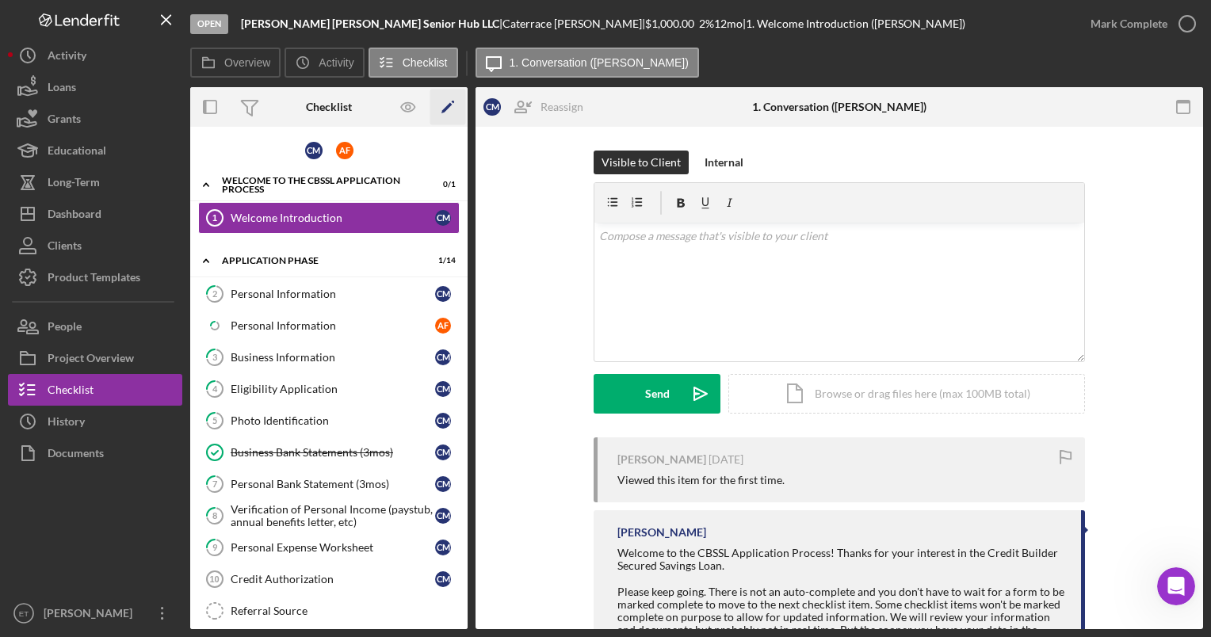
click at [449, 104] on icon "Icon/Edit" at bounding box center [448, 108] width 36 height 36
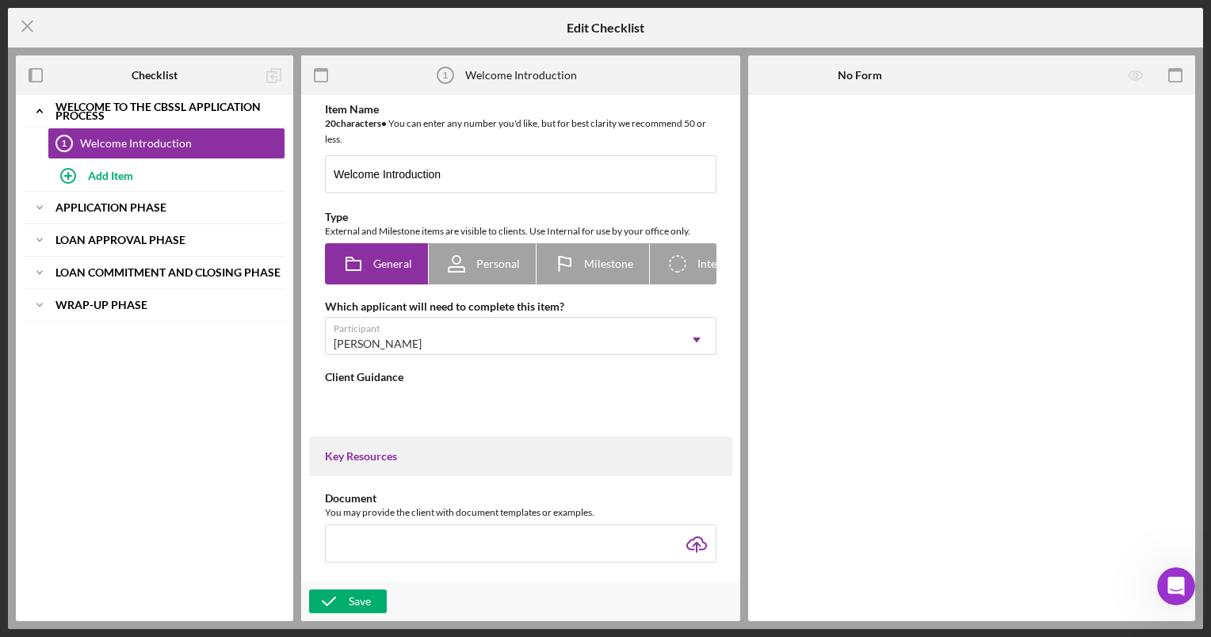
type textarea "<div>Welcome to the CBSSL Application Process! Thanks for your interest in the …"
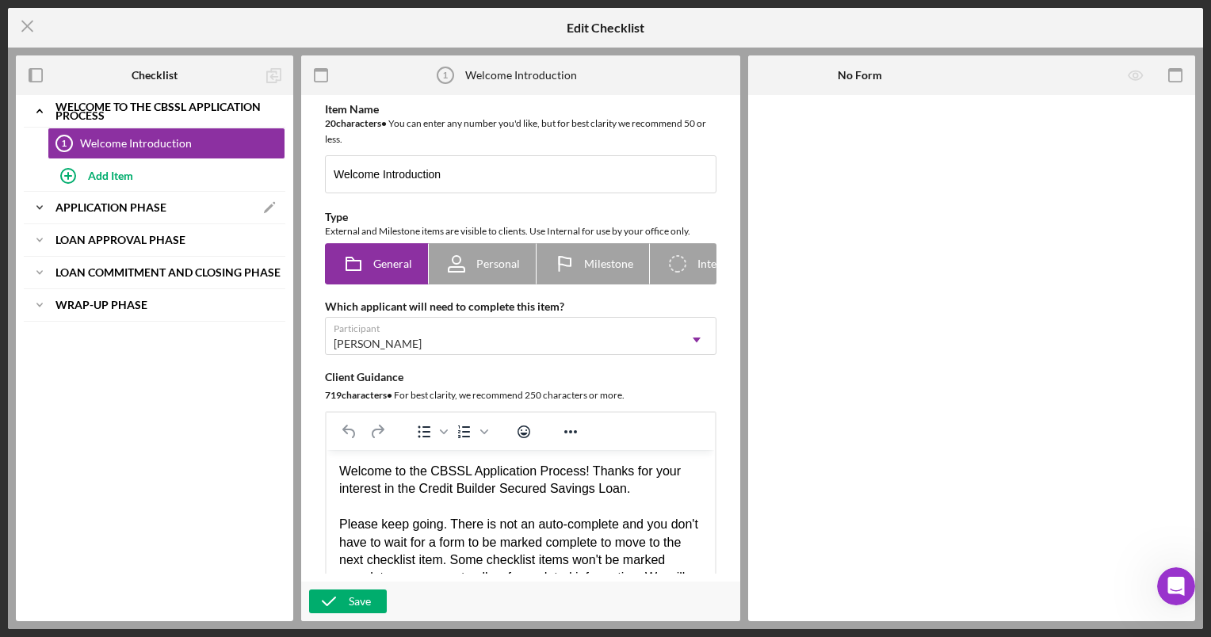
click at [114, 206] on b "Application Phase" at bounding box center [110, 208] width 111 height 10
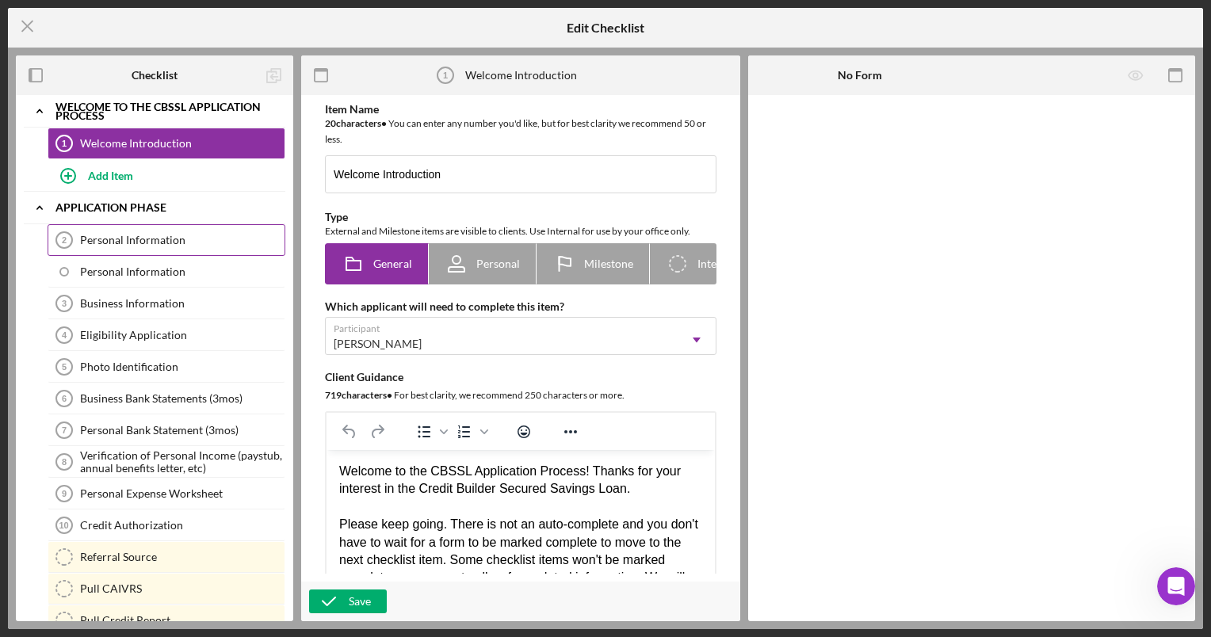
click at [106, 239] on div "Personal Information" at bounding box center [182, 240] width 205 height 13
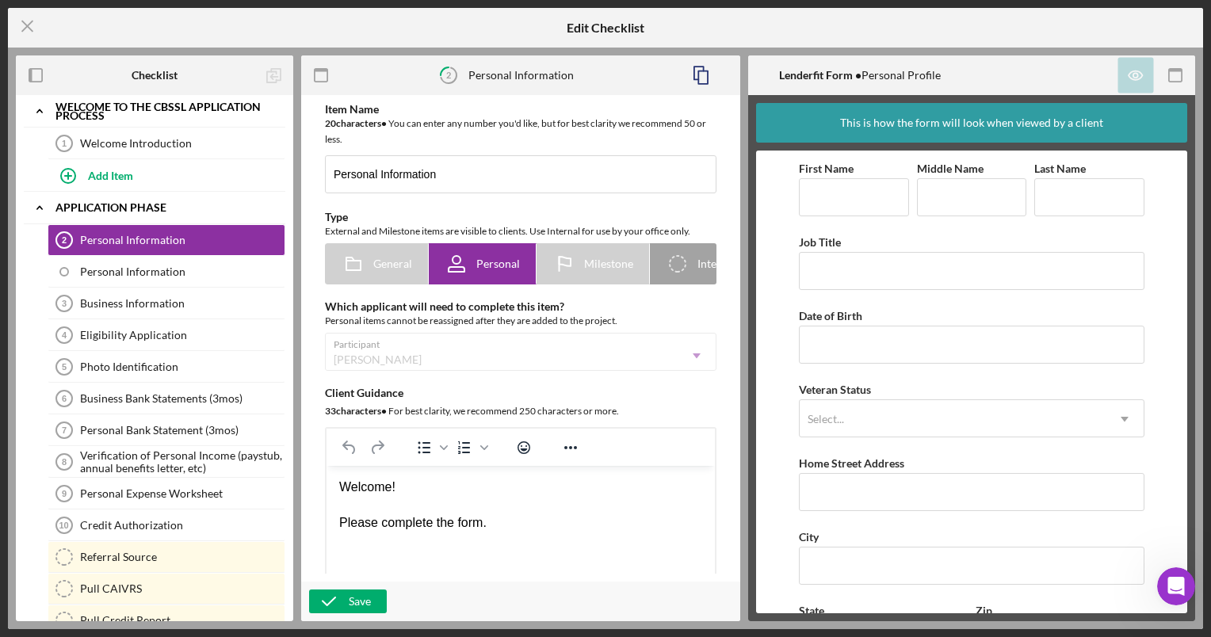
click at [692, 361] on div "Participant [PERSON_NAME] Icon/Dropdown Arrow" at bounding box center [521, 352] width 392 height 38
click at [27, 29] on icon "Icon/Menu Close" at bounding box center [28, 26] width 40 height 40
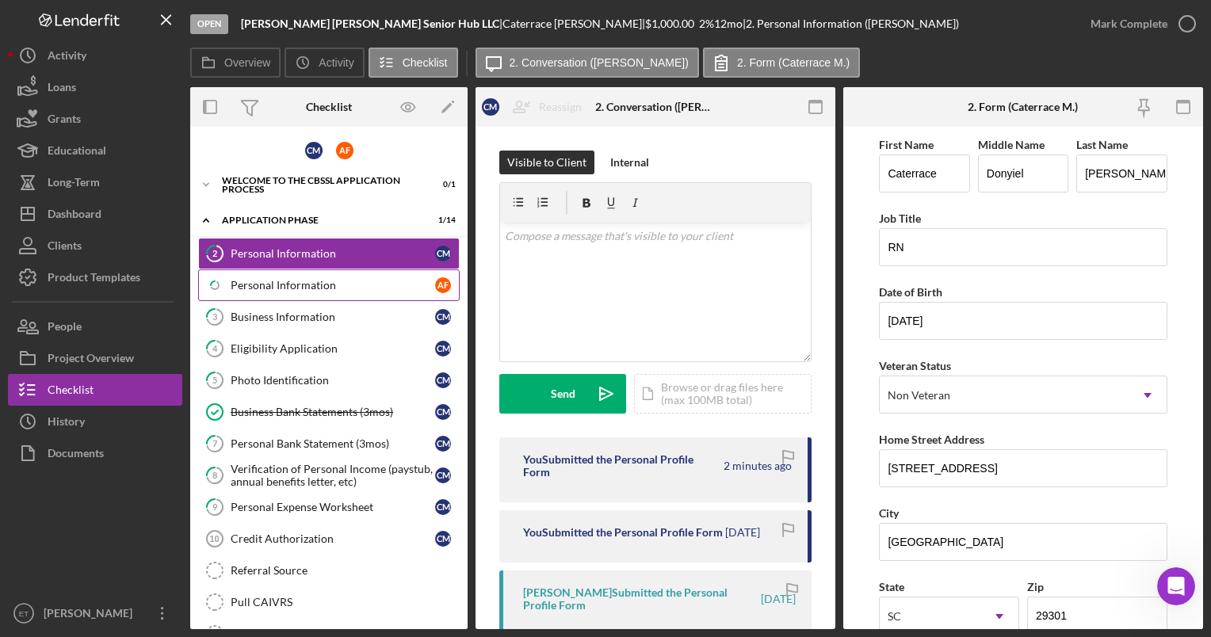
click at [297, 285] on div "Personal Information" at bounding box center [333, 285] width 205 height 13
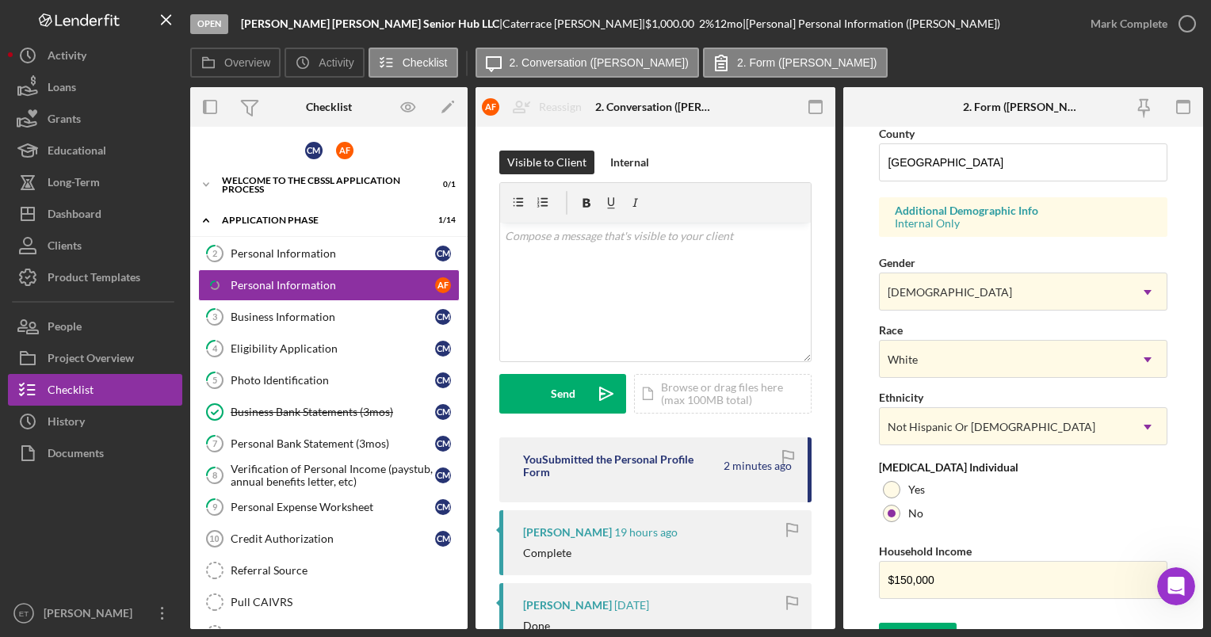
scroll to position [552, 0]
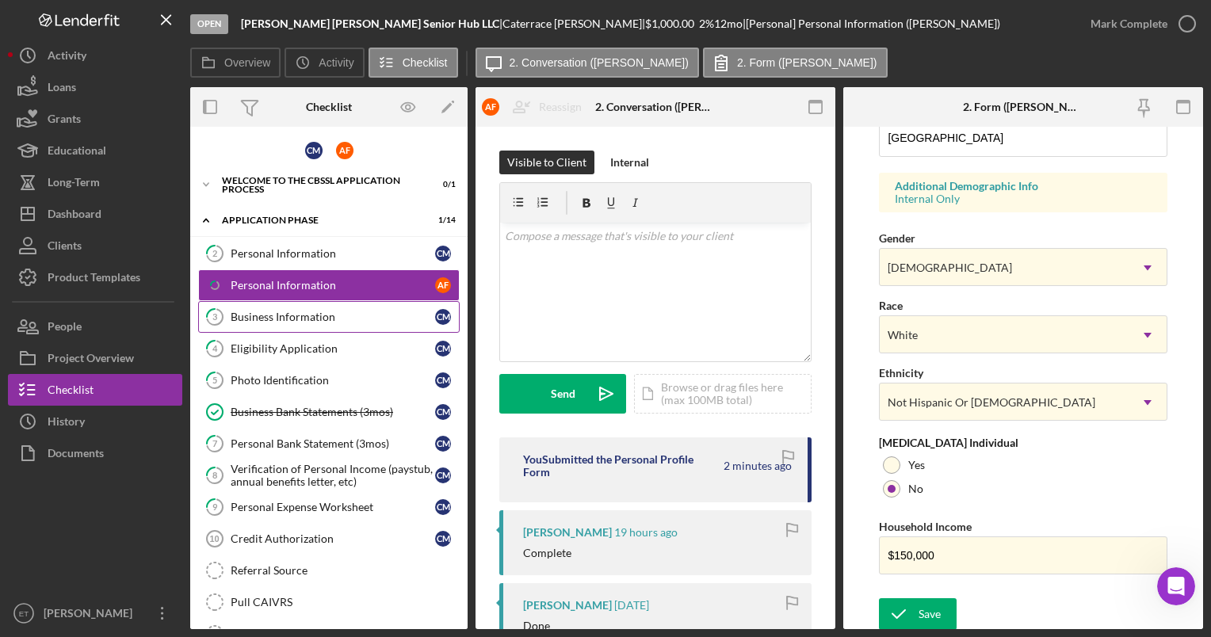
click at [275, 316] on div "Business Information" at bounding box center [333, 317] width 205 height 13
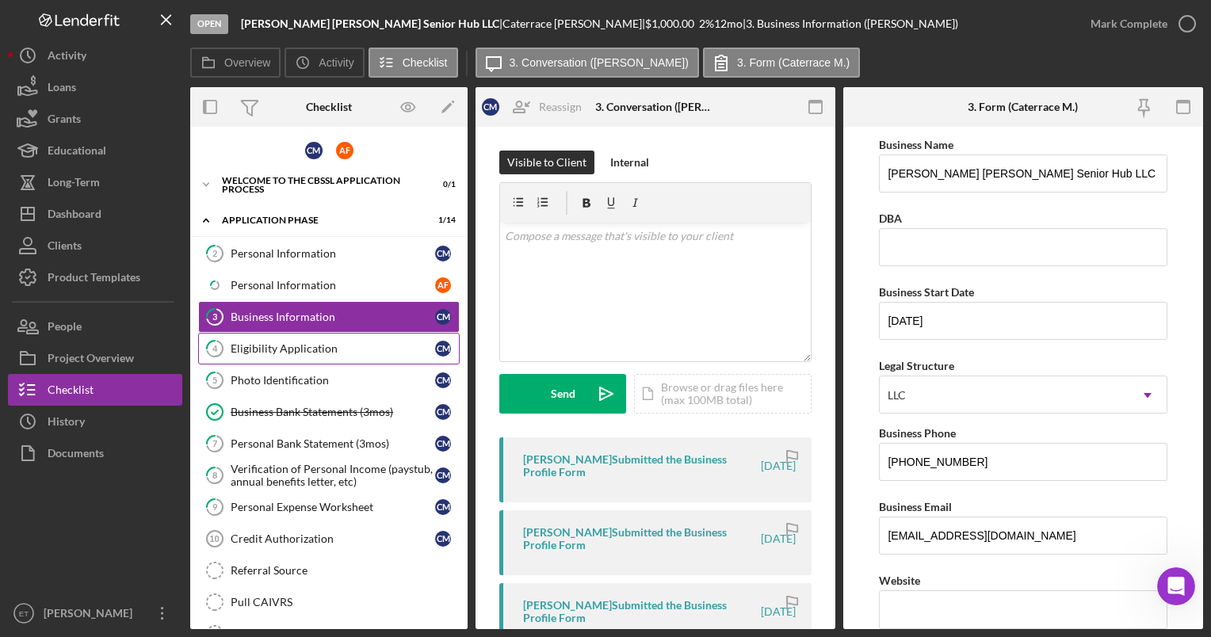
click at [279, 344] on div "Eligibility Application" at bounding box center [333, 348] width 205 height 13
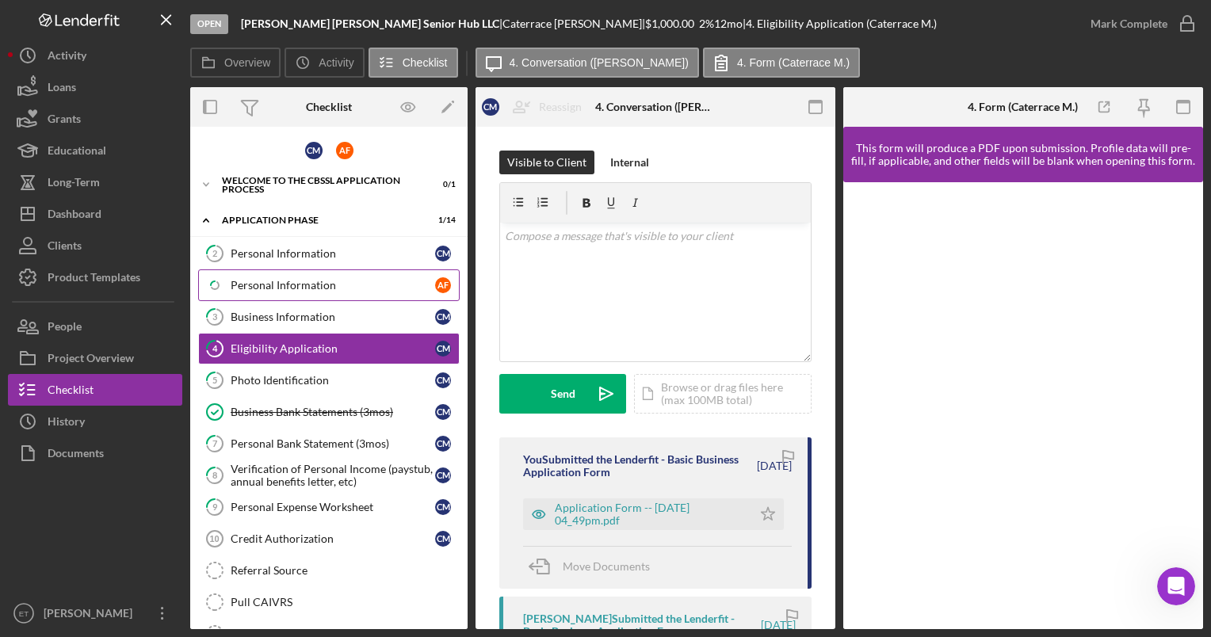
click at [279, 296] on link "Icon/Checklist Item Sub Partial Personal Information A F" at bounding box center [329, 286] width 262 height 32
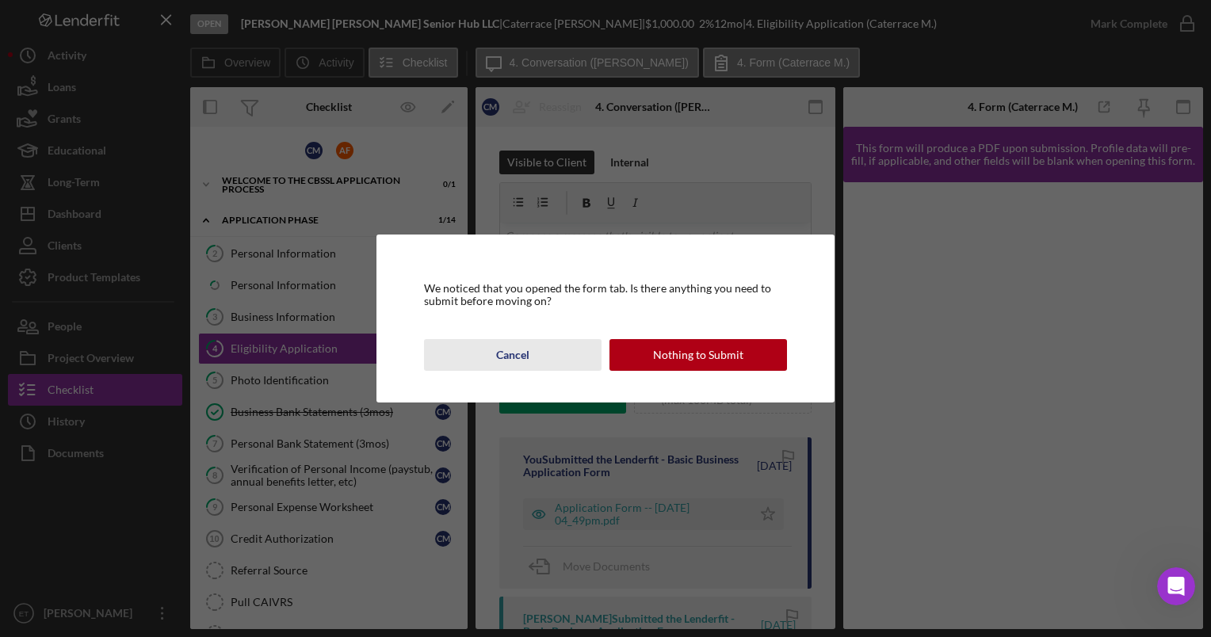
click at [517, 364] on div "Cancel" at bounding box center [512, 355] width 33 height 32
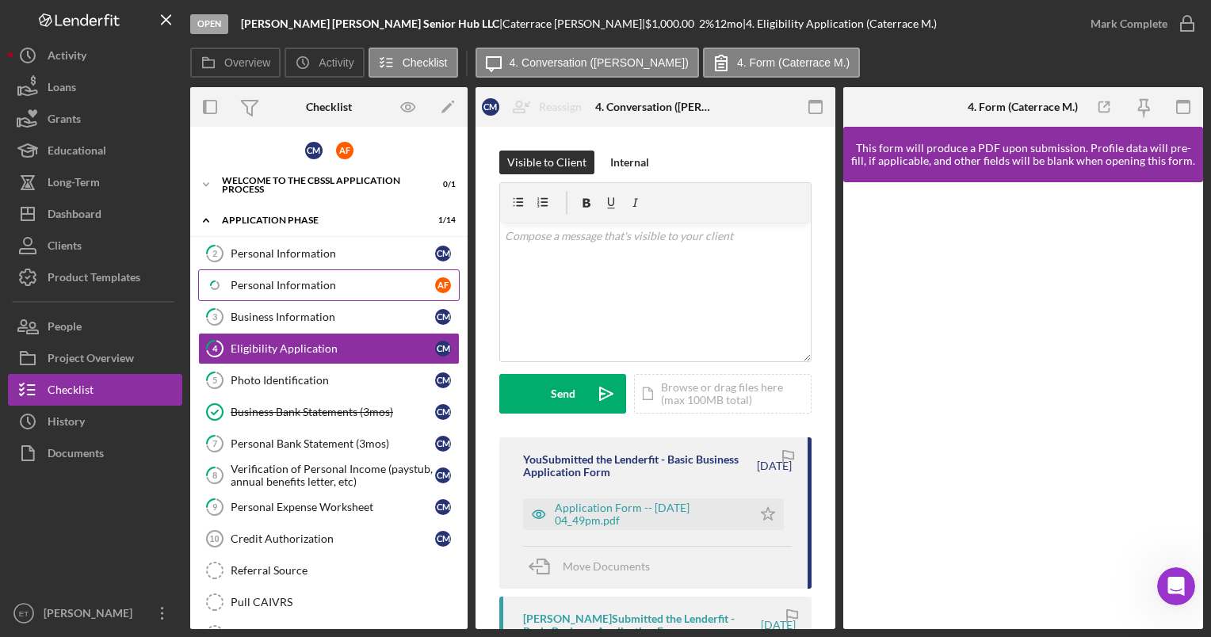
click at [360, 276] on link "Icon/Checklist Item Sub Partial Personal Information A F" at bounding box center [329, 286] width 262 height 32
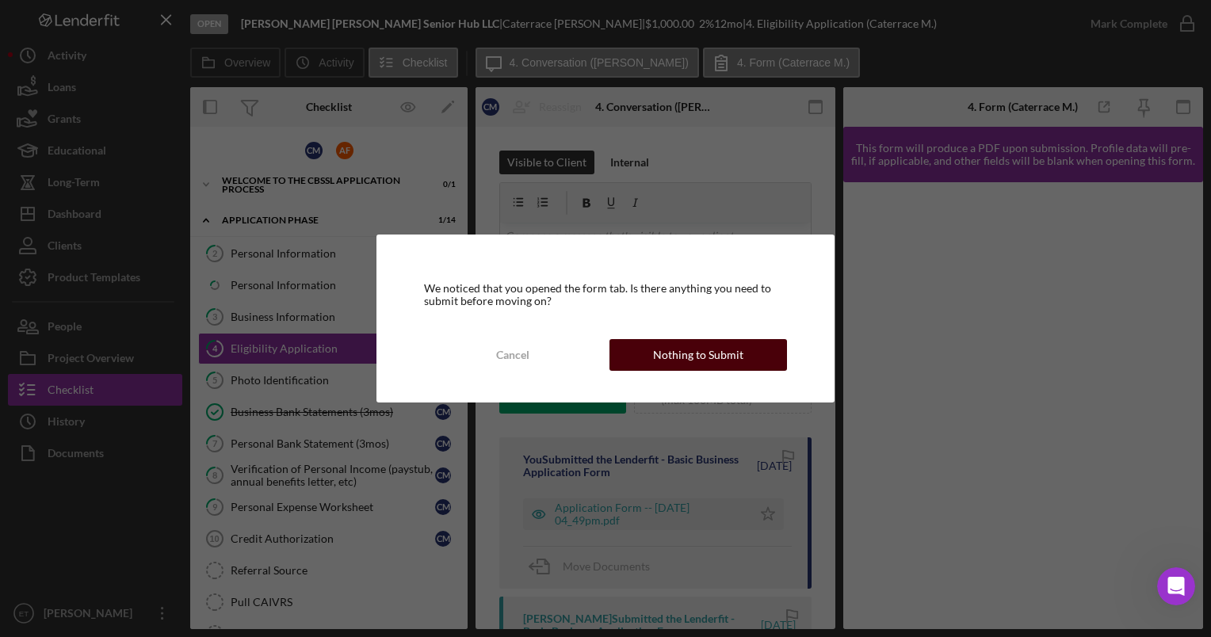
click at [656, 357] on div "Nothing to Submit" at bounding box center [698, 355] width 90 height 32
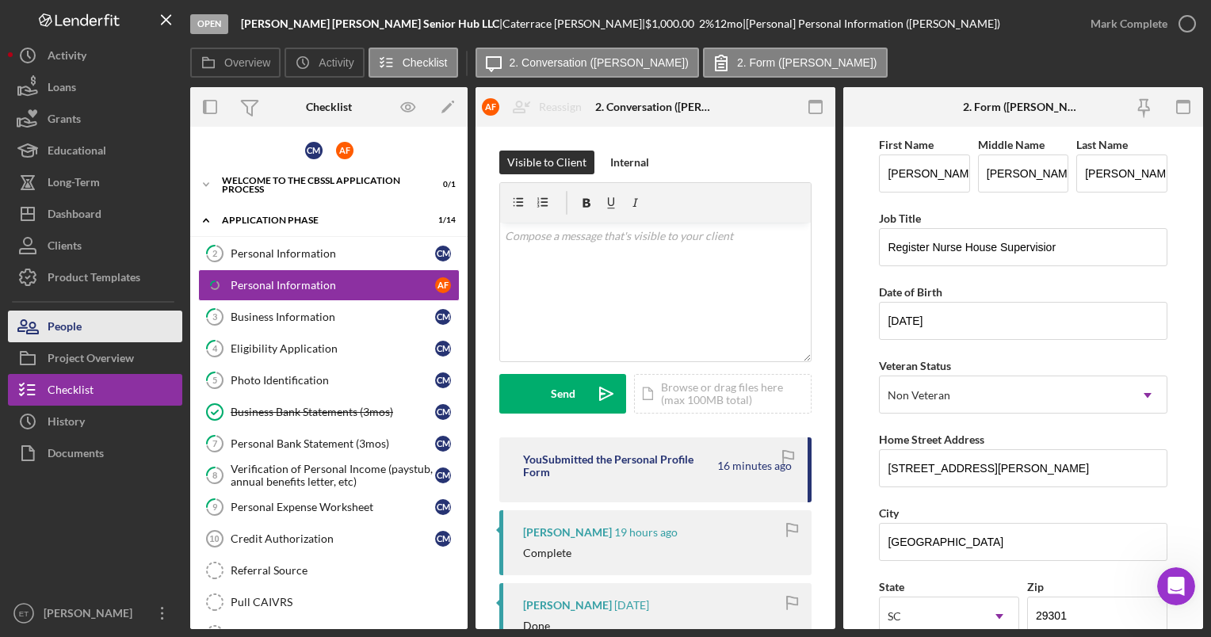
click at [89, 318] on button "People" at bounding box center [95, 327] width 174 height 32
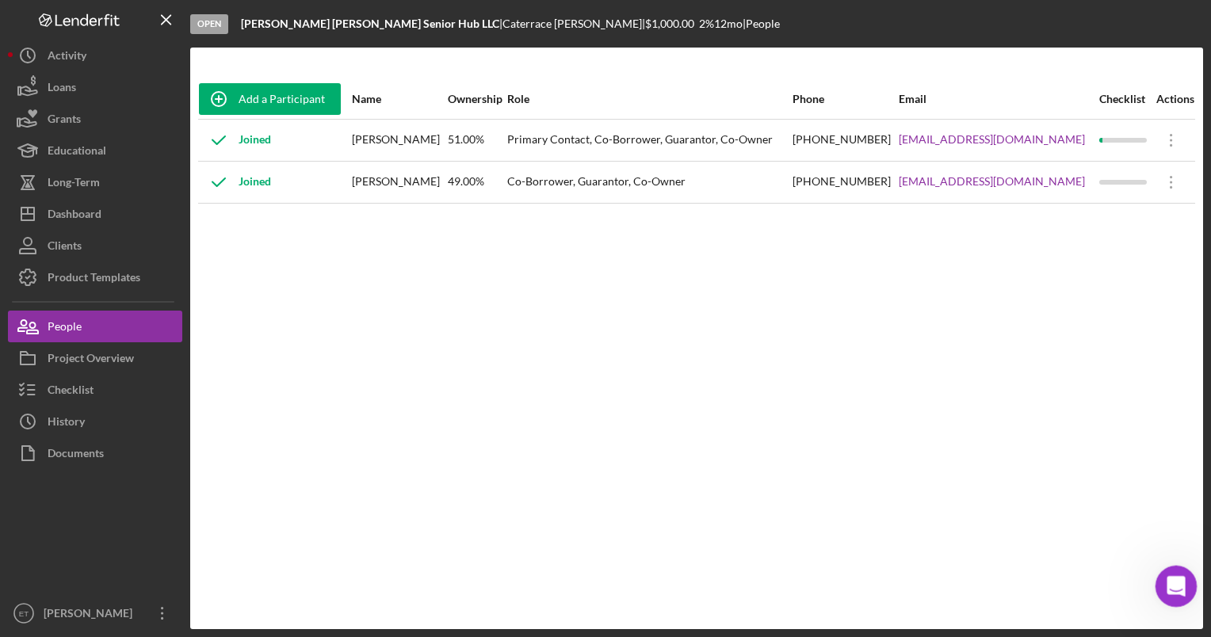
click at [1179, 579] on icon "Open Intercom Messenger" at bounding box center [1174, 585] width 26 height 26
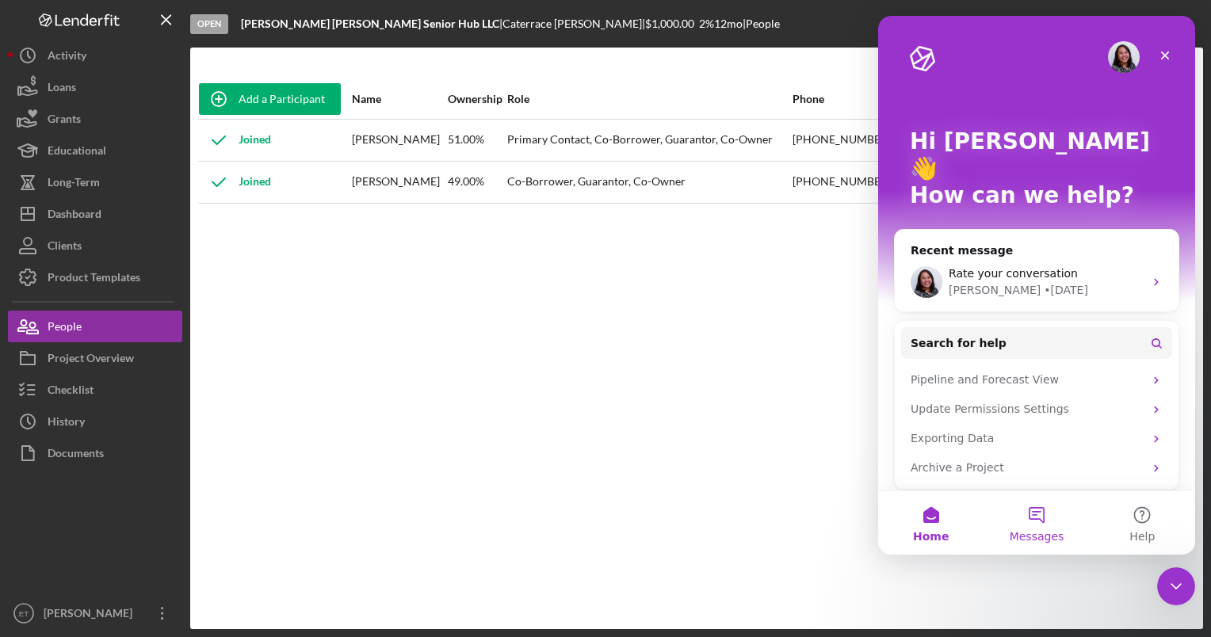
click at [1037, 518] on button "Messages" at bounding box center [1036, 522] width 105 height 63
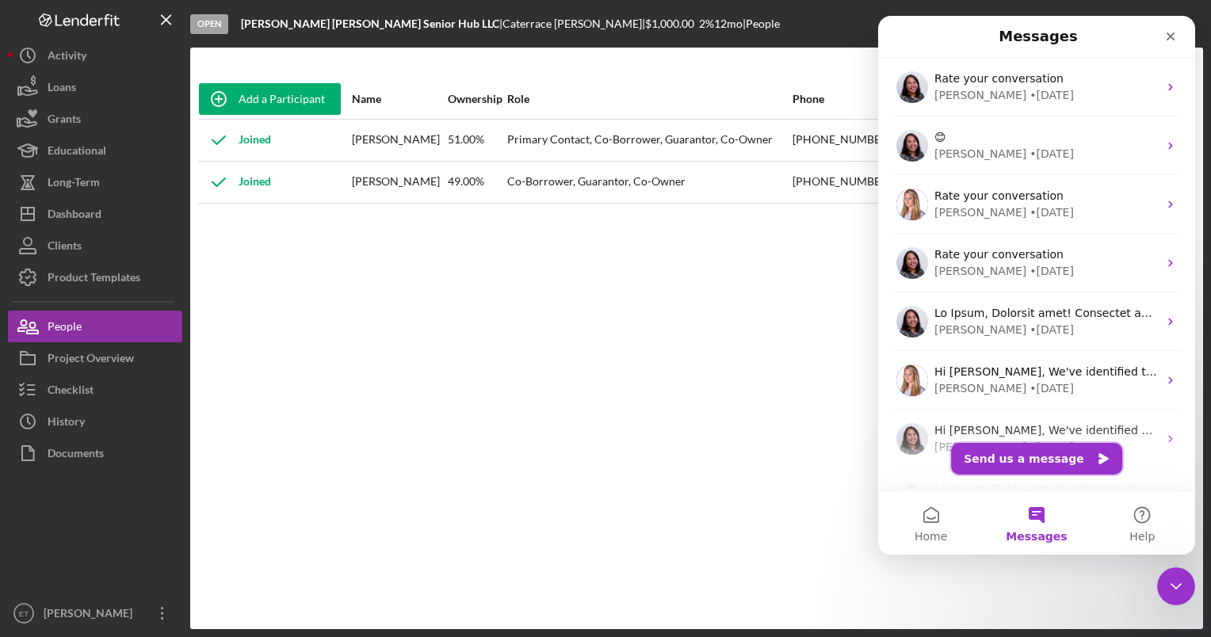
click at [1023, 460] on button "Send us a message" at bounding box center [1036, 459] width 171 height 32
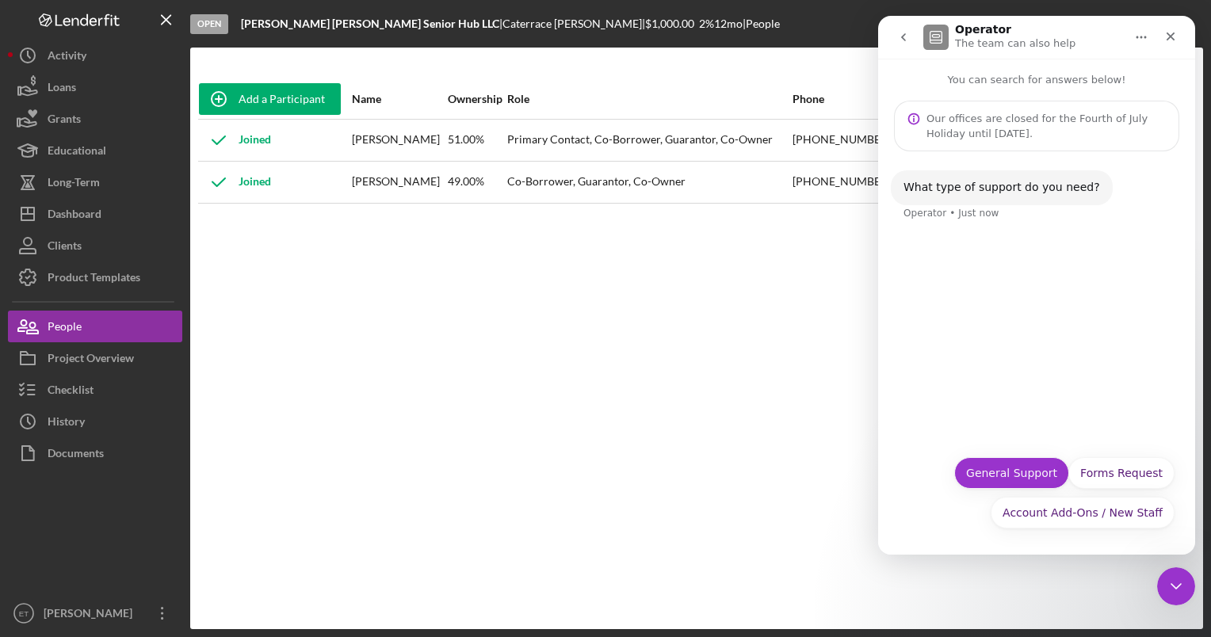
click at [1016, 466] on button "General Support" at bounding box center [1011, 473] width 115 height 32
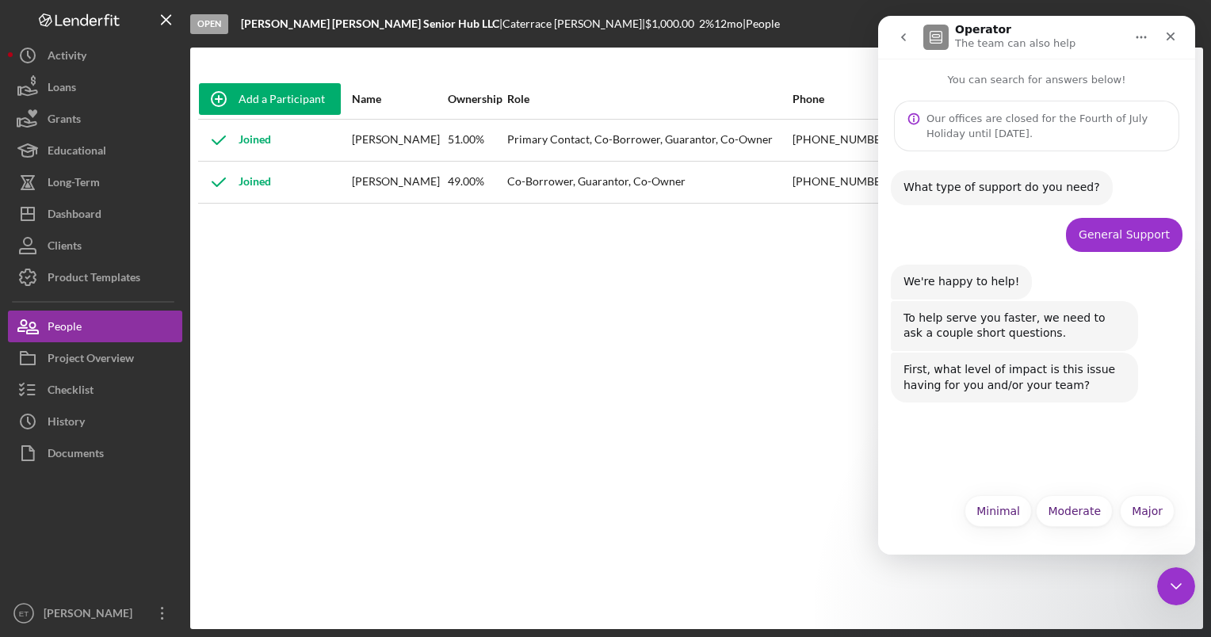
click at [897, 36] on icon "go back" at bounding box center [903, 37] width 13 height 13
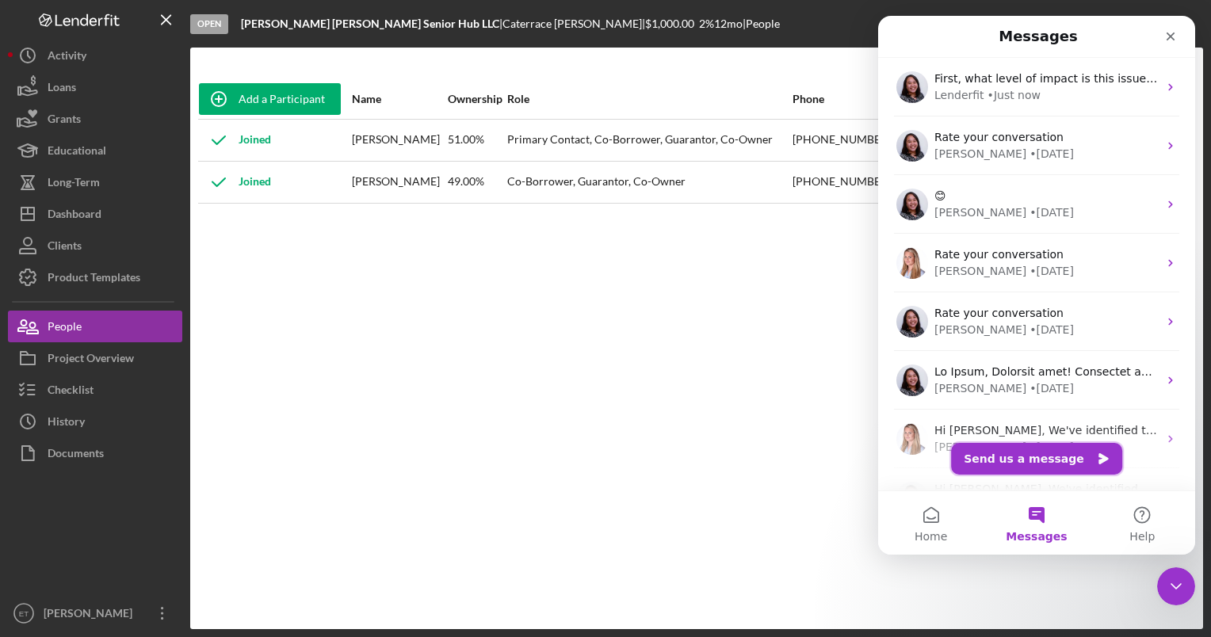
click at [1034, 463] on button "Send us a message" at bounding box center [1036, 459] width 171 height 32
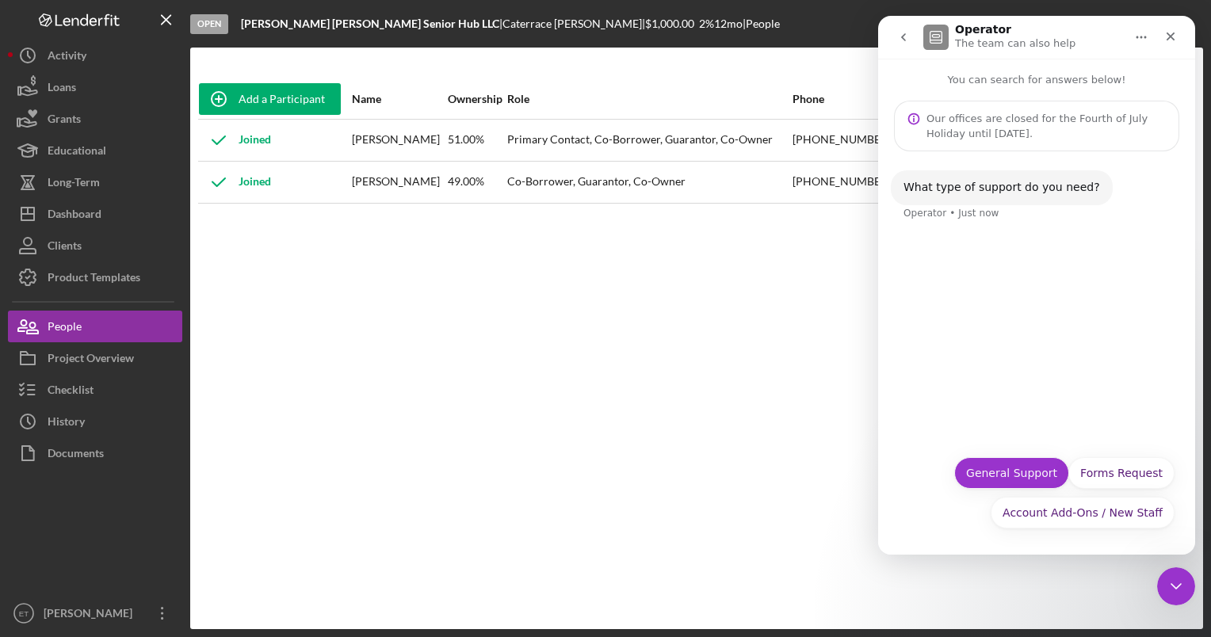
click at [1019, 476] on button "General Support" at bounding box center [1011, 473] width 115 height 32
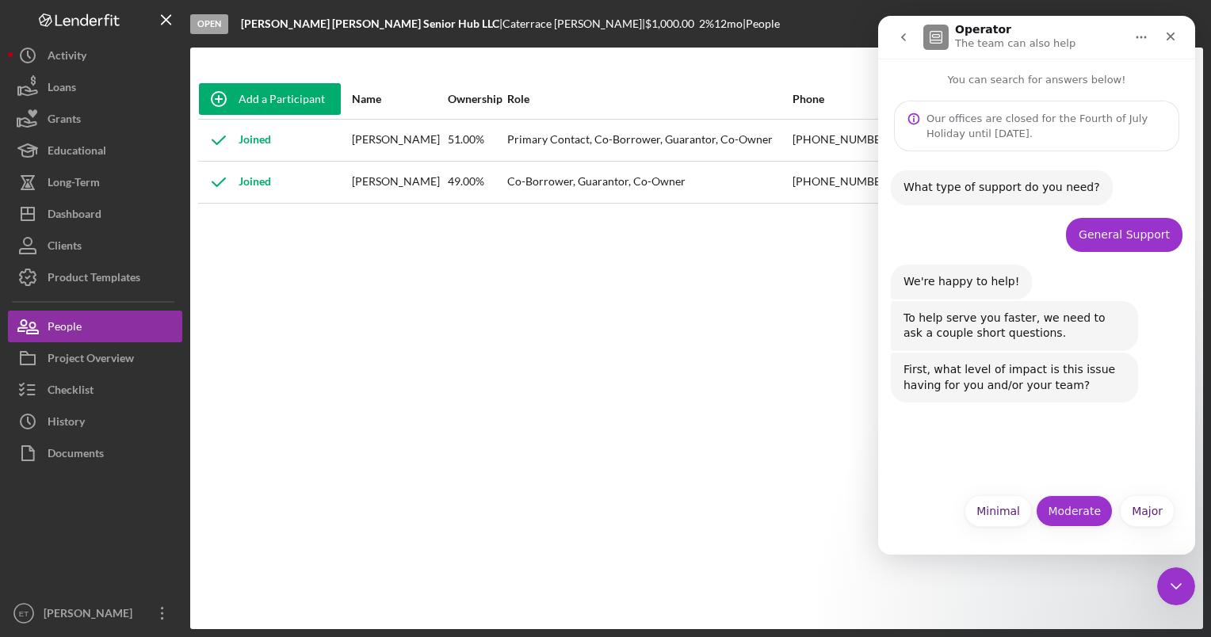
click at [1088, 511] on button "Moderate" at bounding box center [1074, 511] width 77 height 32
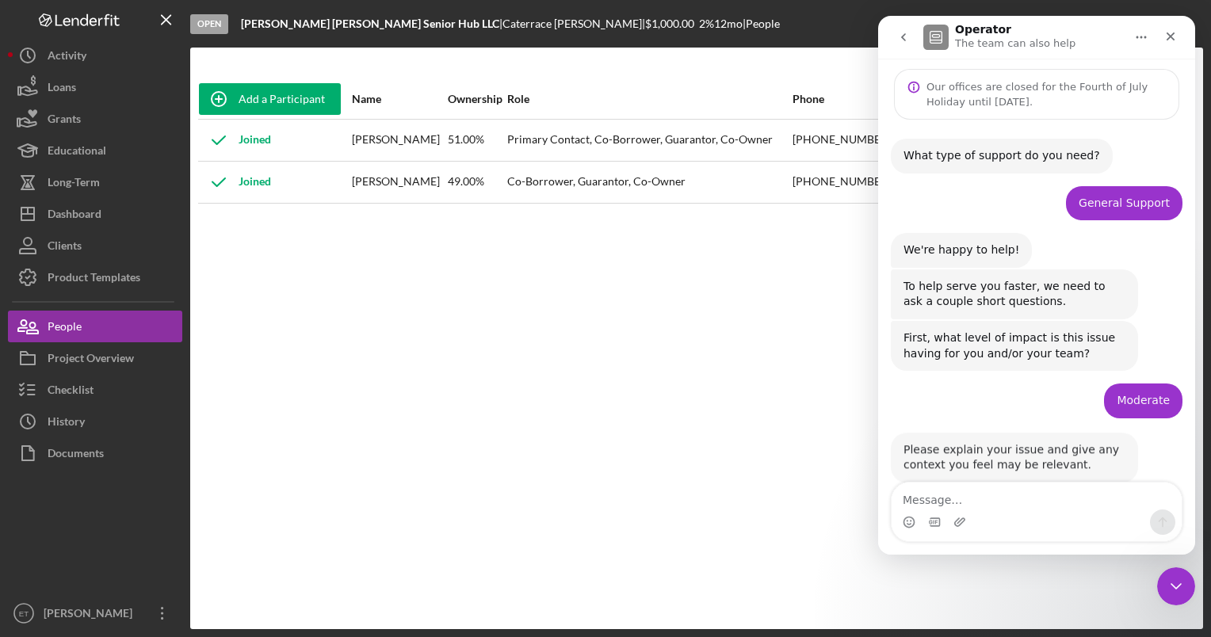
scroll to position [63, 0]
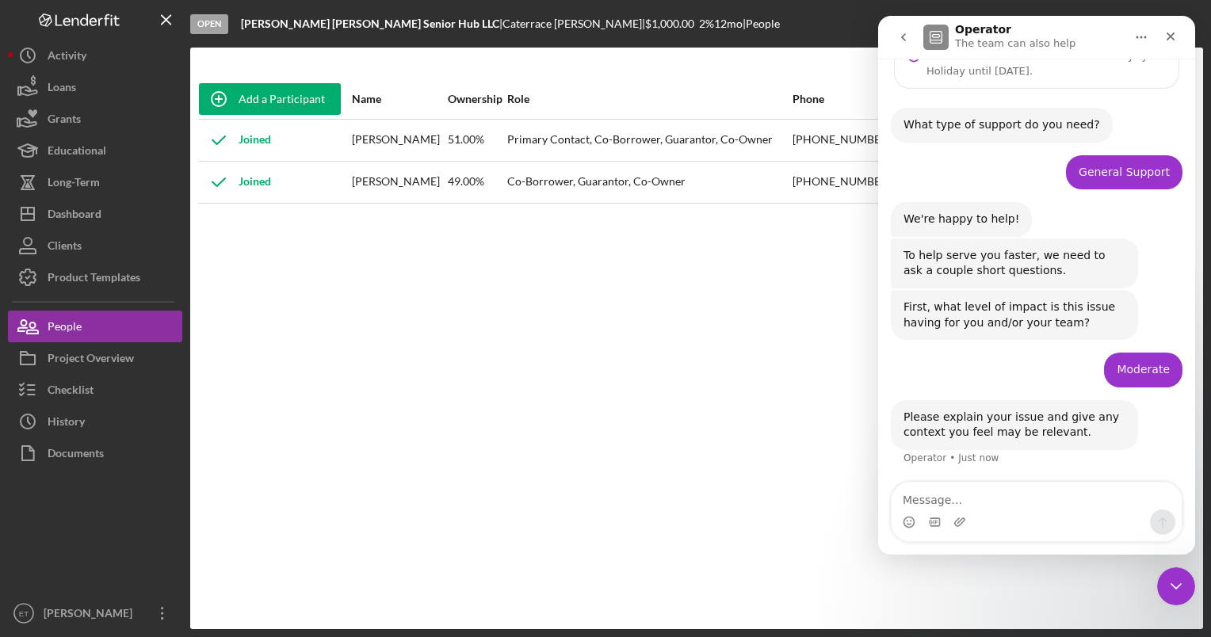
click at [927, 498] on textarea "Message…" at bounding box center [1037, 496] width 290 height 27
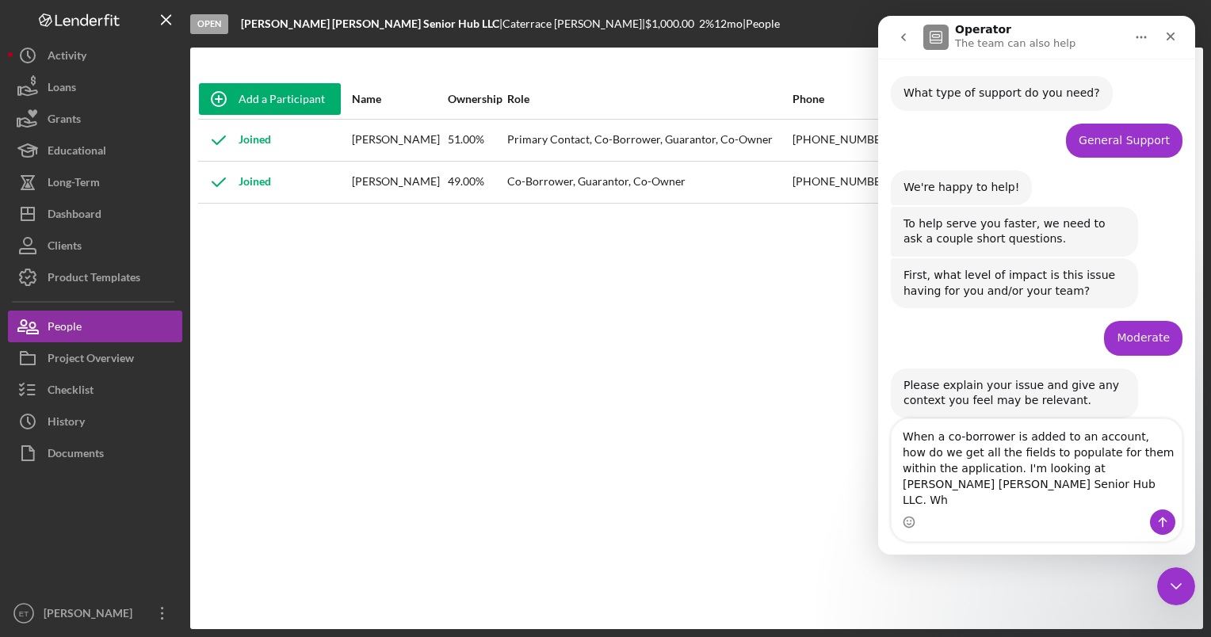
scroll to position [110, 0]
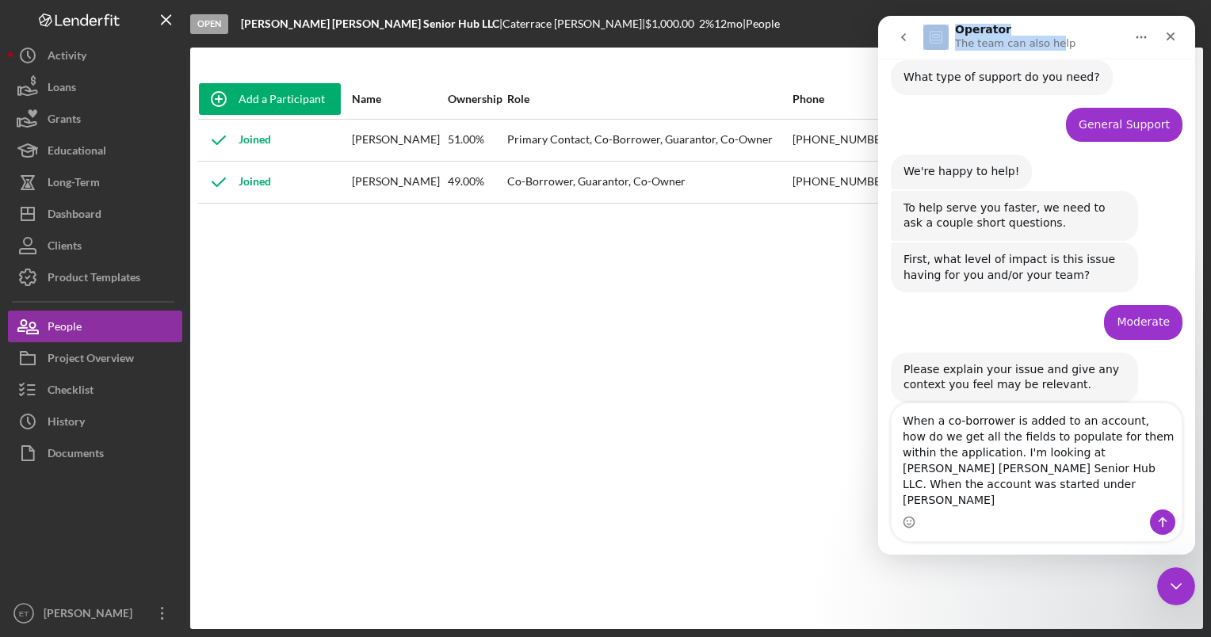
drag, startPoint x: 1049, startPoint y: 32, endPoint x: 923, endPoint y: 45, distance: 126.0
click at [923, 45] on div "Operator The team can also help" at bounding box center [1023, 38] width 201 height 28
click at [731, 146] on div "Primary Contact, Co-Borrower, Guarantor, Co-Owner" at bounding box center [649, 140] width 284 height 40
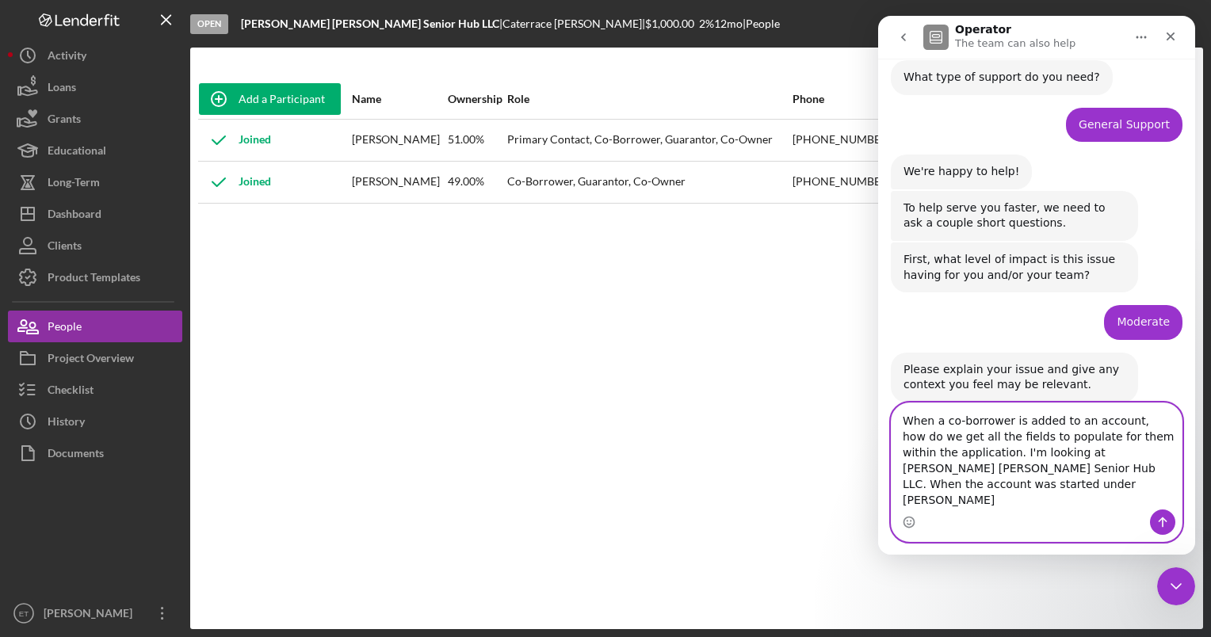
click at [1007, 502] on textarea "When a co-borrower is added to an account, how do we get all the fields to popu…" at bounding box center [1037, 456] width 290 height 106
click at [1172, 503] on textarea "When a co-borrower is added to an account, how do we get all the fields to popu…" at bounding box center [1037, 456] width 290 height 106
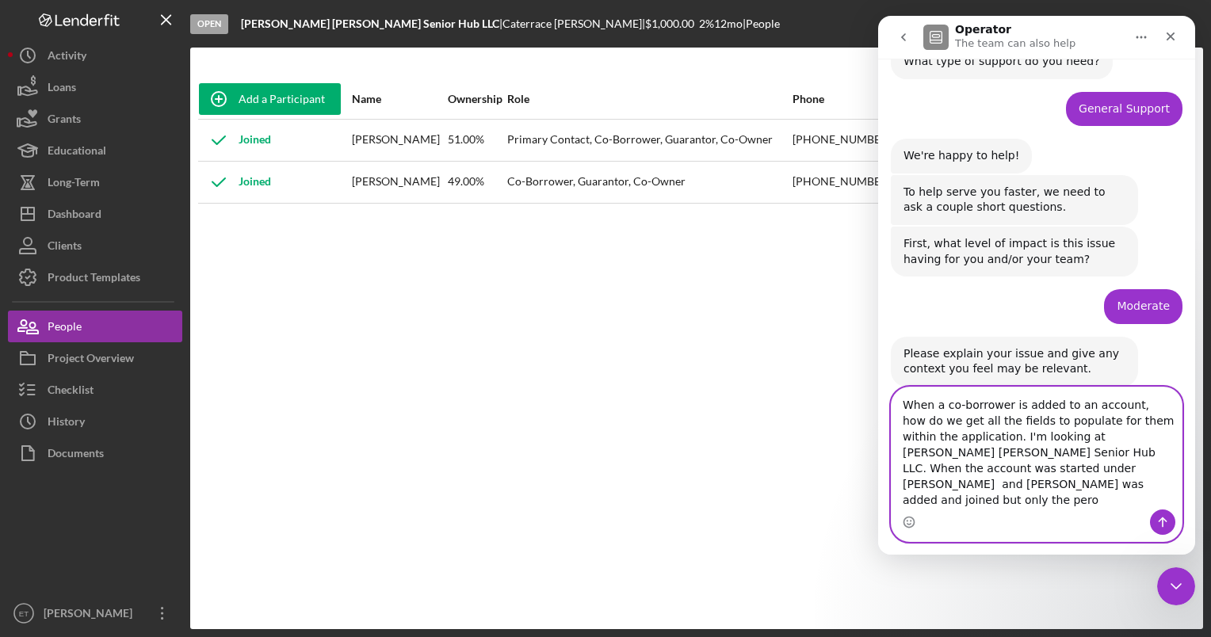
scroll to position [142, 0]
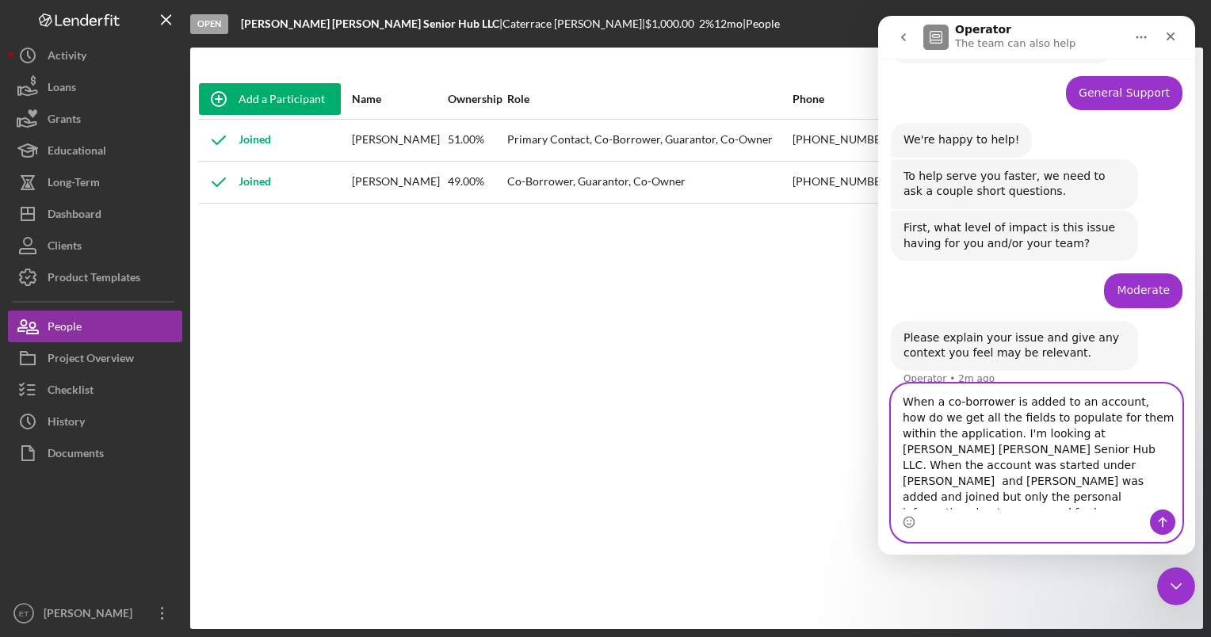
type textarea "When a co-borrower is added to an account, how do we get all the fields to popu…"
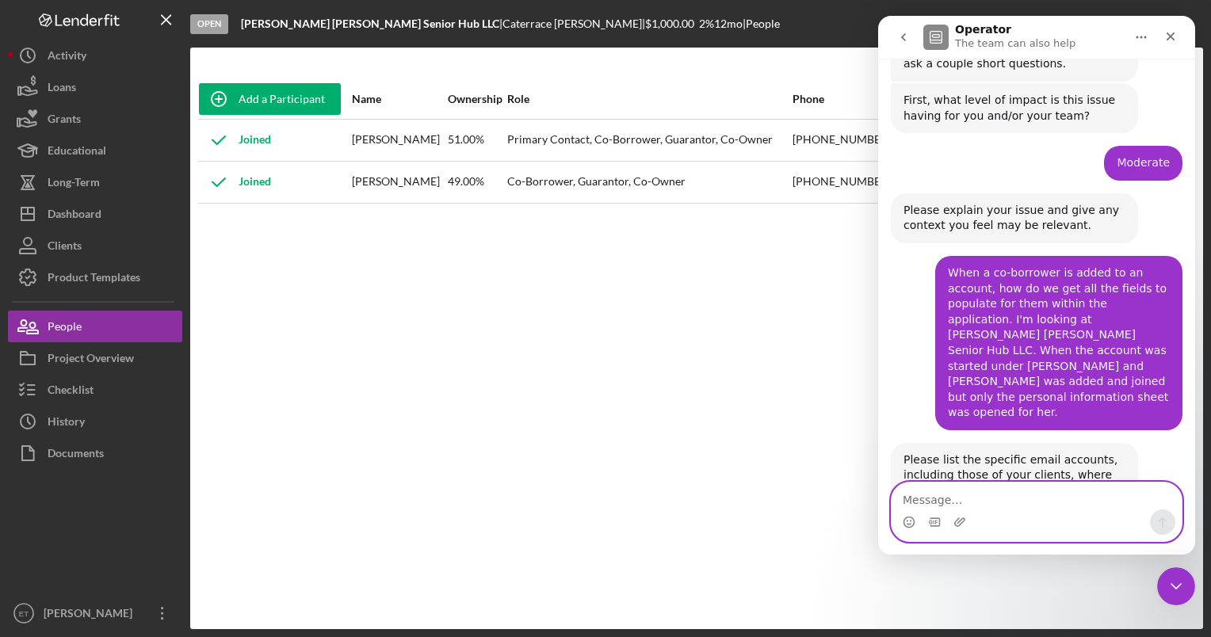
scroll to position [297, 0]
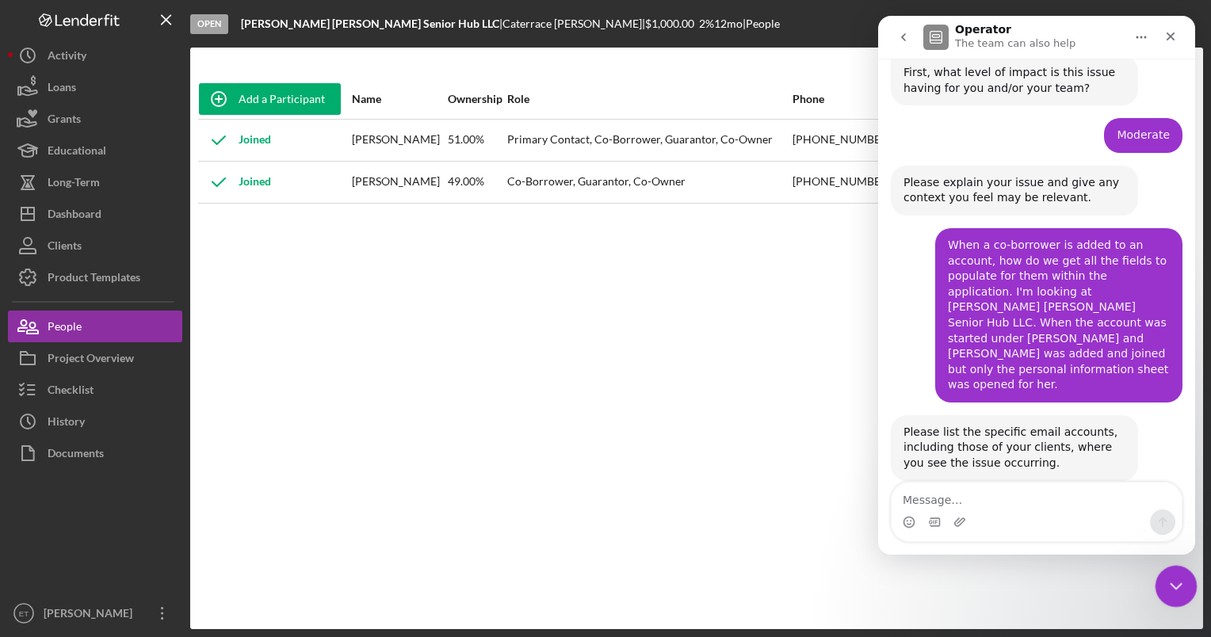
click at [1181, 584] on icon "Close Intercom Messenger" at bounding box center [1173, 584] width 19 height 19
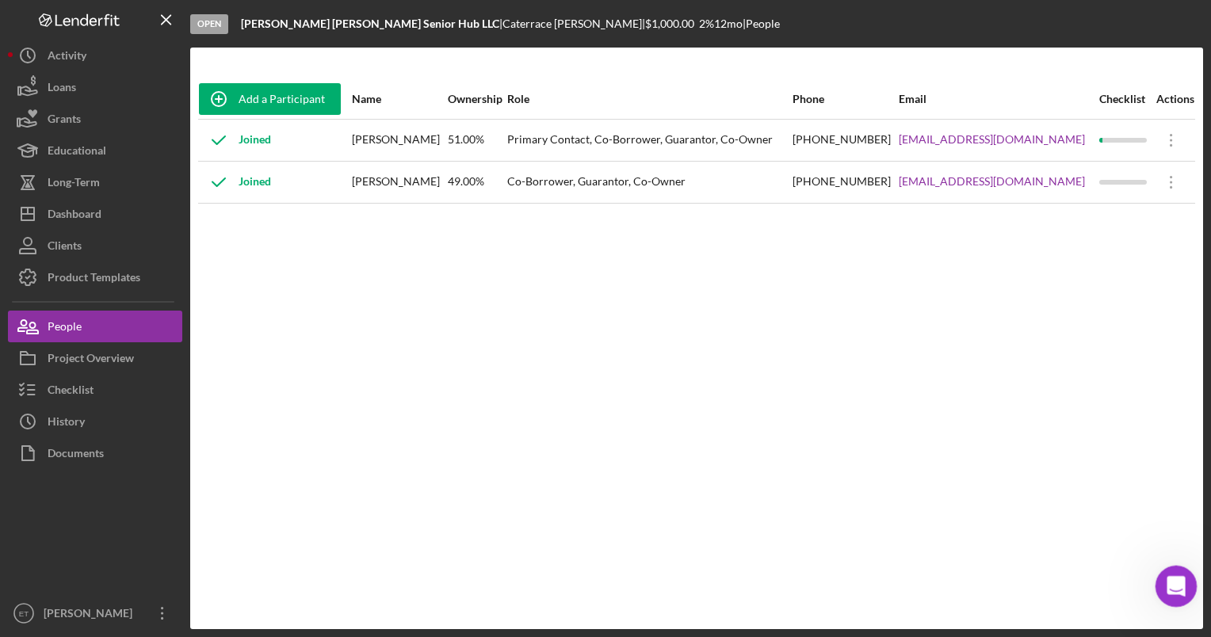
click at [1179, 582] on icon "Open Intercom Messenger" at bounding box center [1174, 585] width 26 height 26
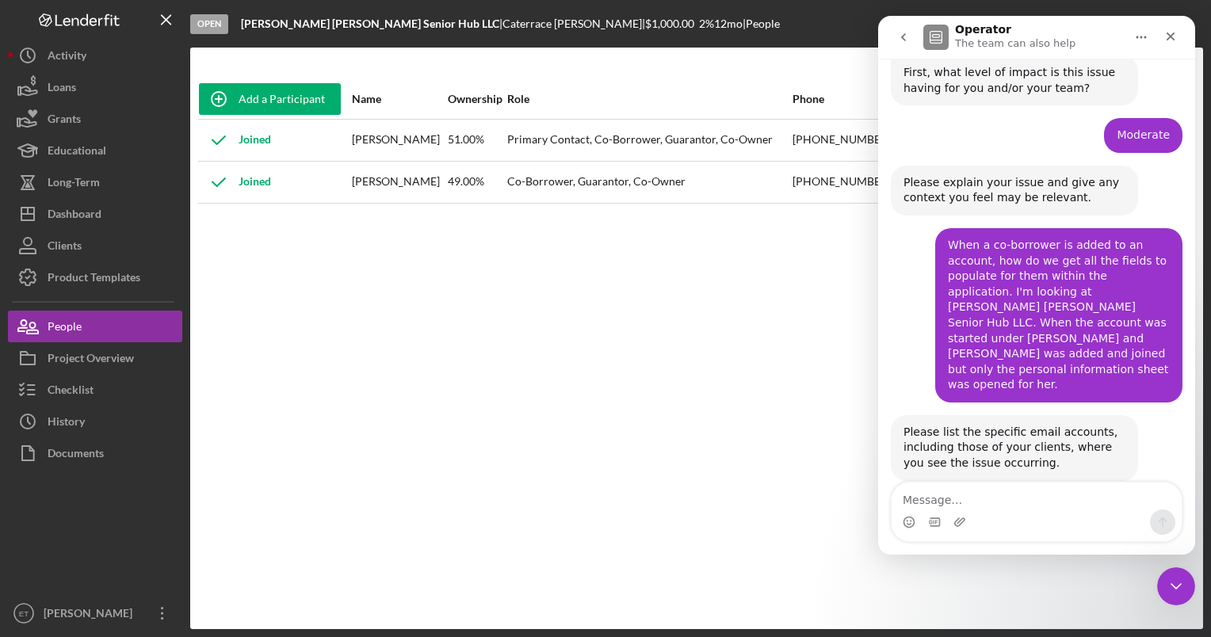
click at [981, 506] on textarea "Message…" at bounding box center [1037, 496] width 290 height 27
type textarea "[EMAIL_ADDRESS][DOMAIN_NAME] and"
click at [625, 332] on div "Add a Participant Name Ownership Role Phone Email Checklist Actions Joined [PER…" at bounding box center [696, 338] width 1013 height 518
click at [1174, 583] on icon "Close Intercom Messenger" at bounding box center [1173, 584] width 19 height 19
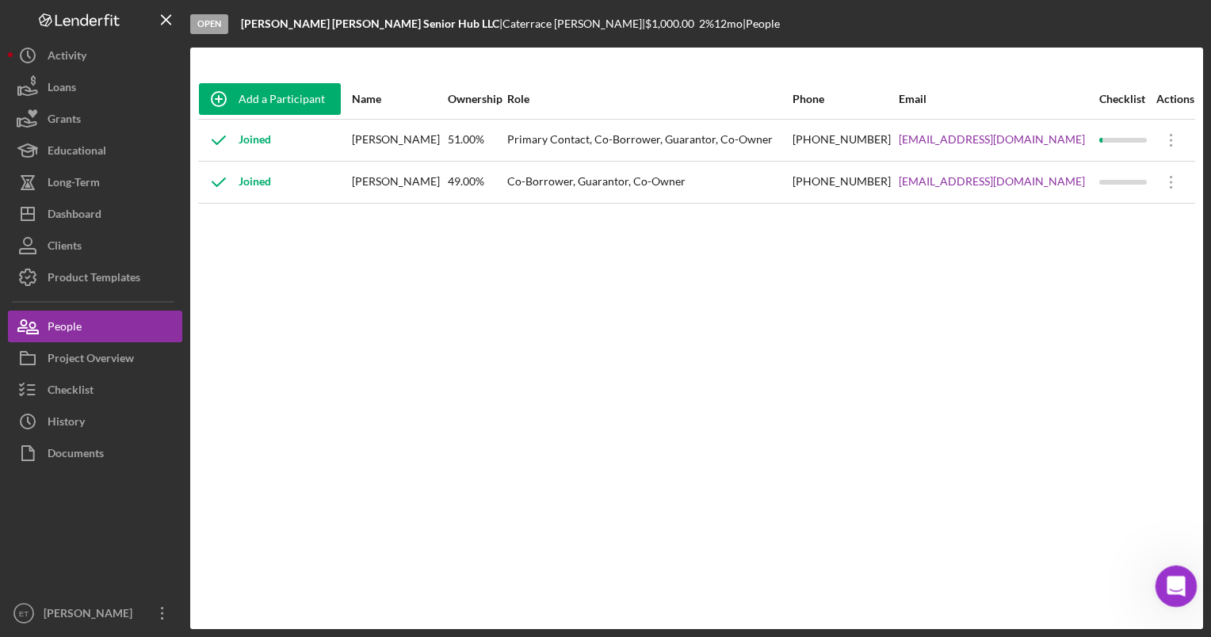
click at [1172, 594] on icon "Open Intercom Messenger" at bounding box center [1174, 585] width 26 height 26
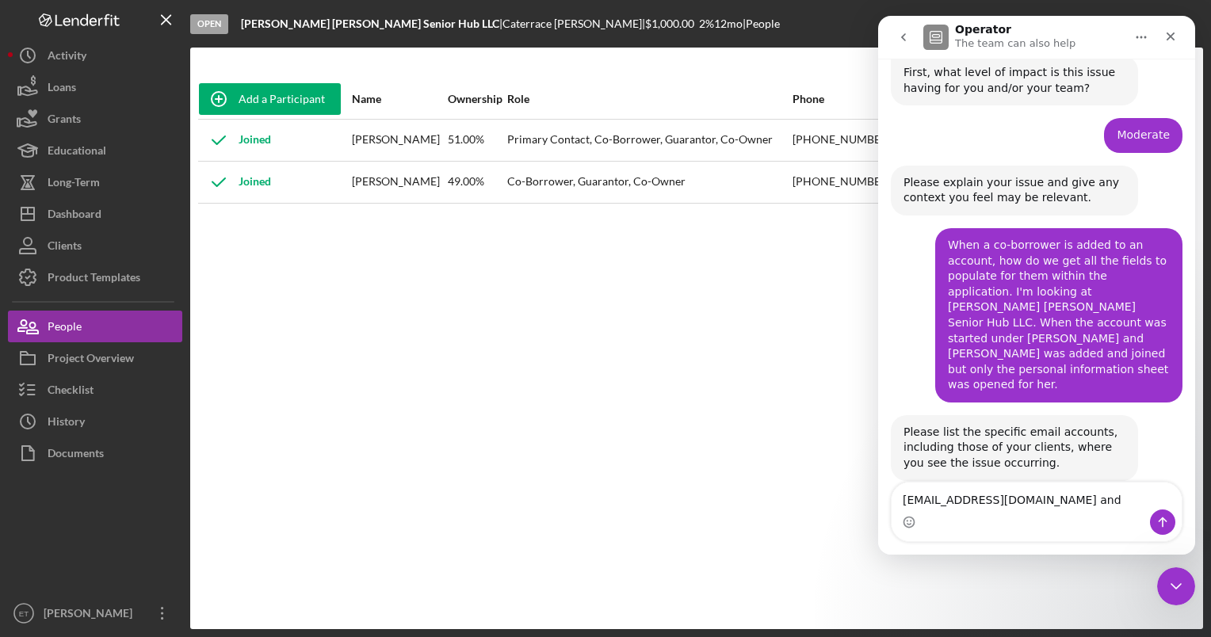
type textarea "[EMAIL_ADDRESS][DOMAIN_NAME] and [EMAIL_ADDRESS][DOMAIN_NAME]"
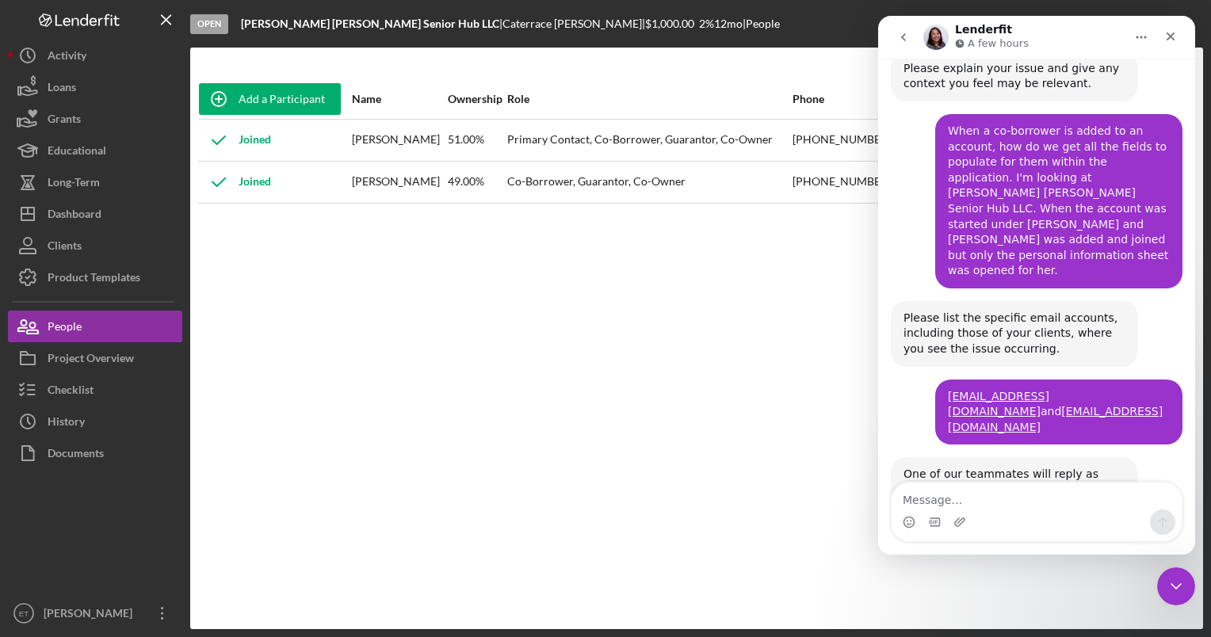
scroll to position [467, 0]
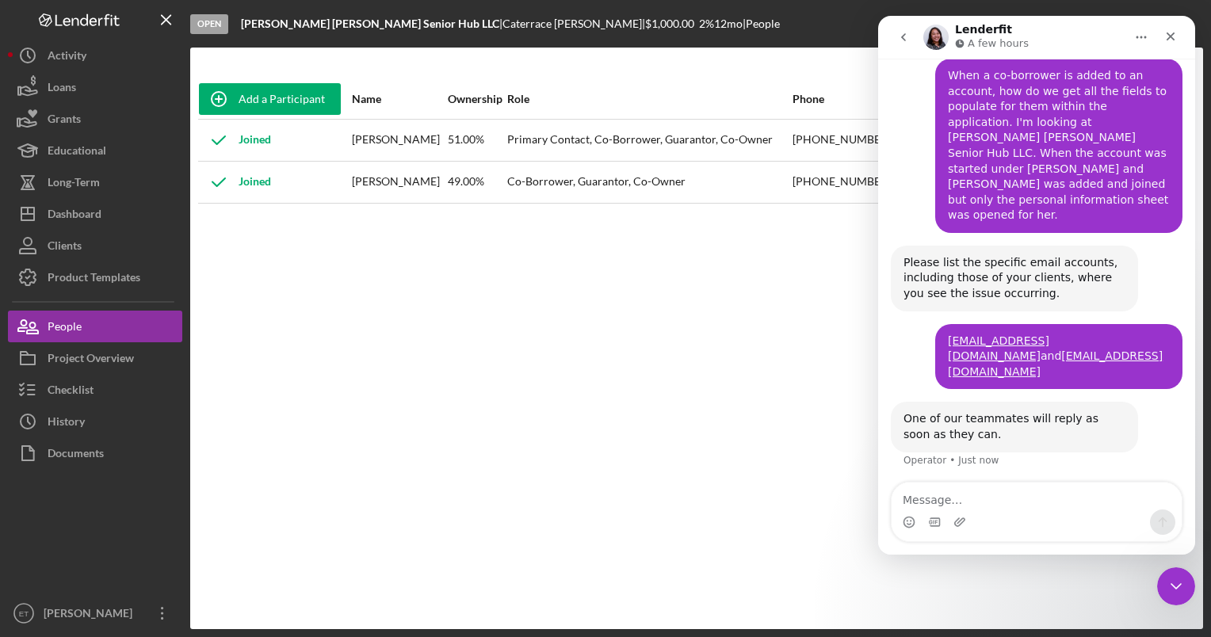
click at [664, 74] on div "Add a Participant Name Ownership Role Phone Email Checklist Actions Joined [PER…" at bounding box center [696, 339] width 1013 height 582
click at [81, 388] on div "Checklist" at bounding box center [71, 392] width 46 height 36
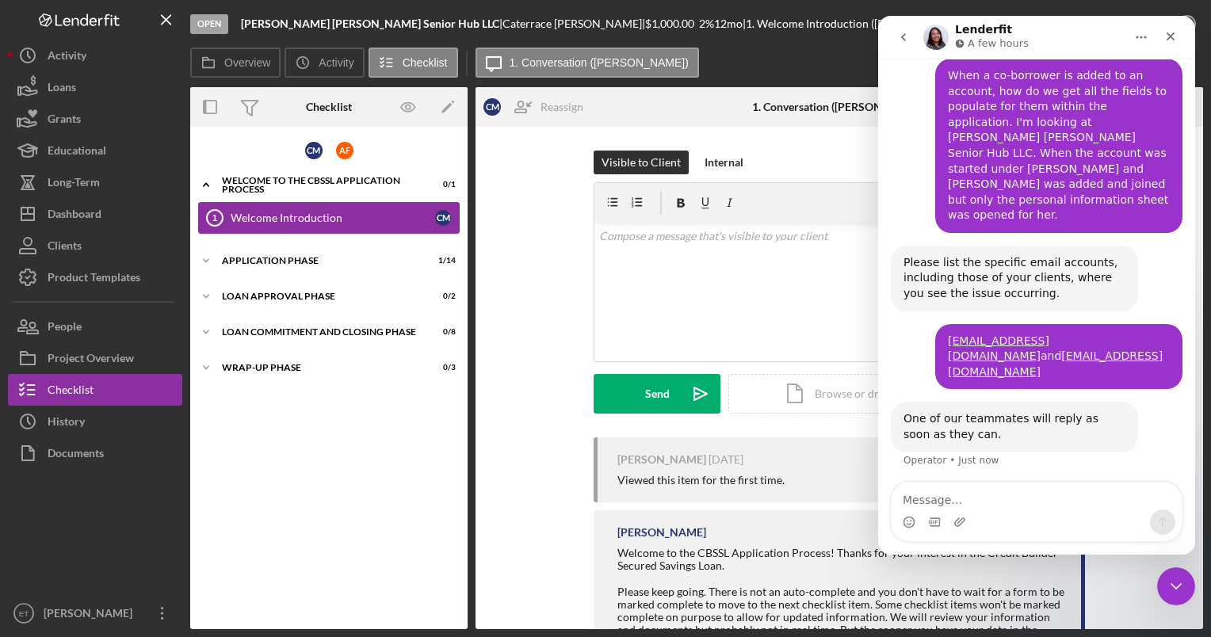
click at [297, 219] on div "Welcome Introduction" at bounding box center [333, 218] width 205 height 13
click at [267, 180] on div "Welcome to the CBSSL Application Process" at bounding box center [335, 185] width 226 height 10
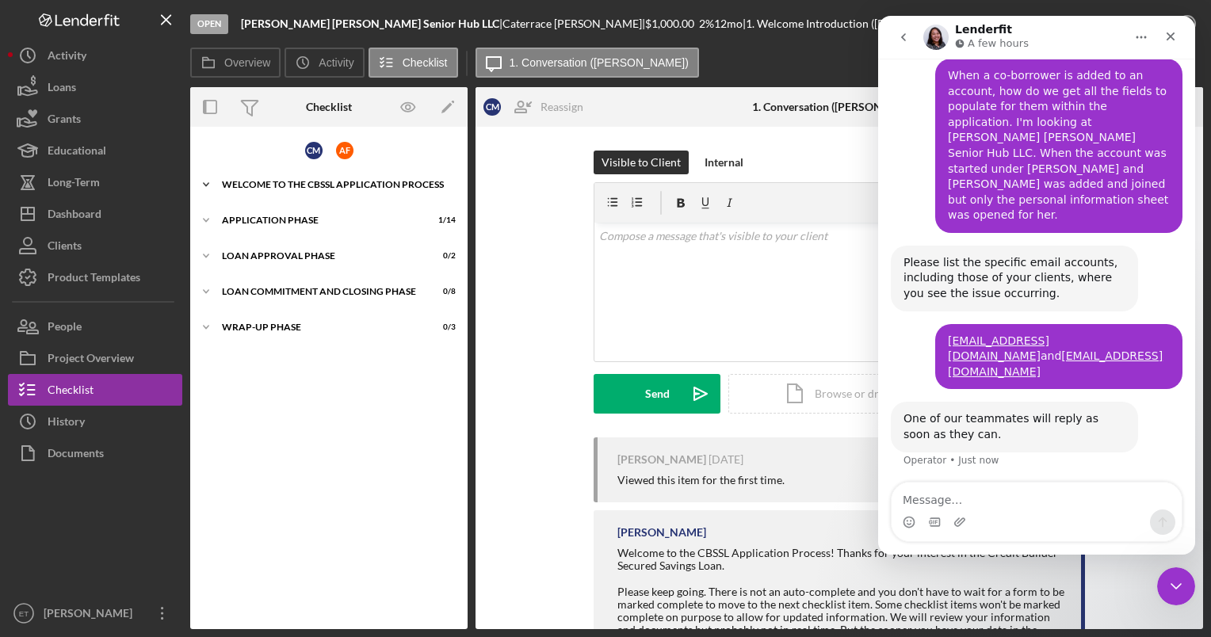
click at [267, 185] on div "Welcome to the CBSSL Application Process" at bounding box center [335, 185] width 226 height 10
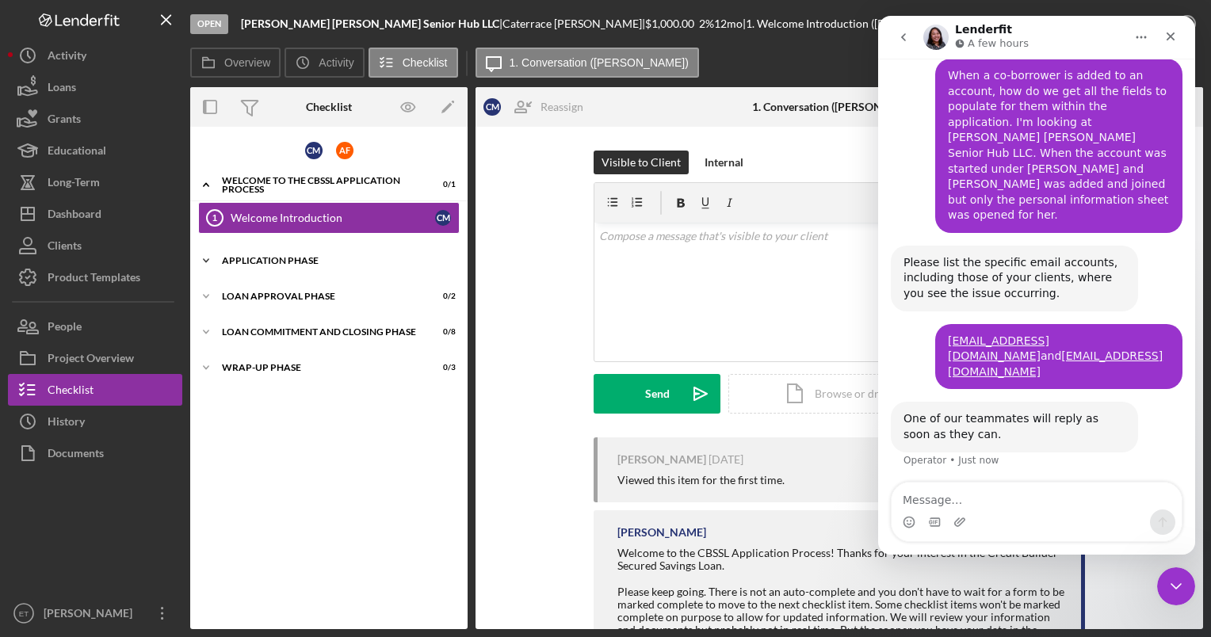
click at [261, 263] on div "Application Phase" at bounding box center [335, 261] width 226 height 10
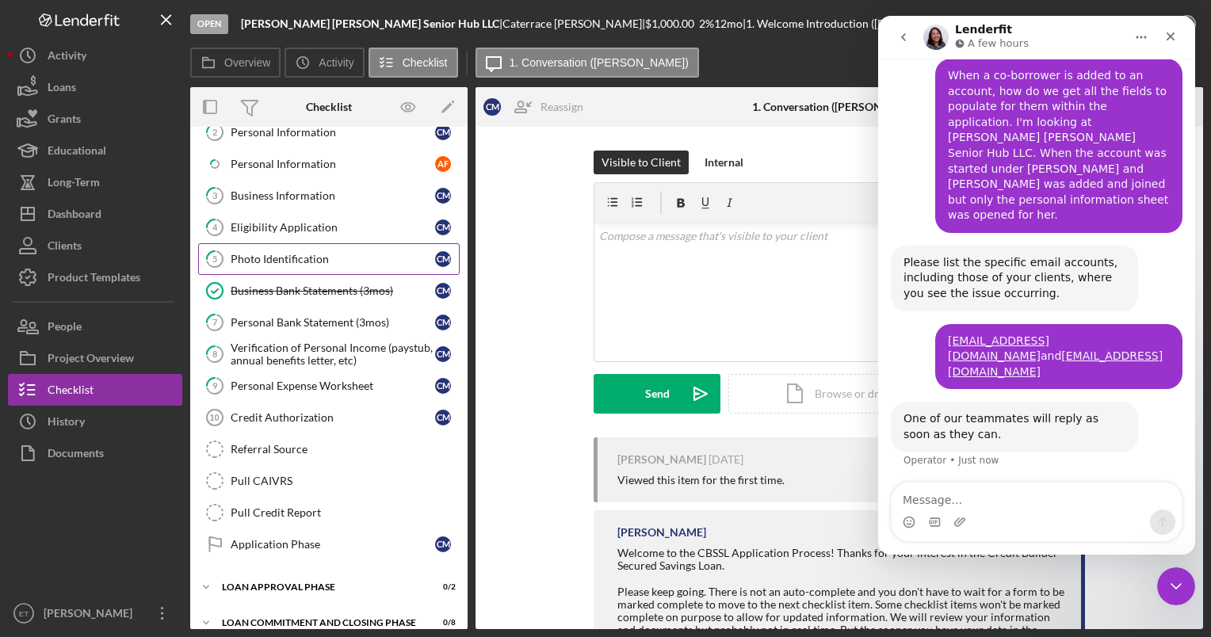
scroll to position [170, 0]
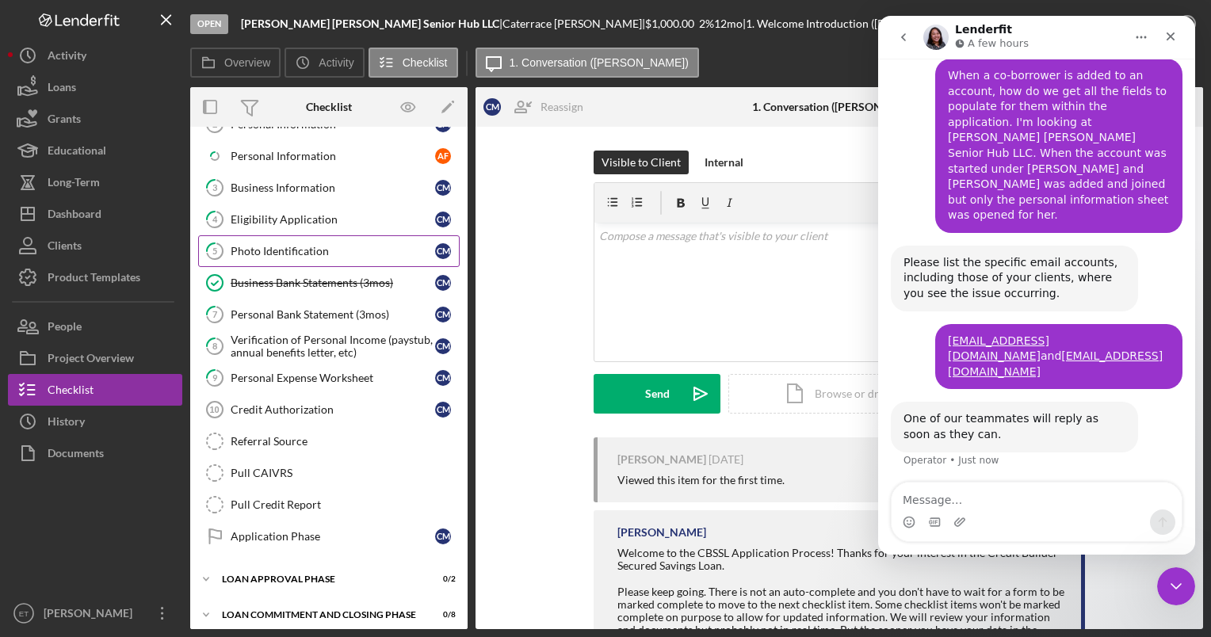
click at [289, 247] on div "Photo Identification" at bounding box center [333, 251] width 205 height 13
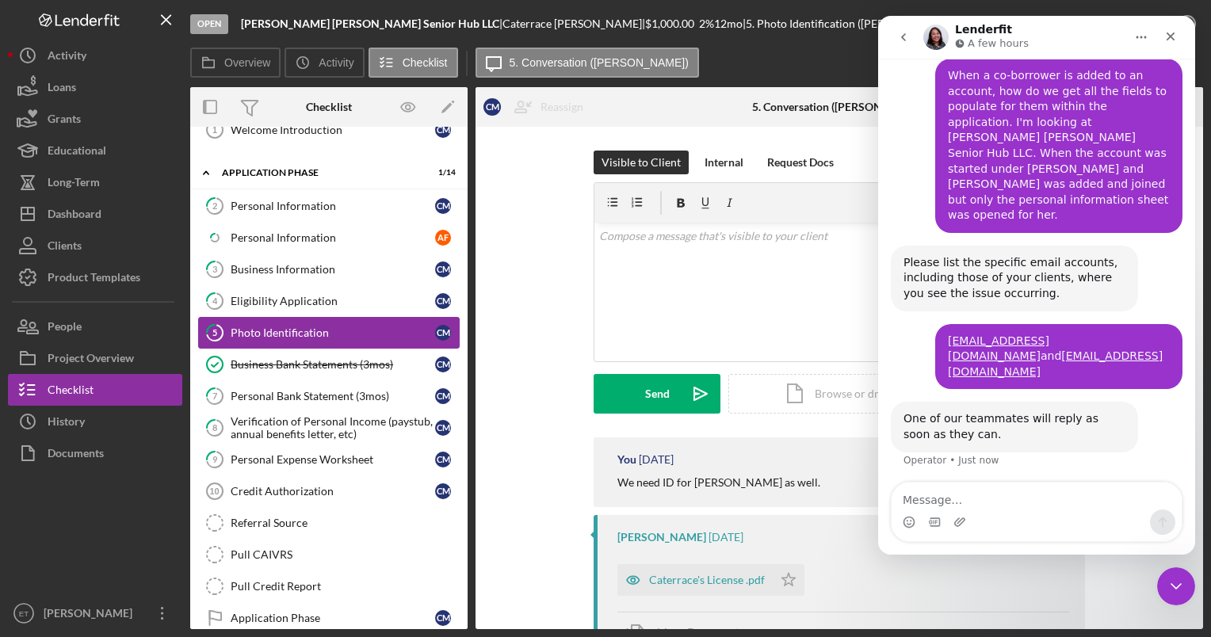
scroll to position [82, 0]
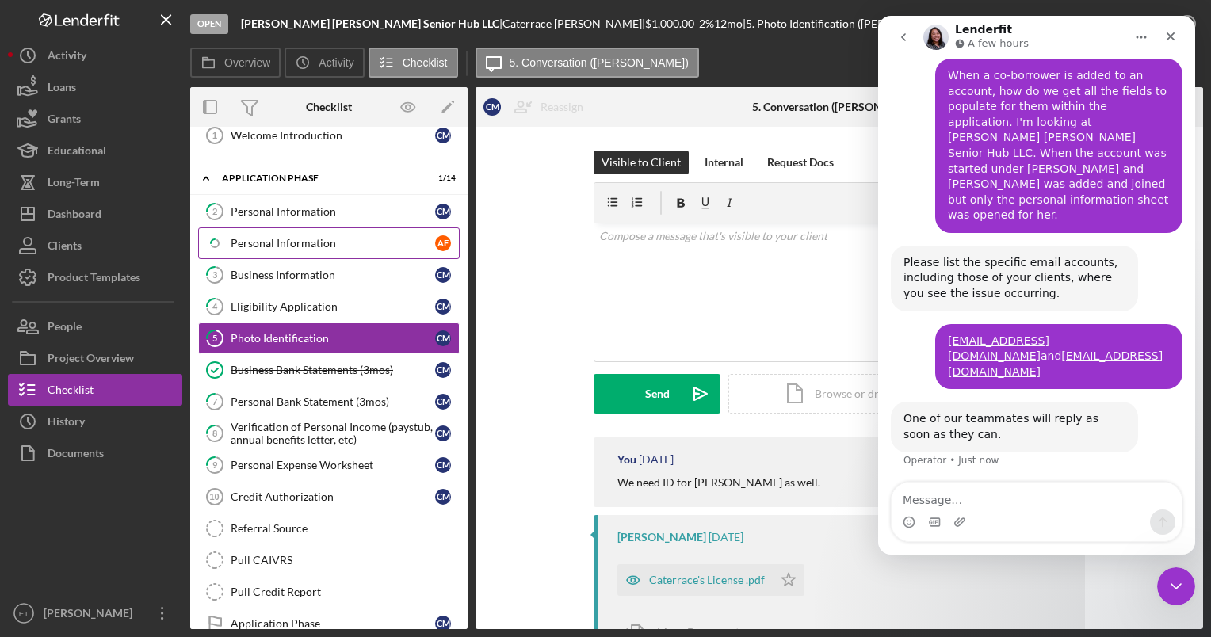
click at [321, 244] on div "Personal Information" at bounding box center [333, 243] width 205 height 13
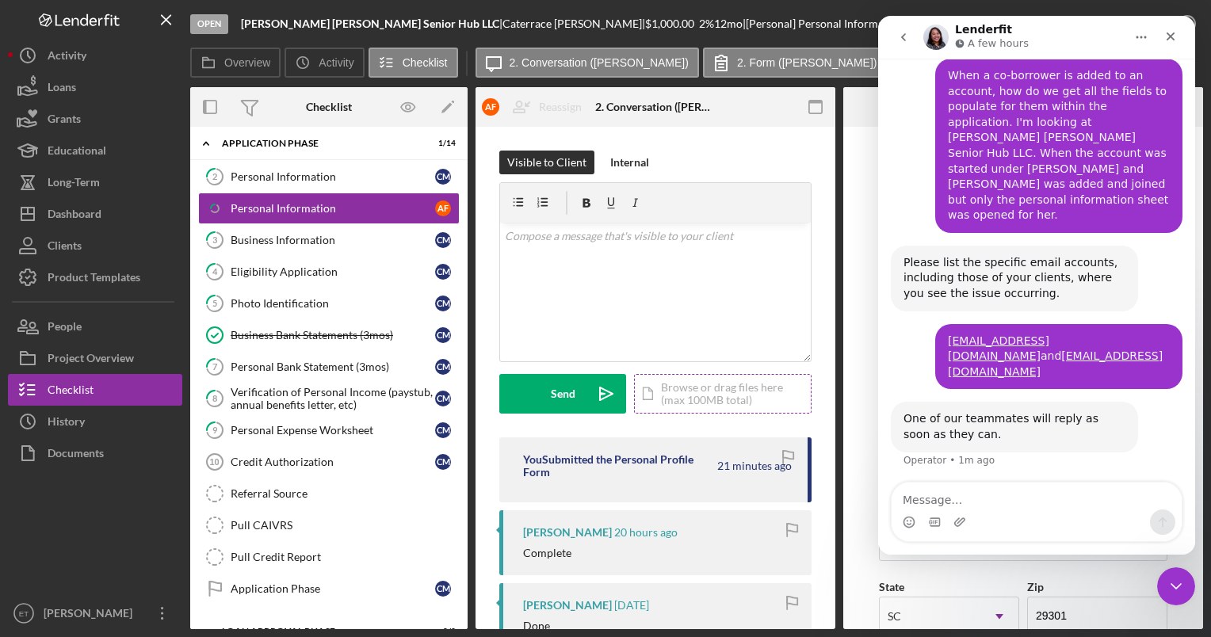
click at [703, 393] on div "Icon/Document Browse or drag files here (max 100MB total) Tap to choose files o…" at bounding box center [723, 394] width 178 height 40
click at [680, 394] on div "Icon/Document Browse or drag files here (max 100MB total) Tap to choose files o…" at bounding box center [723, 394] width 178 height 40
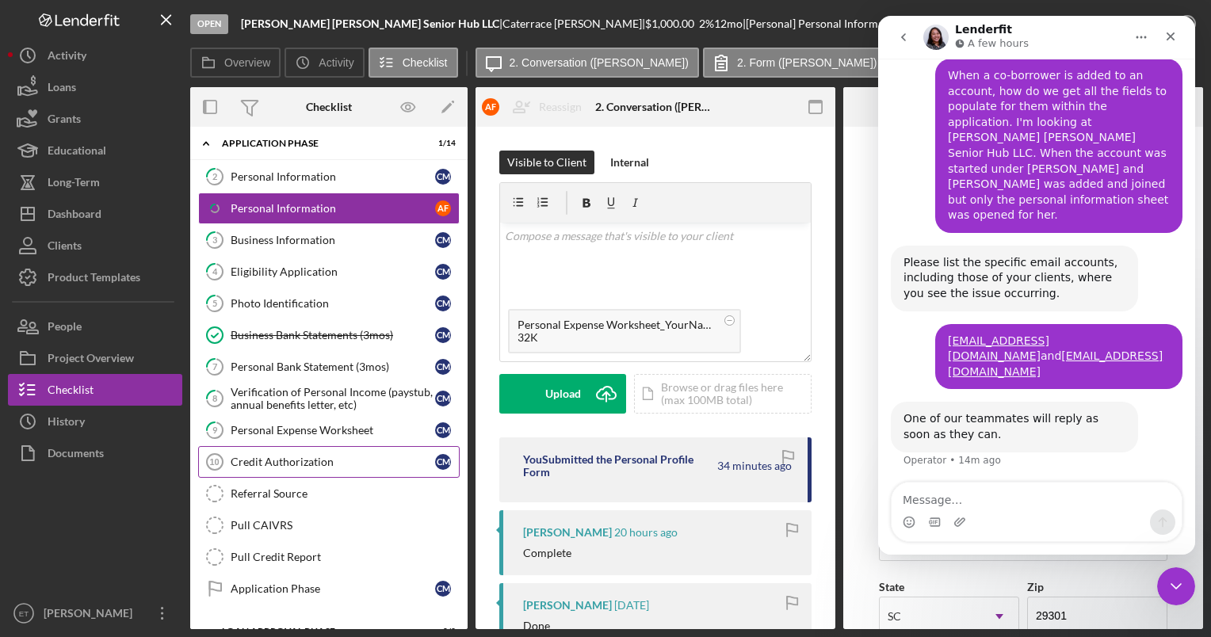
click at [295, 456] on div "Credit Authorization" at bounding box center [333, 462] width 205 height 13
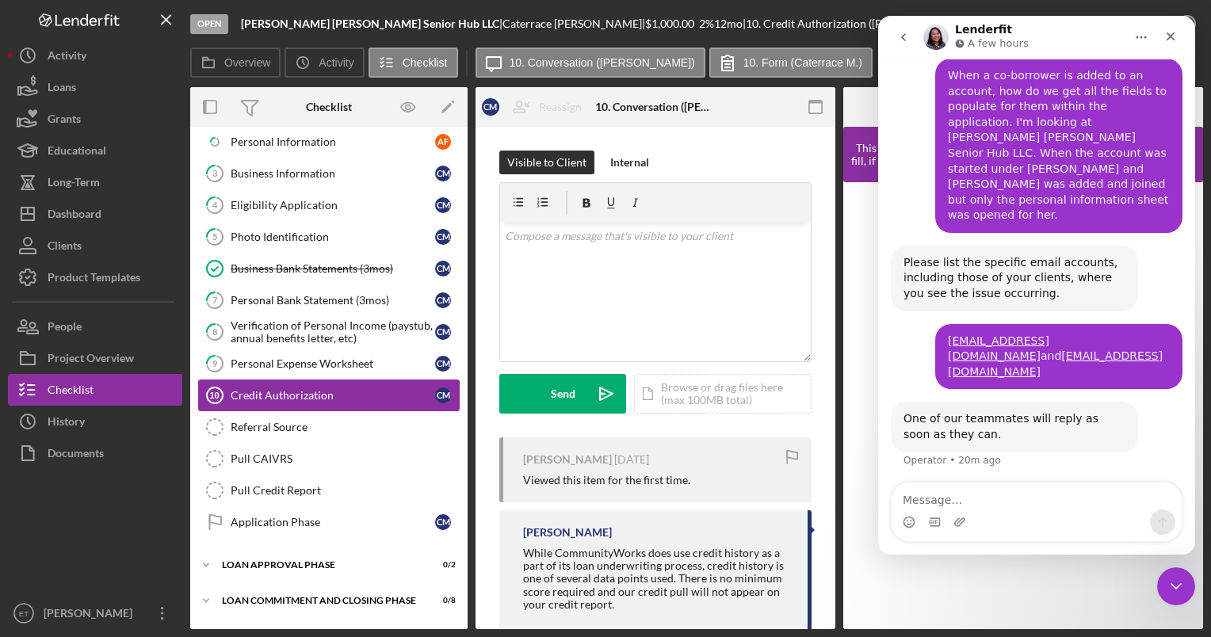
scroll to position [209, 0]
